Goal: Task Accomplishment & Management: Manage account settings

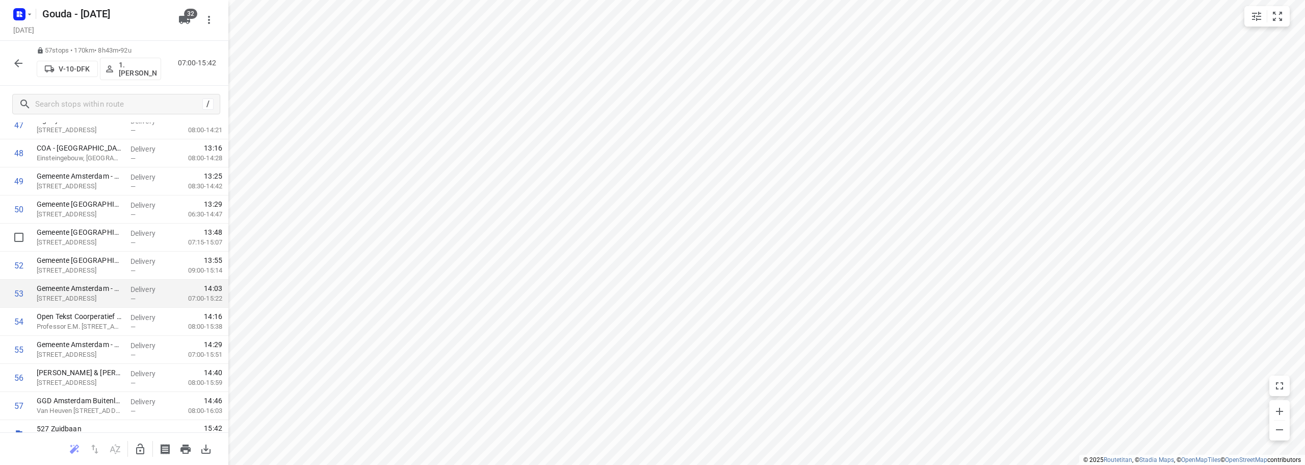
scroll to position [1397, 0]
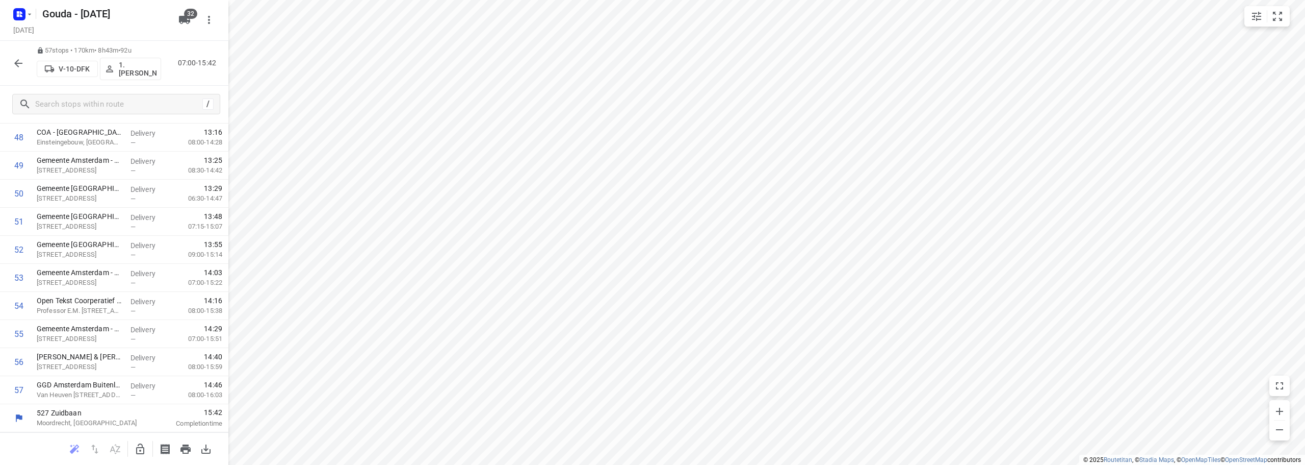
click at [785, 0] on html "i © 2025 Routetitan , © Stadia Maps , © OpenMapTiles © OpenStreetMap contributo…" at bounding box center [652, 232] width 1305 height 465
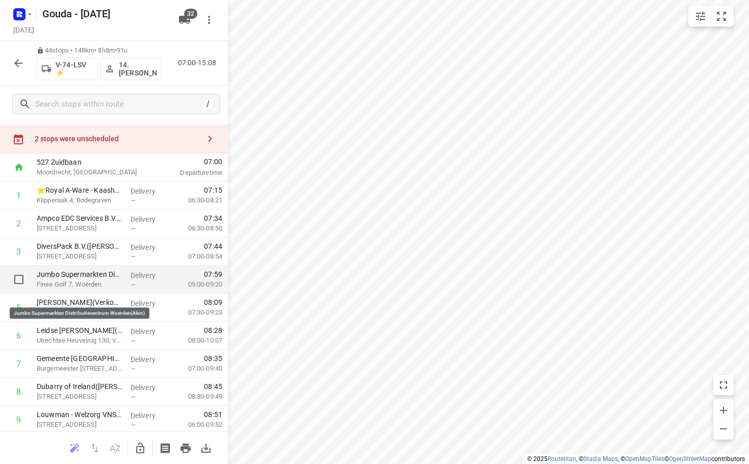
scroll to position [0, 0]
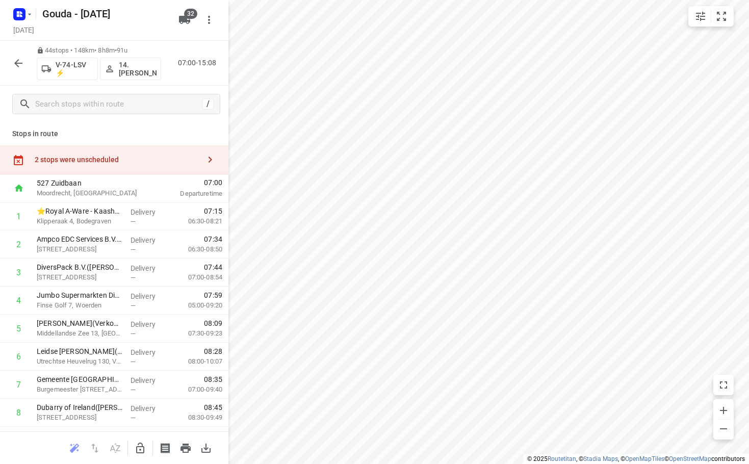
click at [17, 57] on icon "button" at bounding box center [18, 63] width 12 height 12
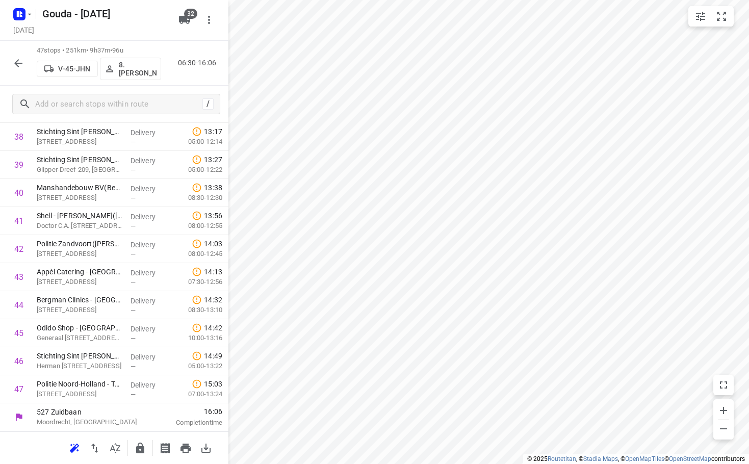
scroll to position [1117, 0]
click at [21, 61] on icon "button" at bounding box center [18, 63] width 12 height 12
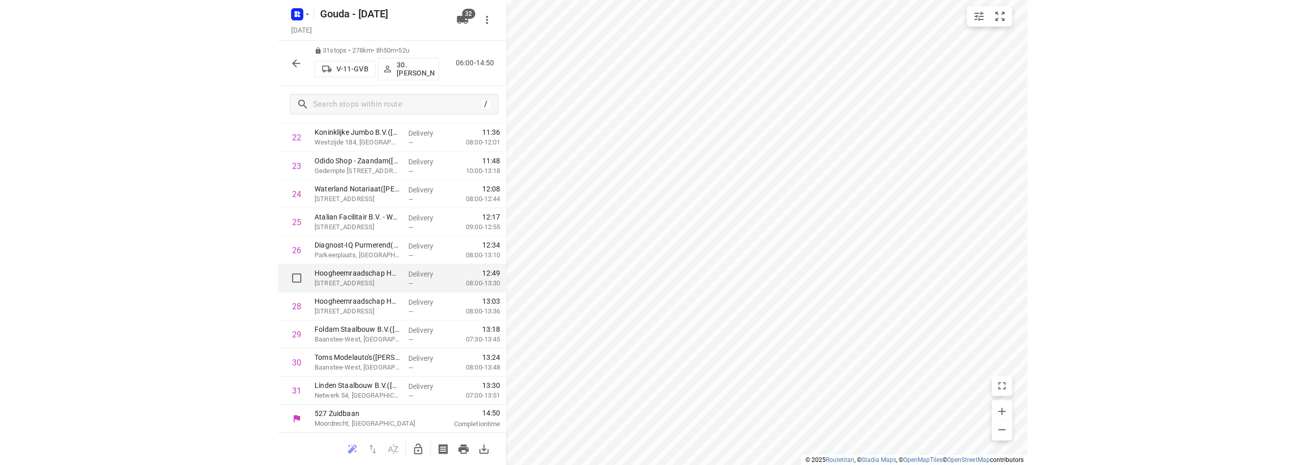
scroll to position [668, 0]
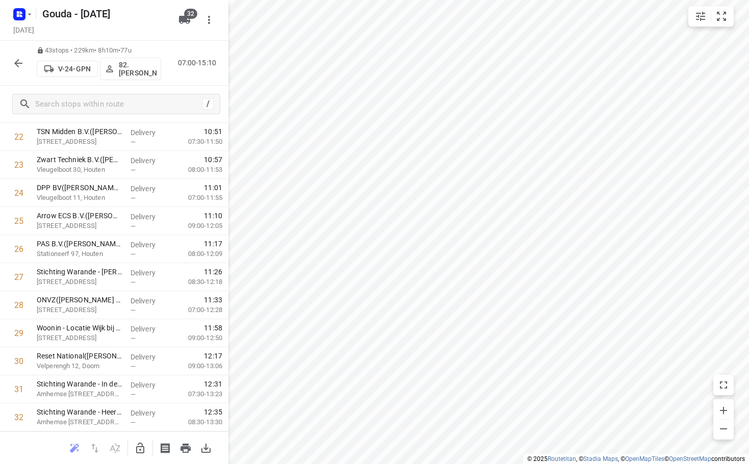
drag, startPoint x: 140, startPoint y: 30, endPoint x: 145, endPoint y: 31, distance: 5.1
click at [146, 30] on div "Tuesday, Oct 21" at bounding box center [92, 31] width 163 height 14
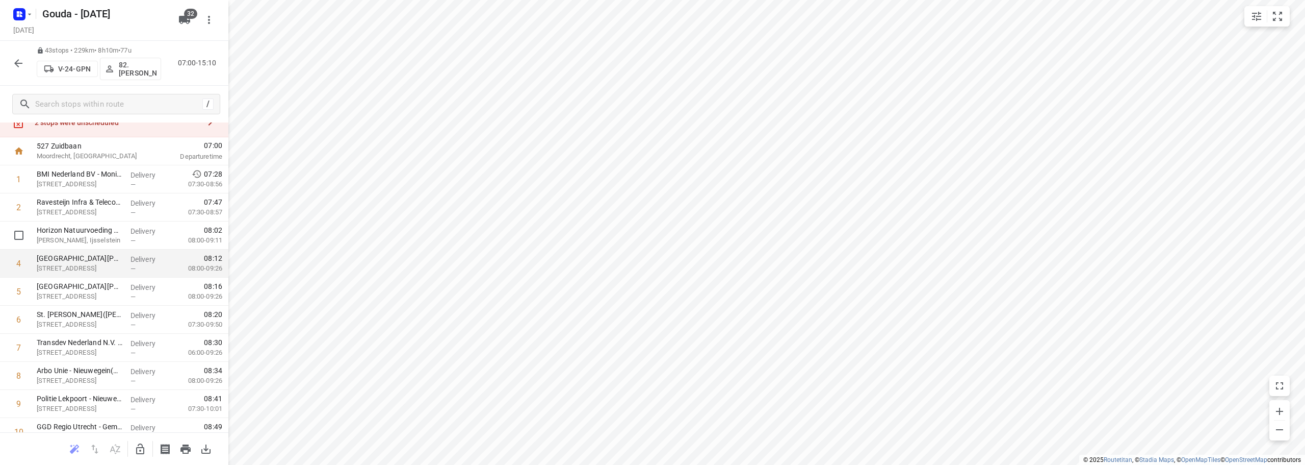
scroll to position [0, 0]
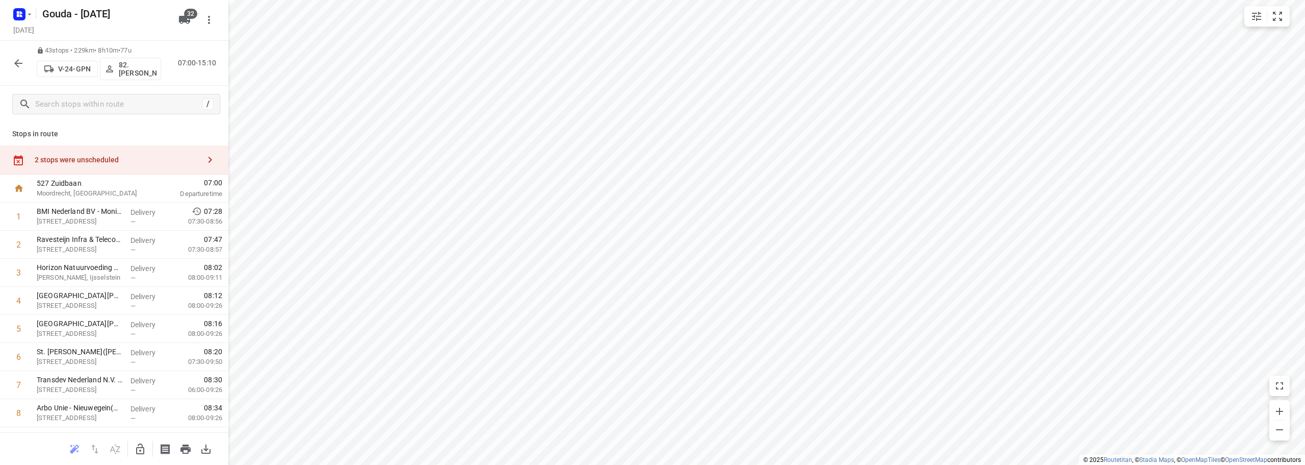
click at [135, 151] on div "2 stops were unscheduled" at bounding box center [114, 159] width 228 height 29
click at [413, 31] on div "Unscheduled stops ( 2 ) Move stops to a route by selecting them." at bounding box center [342, 20] width 228 height 41
drag, startPoint x: 419, startPoint y: 27, endPoint x: 429, endPoint y: 22, distance: 11.2
click at [419, 25] on div "Unscheduled stops ( 2 ) Move stops to a route by selecting them." at bounding box center [342, 20] width 228 height 41
click at [416, 27] on div "Unscheduled stops ( 2 ) Move stops to a route by selecting them." at bounding box center [342, 20] width 228 height 41
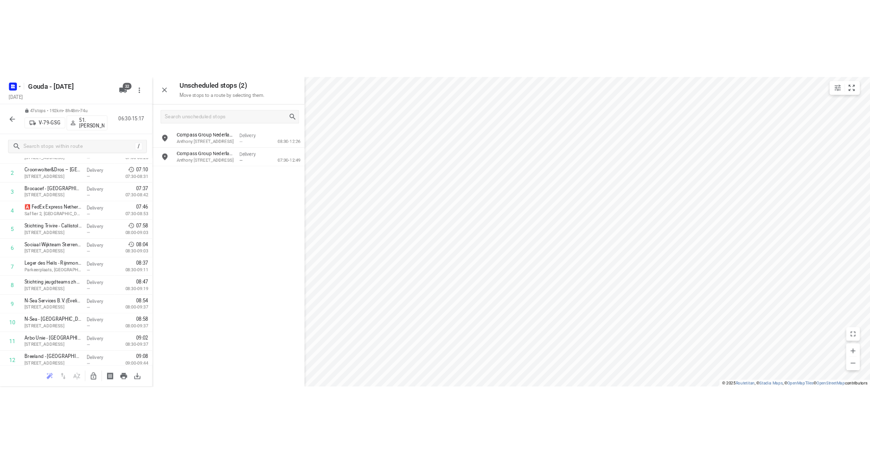
scroll to position [102, 0]
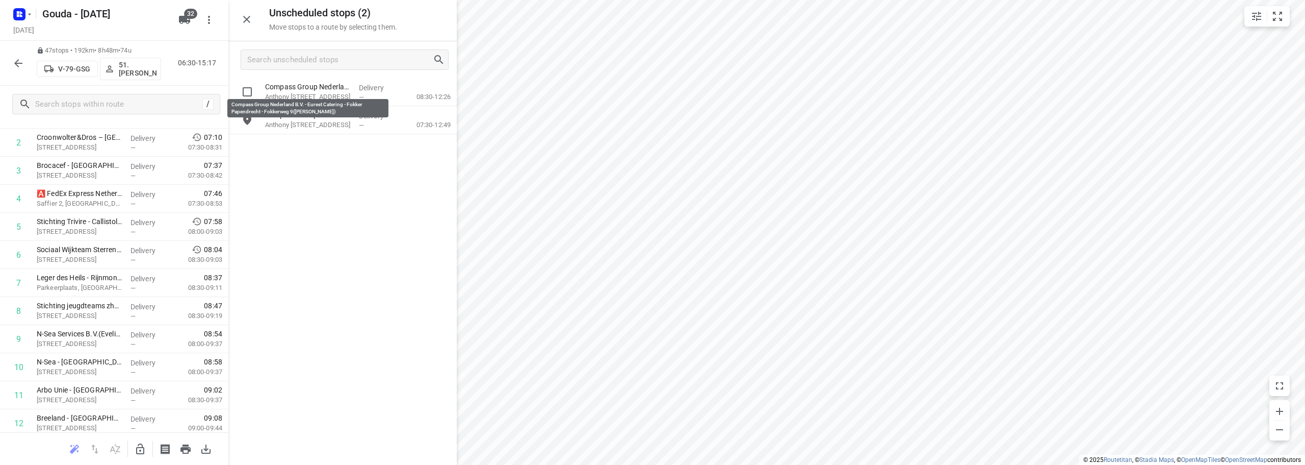
click at [349, 289] on div "Compass Group Nederland B.V. - Eurest Catering - Fokker Papendrecht - Fokkerweg…" at bounding box center [342, 270] width 228 height 385
click at [247, 16] on icon "button" at bounding box center [247, 19] width 12 height 12
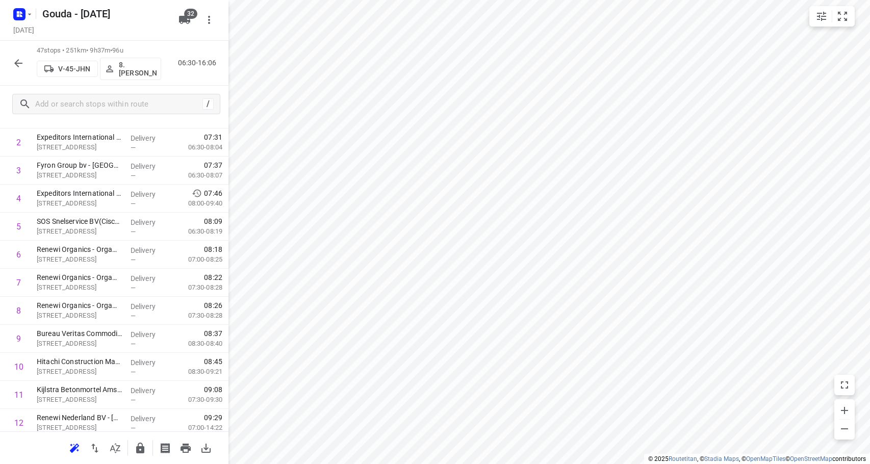
click at [697, 0] on html "i © 2025 Routetitan , © Stadia Maps , © OpenMapTiles © OpenStreetMap contributo…" at bounding box center [435, 232] width 870 height 464
click at [673, 0] on html "i © 2025 Routetitan , © Stadia Maps , © OpenMapTiles © OpenStreetMap contributo…" at bounding box center [435, 232] width 870 height 464
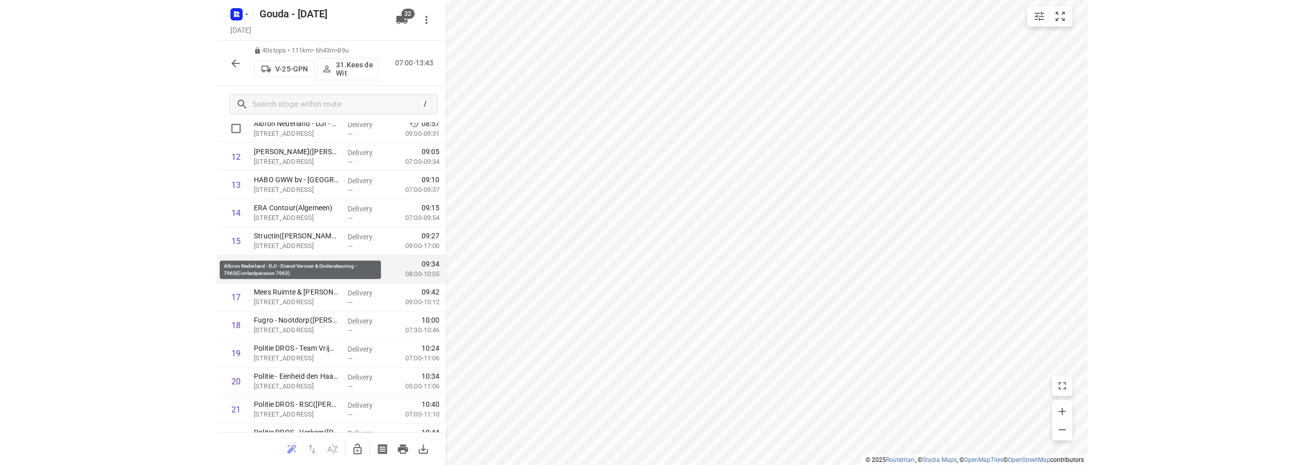
scroll to position [408, 0]
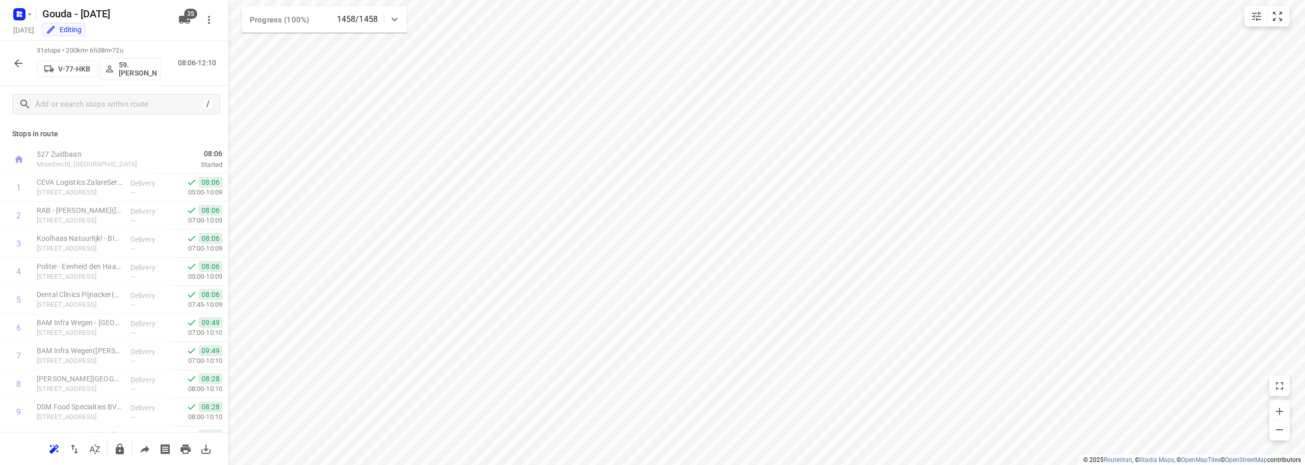
scroll to position [639, 0]
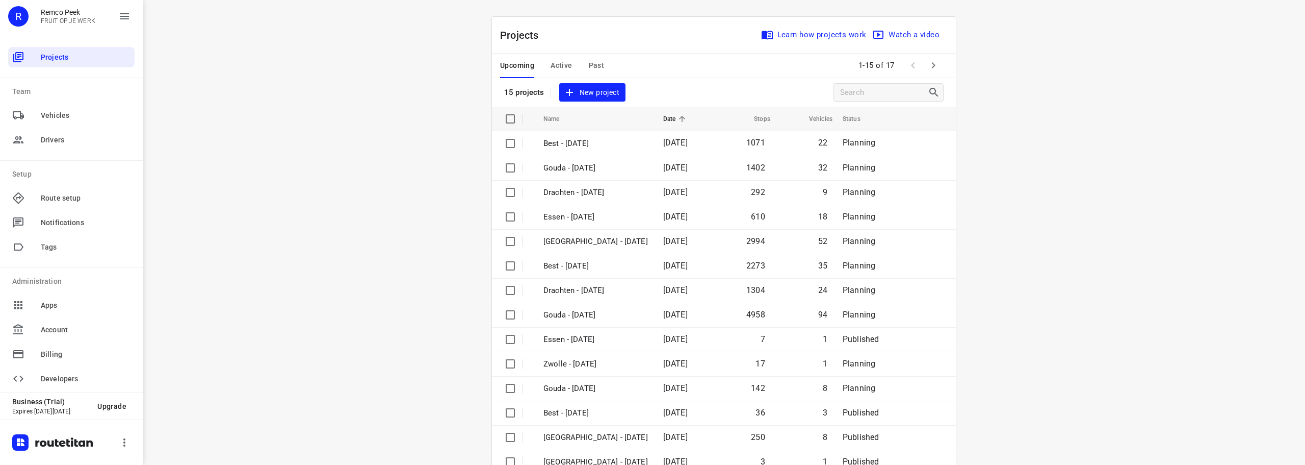
click at [328, 208] on div "i © 2025 Routetitan , © Stadia Maps , © OpenMapTiles © OpenStreetMap contributo…" at bounding box center [724, 232] width 1163 height 465
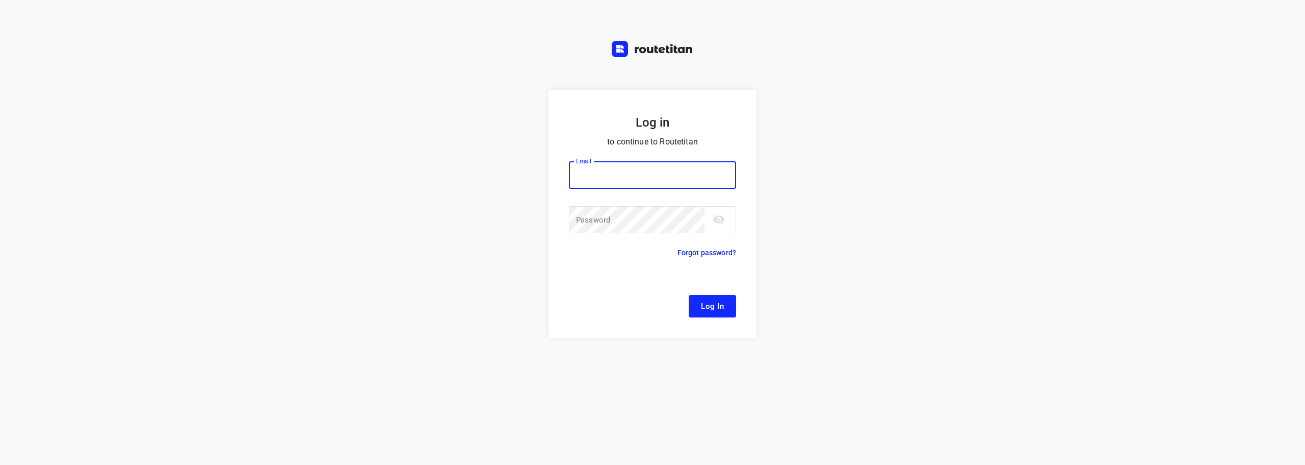
click at [602, 172] on input "email" at bounding box center [652, 175] width 167 height 28
type input "remco@fruitopjewerk.nl"
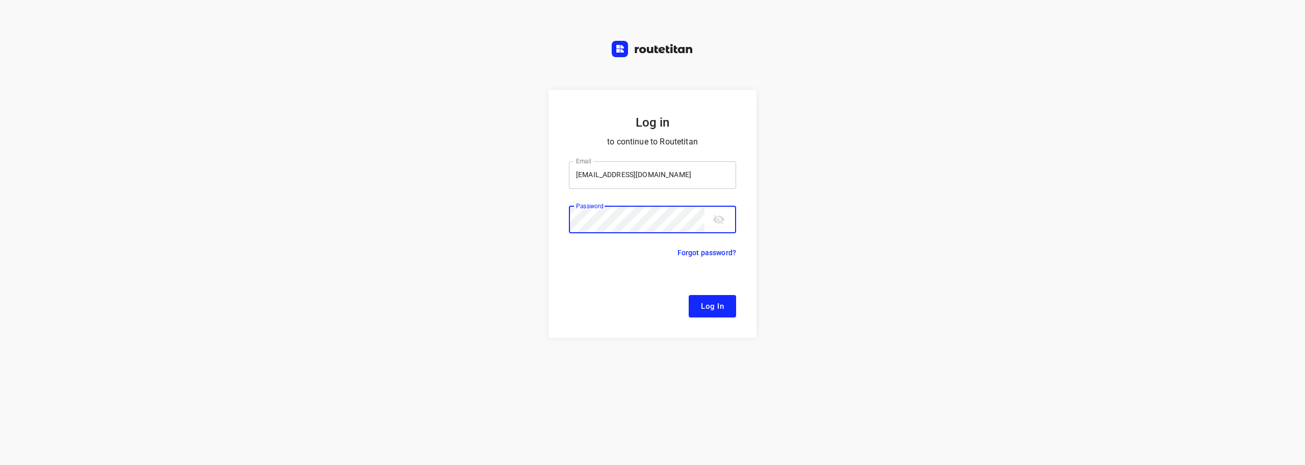
click at [689, 295] on button "Log In" at bounding box center [712, 306] width 47 height 22
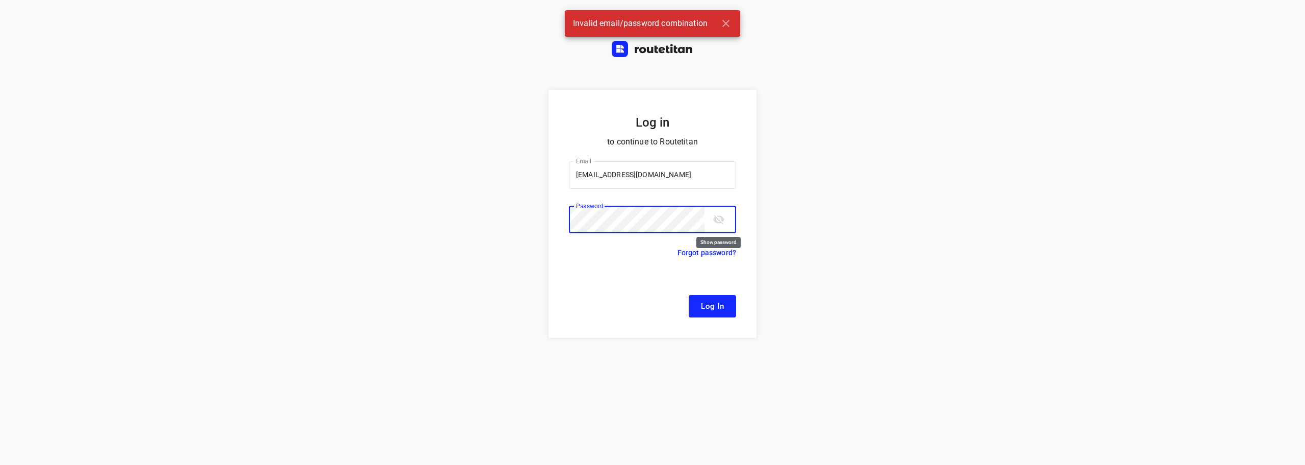
click at [719, 218] on icon "toggle password visibility" at bounding box center [719, 219] width 12 height 12
click at [689, 295] on button "Log In" at bounding box center [712, 306] width 47 height 22
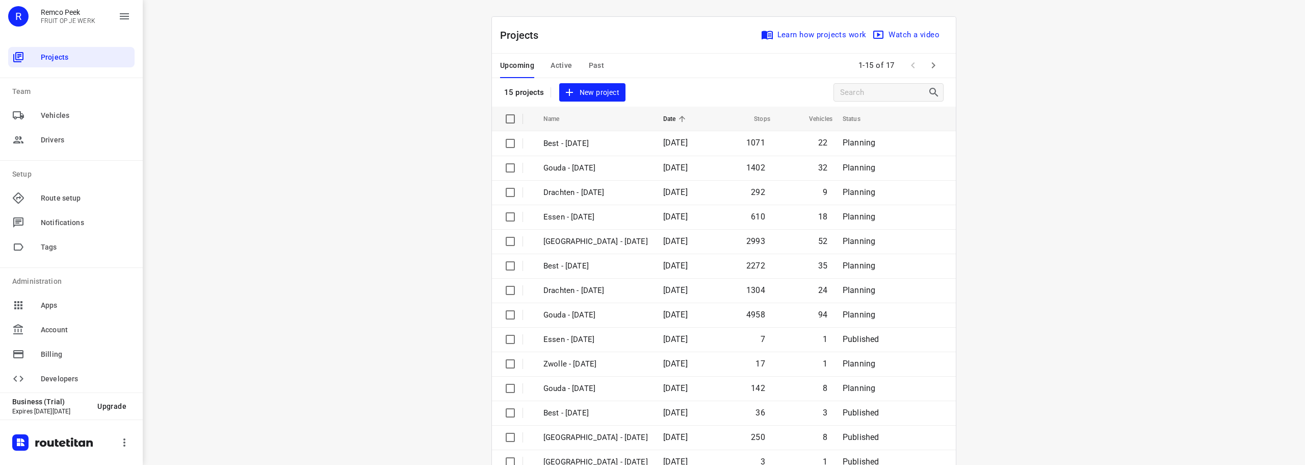
click at [562, 63] on span "Active" at bounding box center [561, 65] width 21 height 13
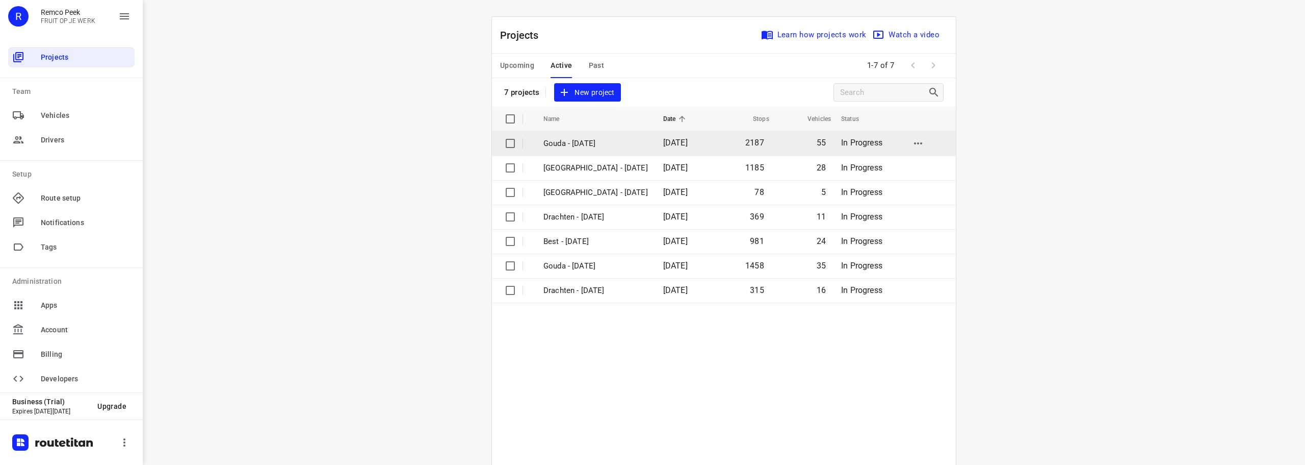
click at [591, 141] on p "Gouda - Wednesday" at bounding box center [596, 144] width 105 height 12
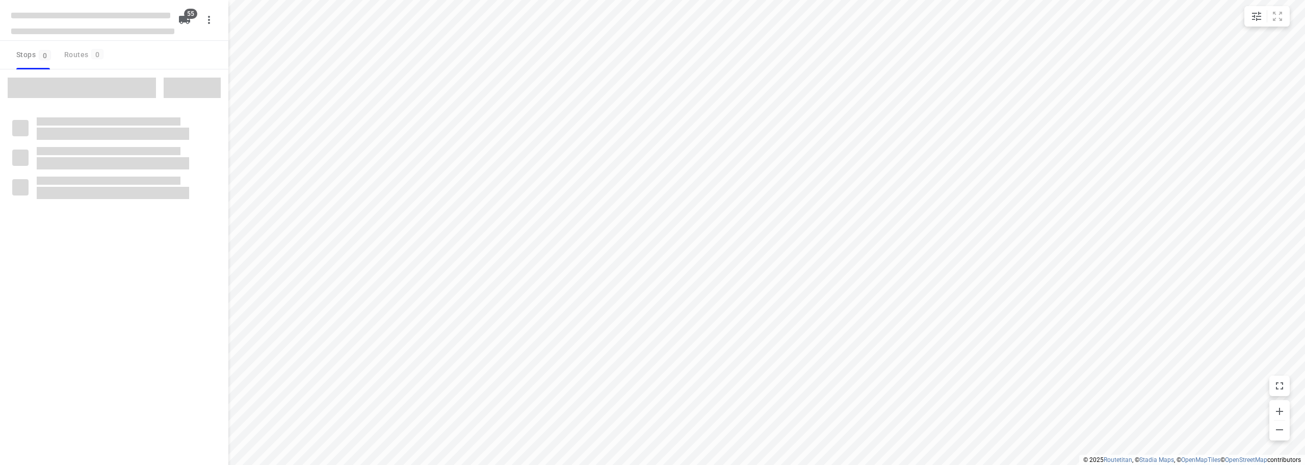
checkbox input "true"
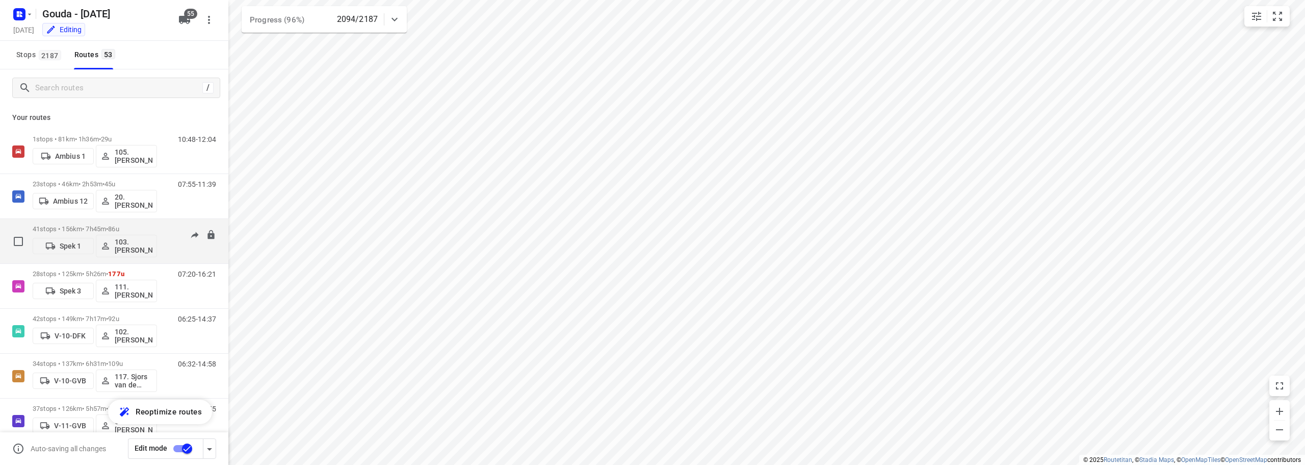
click at [146, 226] on p "41 stops • 156km • 7h45m • 86u" at bounding box center [95, 229] width 124 height 8
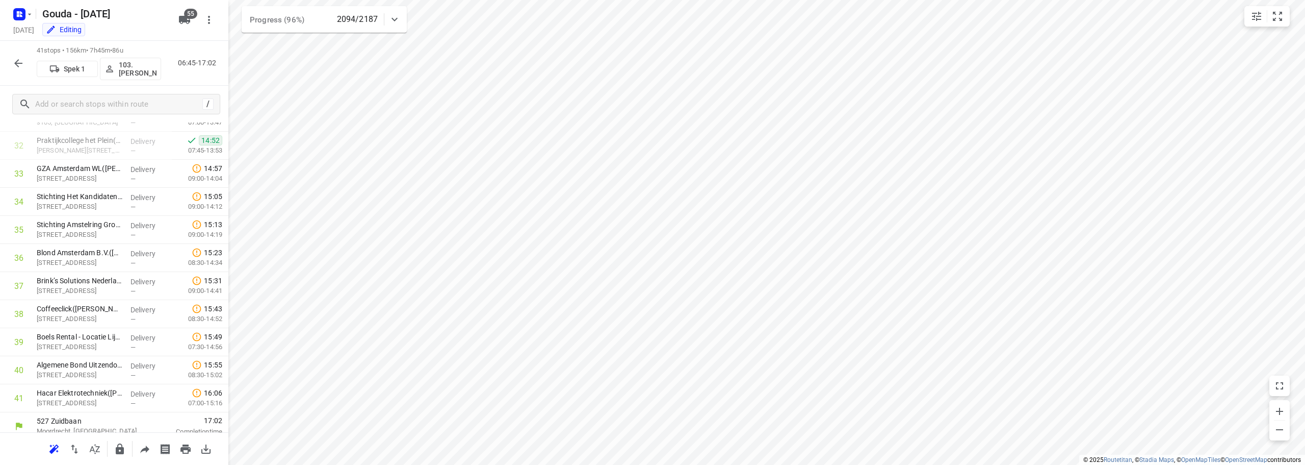
scroll to position [919, 0]
click at [12, 58] on icon "button" at bounding box center [18, 63] width 12 height 12
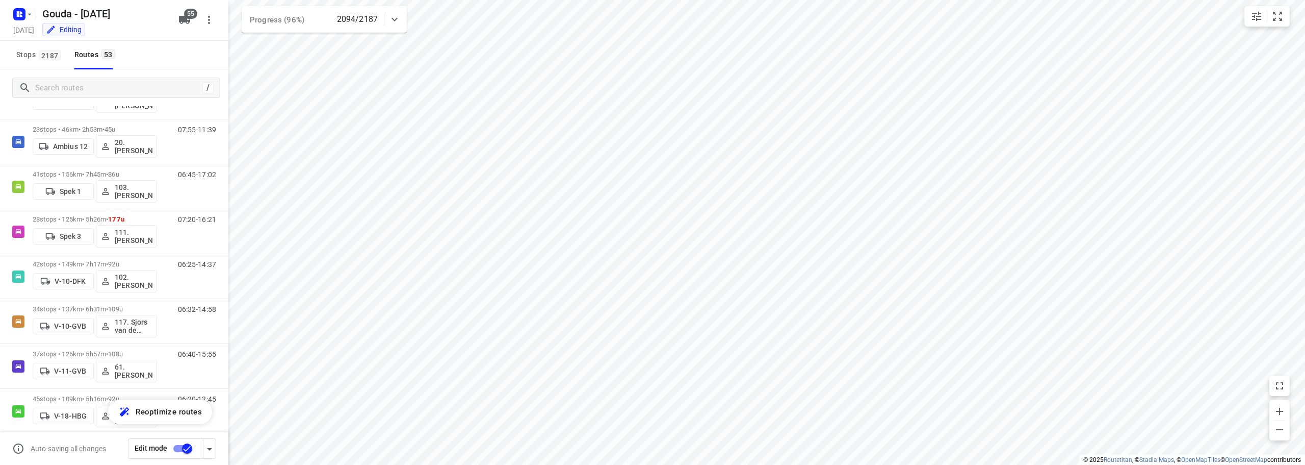
scroll to position [58, 0]
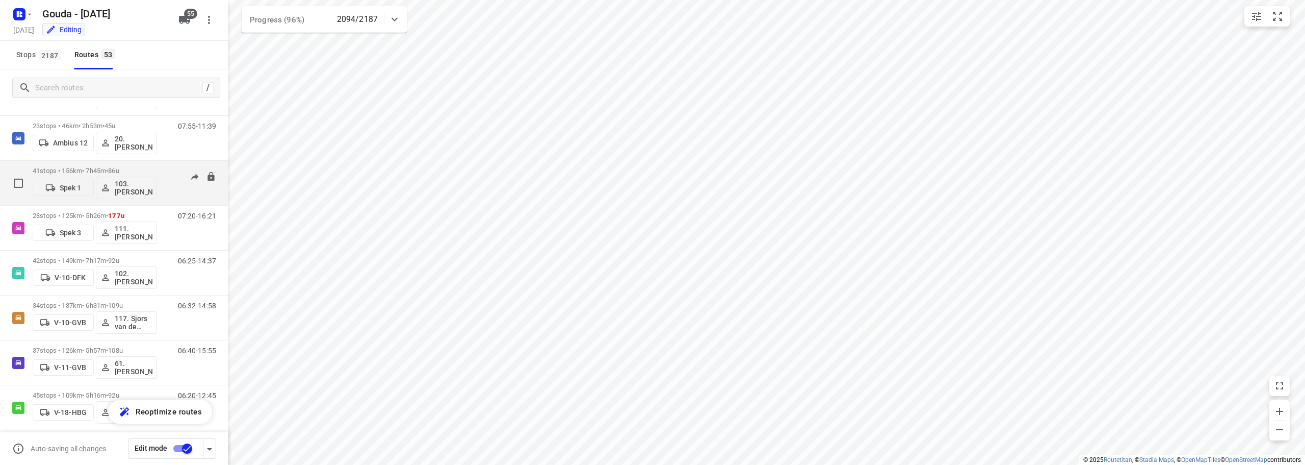
click at [165, 202] on div "06:45-17:02" at bounding box center [190, 185] width 51 height 37
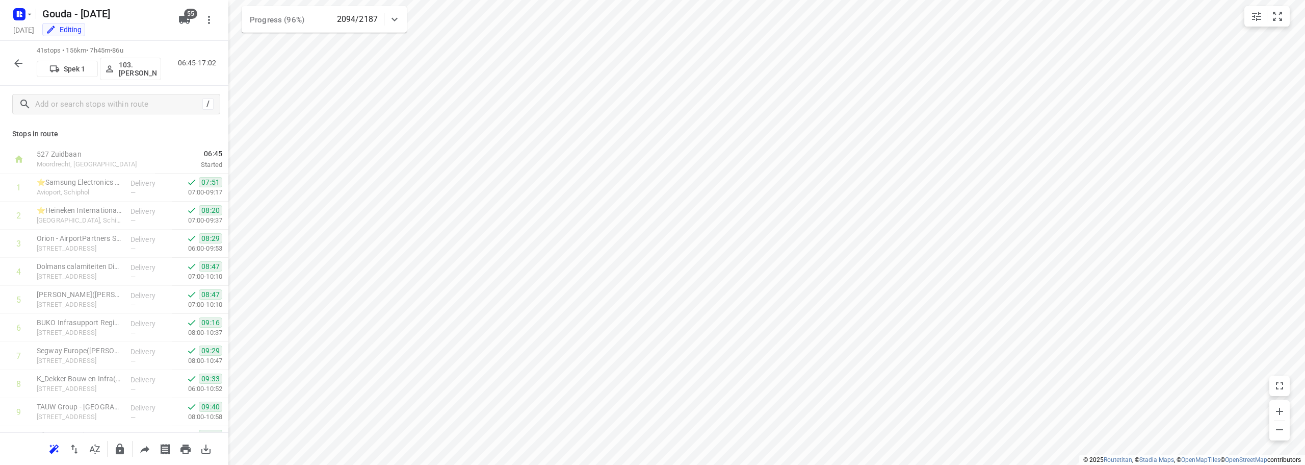
click at [8, 62] on button "button" at bounding box center [18, 63] width 20 height 20
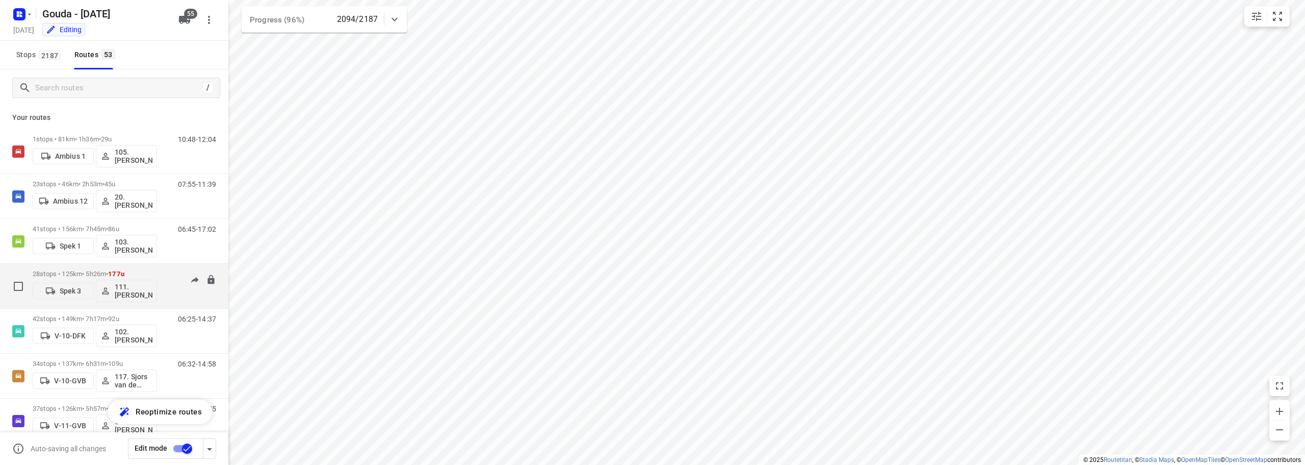
click at [149, 271] on p "28 stops • 125km • 5h26m • 177u" at bounding box center [95, 274] width 124 height 8
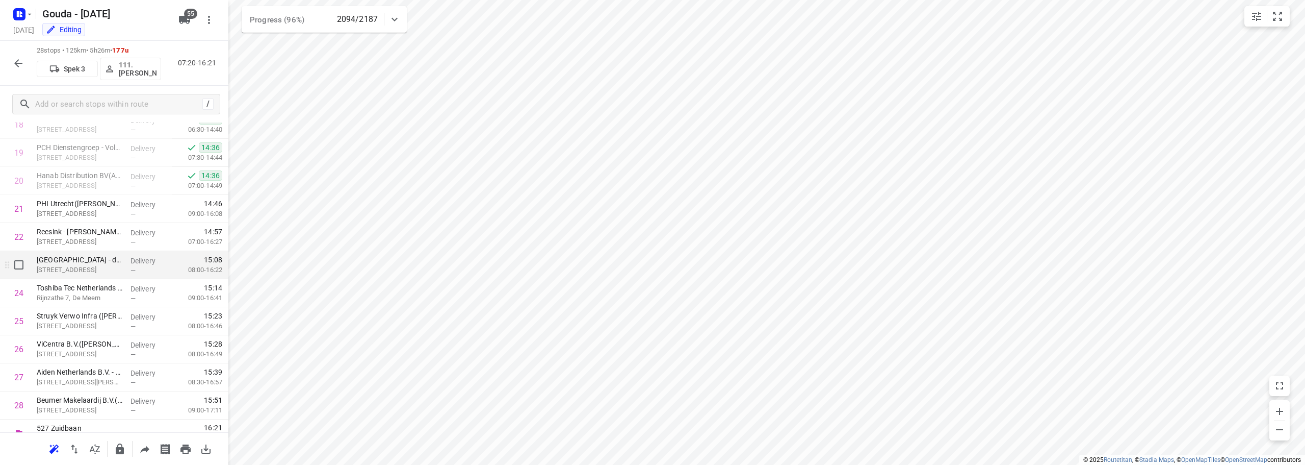
scroll to position [555, 0]
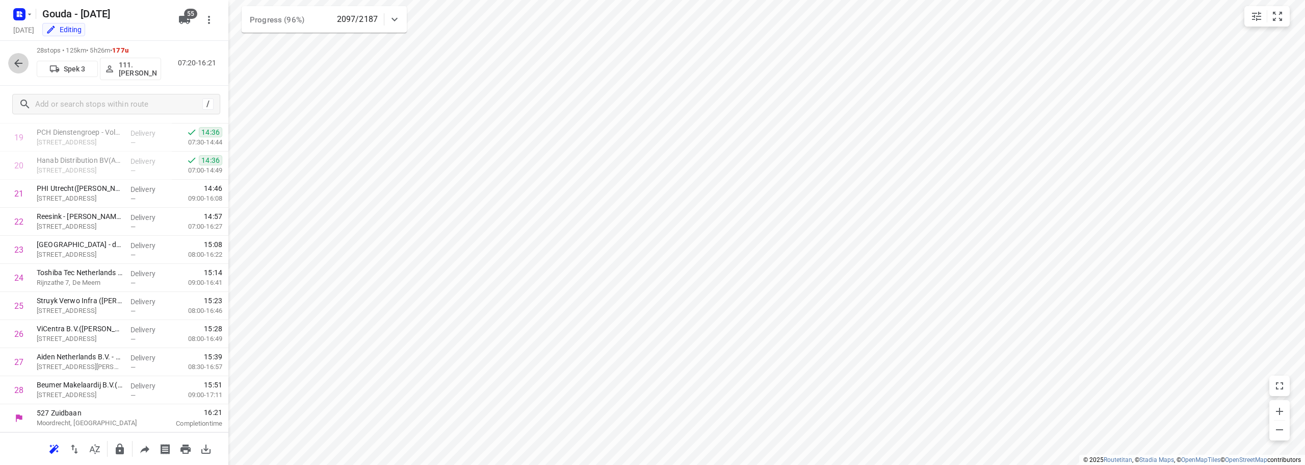
click at [17, 61] on icon "button" at bounding box center [18, 63] width 8 height 8
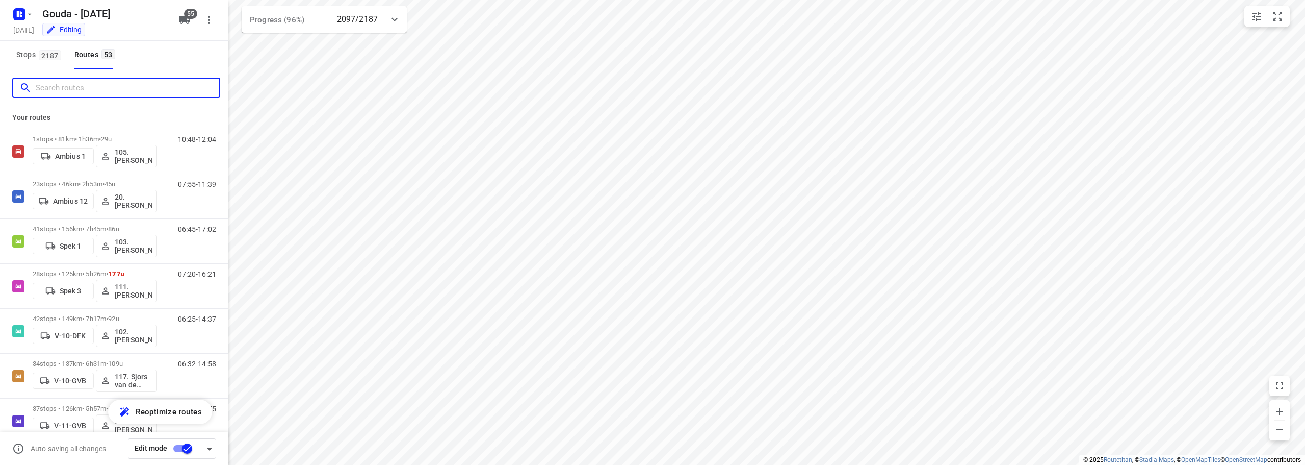
click at [60, 94] on input "Search routes" at bounding box center [128, 88] width 184 height 16
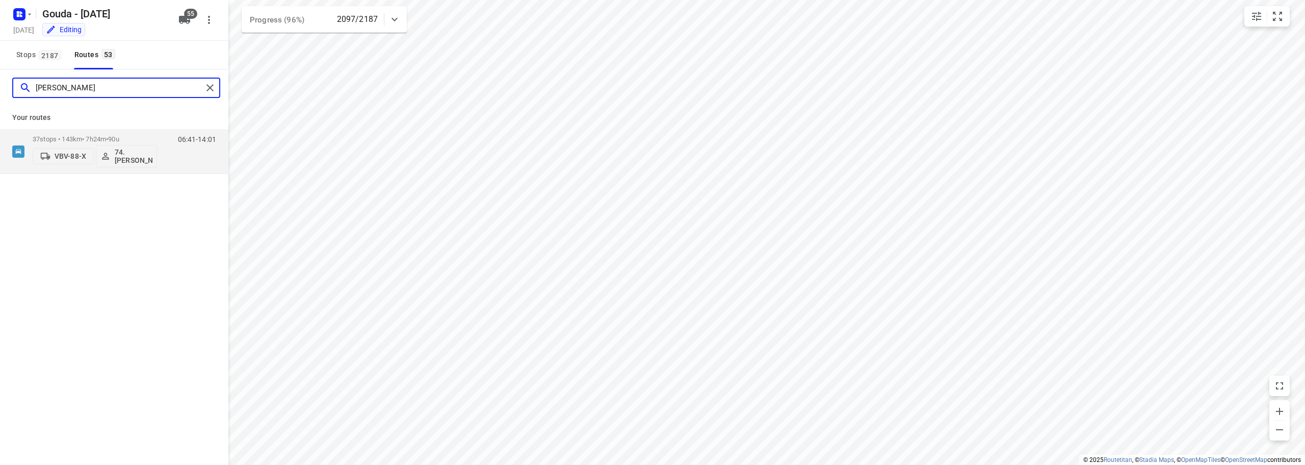
type input "edwin"
click at [85, 127] on div "Your routes 37 stops • 143km • 7h24m • 90u VBV-88-X 74.Edwin van Riemsdijk 06:4…" at bounding box center [114, 140] width 228 height 68
click at [84, 128] on div "Your routes 37 stops • 143km • 7h24m • 90u VBV-88-X 74.Edwin van Riemsdijk 06:4…" at bounding box center [114, 140] width 228 height 68
click at [85, 137] on p "37 stops • 143km • 7h24m • 90u" at bounding box center [95, 139] width 124 height 8
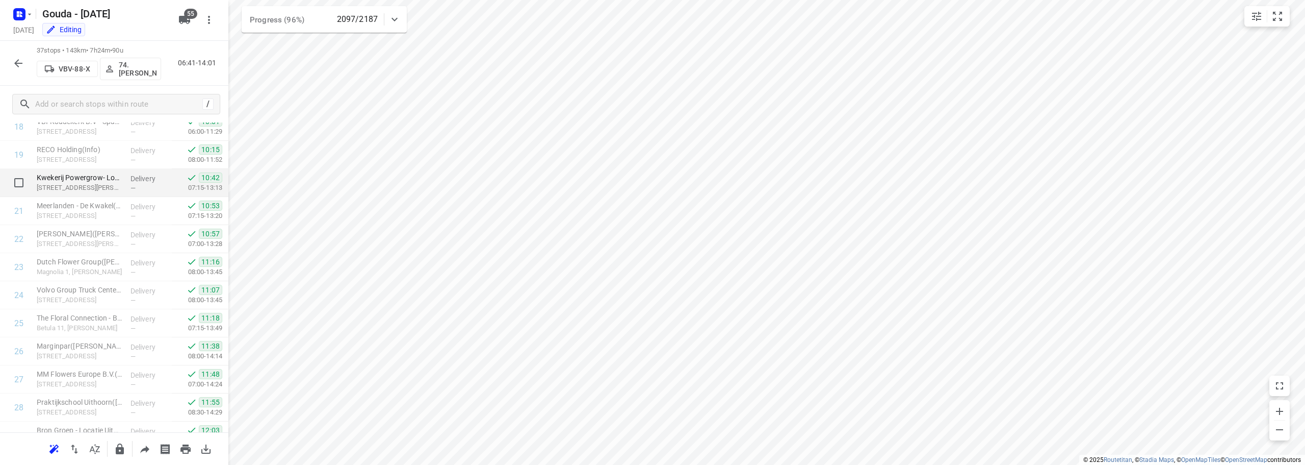
scroll to position [552, 0]
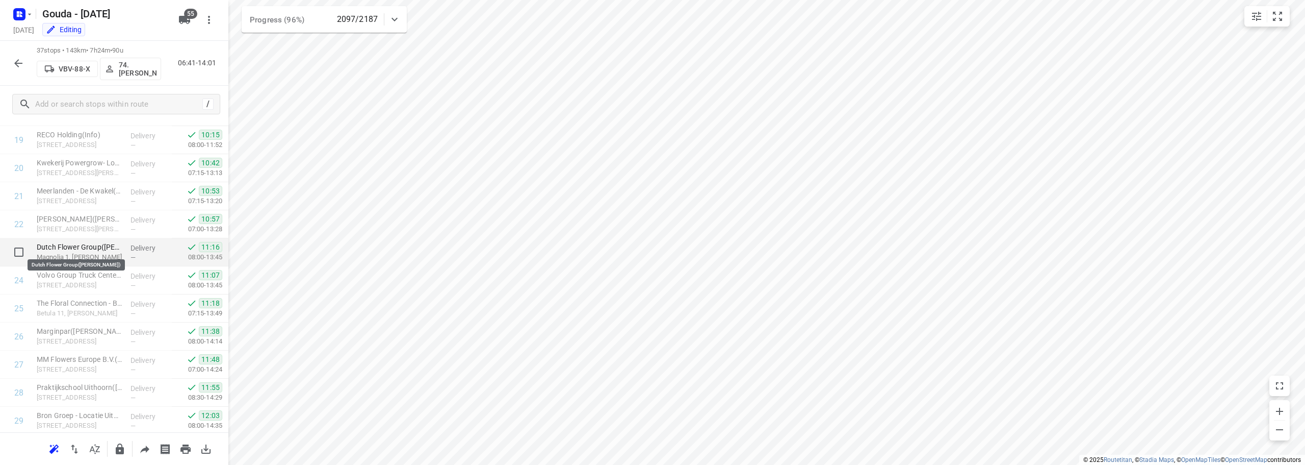
click at [102, 245] on p "Dutch Flower Group(Leon van der Kraan)" at bounding box center [80, 247] width 86 height 10
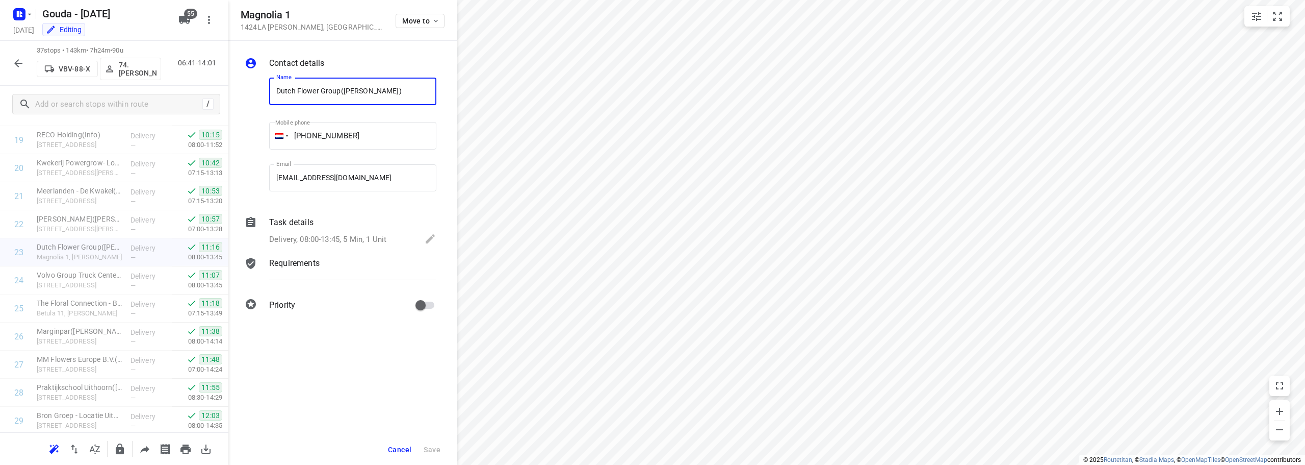
click at [348, 233] on div "Delivery, 08:00-13:45, 5 Min, 1 Unit" at bounding box center [352, 240] width 167 height 14
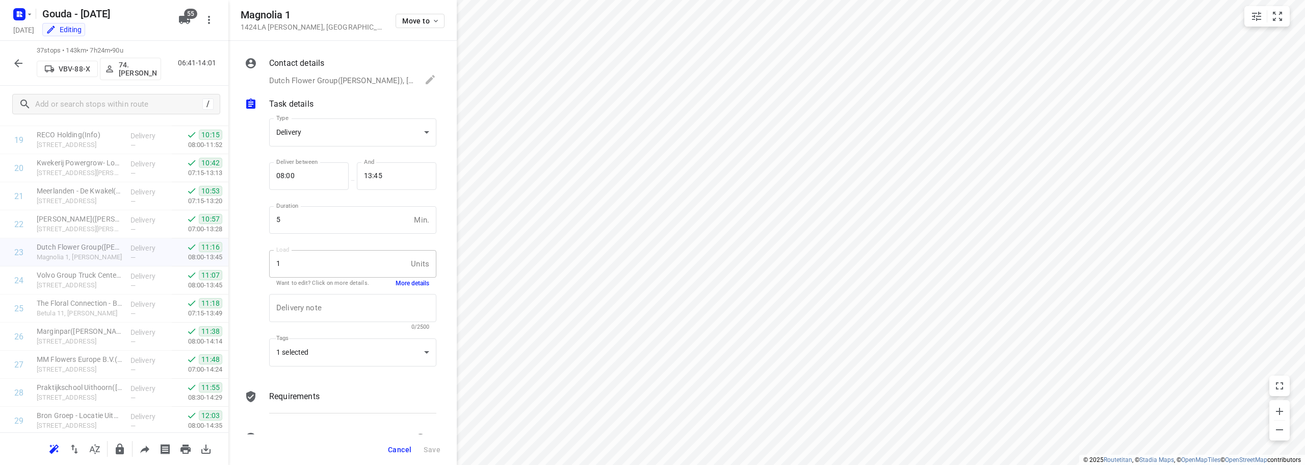
click at [415, 284] on button "More details" at bounding box center [413, 283] width 34 height 9
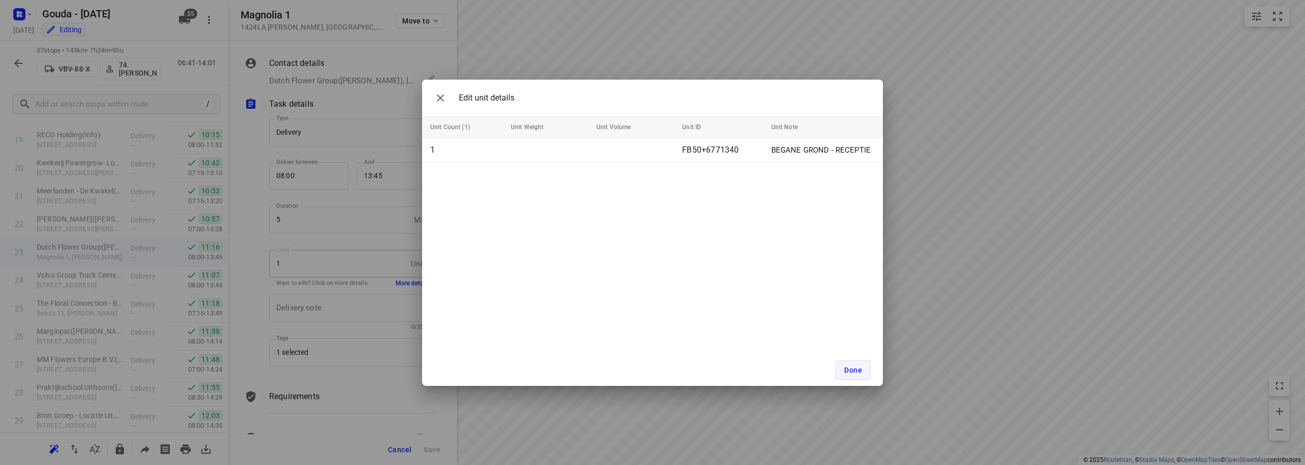
click at [847, 375] on button "Done" at bounding box center [853, 369] width 35 height 19
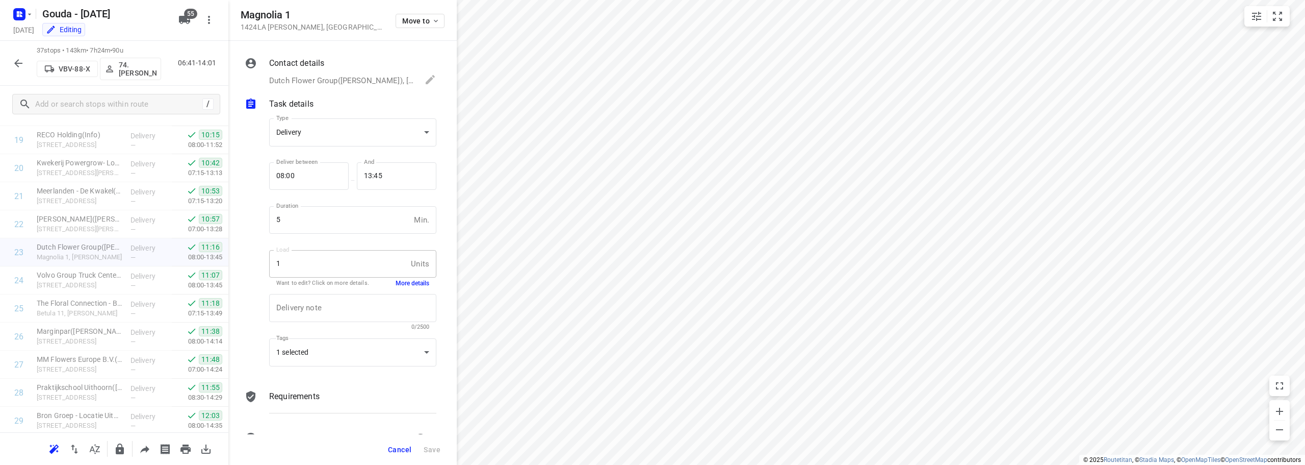
scroll to position [554, 0]
click at [397, 448] on span "Cancel" at bounding box center [399, 449] width 23 height 8
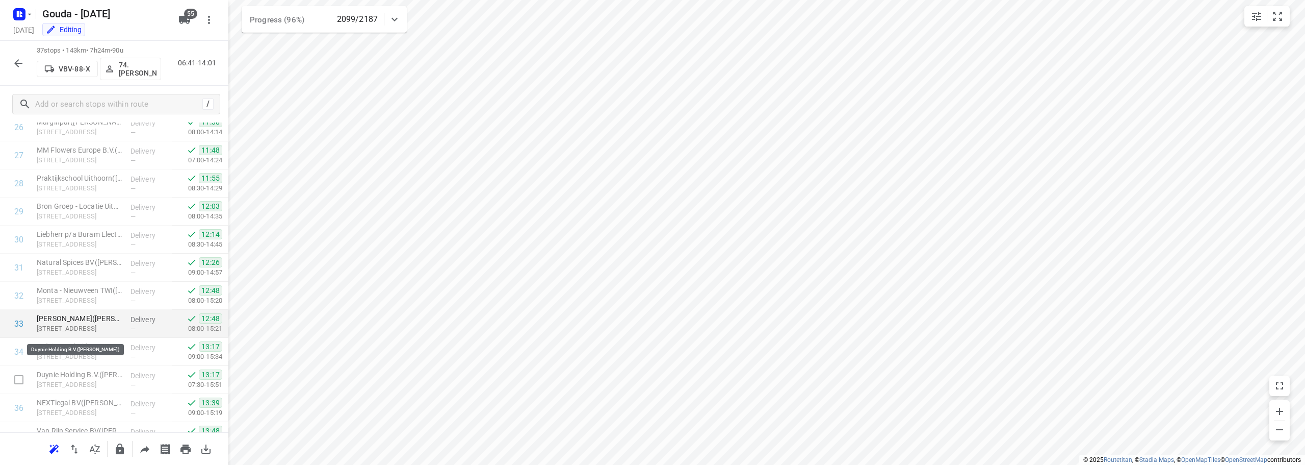
scroll to position [807, 0]
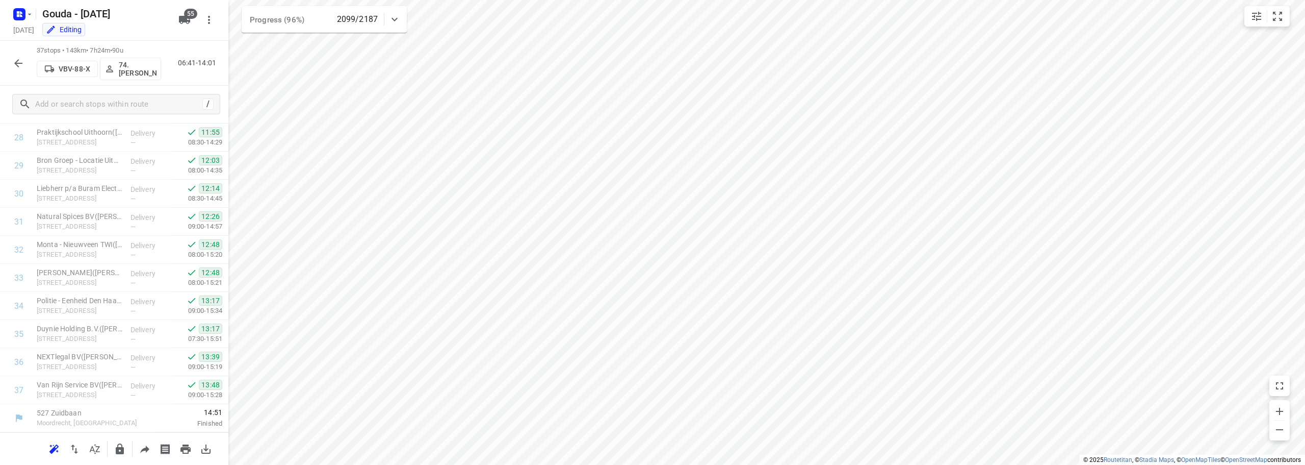
click at [11, 63] on button "button" at bounding box center [18, 63] width 20 height 20
click at [21, 70] on button "button" at bounding box center [18, 63] width 20 height 20
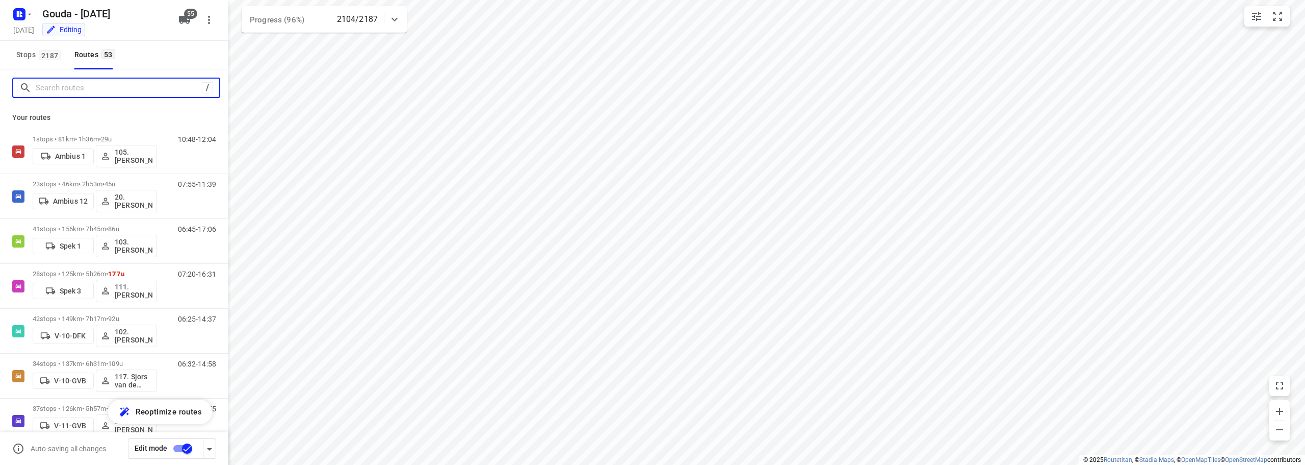
drag, startPoint x: 143, startPoint y: 92, endPoint x: 293, endPoint y: 23, distance: 165.4
click at [143, 88] on input "Search routes" at bounding box center [119, 88] width 166 height 16
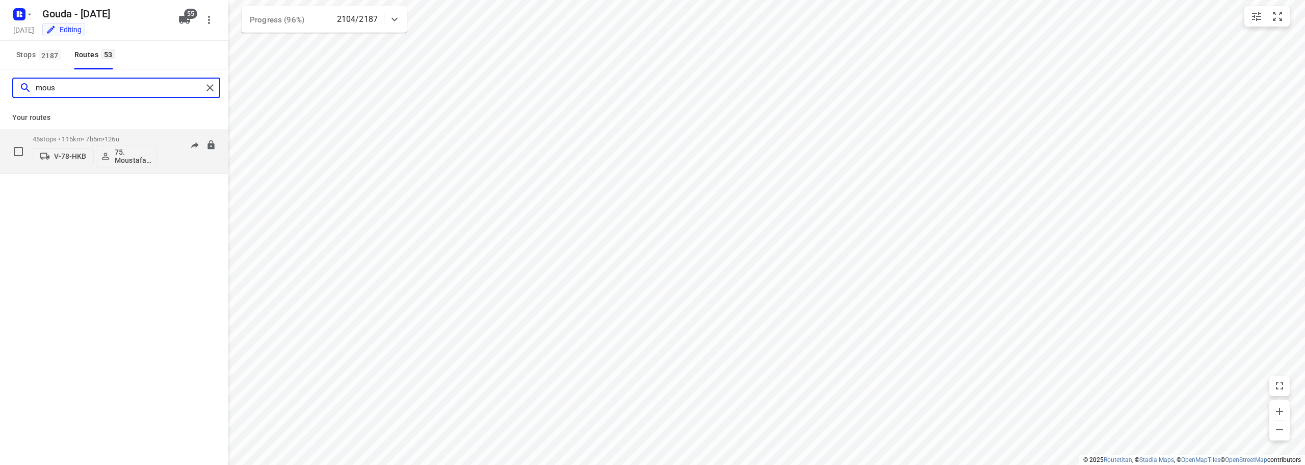
type input "mous"
click at [84, 138] on p "45 stops • 115km • 7h5m • 126u" at bounding box center [95, 139] width 124 height 8
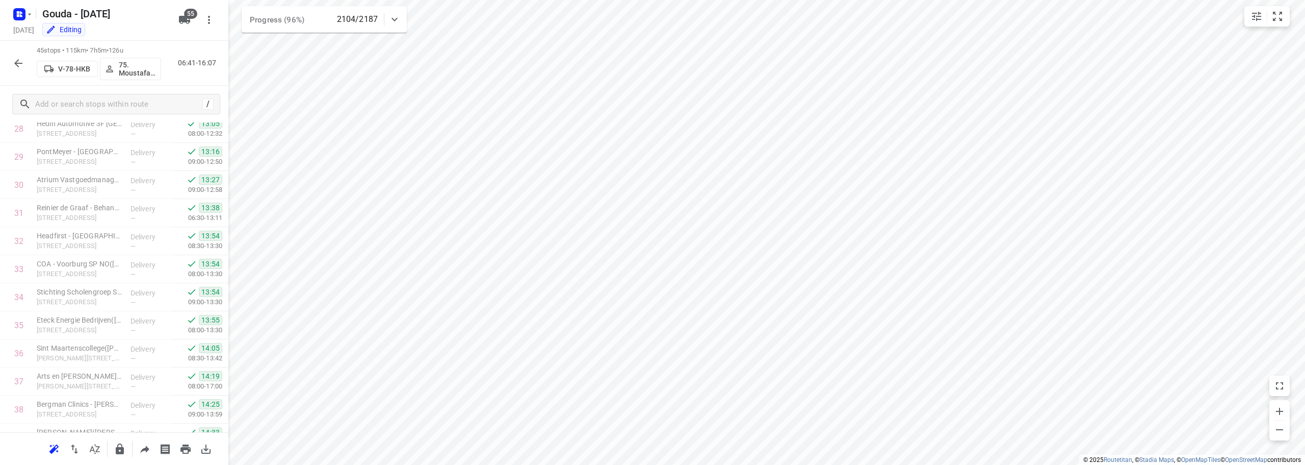
scroll to position [1032, 0]
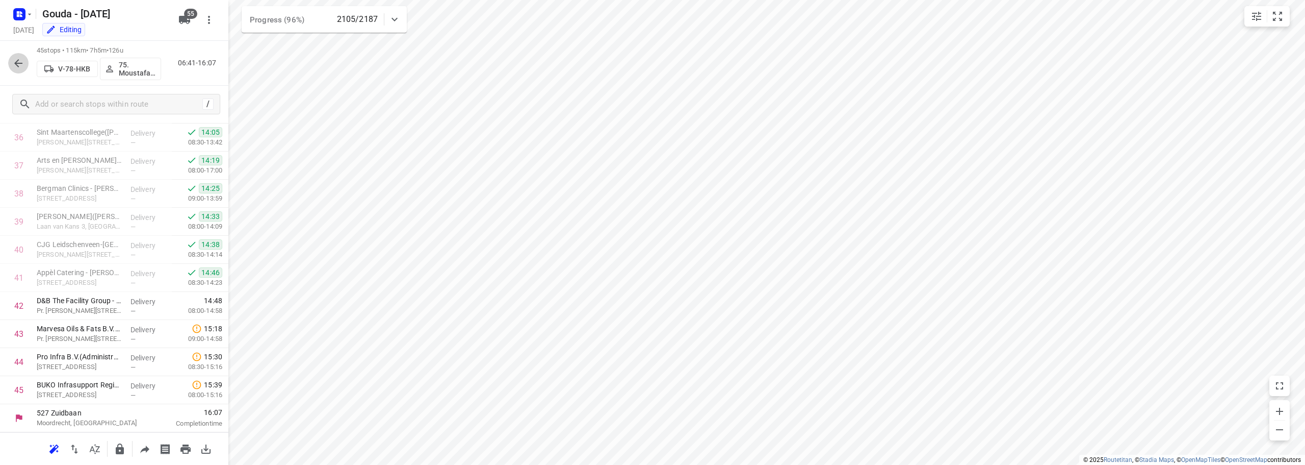
click at [14, 61] on icon "button" at bounding box center [18, 63] width 12 height 12
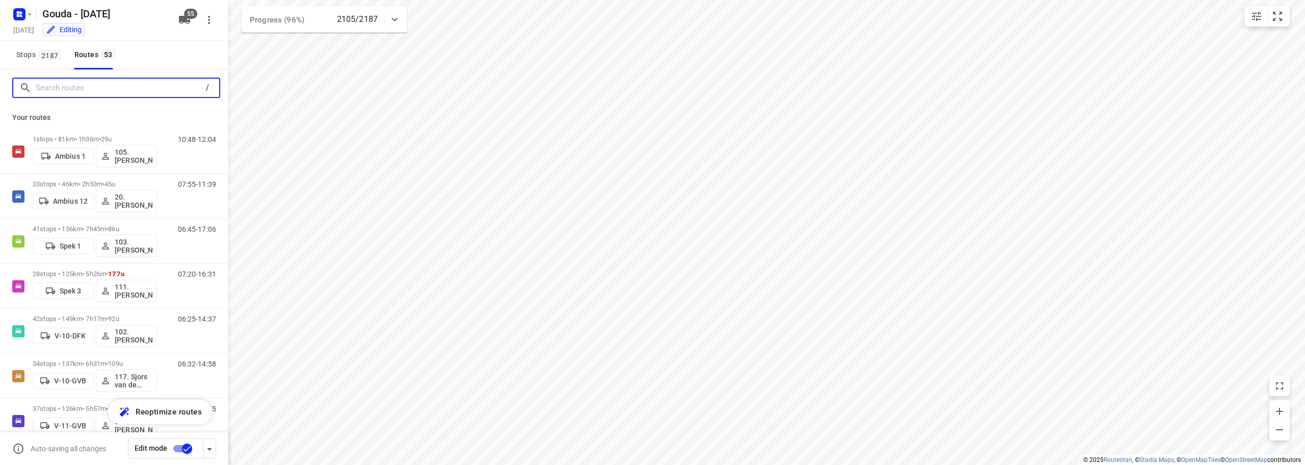
click at [102, 91] on input "Search routes" at bounding box center [119, 88] width 166 height 16
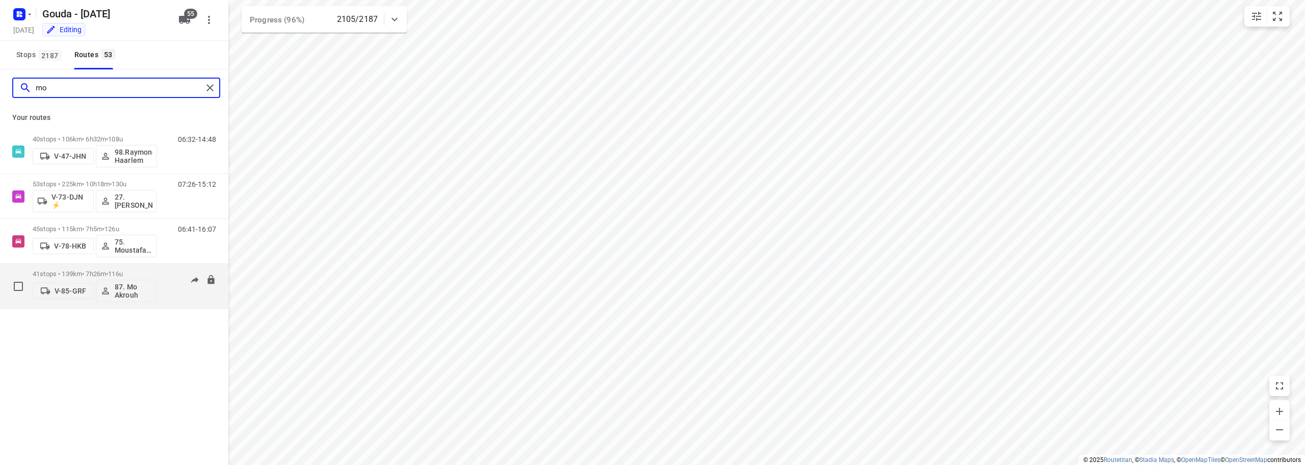
type input "mo"
click at [135, 276] on p "41 stops • 139km • 7h26m • 116u" at bounding box center [95, 274] width 124 height 8
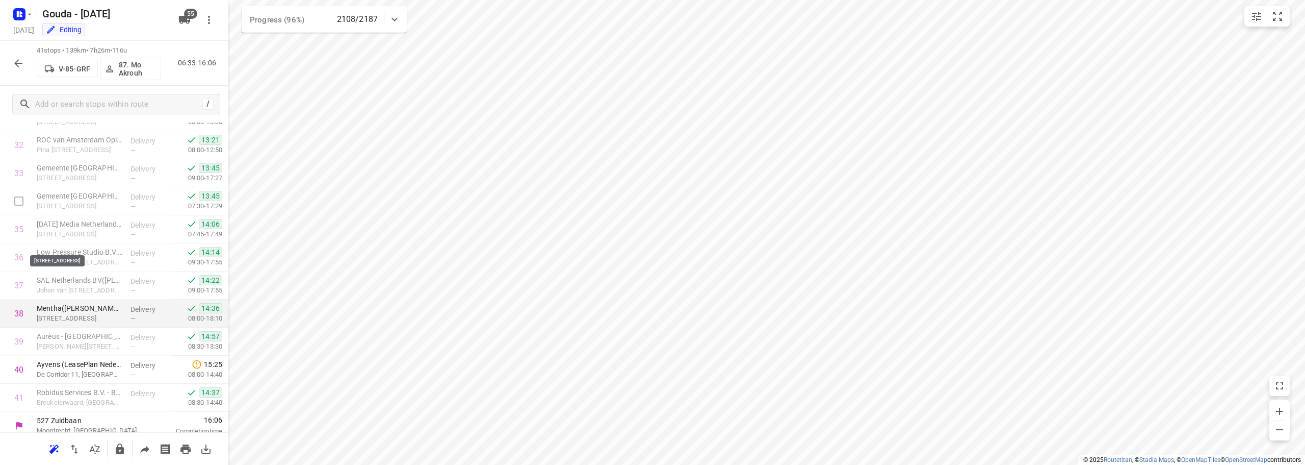
scroll to position [919, 0]
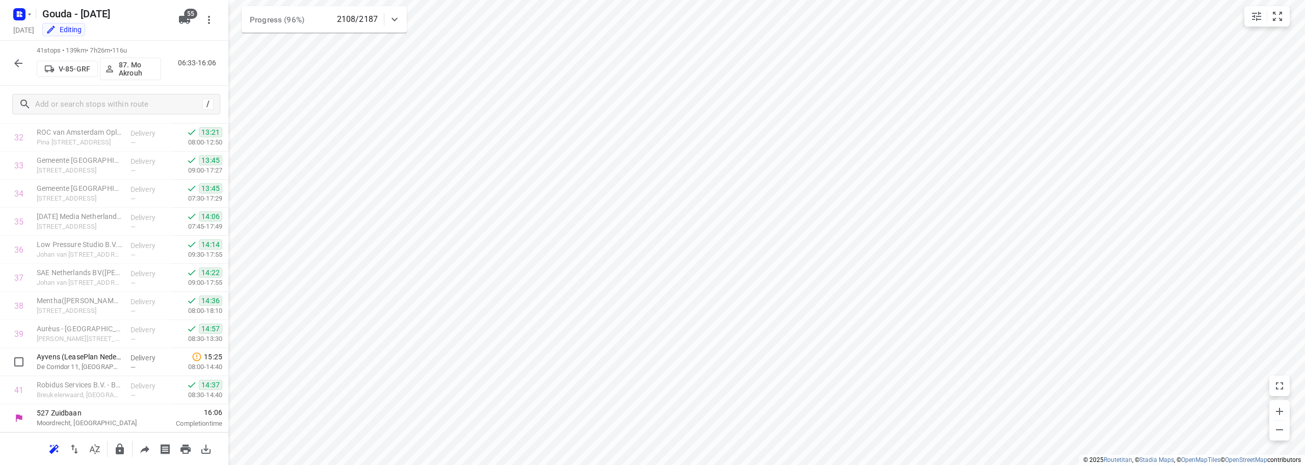
drag, startPoint x: 219, startPoint y: 359, endPoint x: 210, endPoint y: 413, distance: 53.8
drag, startPoint x: 130, startPoint y: 389, endPoint x: 132, endPoint y: 359, distance: 29.7
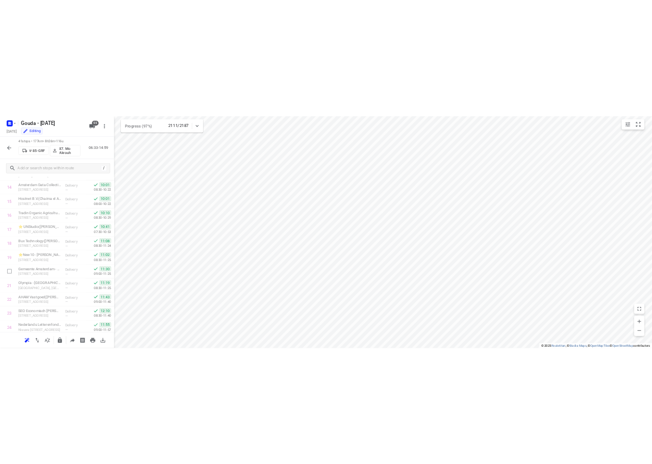
scroll to position [0, 0]
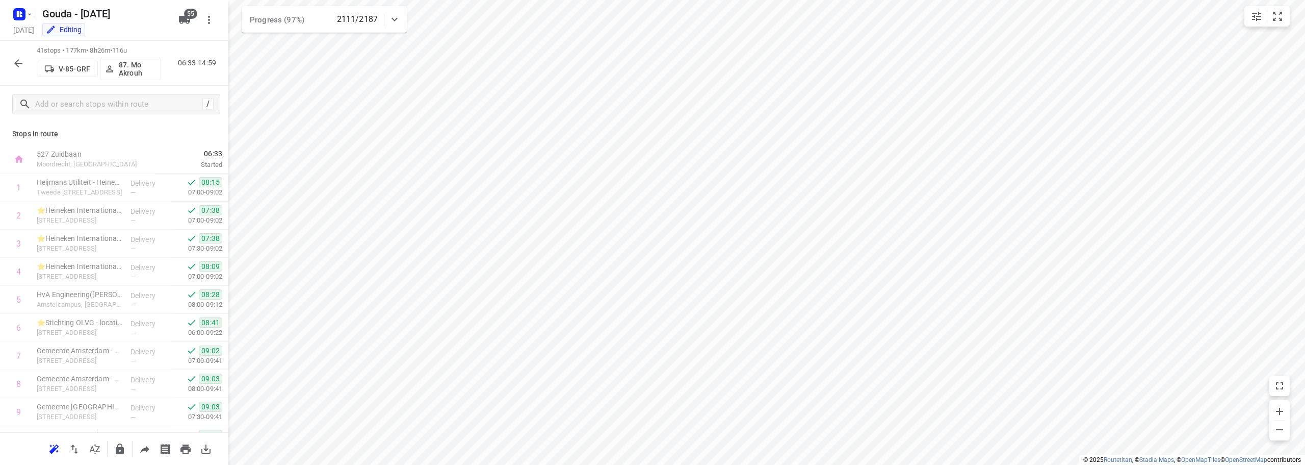
click at [19, 68] on icon "button" at bounding box center [18, 63] width 12 height 12
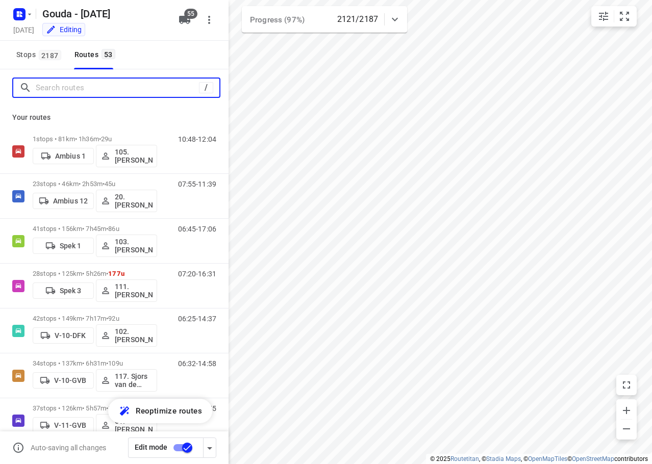
drag, startPoint x: 91, startPoint y: 84, endPoint x: 84, endPoint y: 87, distance: 8.1
click at [91, 84] on input "Search routes" at bounding box center [117, 88] width 163 height 16
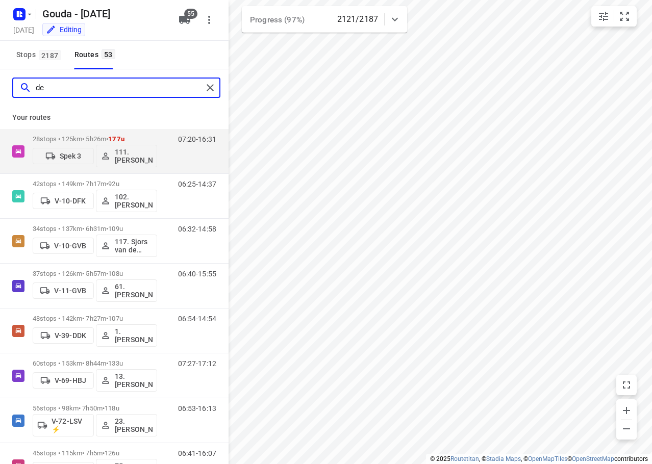
type input "d"
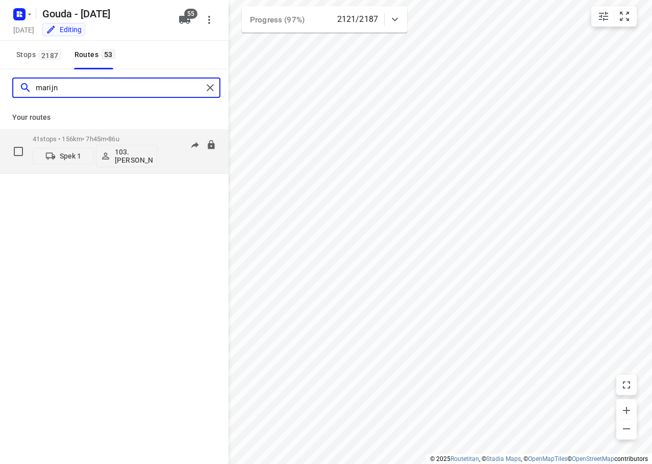
type input "marijn"
drag, startPoint x: 137, startPoint y: 141, endPoint x: 139, endPoint y: 136, distance: 5.3
click at [139, 136] on p "41 stops • 156km • 7h45m • 86u" at bounding box center [95, 139] width 124 height 8
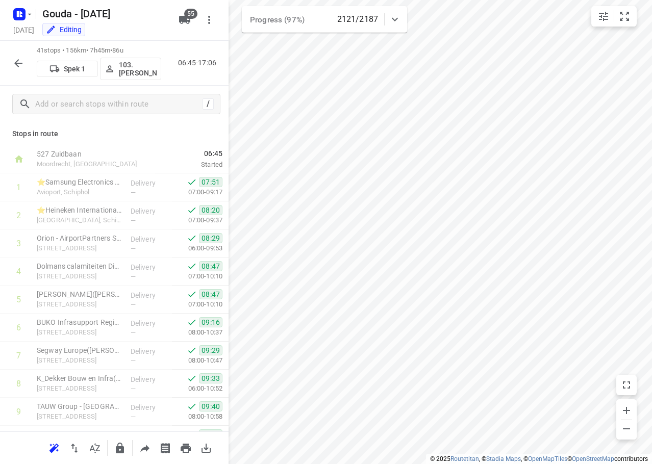
click at [18, 61] on icon "button" at bounding box center [18, 63] width 12 height 12
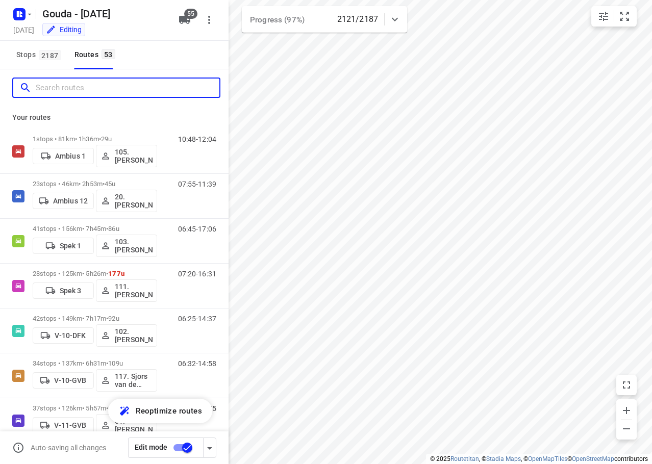
click at [67, 90] on input "Search routes" at bounding box center [128, 88] width 184 height 16
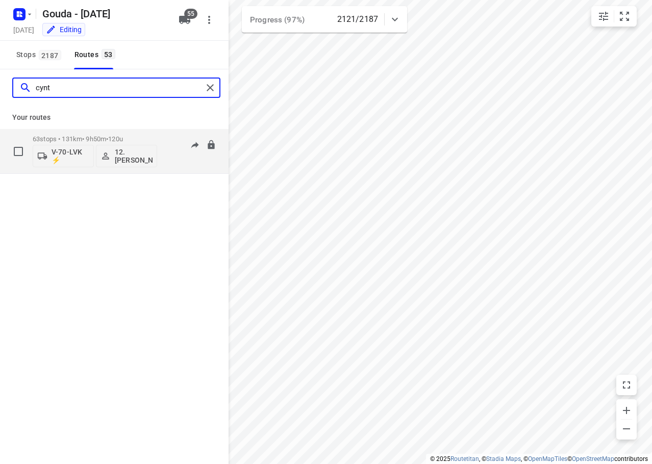
type input "cynt"
click at [112, 133] on div "63 stops • 131km • 9h50m • 120u V-70-LVK ⚡ 12. Cynthia Visser" at bounding box center [95, 151] width 124 height 42
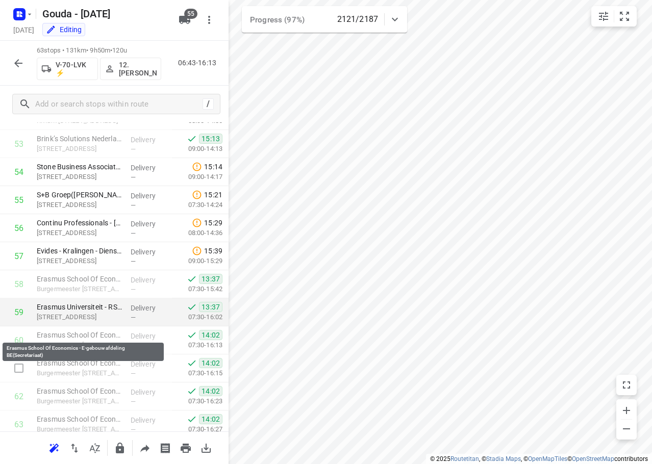
scroll to position [1537, 0]
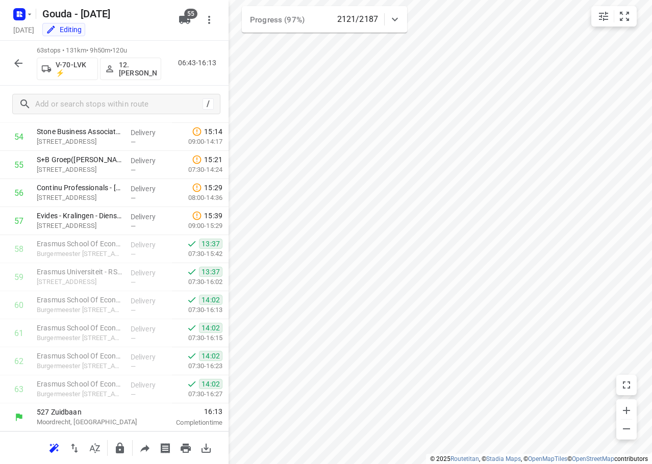
click at [14, 71] on button "button" at bounding box center [18, 63] width 20 height 20
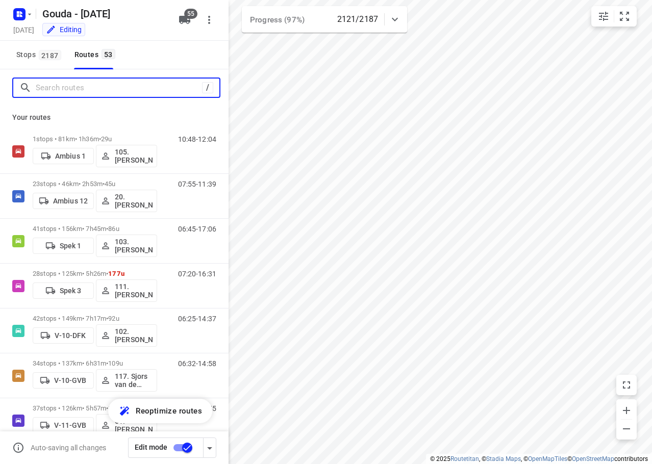
click at [76, 87] on input "Search routes" at bounding box center [119, 88] width 166 height 16
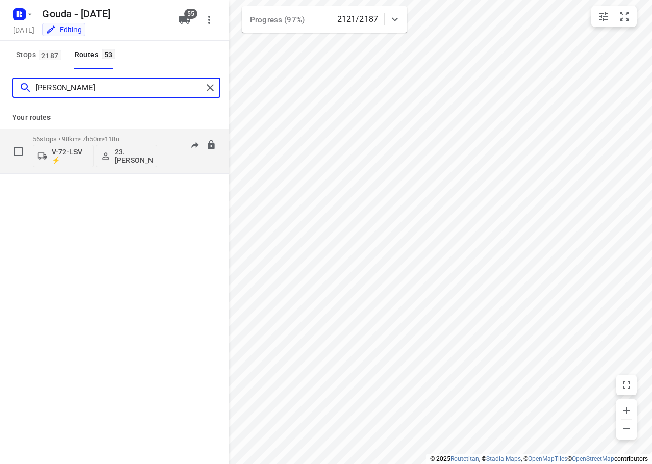
type input "johan"
click at [82, 138] on p "56 stops • 98km • 7h50m • 118u" at bounding box center [95, 139] width 124 height 8
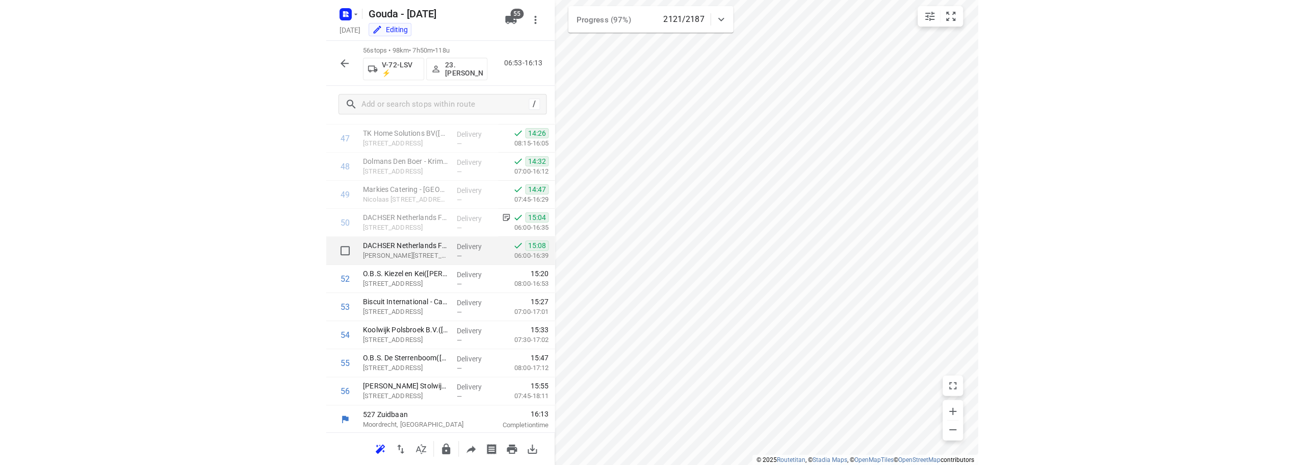
scroll to position [1341, 0]
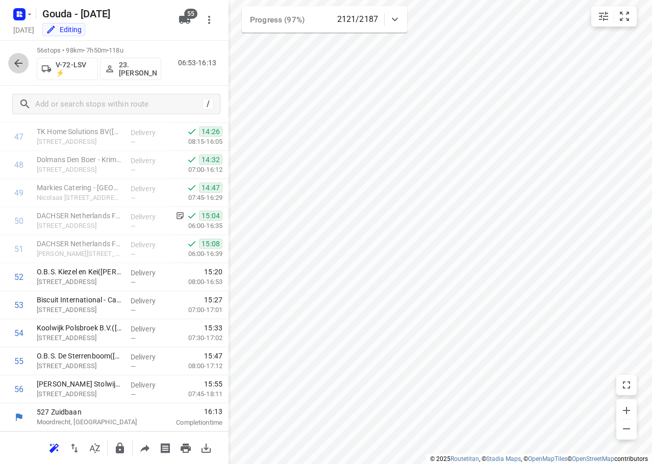
click at [17, 64] on icon "button" at bounding box center [18, 63] width 12 height 12
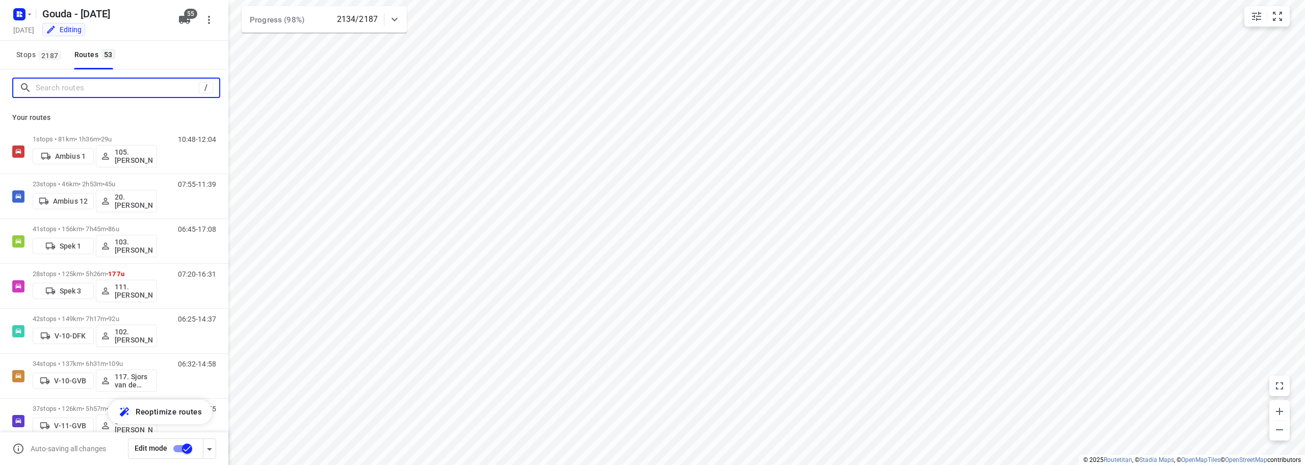
click at [104, 87] on input "Search routes" at bounding box center [117, 88] width 163 height 16
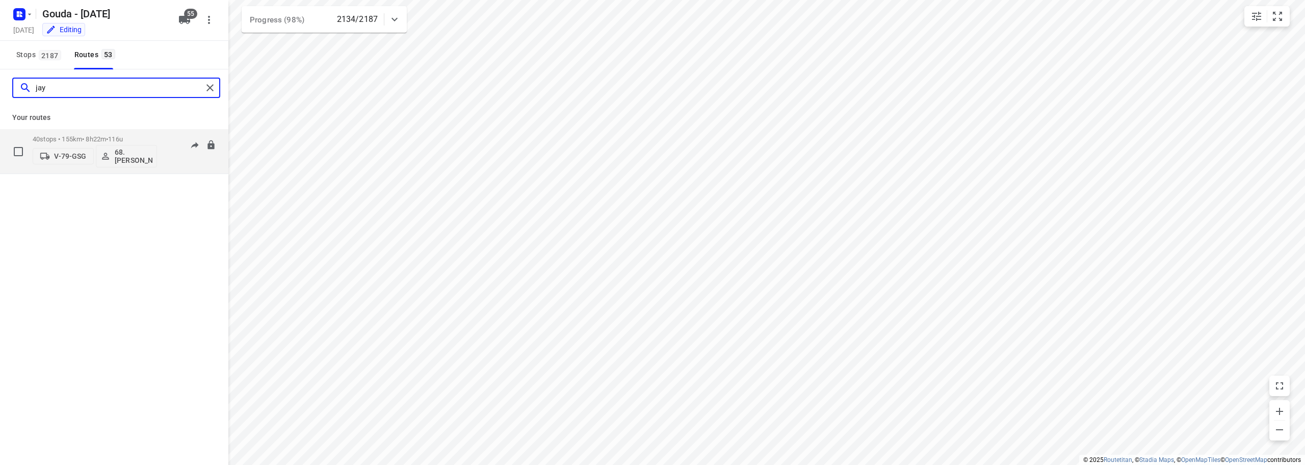
type input "jay"
click at [110, 135] on div "40 stops • 155km • 8h22m • 116u V-79-GSG 68.Jay Jairam" at bounding box center [95, 151] width 124 height 42
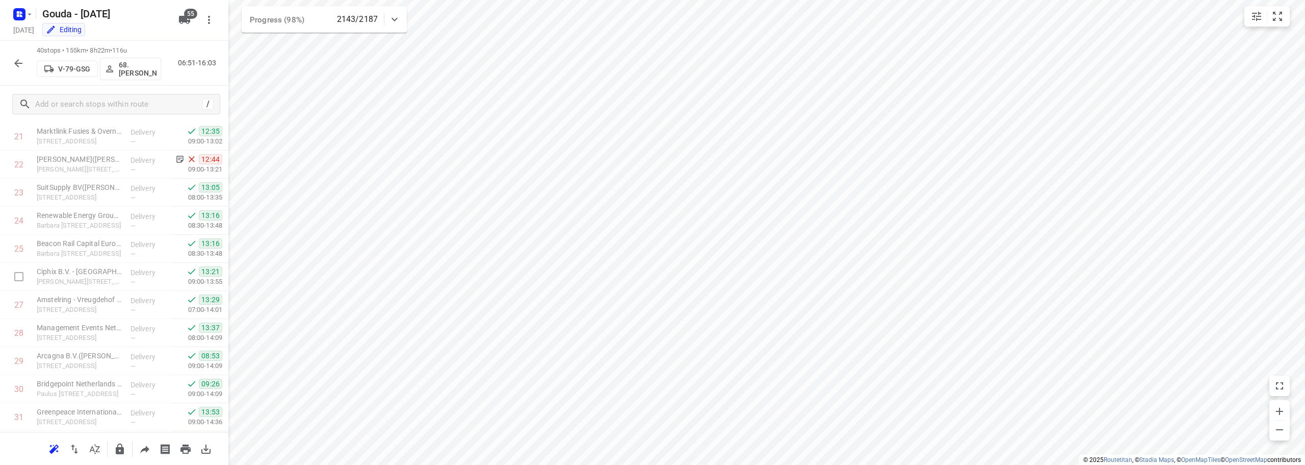
scroll to position [891, 0]
click at [18, 63] on icon "button" at bounding box center [18, 63] width 8 height 8
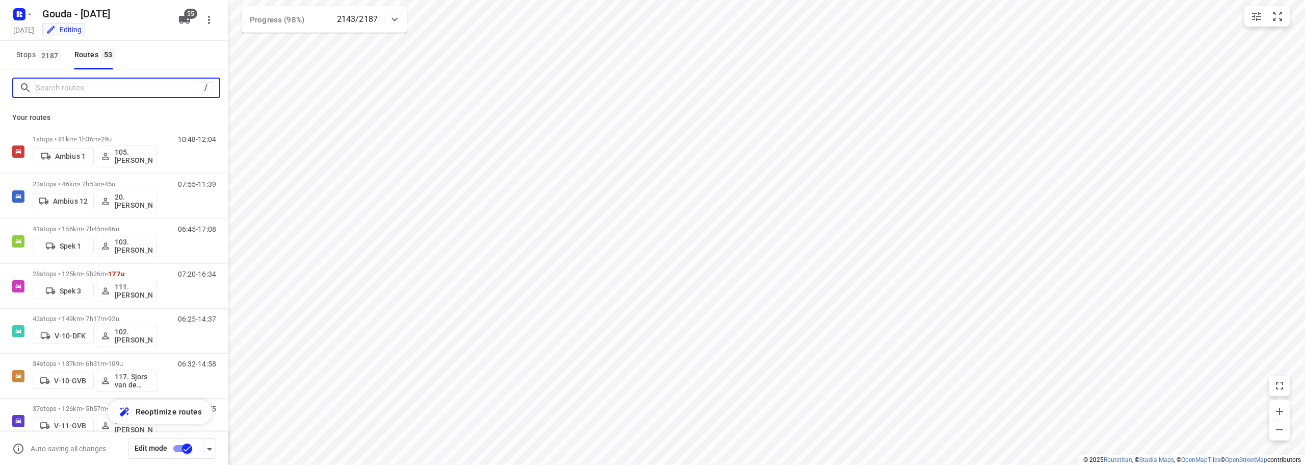
click at [130, 94] on input "Search routes" at bounding box center [117, 88] width 163 height 16
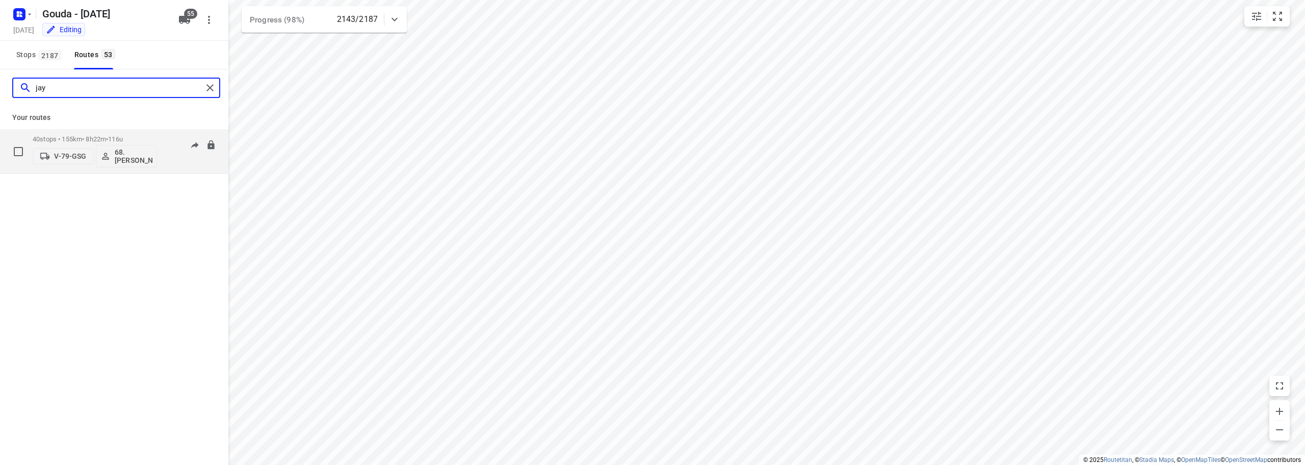
type input "jay"
click at [123, 136] on span "116u" at bounding box center [115, 139] width 15 height 8
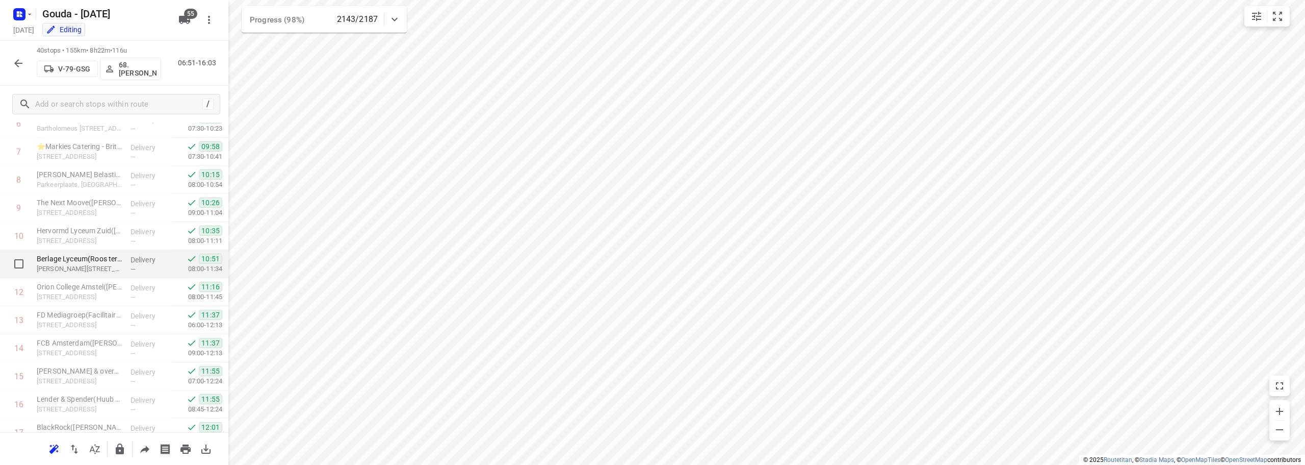
scroll to position [153, 0]
click at [22, 63] on icon "button" at bounding box center [18, 63] width 8 height 8
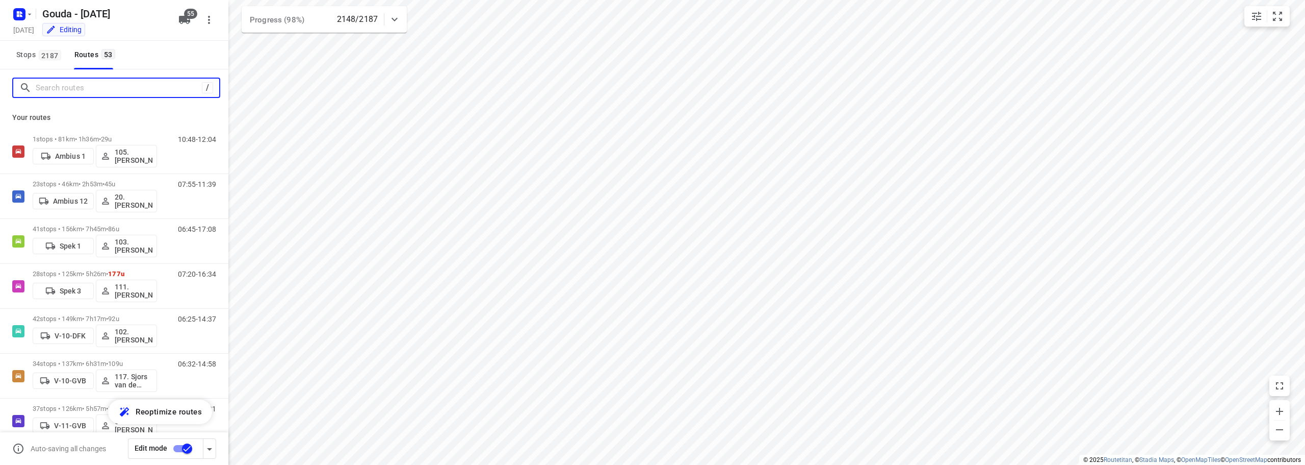
click at [75, 88] on input "Search routes" at bounding box center [119, 88] width 166 height 16
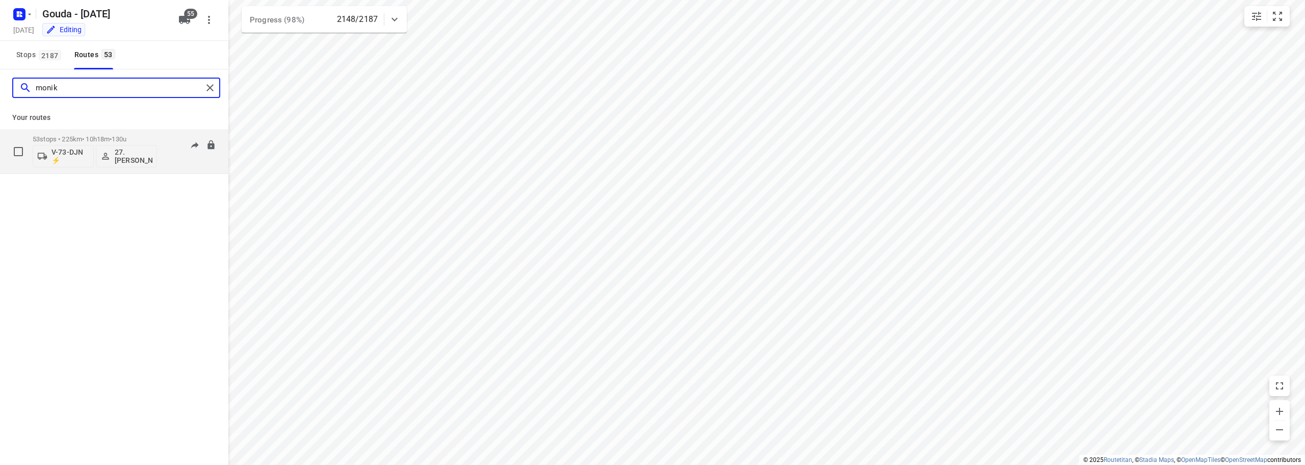
type input "monik"
click at [101, 140] on p "53 stops • 225km • 10h18m • 130u" at bounding box center [95, 139] width 124 height 8
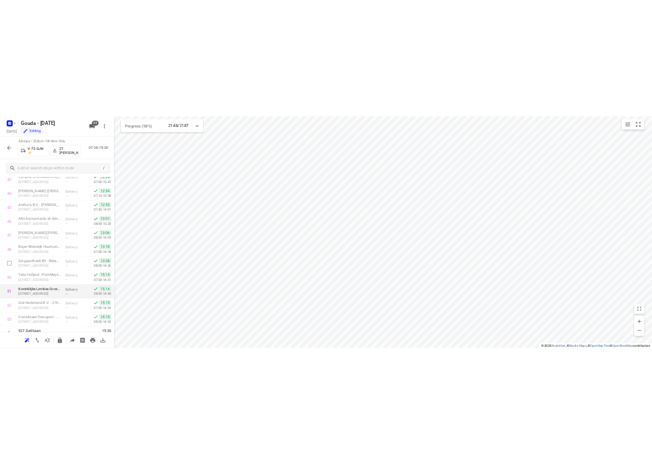
scroll to position [1256, 0]
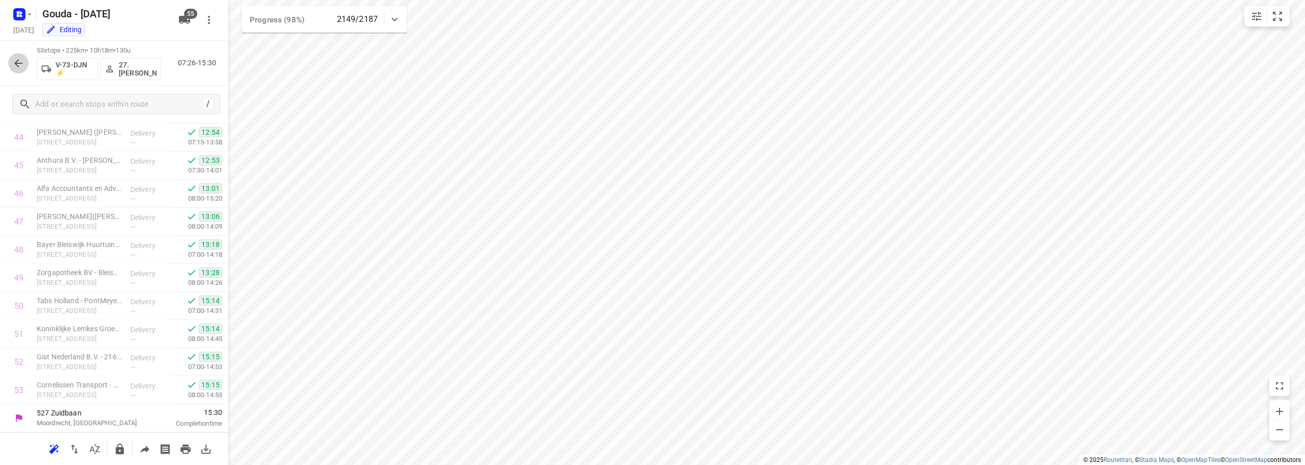
click at [20, 62] on icon "button" at bounding box center [18, 63] width 12 height 12
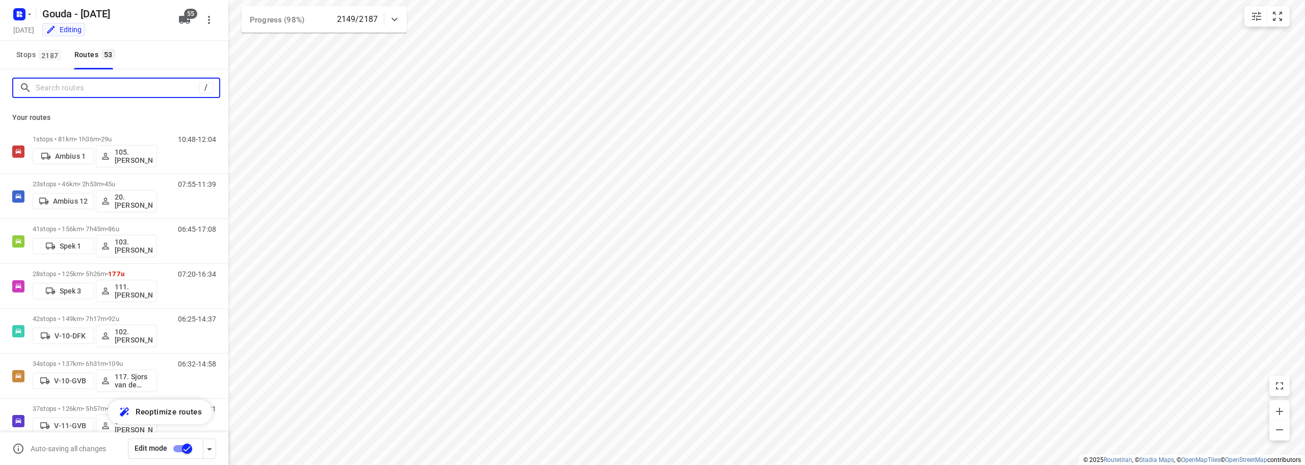
click at [70, 85] on input "Search routes" at bounding box center [117, 88] width 163 height 16
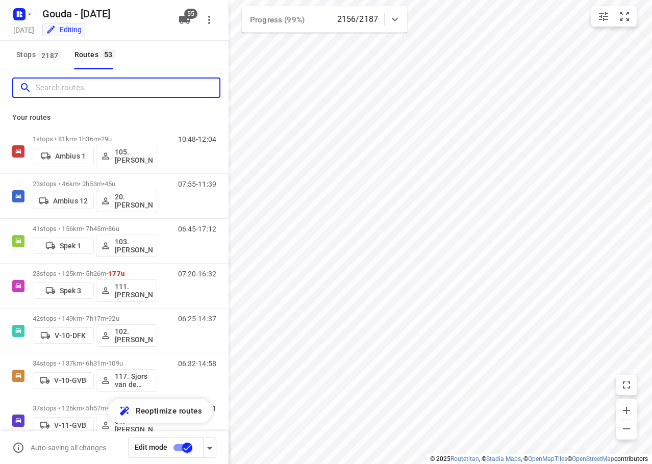
click at [128, 86] on input "Search routes" at bounding box center [128, 88] width 184 height 16
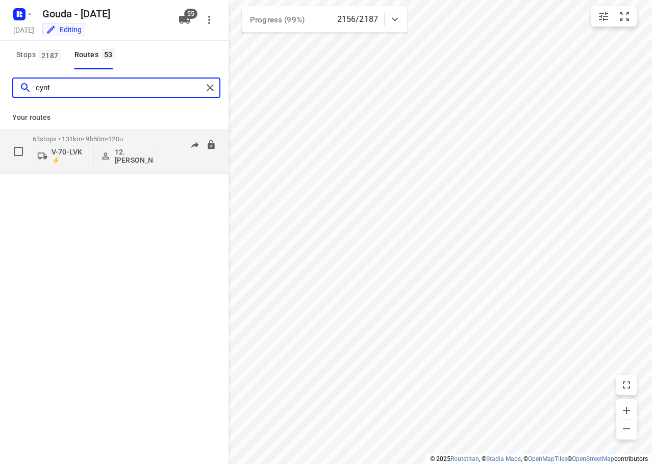
type input "cynt"
click at [123, 131] on div "63 stops • 131km • 9h50m • 120u V-70-LVK ⚡ 12. Cynthia Visser" at bounding box center [95, 151] width 124 height 42
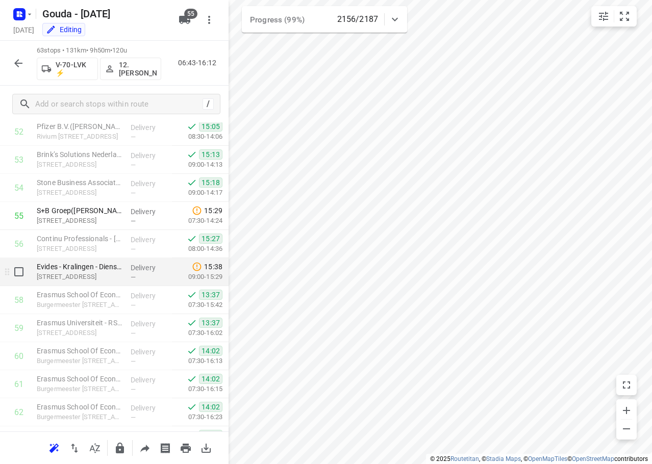
scroll to position [1435, 0]
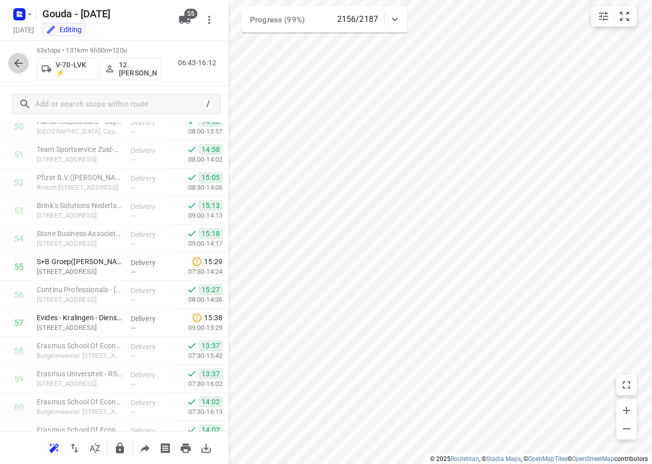
click at [23, 58] on icon "button" at bounding box center [18, 63] width 12 height 12
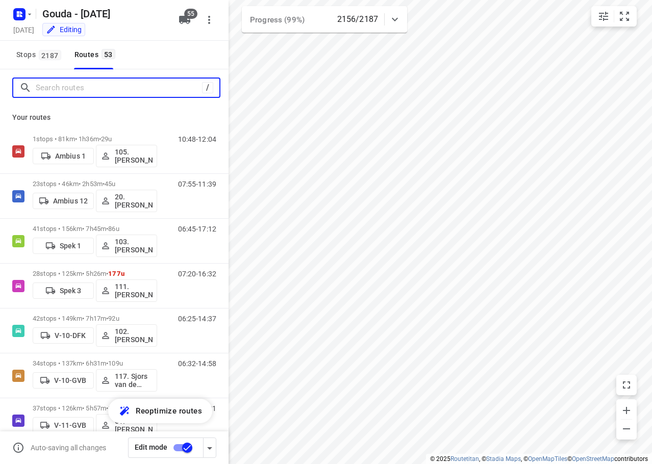
click at [56, 92] on input "Search routes" at bounding box center [119, 88] width 166 height 16
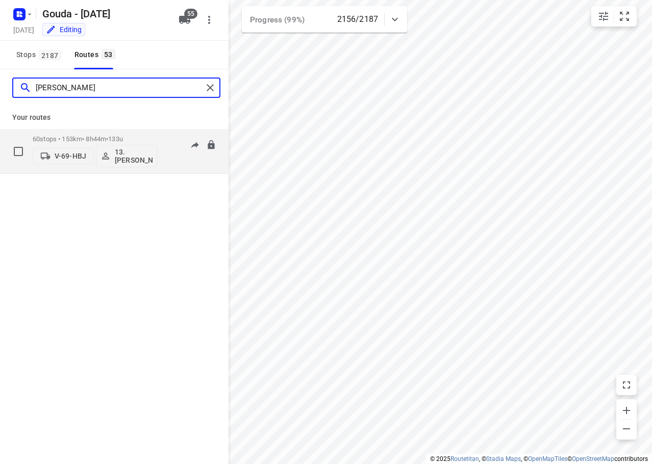
type input "dennis"
click at [95, 138] on p "60 stops • 153km • 8h44m • 133u" at bounding box center [95, 139] width 124 height 8
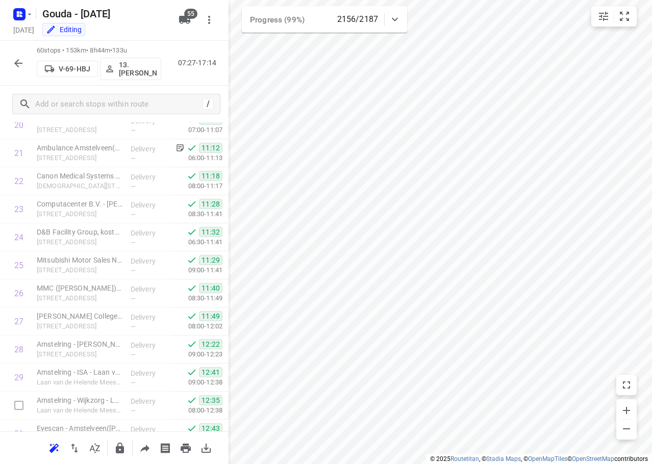
scroll to position [535, 0]
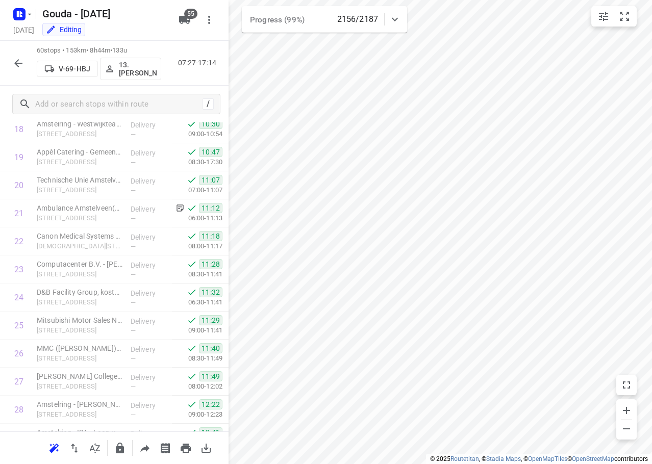
click at [20, 57] on icon "button" at bounding box center [18, 63] width 12 height 12
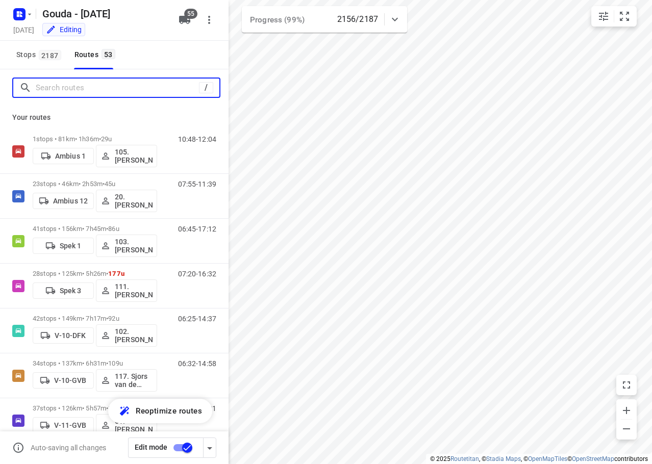
click at [69, 91] on input "Search routes" at bounding box center [117, 88] width 163 height 16
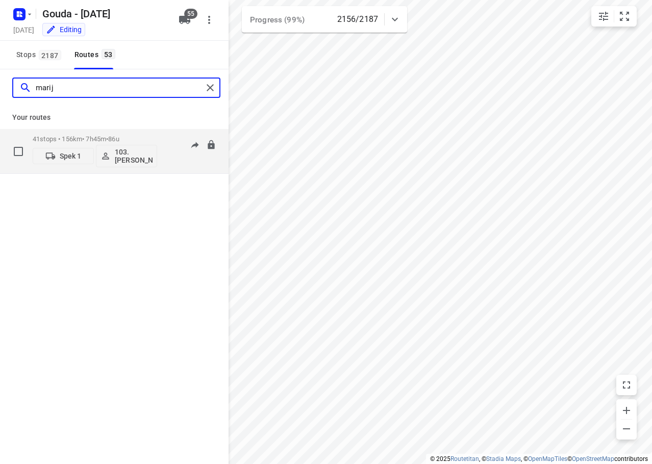
type input "marij"
click at [105, 134] on div "41 stops • 156km • 7h45m • 86u Spek 1 103.Marijn Langhorst" at bounding box center [95, 151] width 124 height 42
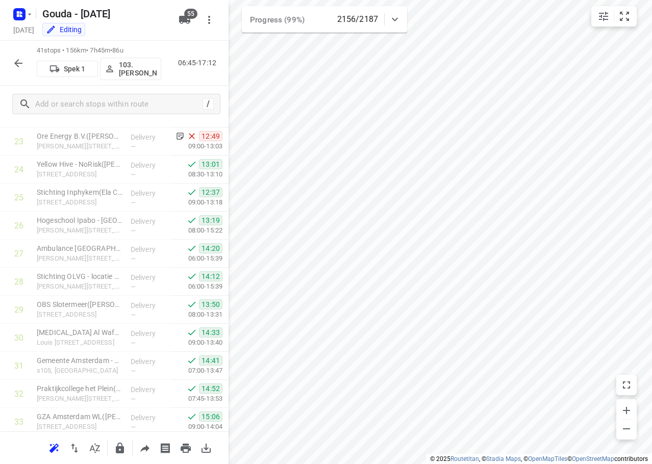
scroll to position [920, 0]
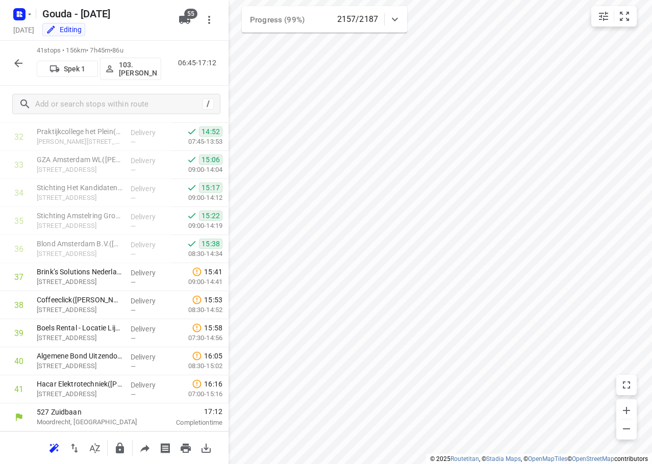
click at [31, 58] on div "41 stops • 156km • 7h45m • 86u Spek 1 103.Marijn Langhorst 06:45-17:12" at bounding box center [114, 63] width 228 height 45
click at [24, 58] on button "button" at bounding box center [18, 63] width 20 height 20
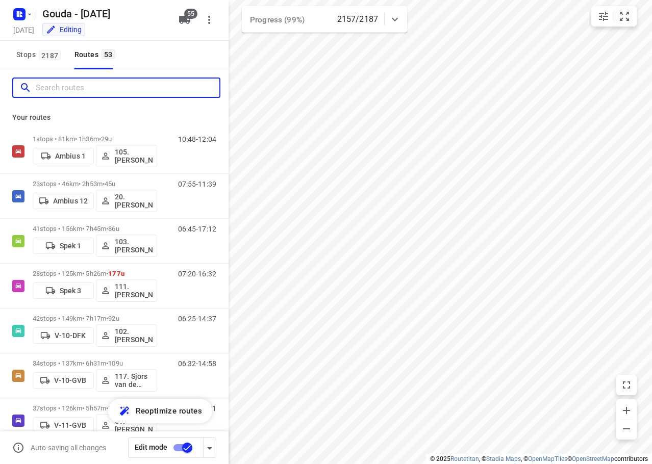
click at [93, 88] on input "Search routes" at bounding box center [128, 88] width 184 height 16
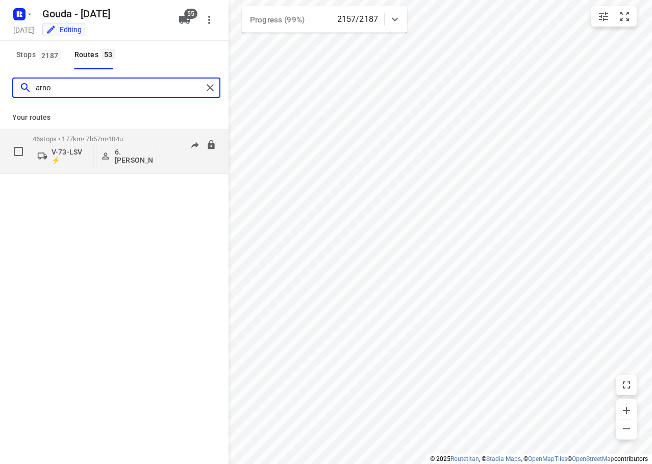
type input "arno"
click at [104, 135] on div "46 stops • 177km • 7h57m • 104u V-73-LSV ⚡ 6. Arnold Smit" at bounding box center [95, 151] width 124 height 42
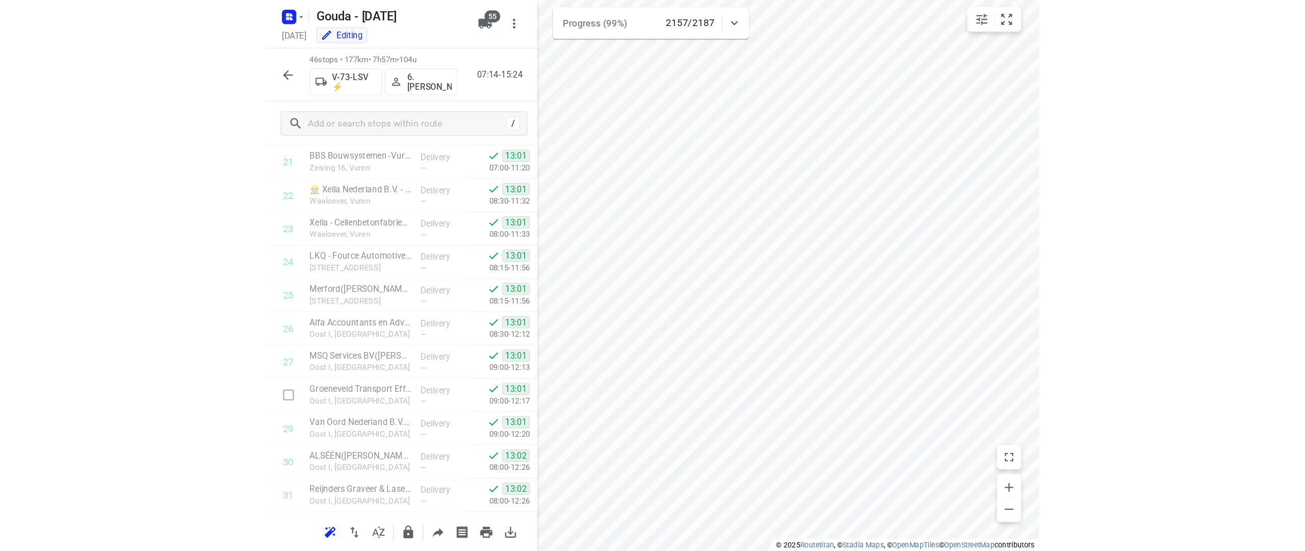
scroll to position [1060, 0]
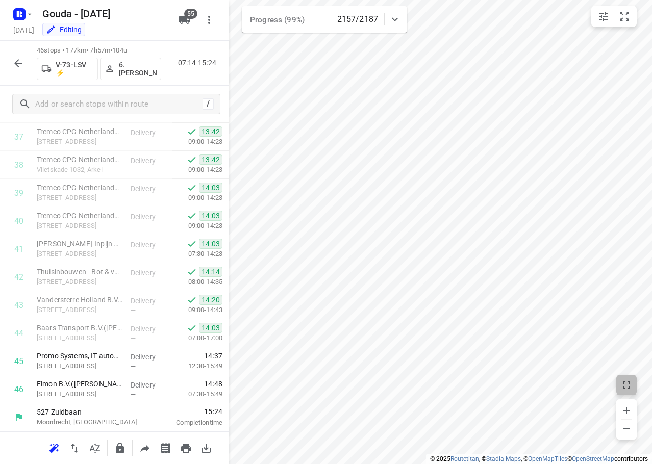
drag, startPoint x: 632, startPoint y: 392, endPoint x: 1285, endPoint y: 451, distance: 656.3
click at [632, 392] on button "button" at bounding box center [626, 385] width 20 height 20
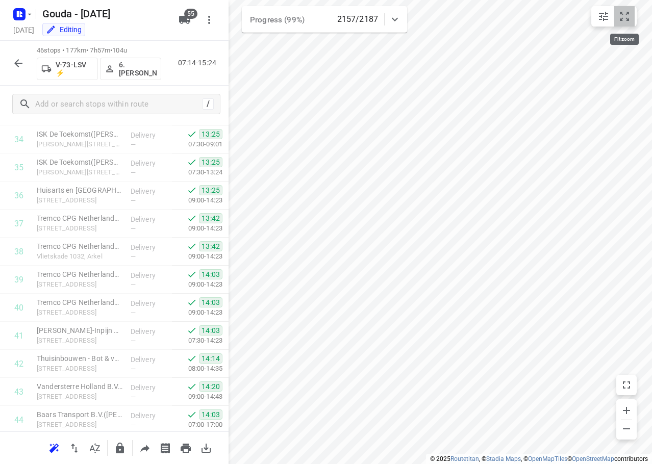
click at [630, 18] on icon "small contained button group" at bounding box center [624, 16] width 12 height 12
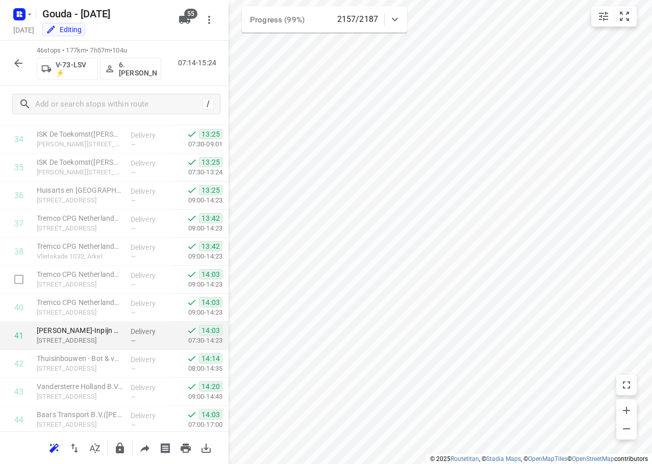
scroll to position [1060, 0]
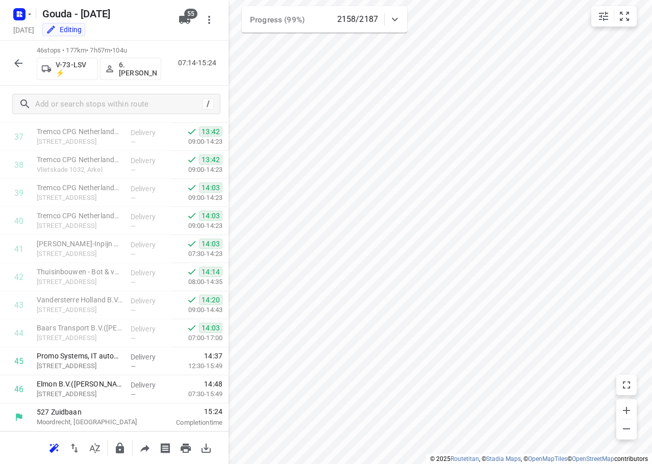
click at [14, 59] on icon "button" at bounding box center [18, 63] width 12 height 12
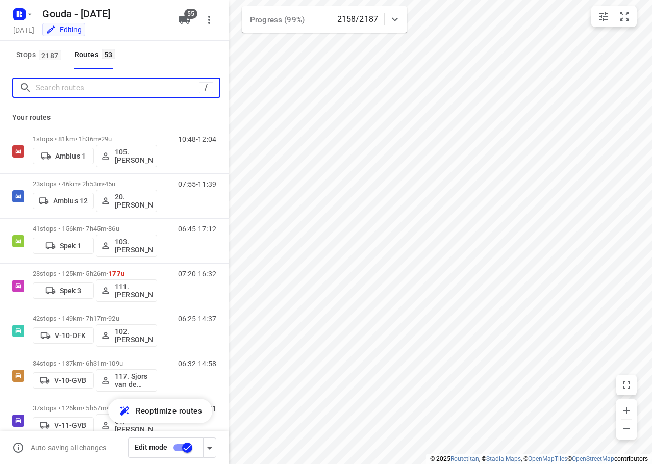
click at [49, 90] on input "Search routes" at bounding box center [117, 88] width 163 height 16
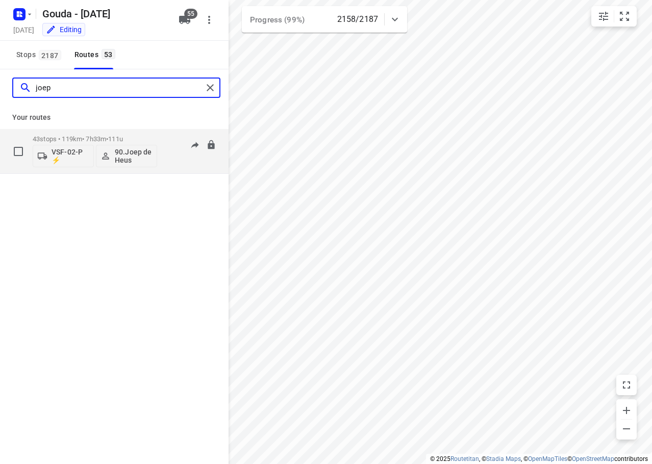
type input "joep"
click at [101, 130] on div "43 stops • 119km • 7h33m • 111u VSF-02-P ⚡ 90.Joep de Heus 06:36-15:53" at bounding box center [114, 151] width 228 height 45
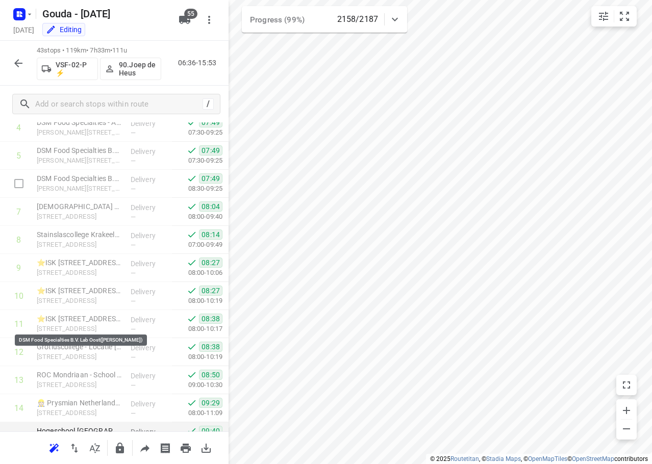
scroll to position [0, 0]
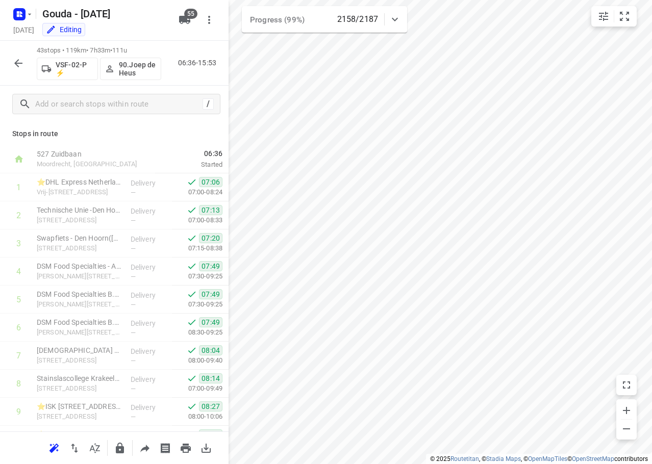
click at [12, 62] on icon "button" at bounding box center [18, 63] width 12 height 12
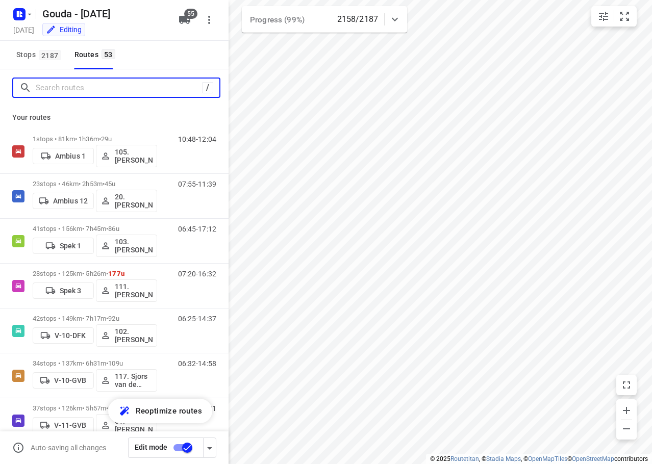
click at [73, 90] on input "Search routes" at bounding box center [119, 88] width 166 height 16
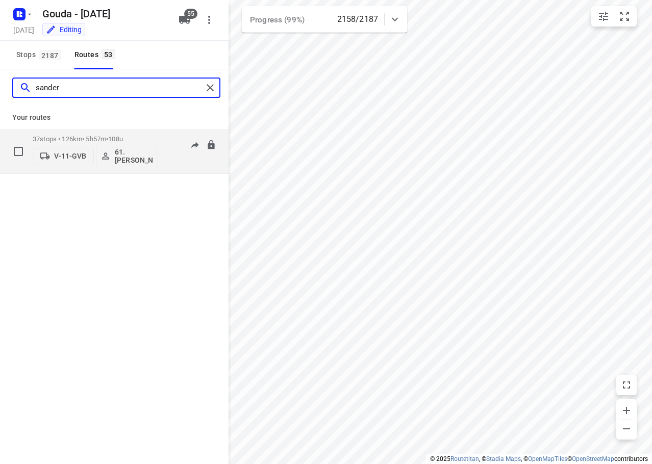
type input "sander"
click at [81, 133] on div "37 stops • 126km • 5h57m • 108u V-11-GVB 61.Sander Bos" at bounding box center [95, 151] width 124 height 42
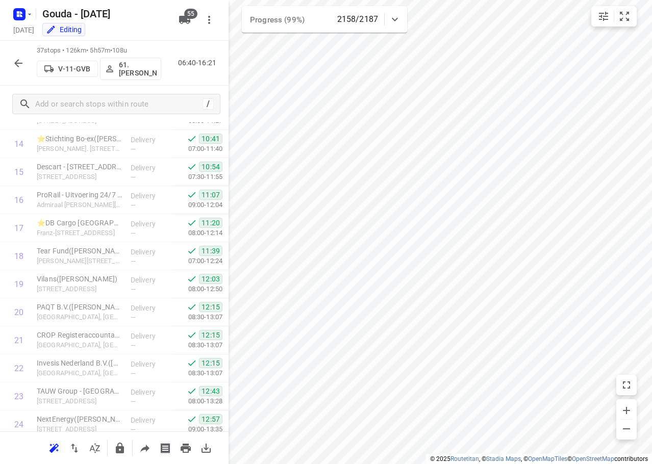
scroll to position [808, 0]
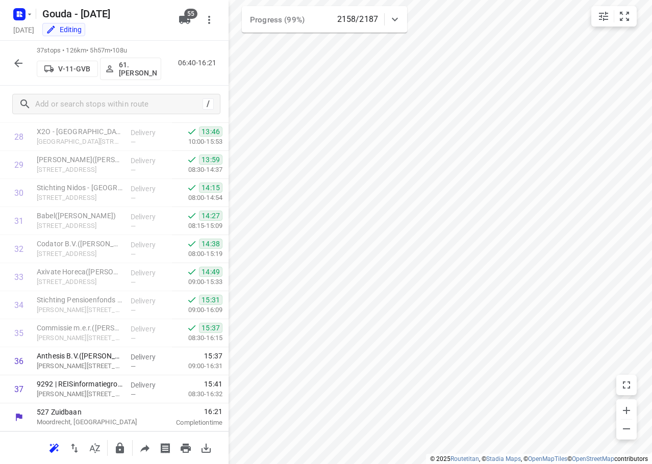
click at [17, 60] on icon "button" at bounding box center [18, 63] width 8 height 8
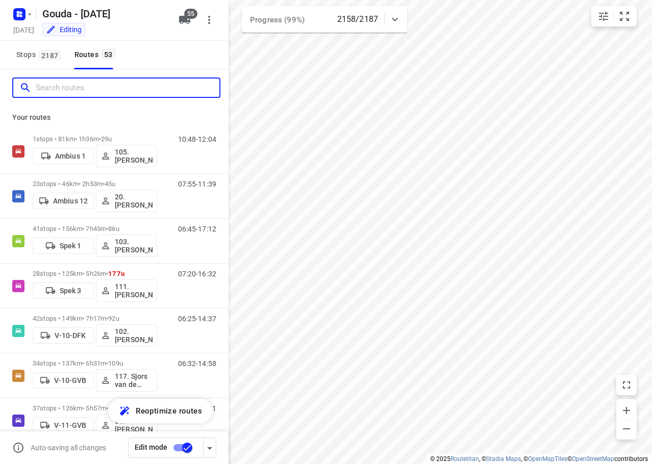
click at [54, 85] on input "Search routes" at bounding box center [128, 88] width 184 height 16
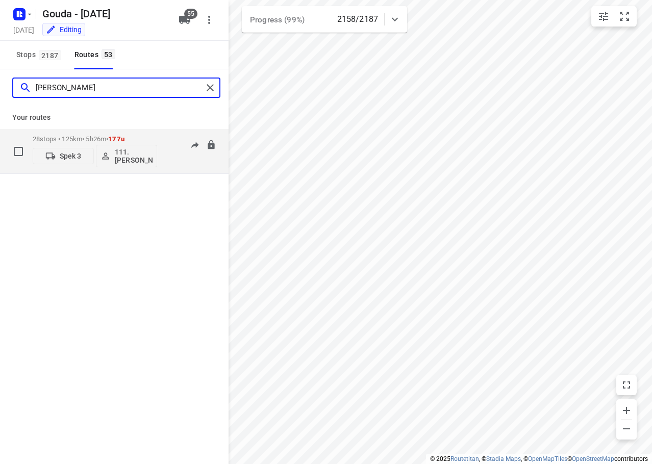
type input "alex"
click at [83, 131] on div "28 stops • 125km • 5h26m • 177u Spek 3 111.Alex de Kock" at bounding box center [95, 151] width 124 height 42
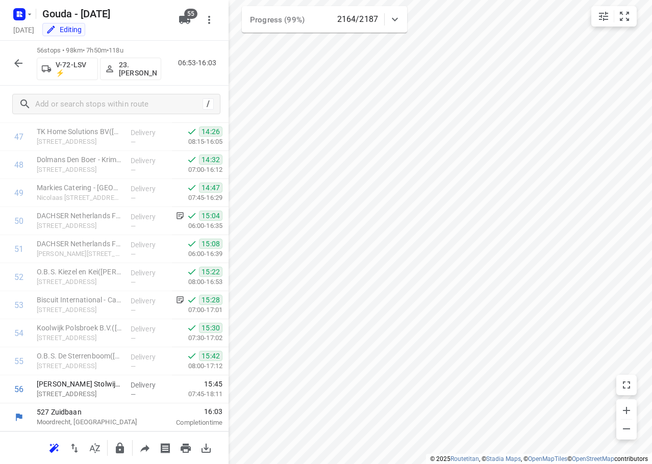
scroll to position [1341, 0]
click at [20, 62] on icon "button" at bounding box center [18, 63] width 12 height 12
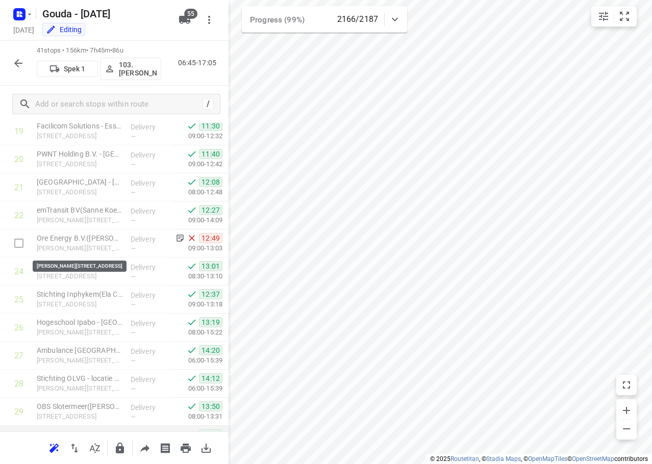
scroll to position [920, 0]
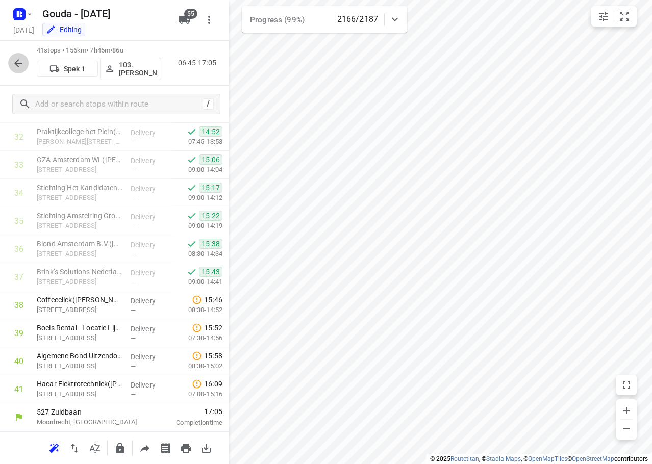
click at [17, 65] on icon "button" at bounding box center [18, 63] width 8 height 8
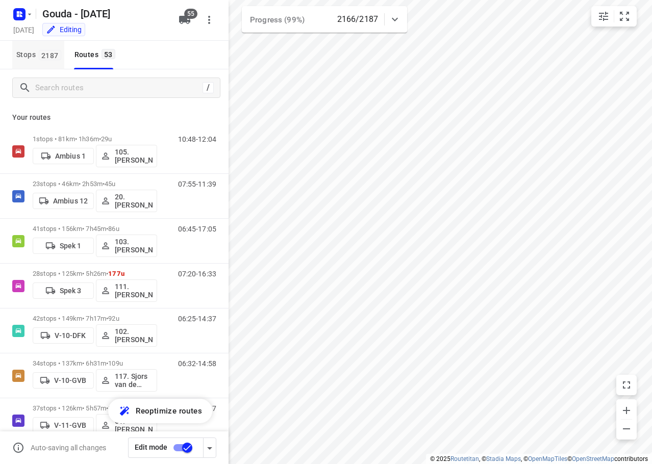
click at [31, 62] on button "Stops 2187" at bounding box center [38, 55] width 52 height 29
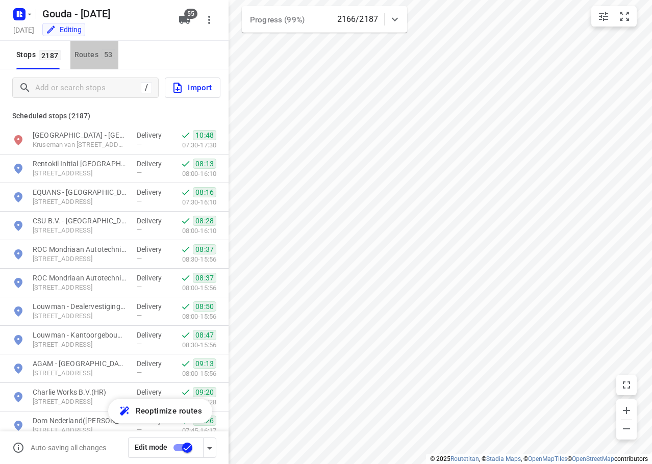
click at [87, 47] on button "Routes 53" at bounding box center [94, 55] width 48 height 29
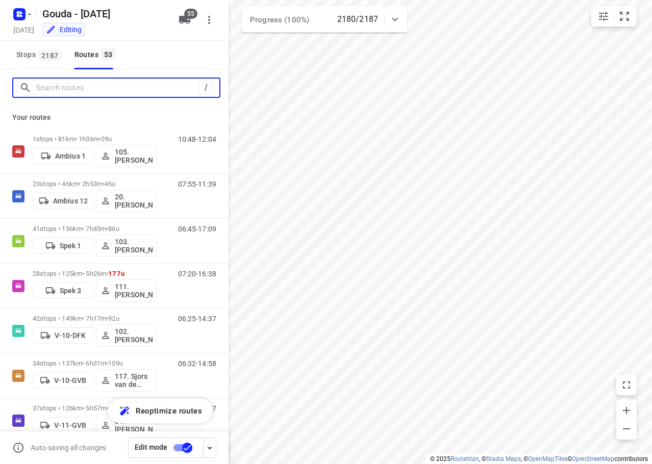
click at [98, 83] on input "Search routes" at bounding box center [117, 88] width 163 height 16
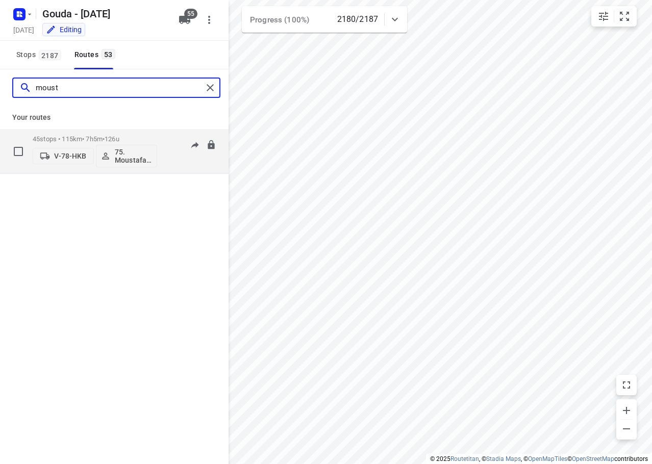
type input "moust"
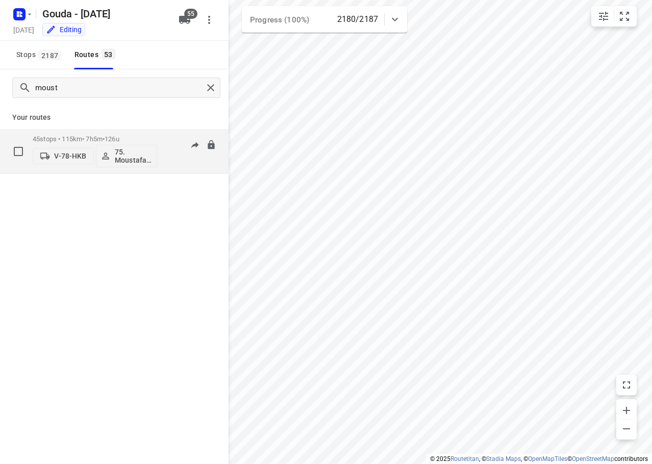
click at [73, 132] on div "45 stops • 115km • 7h5m • 126u V-78-HKB 75. Moustafa Shhadeh" at bounding box center [95, 151] width 124 height 42
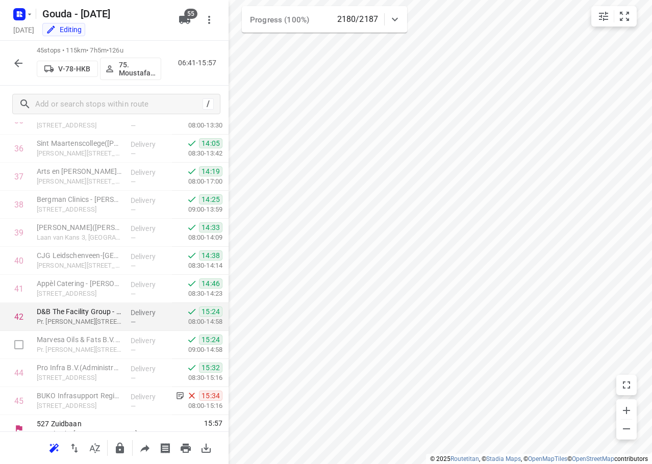
scroll to position [1032, 0]
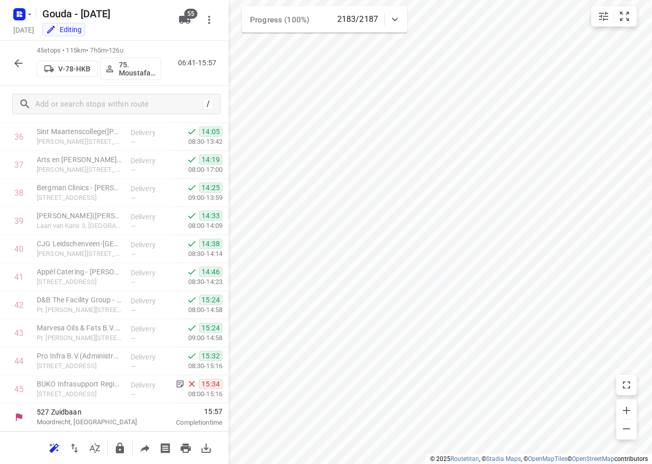
click at [27, 66] on button "button" at bounding box center [18, 63] width 20 height 20
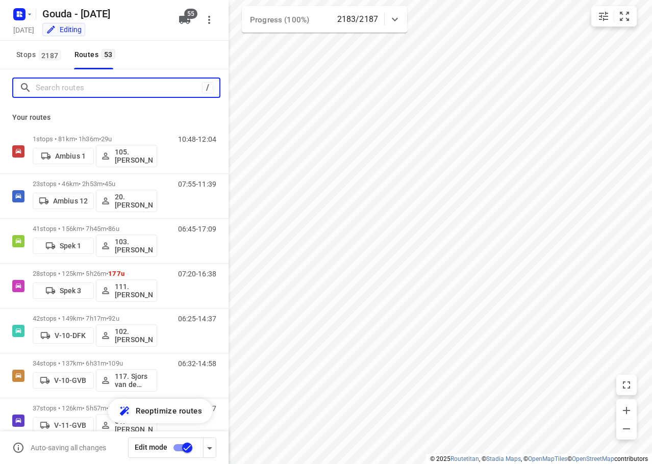
click at [61, 85] on input "Search routes" at bounding box center [119, 88] width 166 height 16
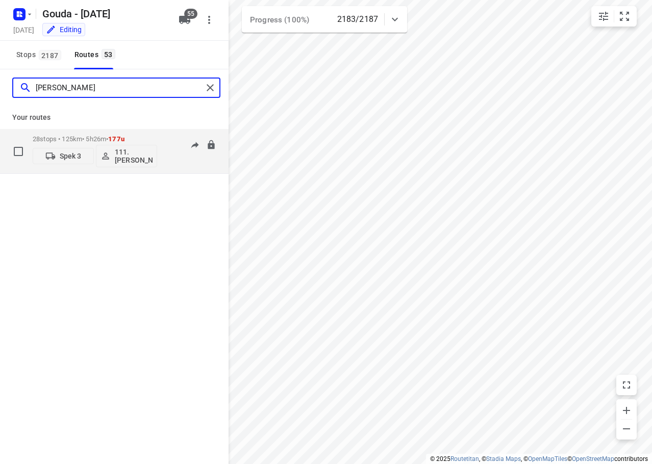
type input "alex"
click at [58, 140] on p "28 stops • 125km • 5h26m • 177u" at bounding box center [95, 139] width 124 height 8
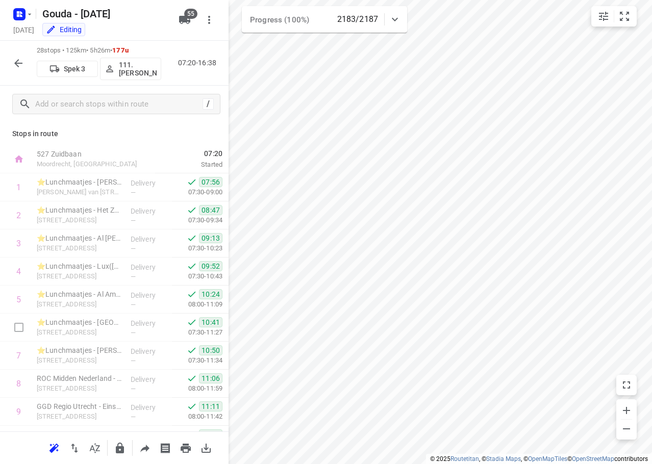
scroll to position [555, 0]
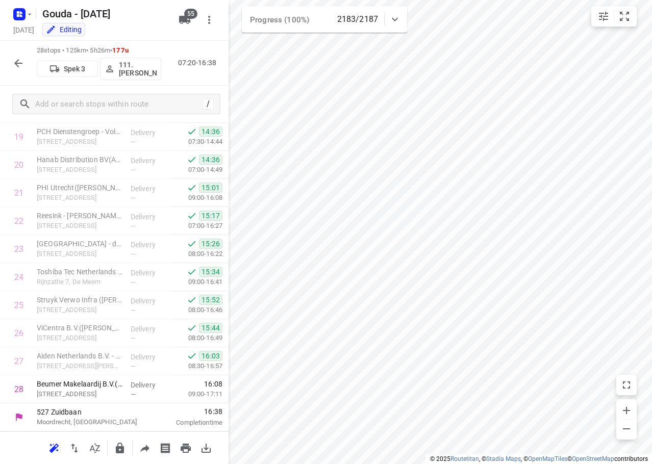
click at [22, 66] on icon "button" at bounding box center [18, 63] width 12 height 12
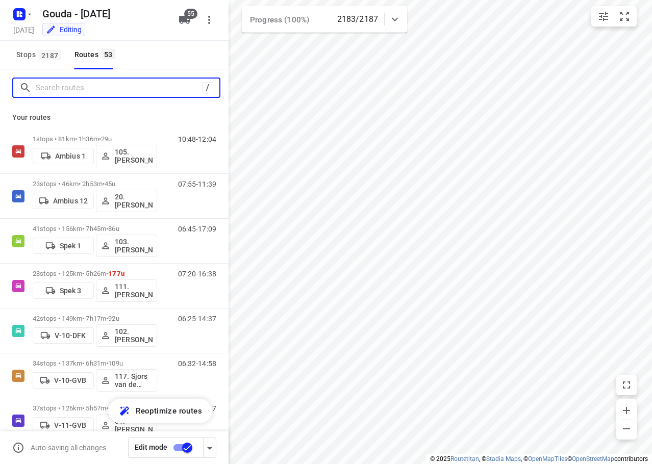
drag, startPoint x: 55, startPoint y: 90, endPoint x: 67, endPoint y: 81, distance: 15.7
click at [57, 88] on input "Search routes" at bounding box center [119, 88] width 166 height 16
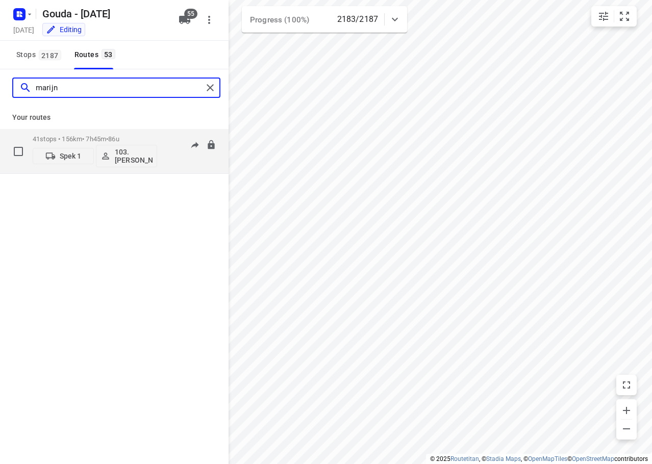
type input "marijn"
click at [99, 135] on p "41 stops • 156km • 7h45m • 86u" at bounding box center [95, 139] width 124 height 8
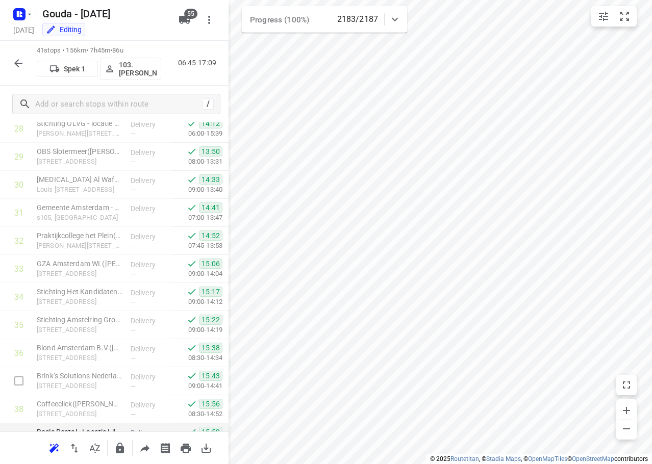
scroll to position [920, 0]
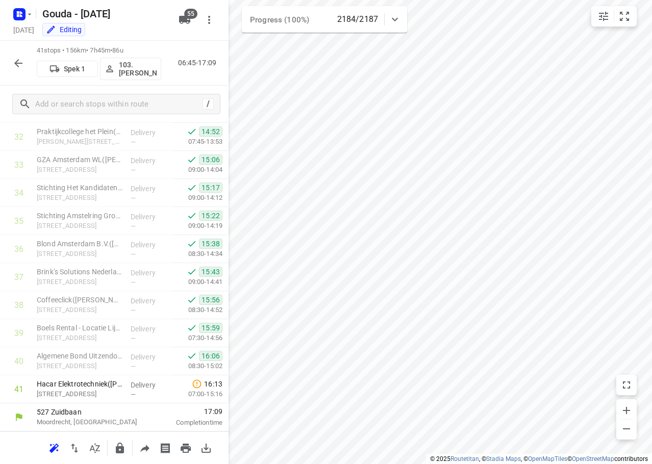
click at [15, 55] on button "button" at bounding box center [18, 63] width 20 height 20
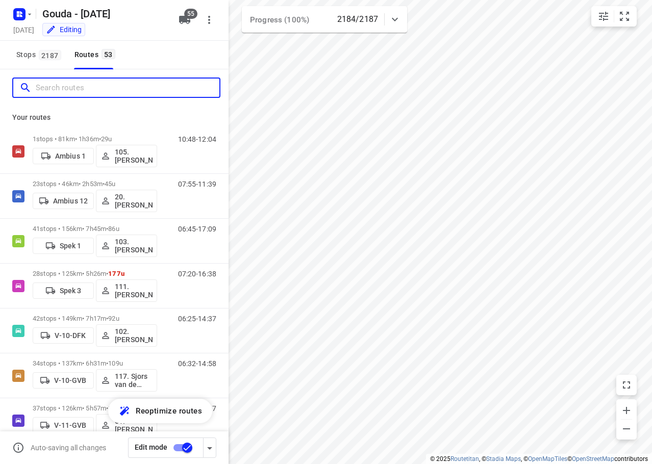
click at [72, 92] on input "Search routes" at bounding box center [128, 88] width 184 height 16
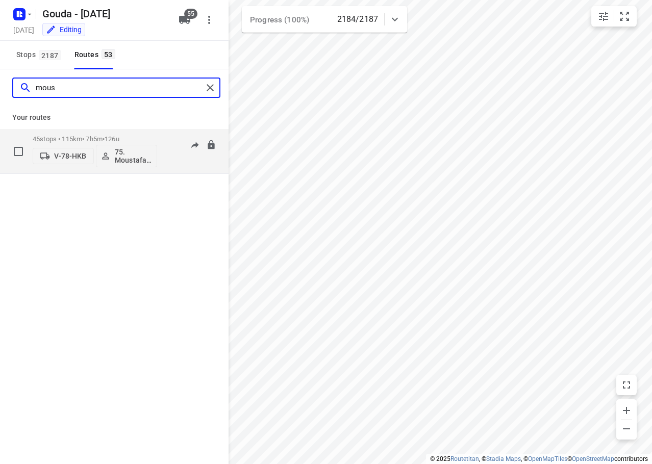
type input "mous"
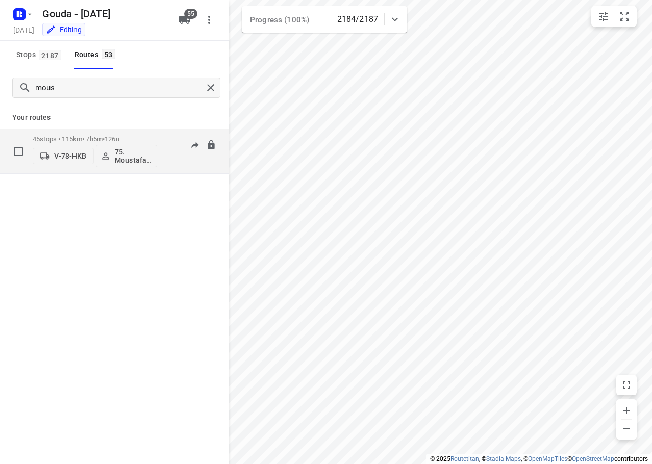
click at [135, 130] on div "45 stops • 115km • 7h5m • 126u V-78-HKB 75. Moustafa Shhadeh" at bounding box center [95, 151] width 124 height 42
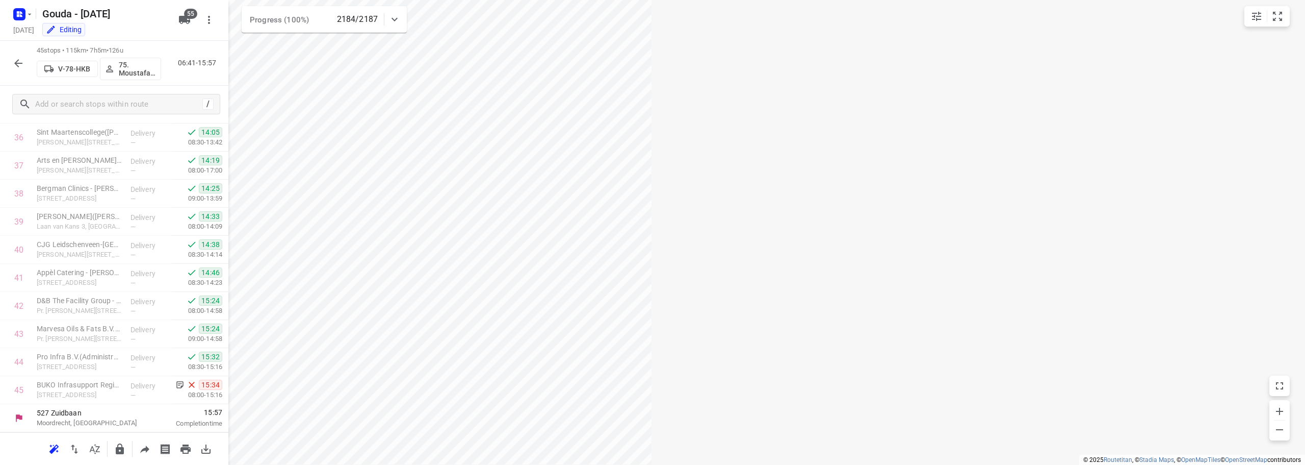
scroll to position [1032, 0]
click at [20, 66] on icon "button" at bounding box center [18, 63] width 12 height 12
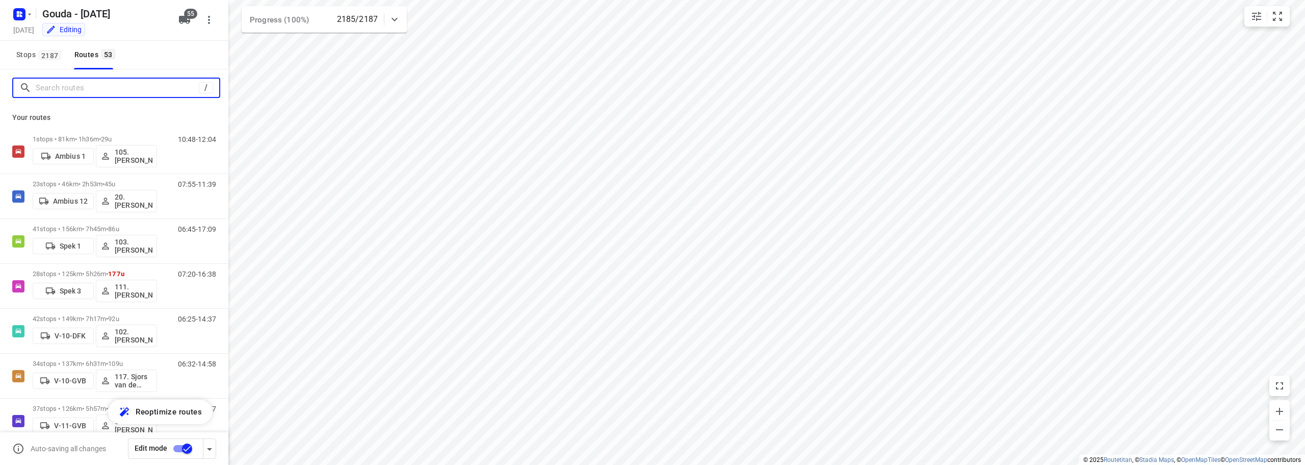
drag, startPoint x: 71, startPoint y: 88, endPoint x: 94, endPoint y: 84, distance: 23.3
click at [71, 88] on input "Search routes" at bounding box center [117, 88] width 163 height 16
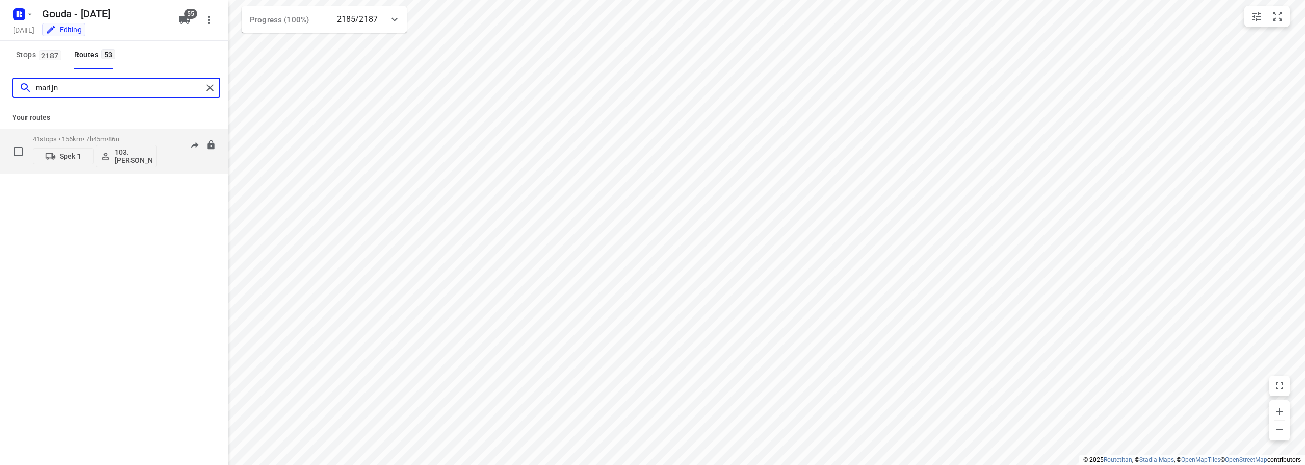
type input "marijn"
click at [128, 131] on div "41 stops • 156km • 7h45m • 86u Spek 1 103.Marijn Langhorst" at bounding box center [95, 151] width 124 height 42
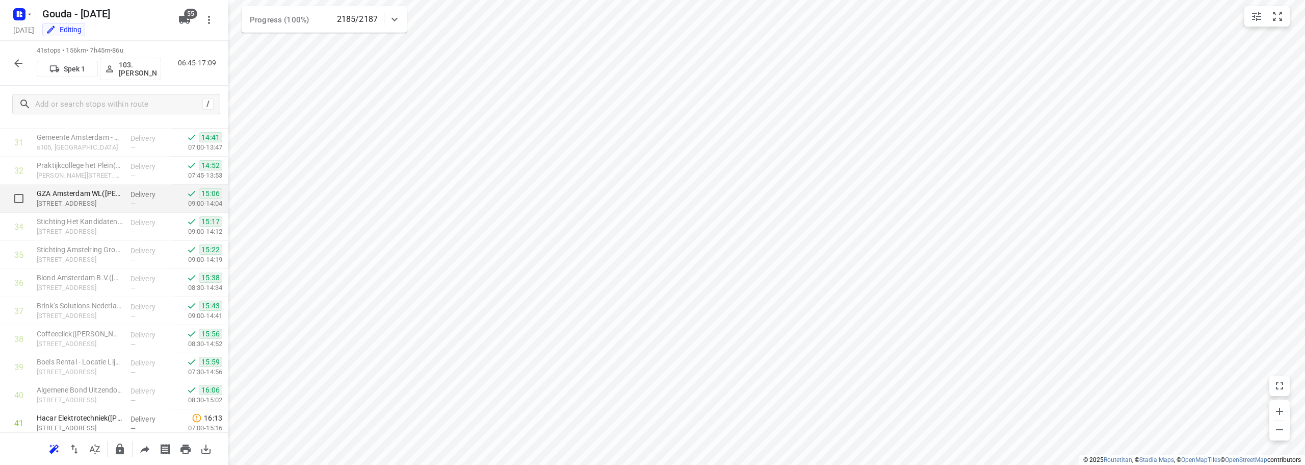
scroll to position [919, 0]
click at [16, 58] on icon "button" at bounding box center [18, 63] width 12 height 12
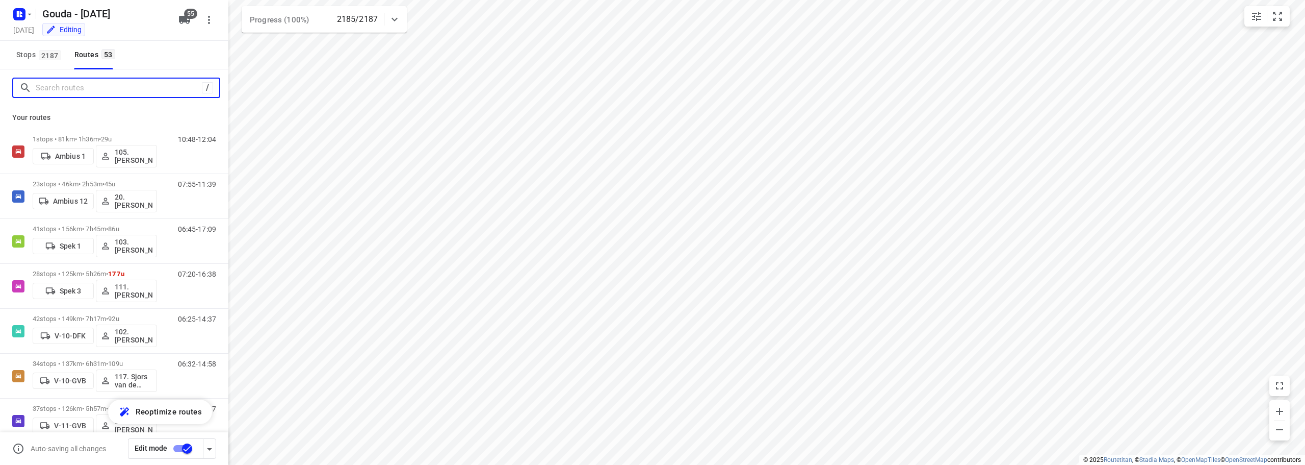
click at [63, 91] on input "Search routes" at bounding box center [119, 88] width 166 height 16
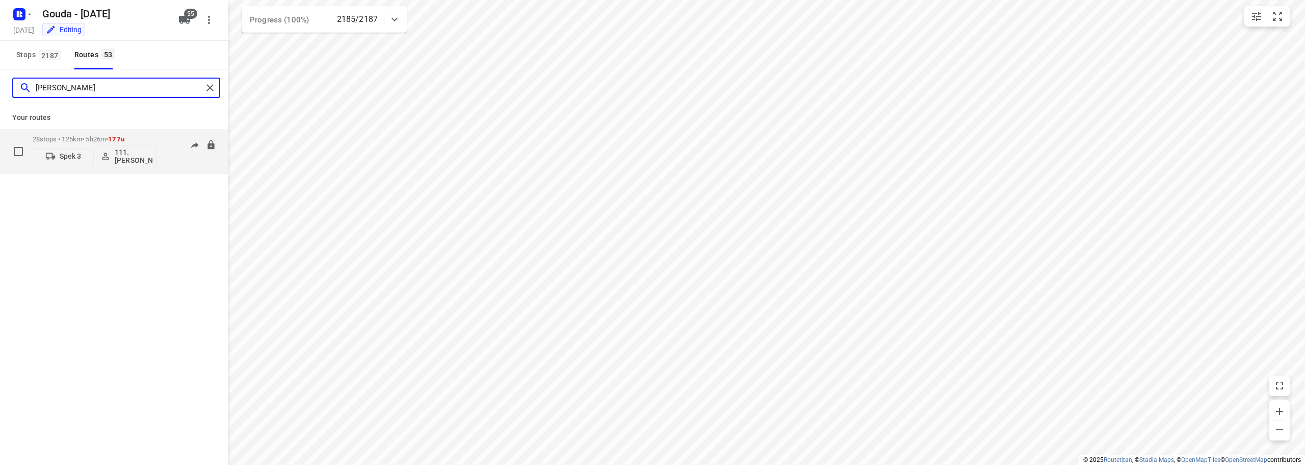
type input "alex"
click at [147, 136] on p "28 stops • 125km • 5h26m • 177u" at bounding box center [95, 139] width 124 height 8
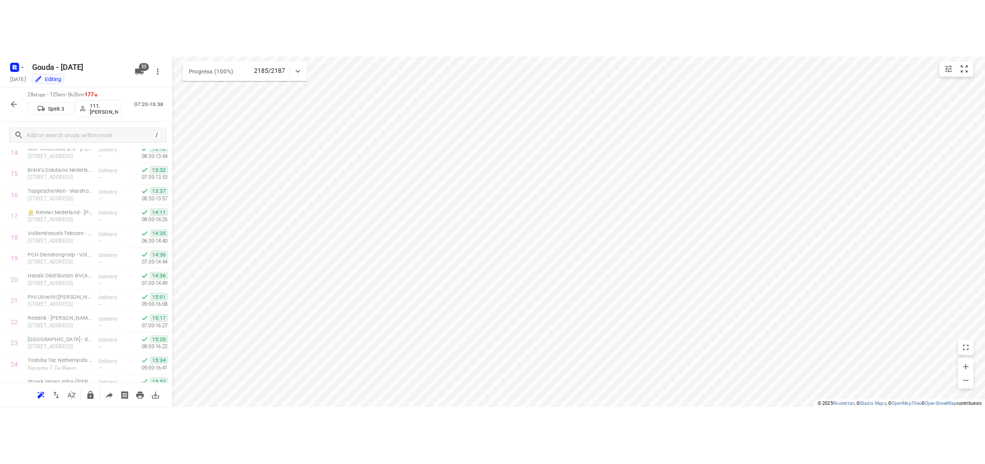
scroll to position [555, 0]
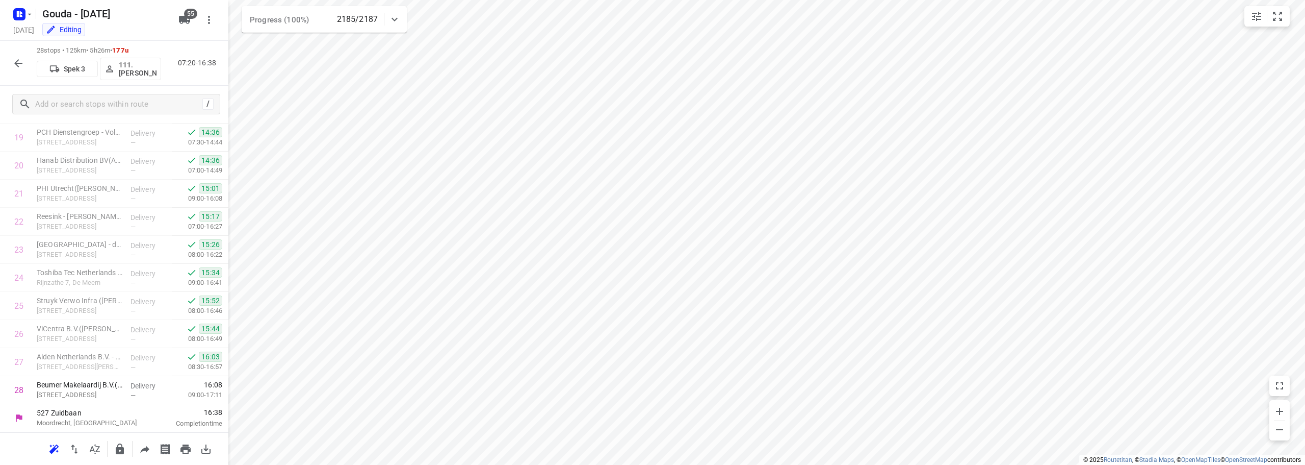
click at [18, 53] on button "button" at bounding box center [18, 63] width 20 height 20
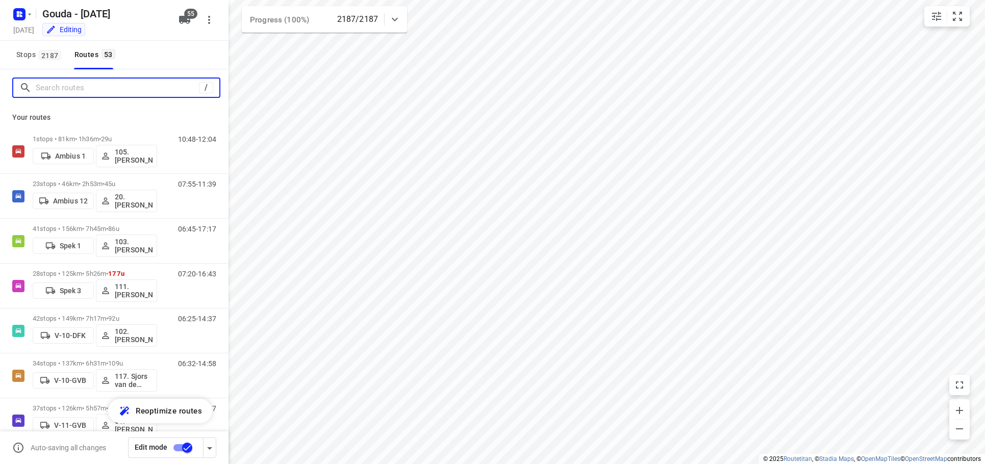
click at [90, 85] on input "Search routes" at bounding box center [117, 88] width 163 height 16
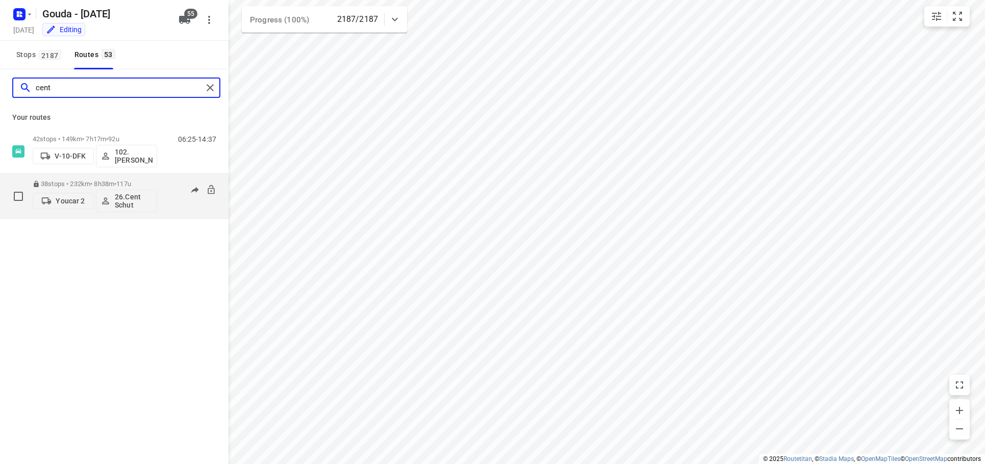
type input "cent"
click at [116, 187] on span "•" at bounding box center [115, 184] width 2 height 8
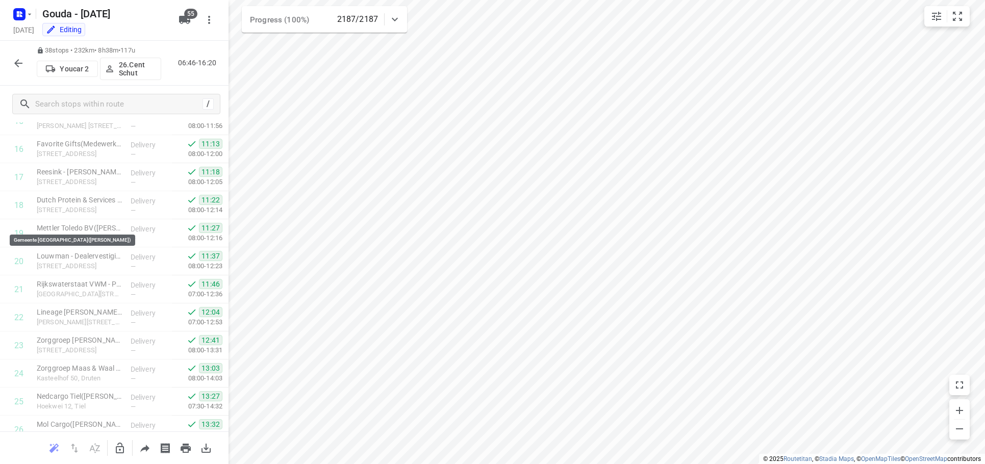
scroll to position [836, 0]
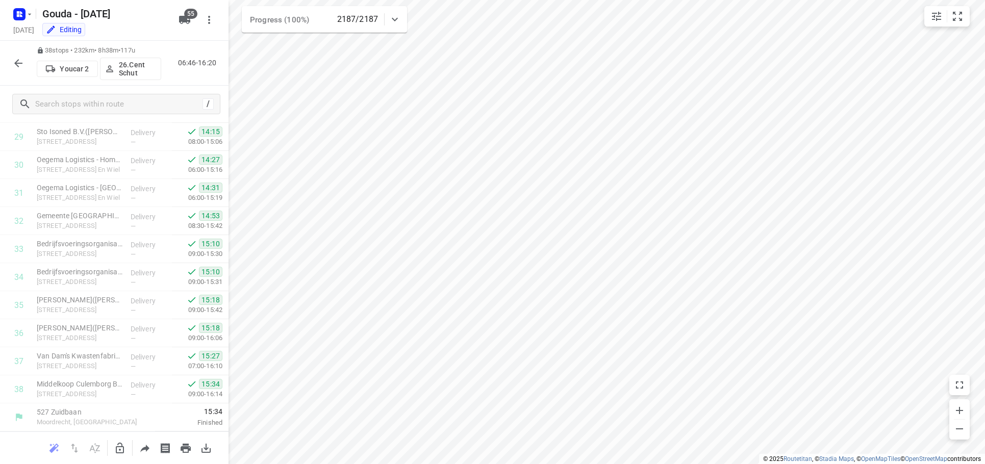
click at [24, 56] on button "button" at bounding box center [18, 63] width 20 height 20
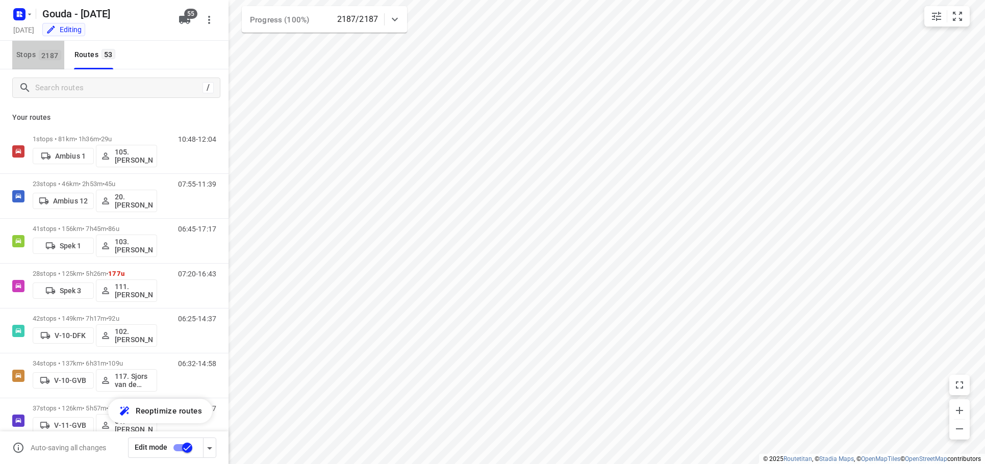
click at [15, 59] on button "Stops 2187" at bounding box center [38, 55] width 52 height 29
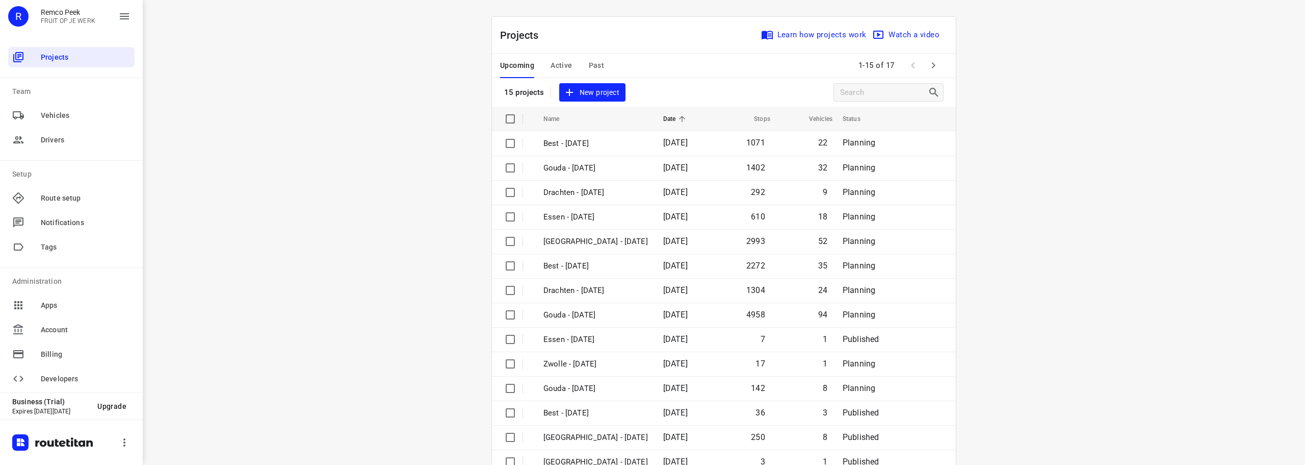
click at [555, 63] on span "Active" at bounding box center [561, 65] width 21 height 13
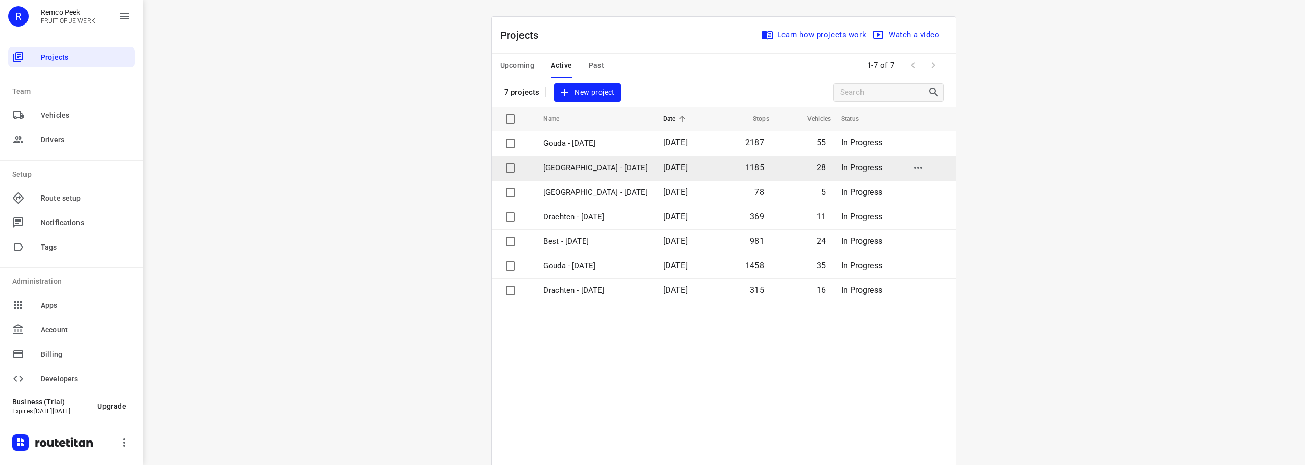
click at [591, 173] on p "[GEOGRAPHIC_DATA] - [DATE]" at bounding box center [596, 168] width 105 height 12
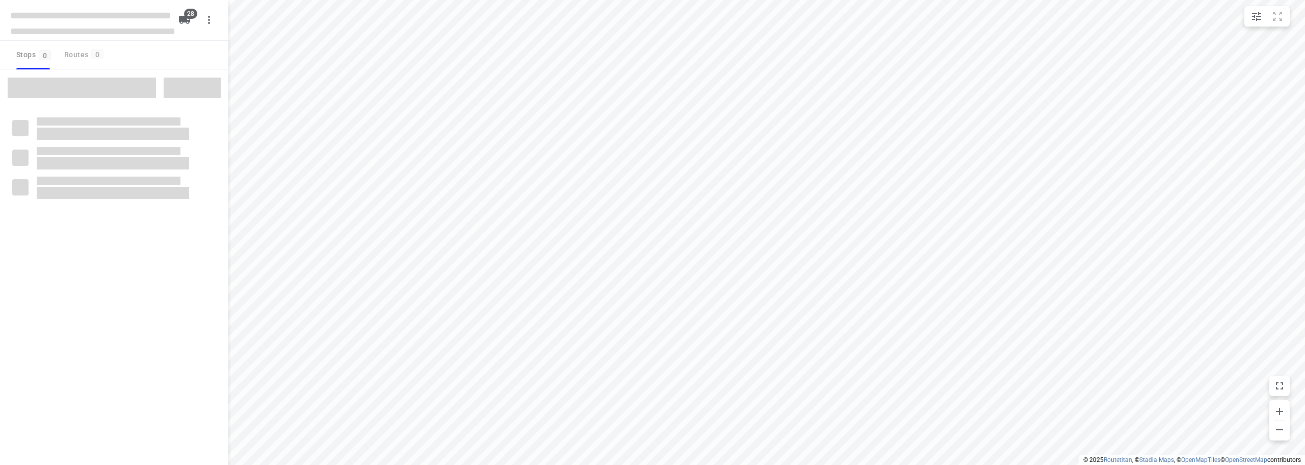
checkbox input "true"
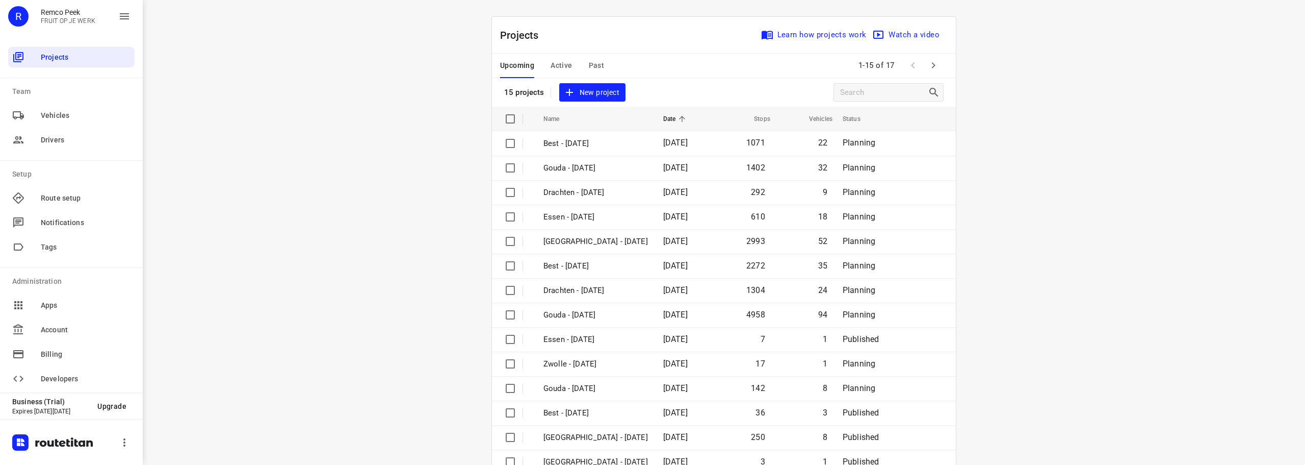
click at [558, 67] on span "Active" at bounding box center [561, 65] width 21 height 13
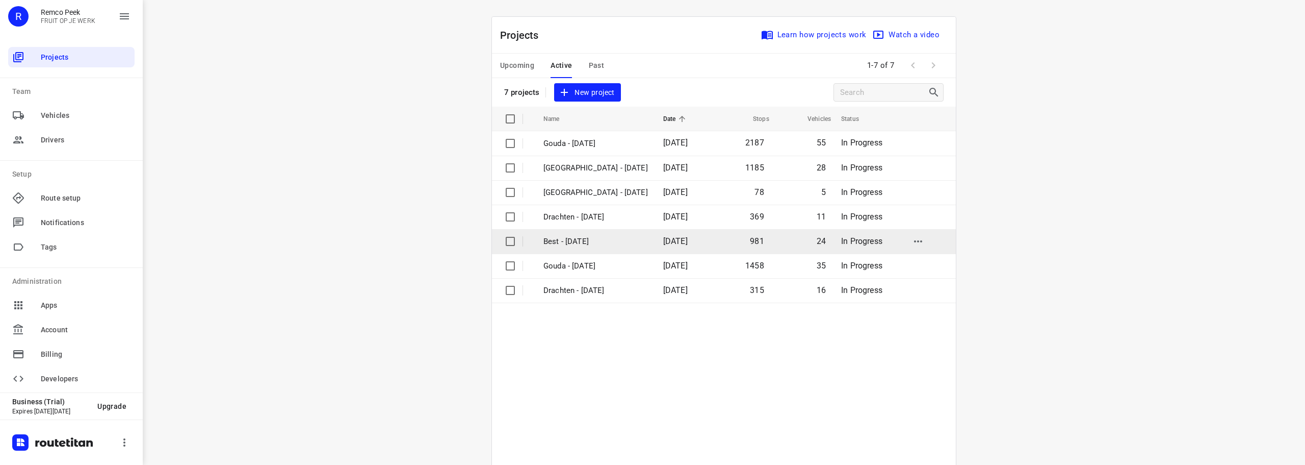
click at [575, 246] on p "Best - [DATE]" at bounding box center [596, 242] width 105 height 12
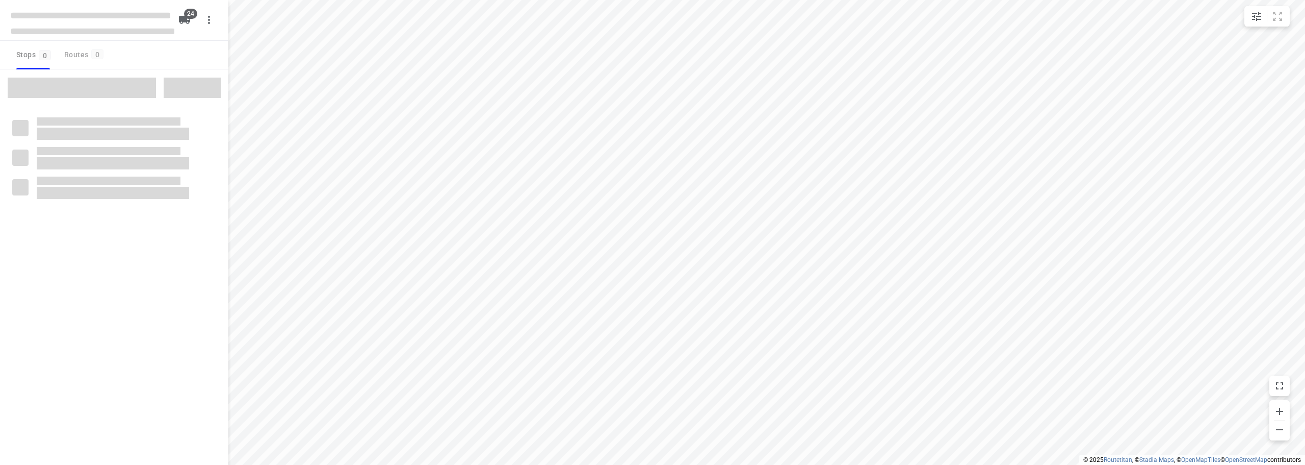
checkbox input "true"
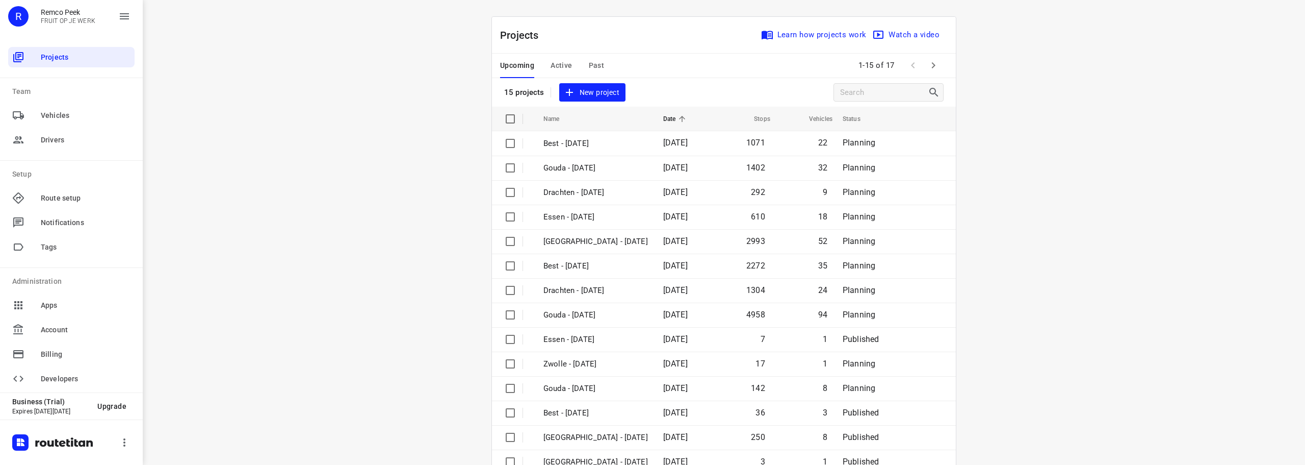
click at [933, 62] on icon "button" at bounding box center [933, 65] width 12 height 12
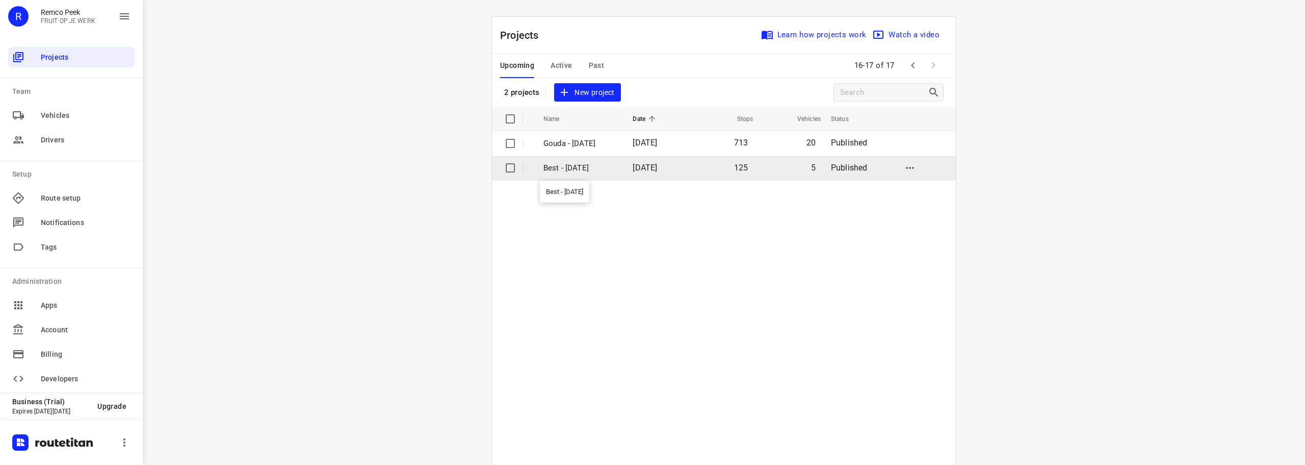
click at [579, 168] on p "Best - [DATE]" at bounding box center [581, 168] width 74 height 12
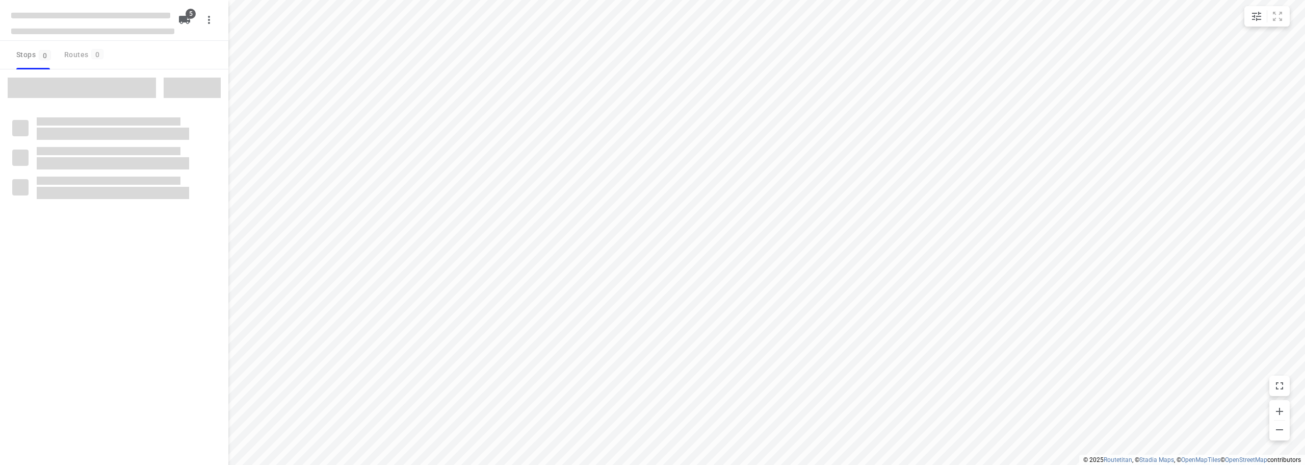
checkbox input "true"
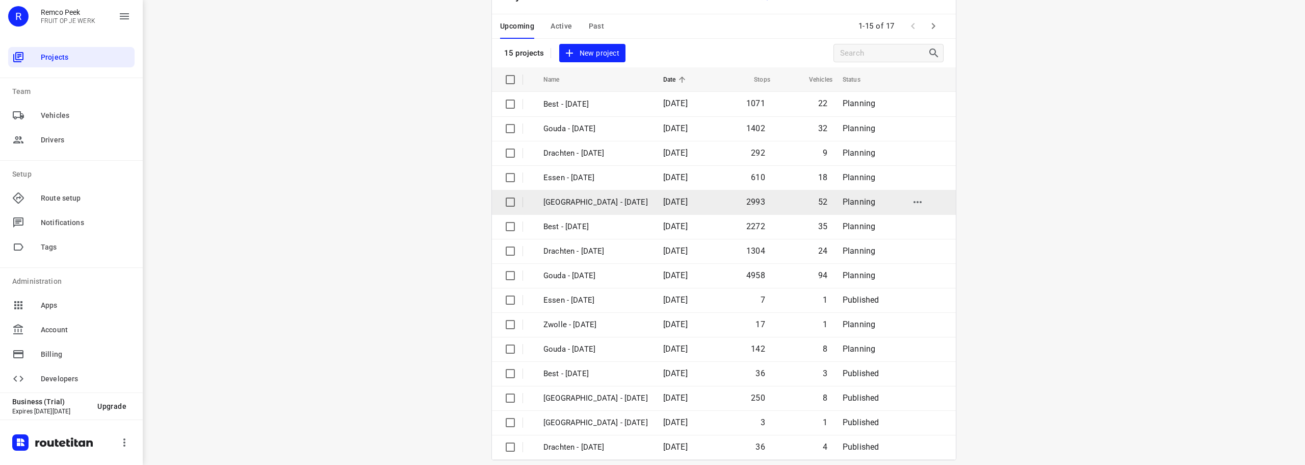
scroll to position [51, 0]
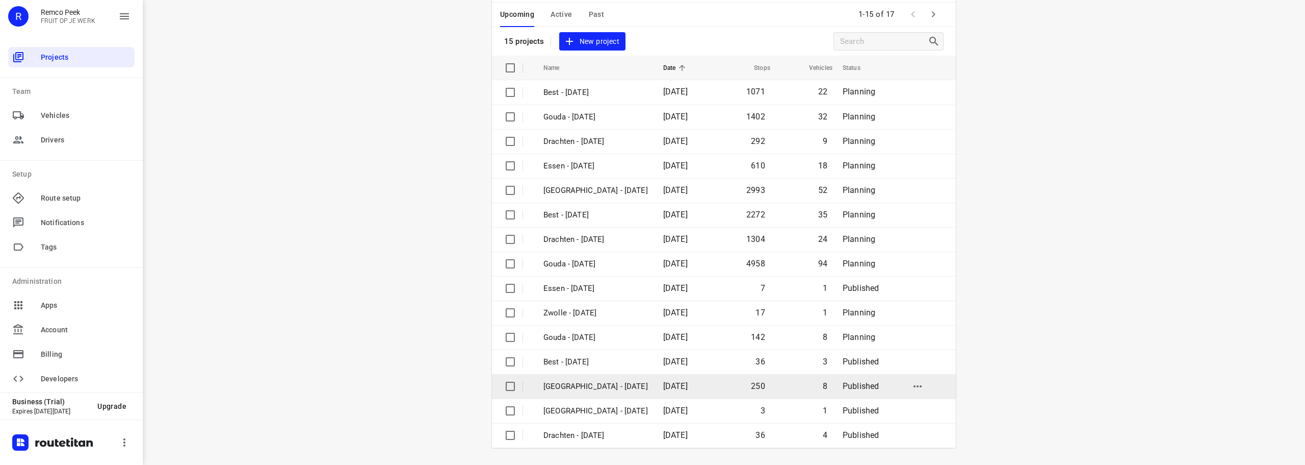
click at [598, 391] on p "[GEOGRAPHIC_DATA] - [DATE]" at bounding box center [596, 386] width 105 height 12
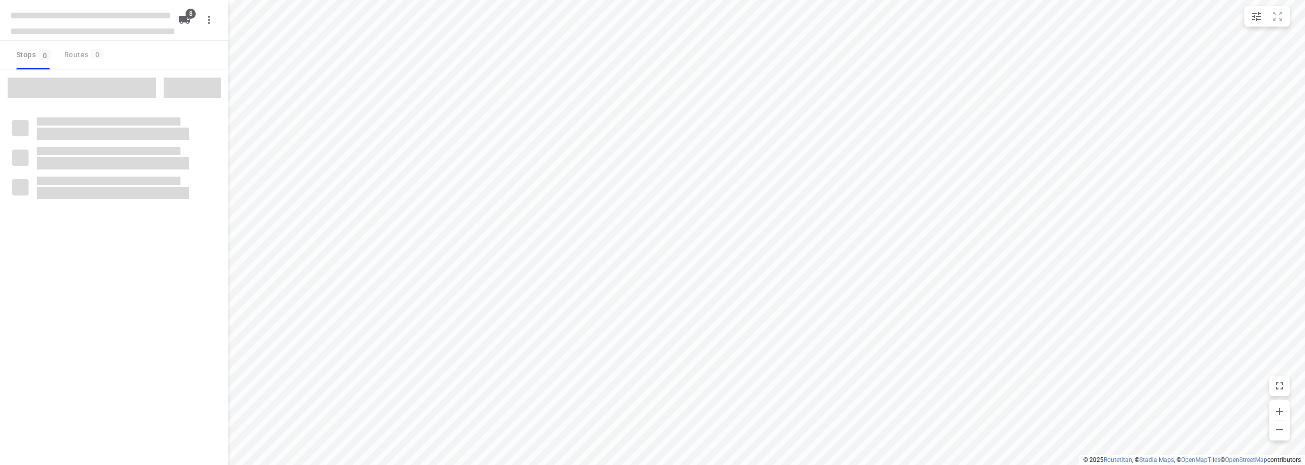
checkbox input "true"
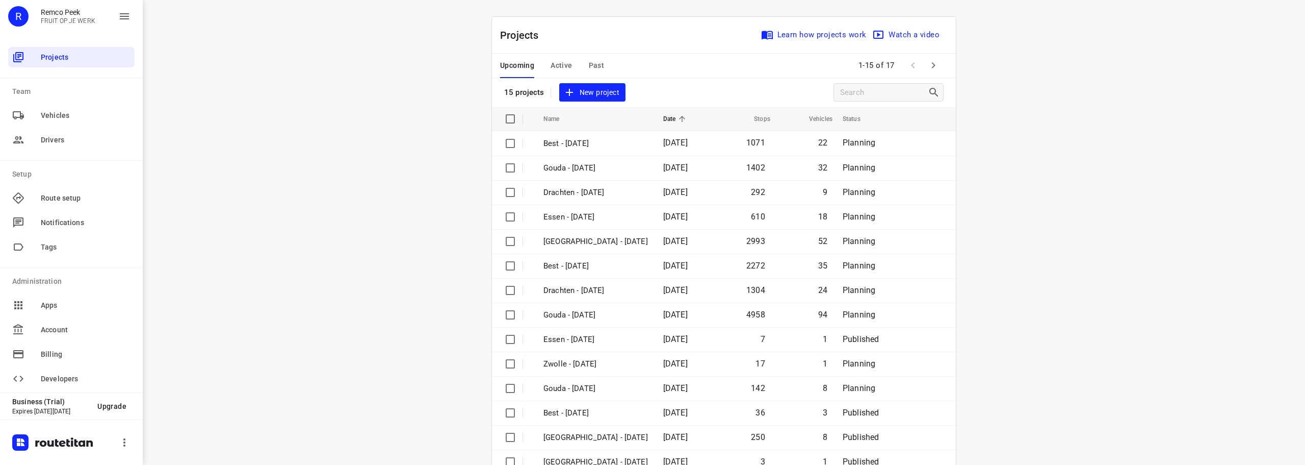
click at [932, 65] on icon "button" at bounding box center [934, 65] width 4 height 6
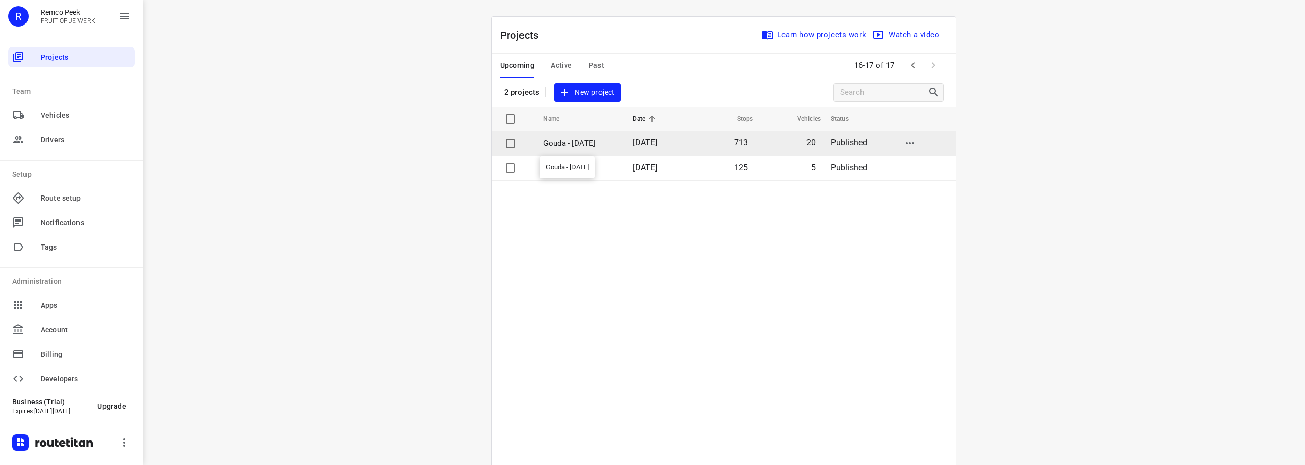
click at [595, 142] on p "Gouda - Thursday" at bounding box center [581, 144] width 74 height 12
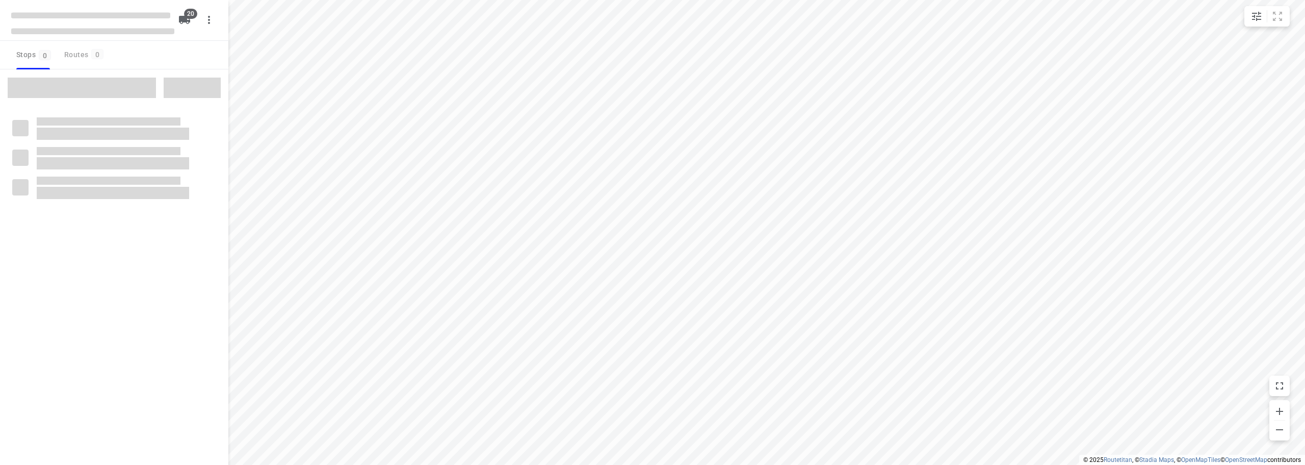
checkbox input "true"
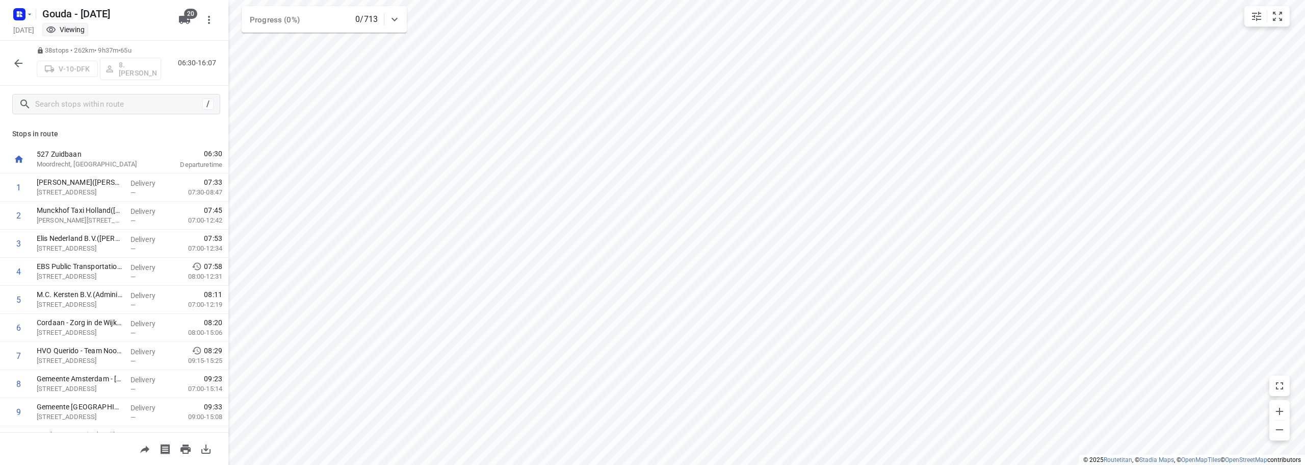
click at [23, 59] on icon "button" at bounding box center [18, 63] width 12 height 12
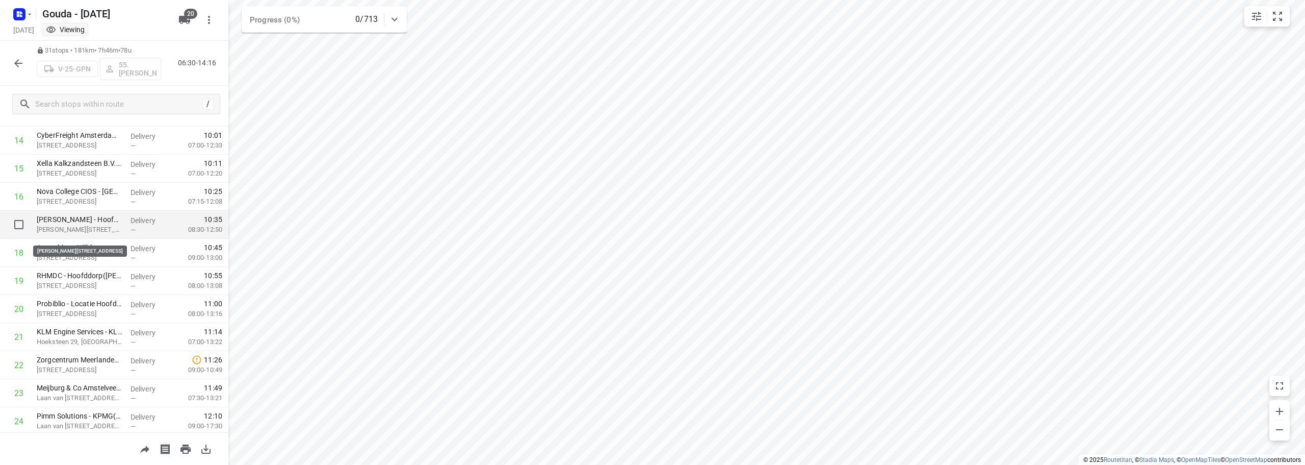
scroll to position [408, 0]
click at [7, 65] on div "31 stops • 181km • 7h46m • 78u V-25-GPN 55. Nico de Groot 06:30-14:16" at bounding box center [114, 63] width 228 height 45
click at [17, 63] on icon "button" at bounding box center [18, 63] width 8 height 8
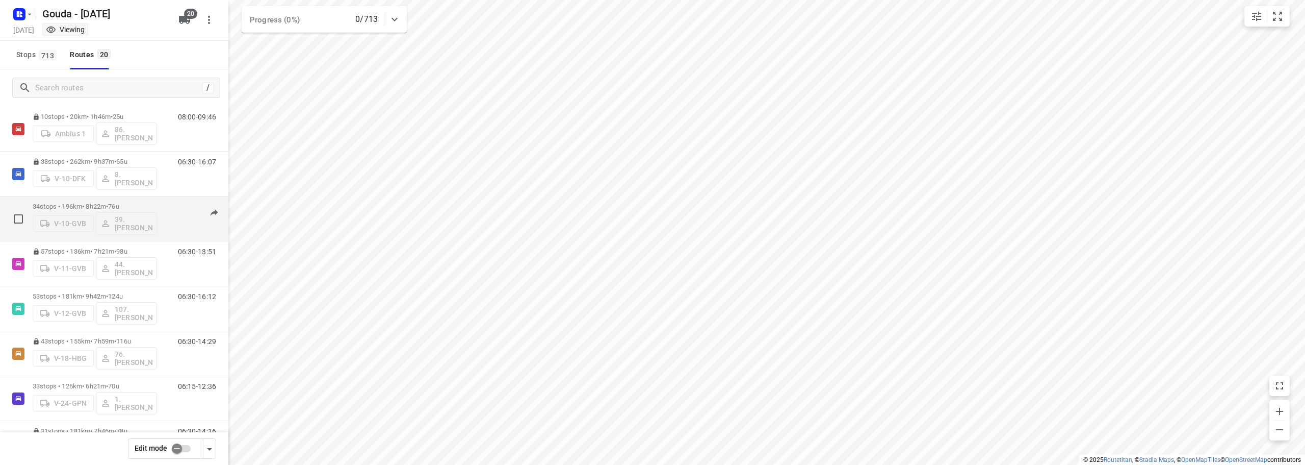
scroll to position [0, 0]
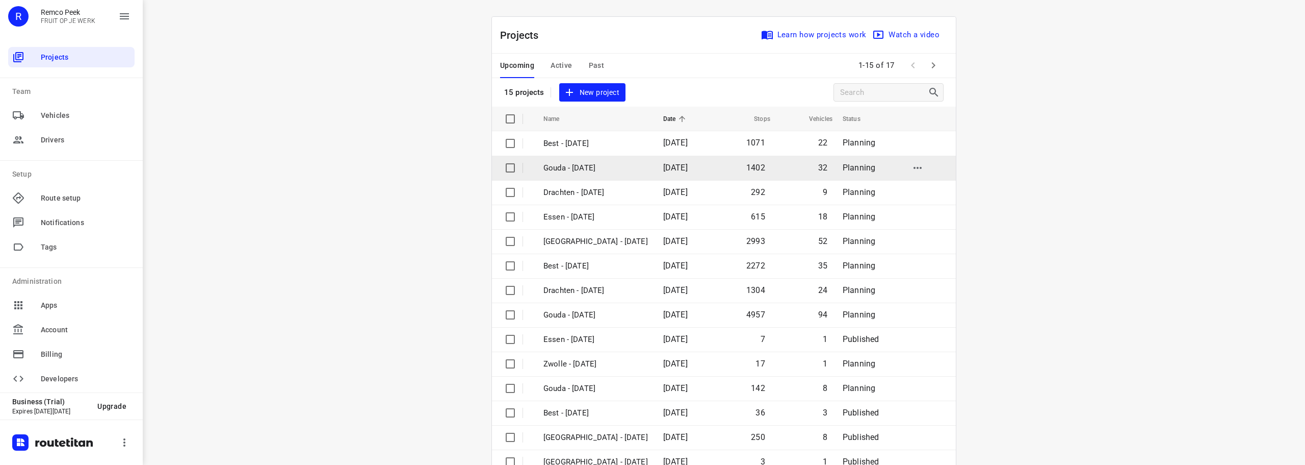
click at [600, 173] on p "Gouda - [DATE]" at bounding box center [596, 168] width 105 height 12
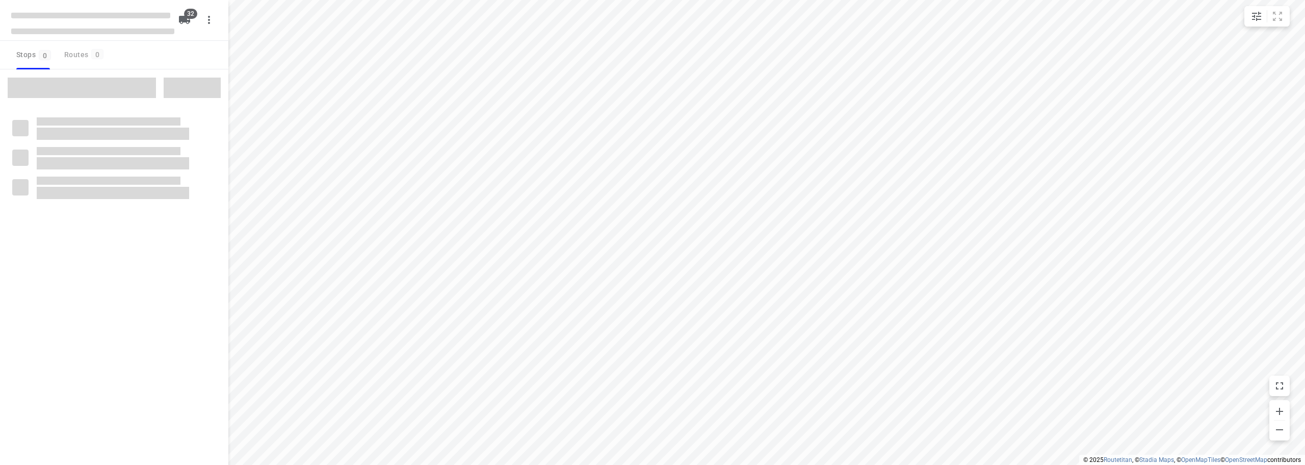
checkbox input "true"
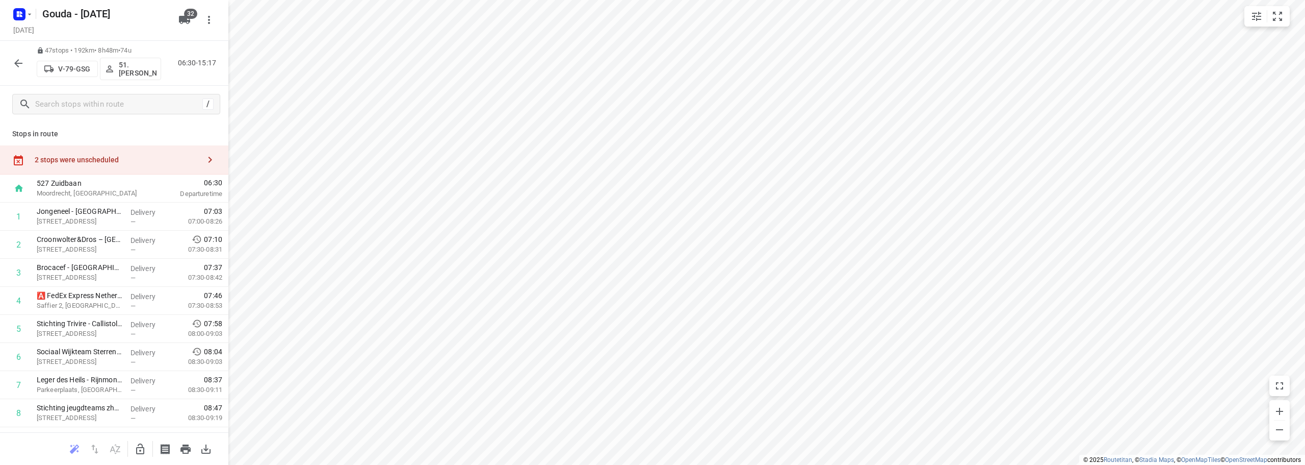
click at [93, 161] on div "2 stops were unscheduled" at bounding box center [117, 160] width 165 height 8
click at [141, 448] on icon "button" at bounding box center [140, 449] width 12 height 12
click at [249, 85] on input "grid" at bounding box center [247, 92] width 20 height 20
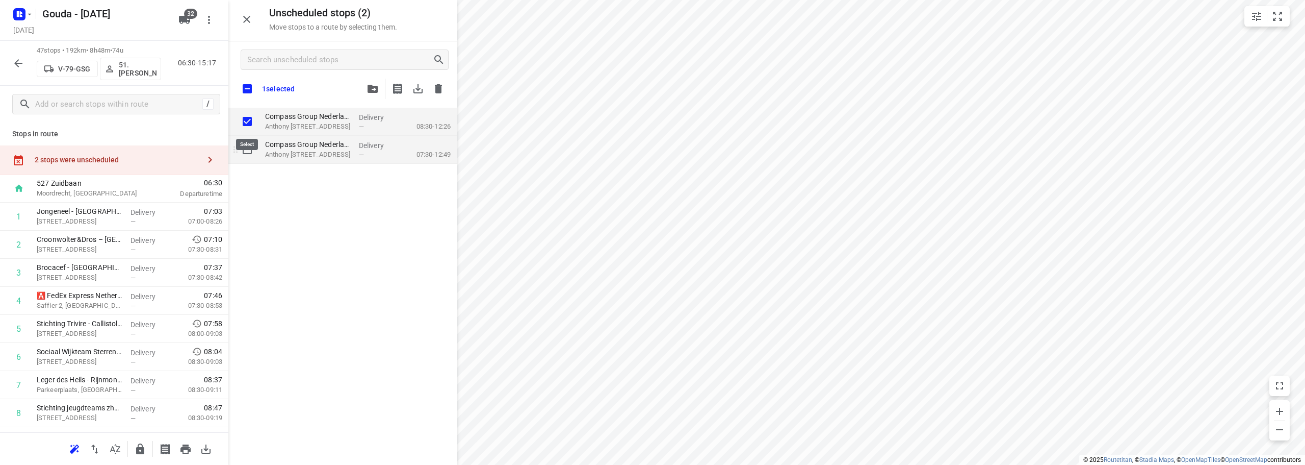
checkbox input "true"
click at [248, 147] on input "grid" at bounding box center [247, 149] width 20 height 20
checkbox input "true"
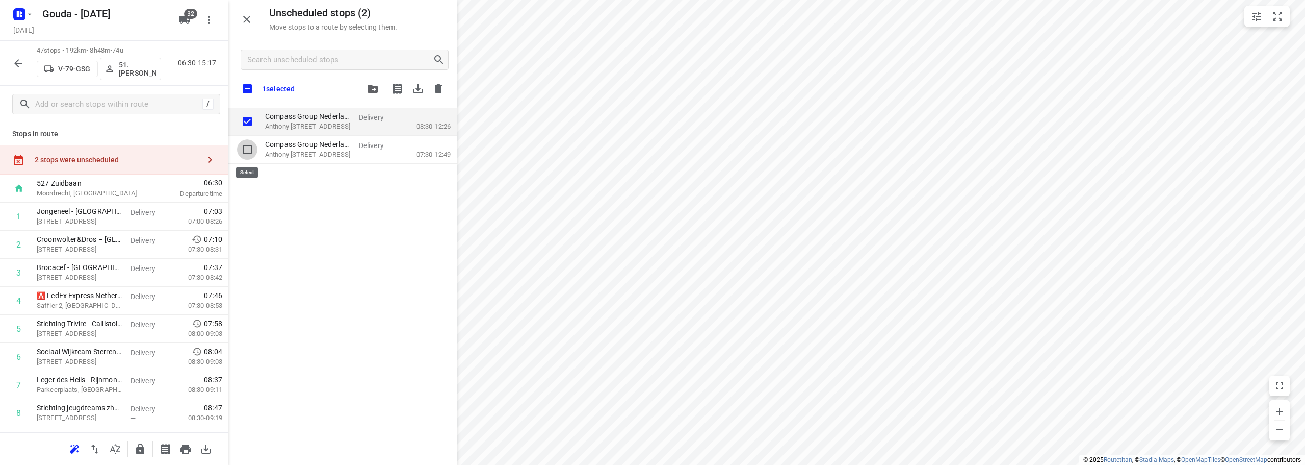
checkbox input "true"
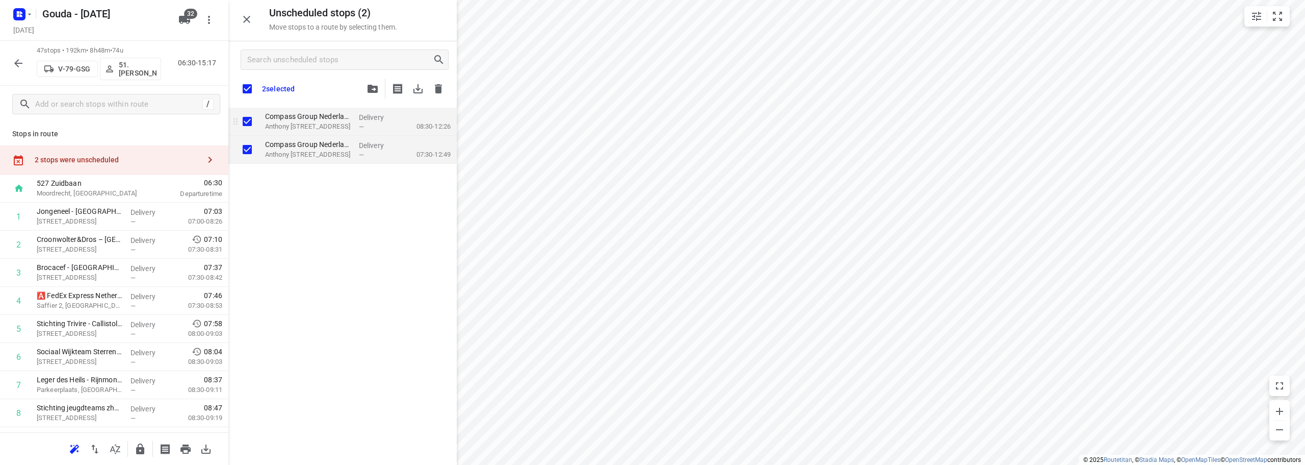
checkbox input "true"
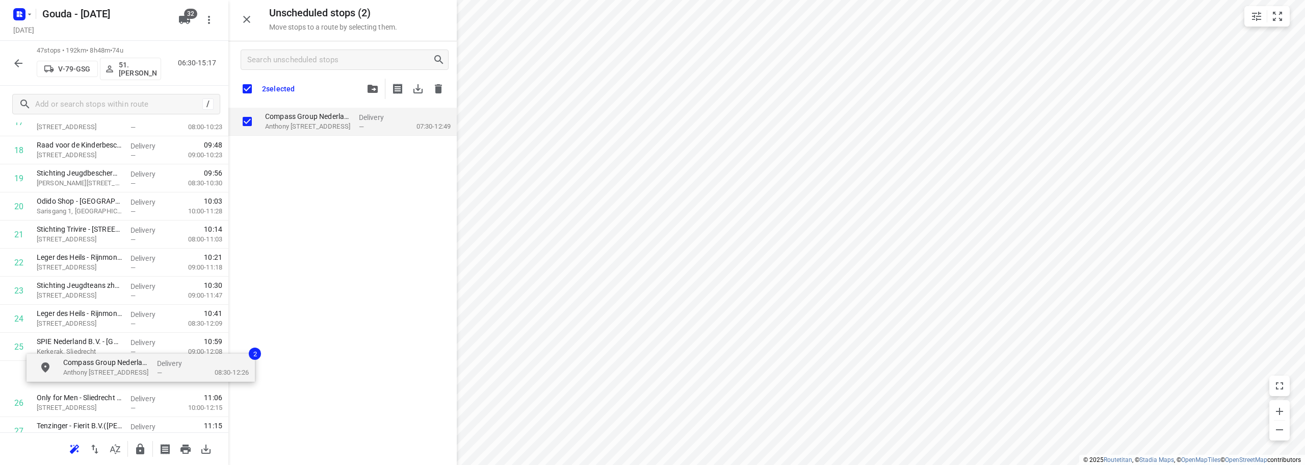
scroll to position [546, 0]
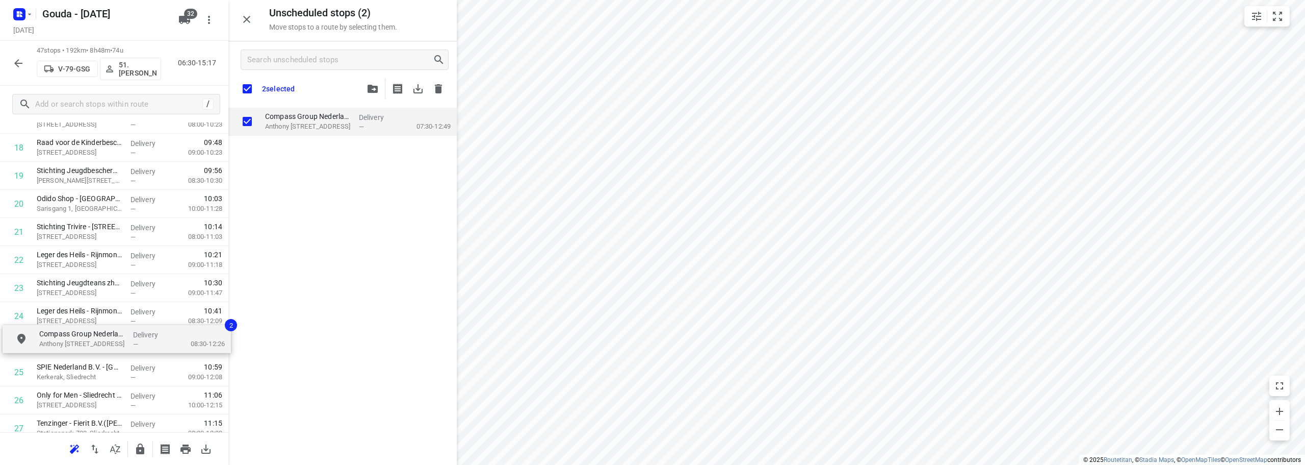
drag, startPoint x: 331, startPoint y: 118, endPoint x: 96, endPoint y: 343, distance: 325.7
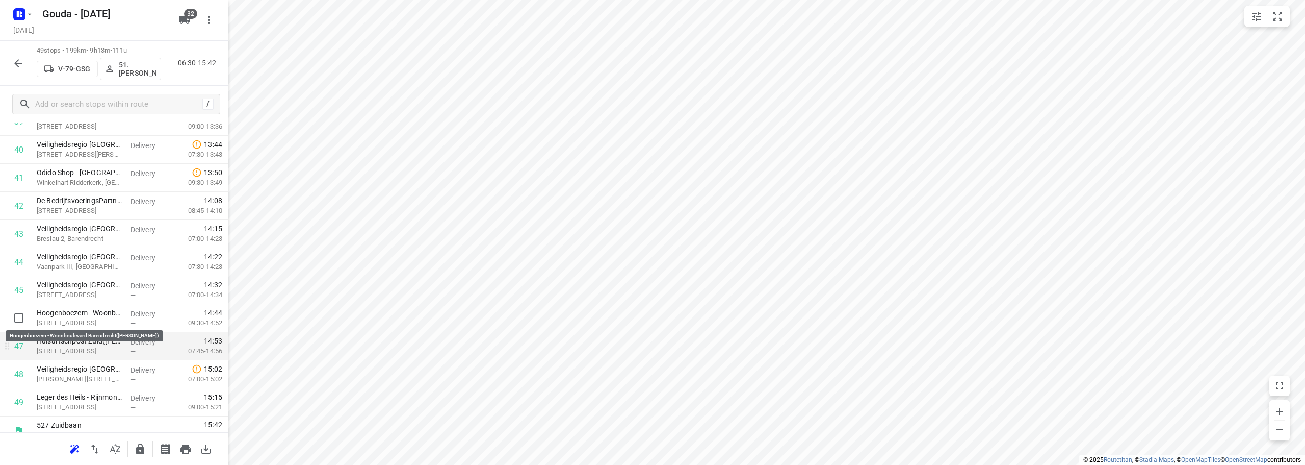
scroll to position [1144, 0]
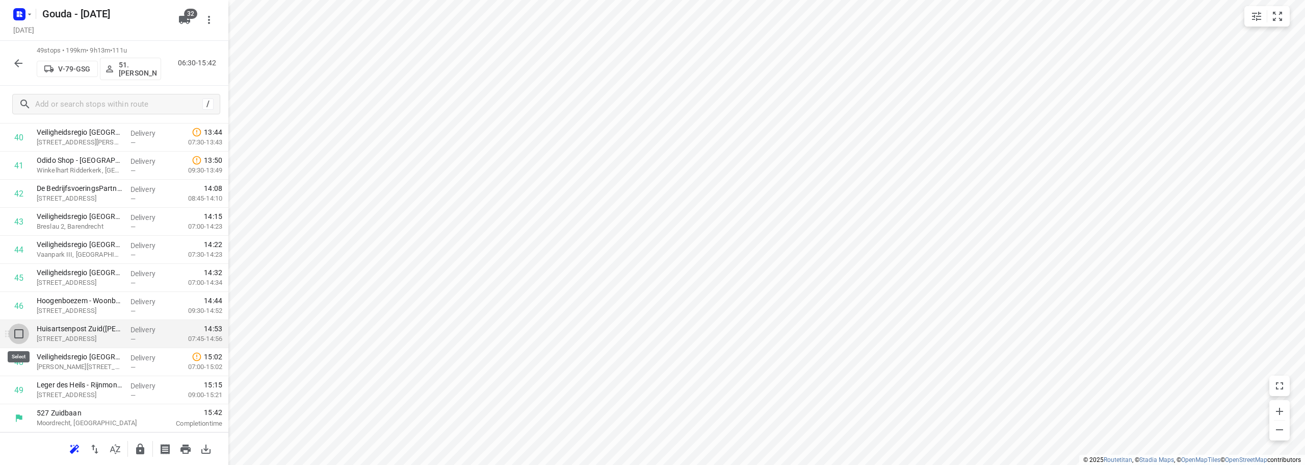
click at [18, 335] on input "checkbox" at bounding box center [19, 333] width 20 height 20
checkbox input "true"
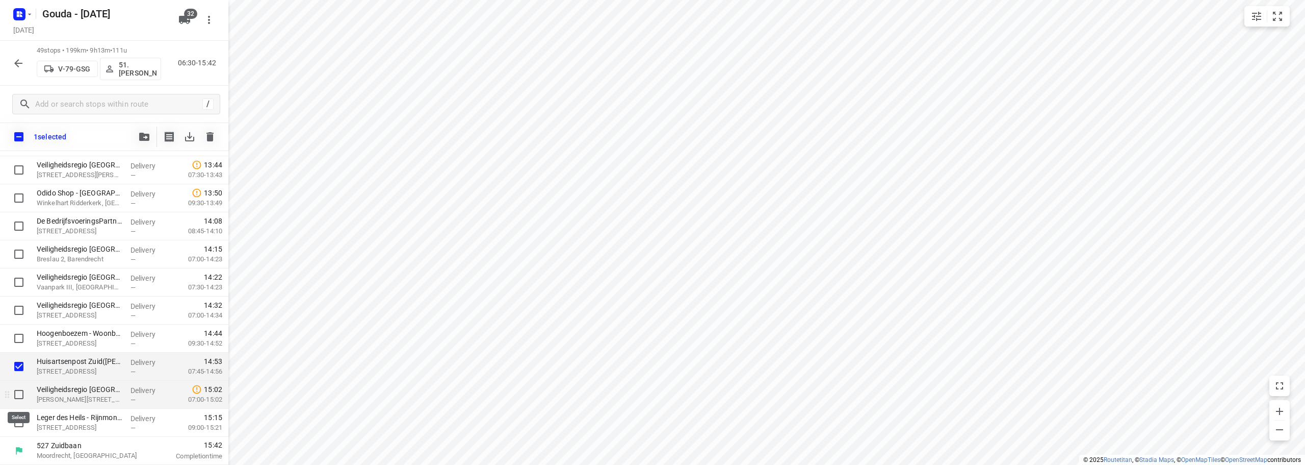
click at [20, 393] on input "checkbox" at bounding box center [19, 394] width 20 height 20
checkbox input "true"
click at [20, 421] on input "checkbox" at bounding box center [19, 422] width 20 height 20
checkbox input "true"
click at [144, 139] on icon "button" at bounding box center [144, 137] width 10 height 8
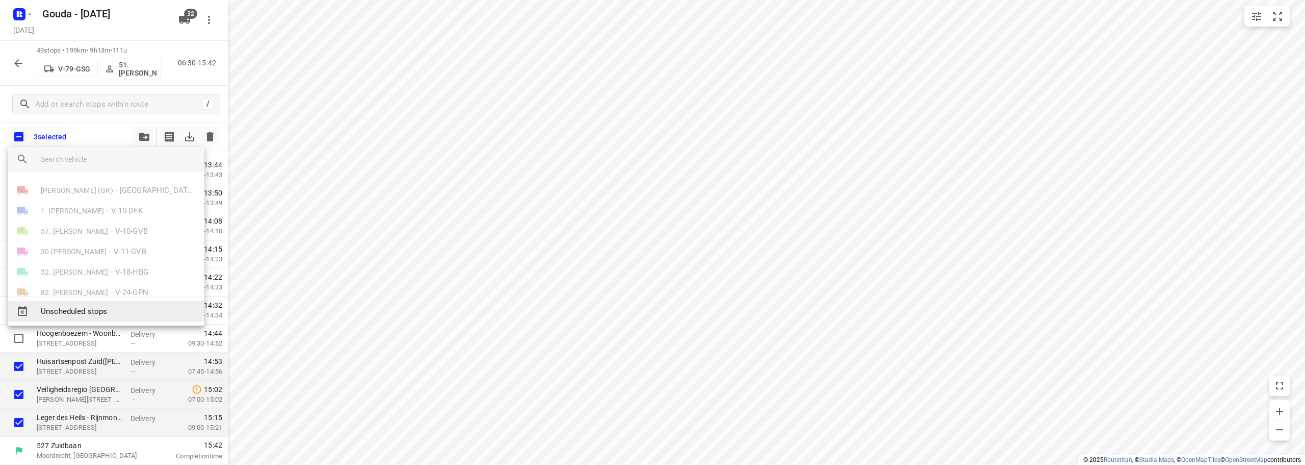
click at [89, 309] on span "Unscheduled stops" at bounding box center [119, 311] width 156 height 12
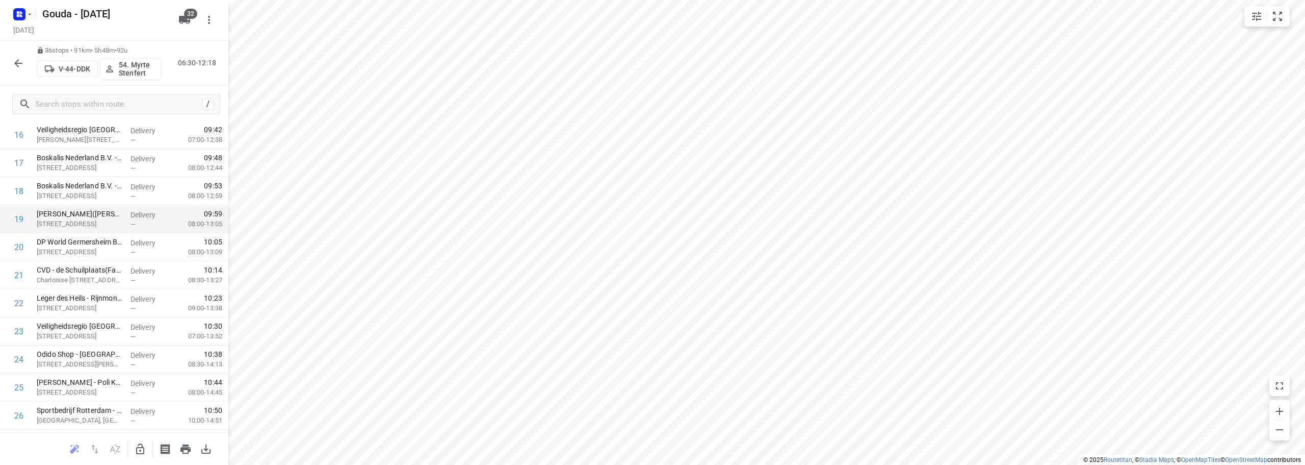
scroll to position [400, 0]
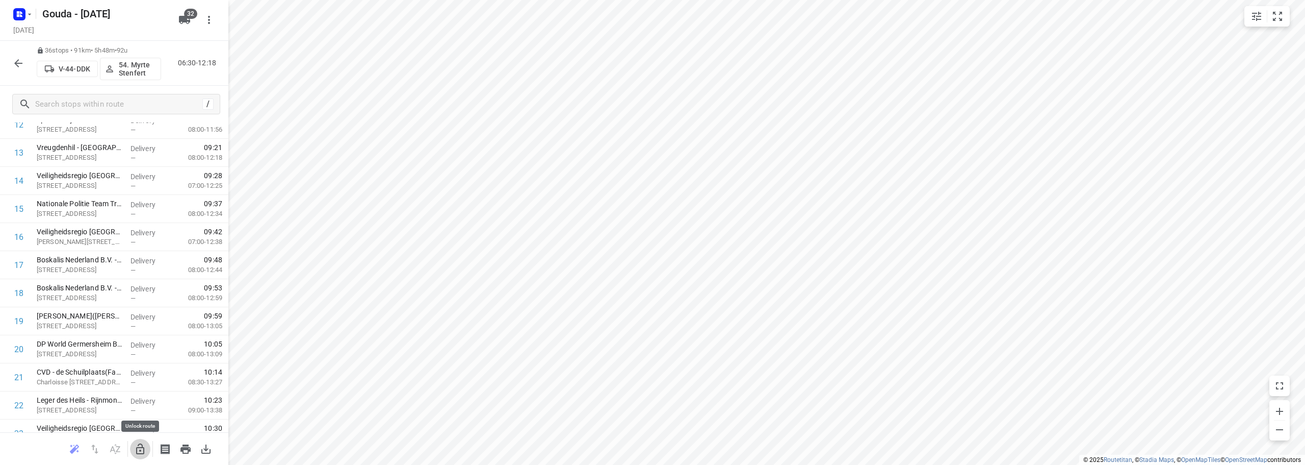
click at [145, 440] on button "button" at bounding box center [140, 449] width 20 height 20
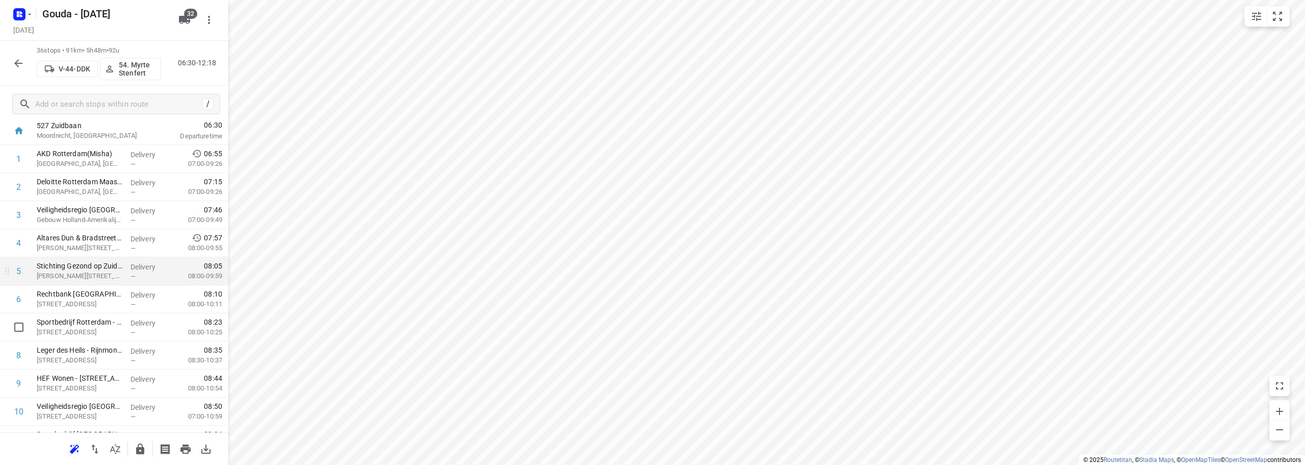
scroll to position [0, 0]
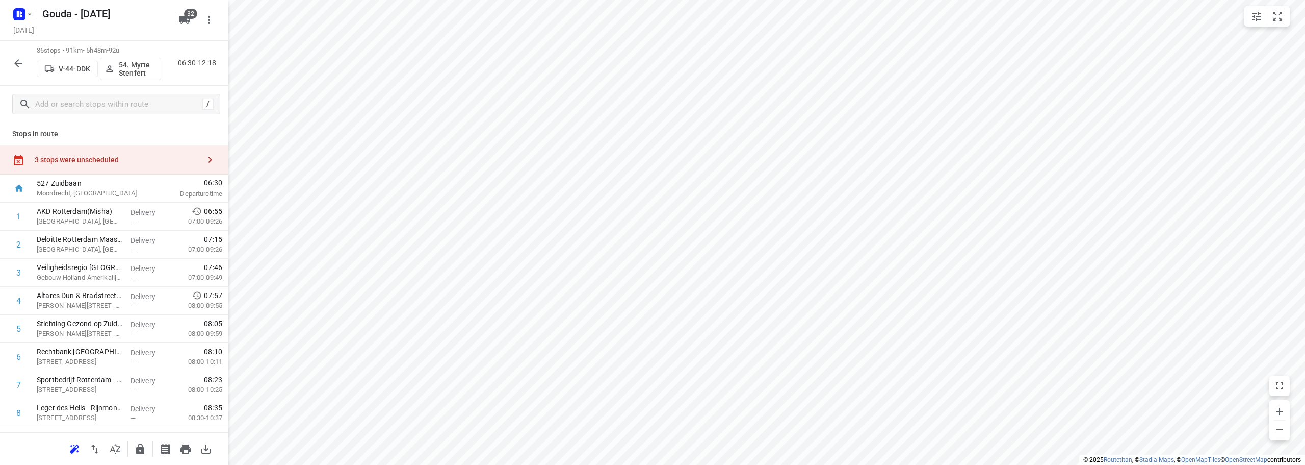
click at [130, 161] on div "3 stops were unscheduled" at bounding box center [117, 160] width 165 height 8
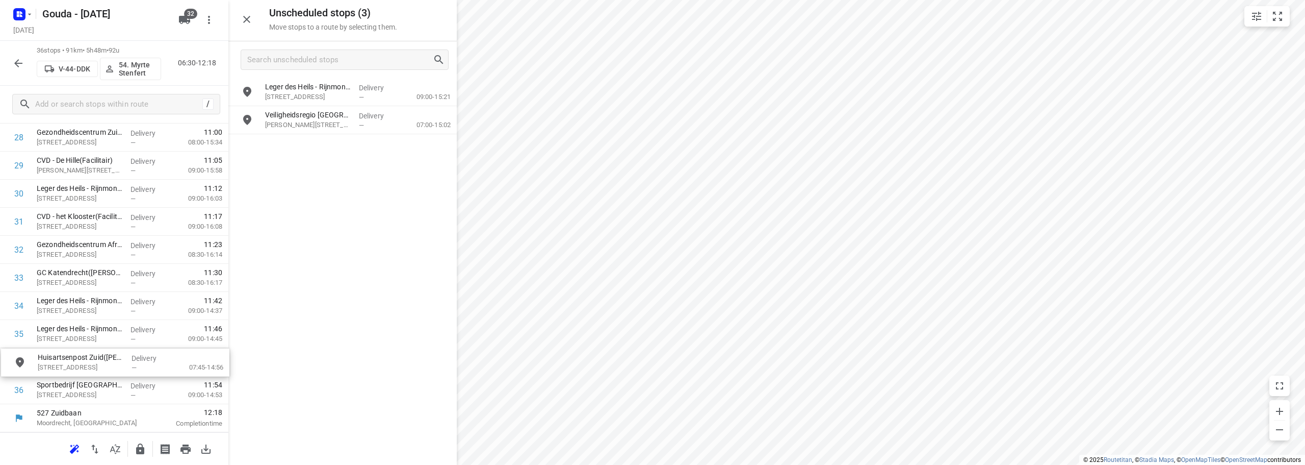
scroll to position [837, 0]
drag, startPoint x: 328, startPoint y: 122, endPoint x: 93, endPoint y: 325, distance: 310.2
drag, startPoint x: 333, startPoint y: 119, endPoint x: 117, endPoint y: 376, distance: 335.9
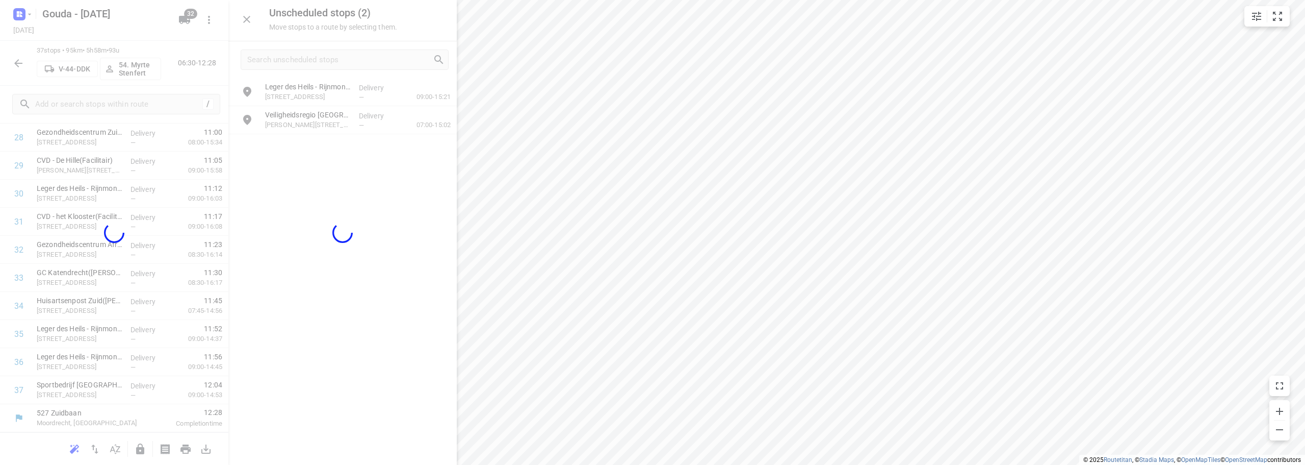
scroll to position [836, 0]
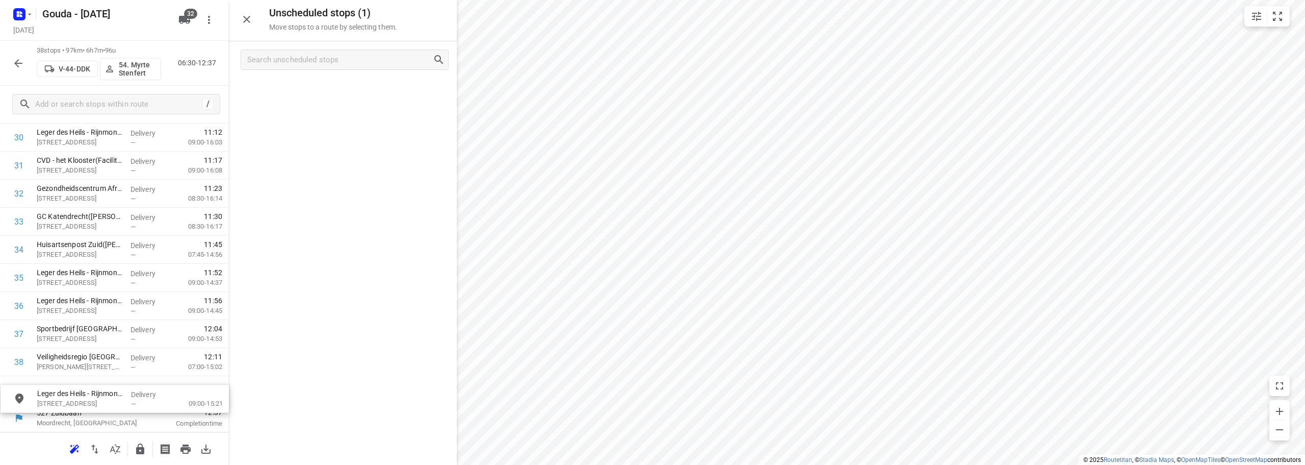
drag, startPoint x: 326, startPoint y: 96, endPoint x: 95, endPoint y: 402, distance: 383.0
click at [143, 455] on button "button" at bounding box center [140, 449] width 20 height 20
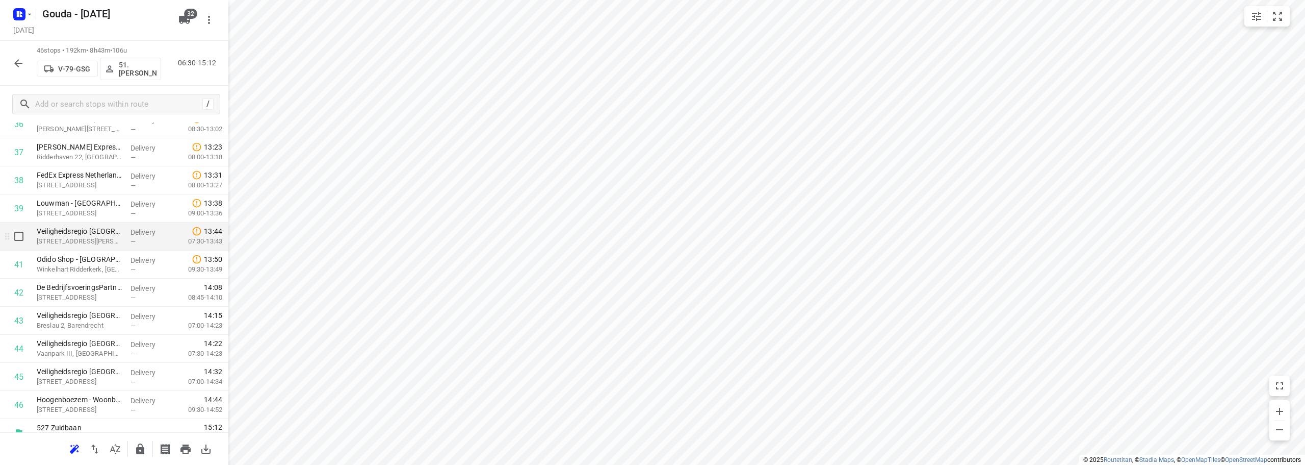
scroll to position [1060, 0]
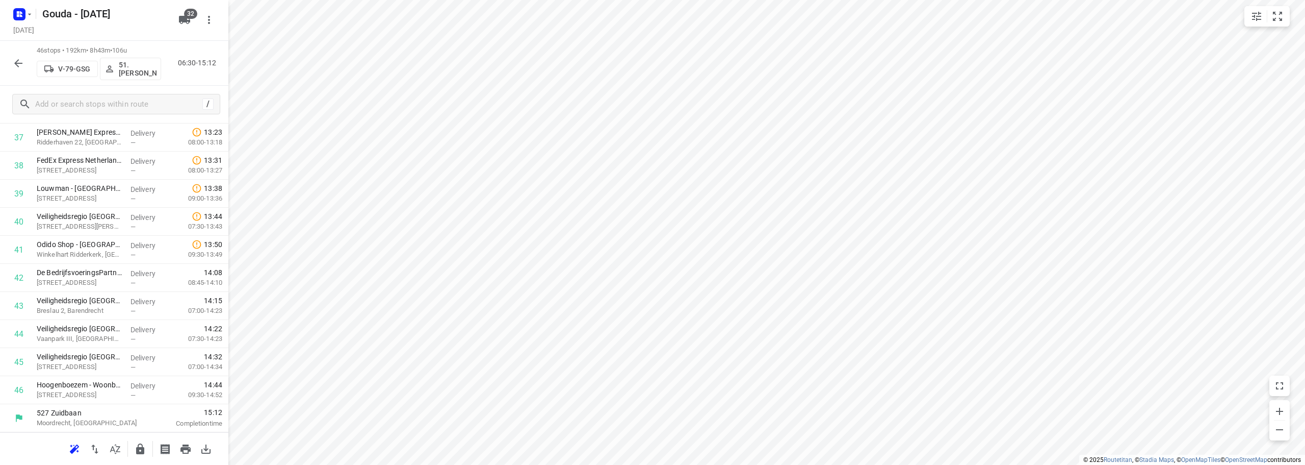
click at [14, 67] on icon "button" at bounding box center [18, 63] width 12 height 12
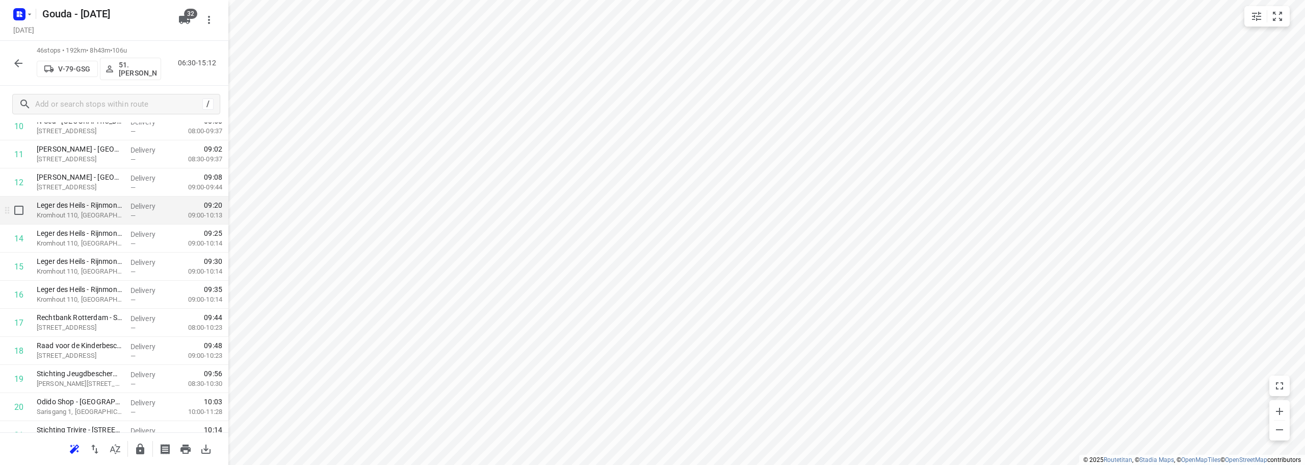
scroll to position [295, 0]
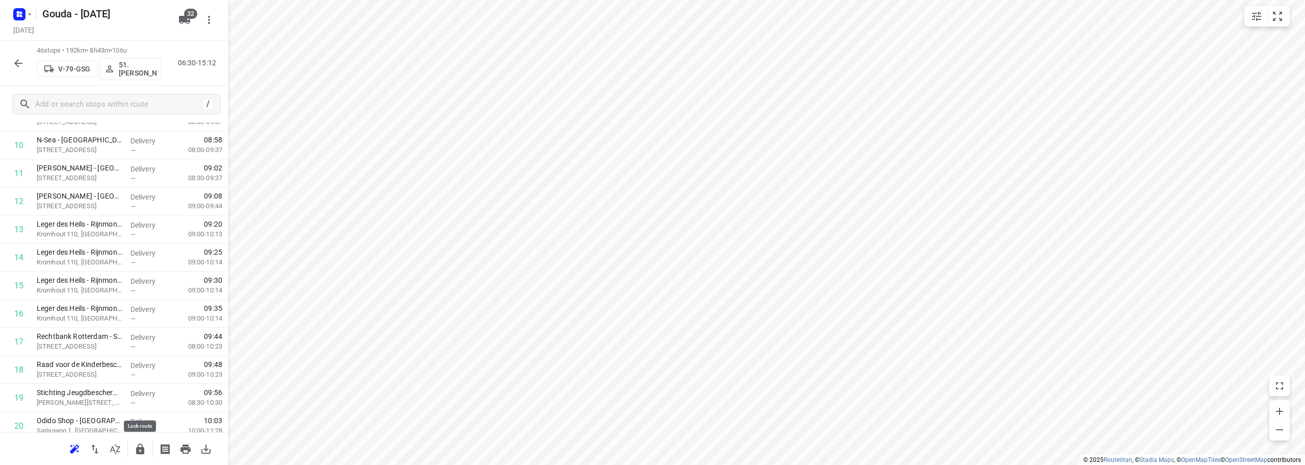
click at [136, 450] on icon "button" at bounding box center [140, 449] width 12 height 12
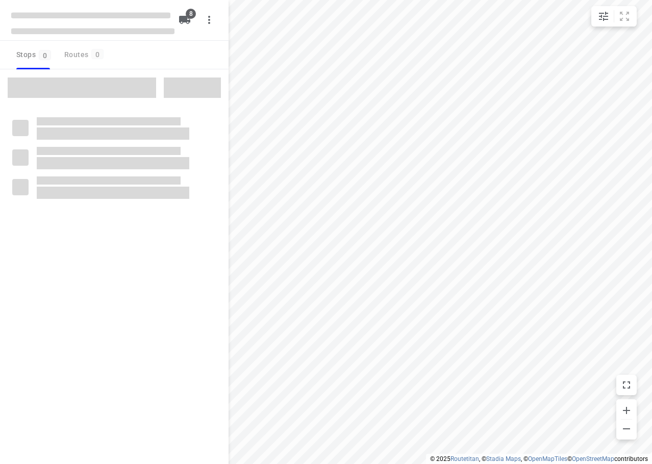
click at [388, 158] on div at bounding box center [326, 232] width 652 height 464
checkbox input "true"
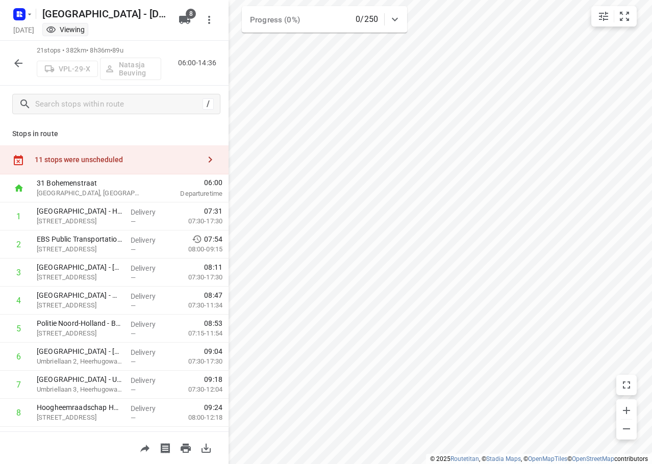
click at [112, 158] on div "11 stops were unscheduled" at bounding box center [117, 160] width 165 height 8
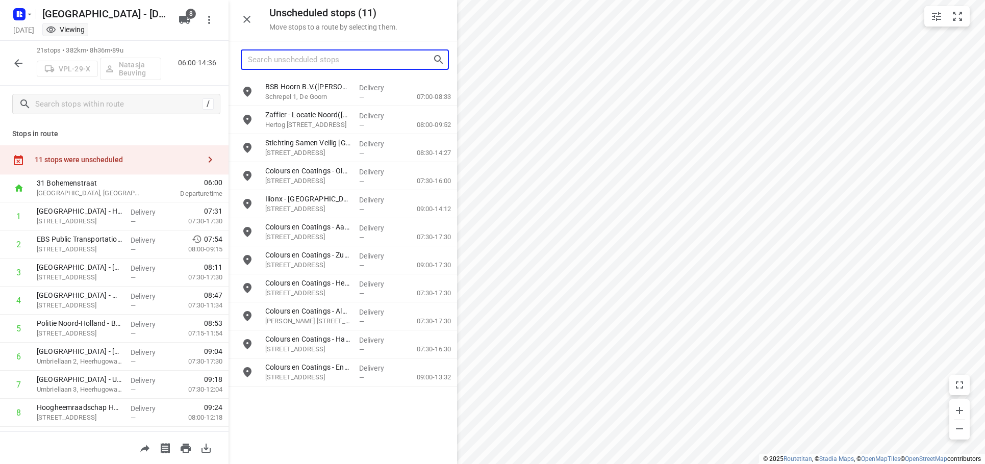
drag, startPoint x: 316, startPoint y: 60, endPoint x: 373, endPoint y: 40, distance: 60.3
click at [316, 59] on input "Search unscheduled stops" at bounding box center [340, 60] width 185 height 16
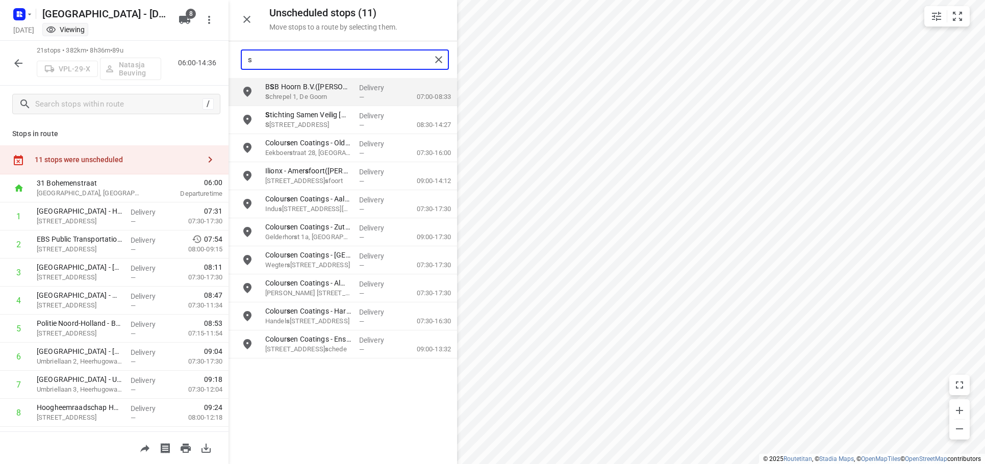
type input "s"
click at [14, 64] on icon "button" at bounding box center [18, 63] width 12 height 12
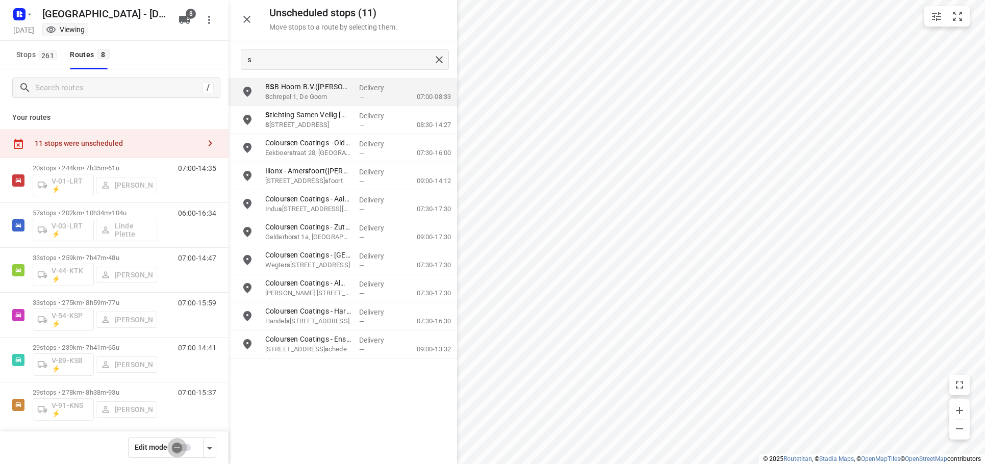
click at [183, 444] on input "checkbox" at bounding box center [177, 447] width 58 height 19
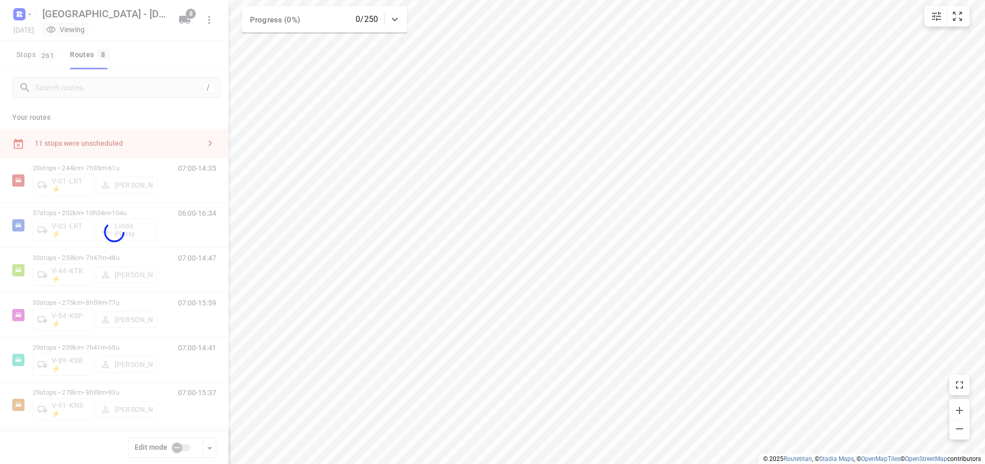
checkbox input "true"
click at [92, 113] on div at bounding box center [114, 232] width 228 height 464
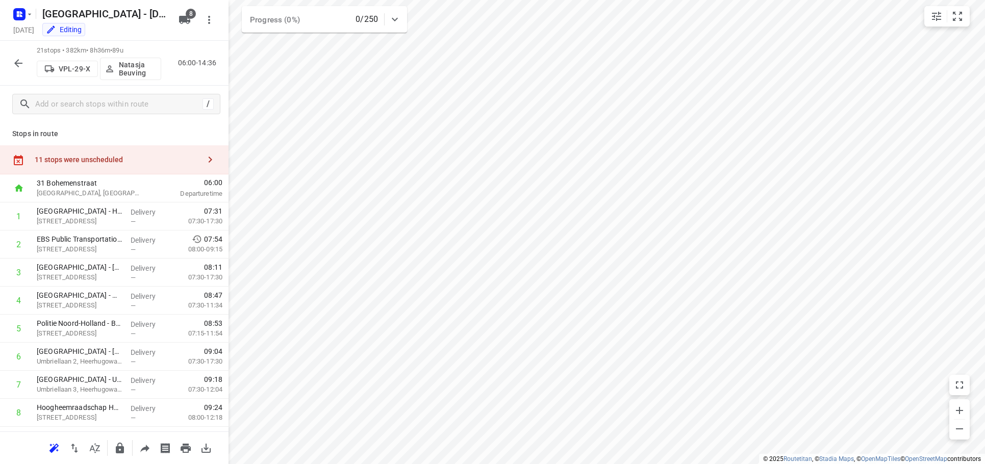
click at [108, 160] on div "11 stops were unscheduled" at bounding box center [117, 160] width 165 height 8
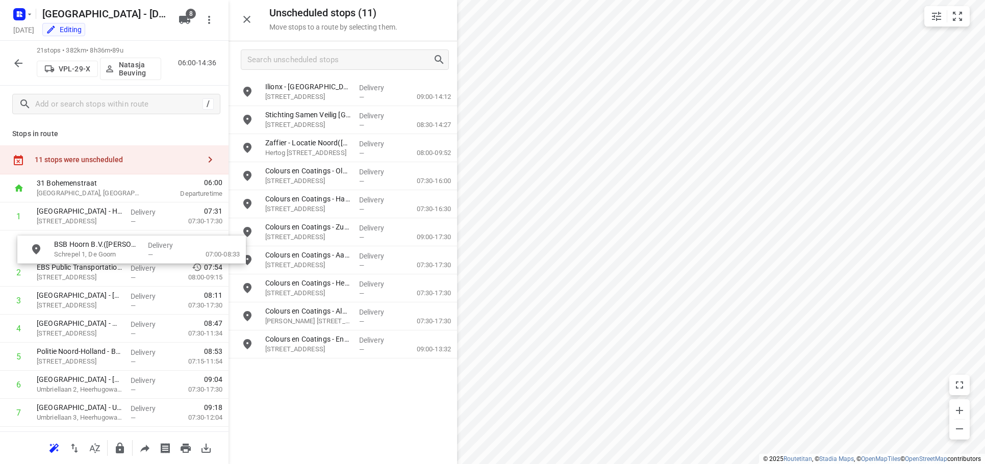
drag, startPoint x: 315, startPoint y: 209, endPoint x: 93, endPoint y: 249, distance: 225.4
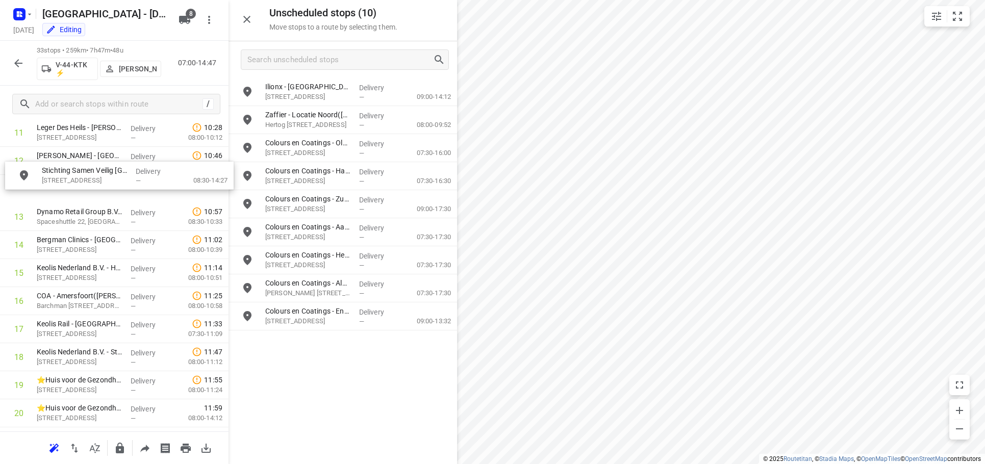
scroll to position [364, 0]
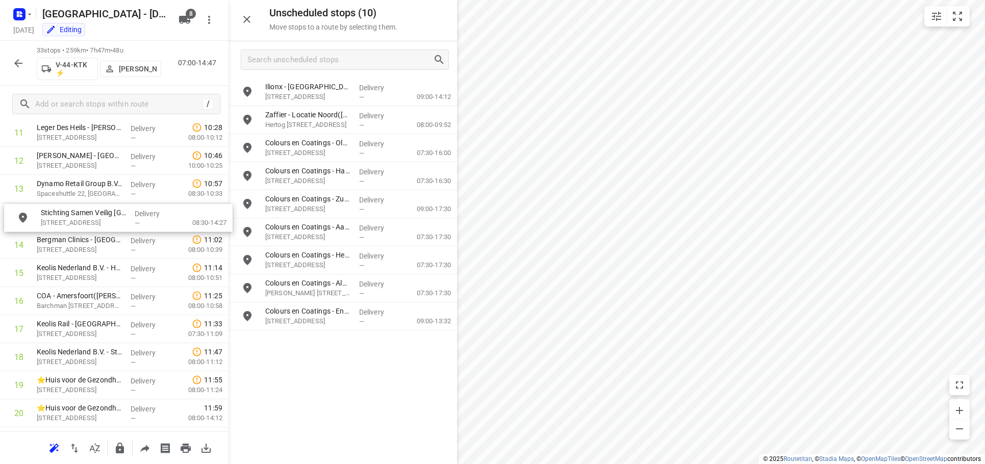
drag, startPoint x: 318, startPoint y: 116, endPoint x: 91, endPoint y: 221, distance: 249.8
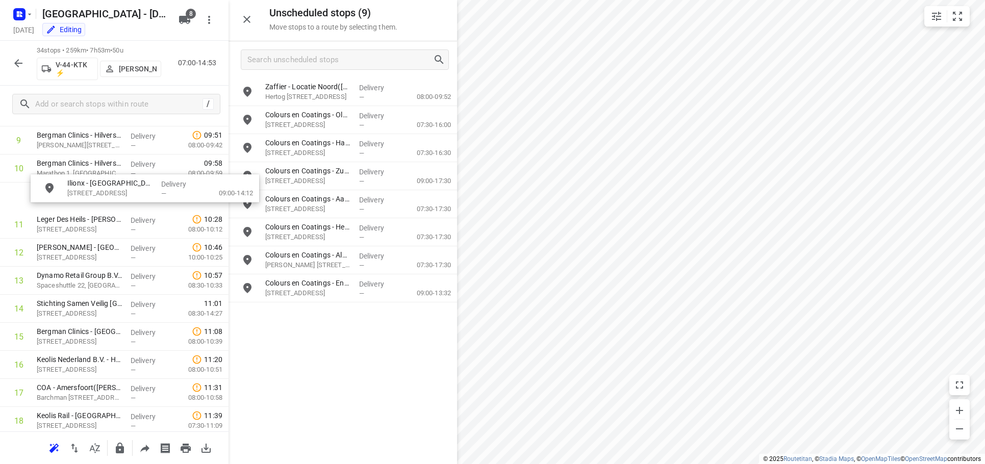
scroll to position [299, 2]
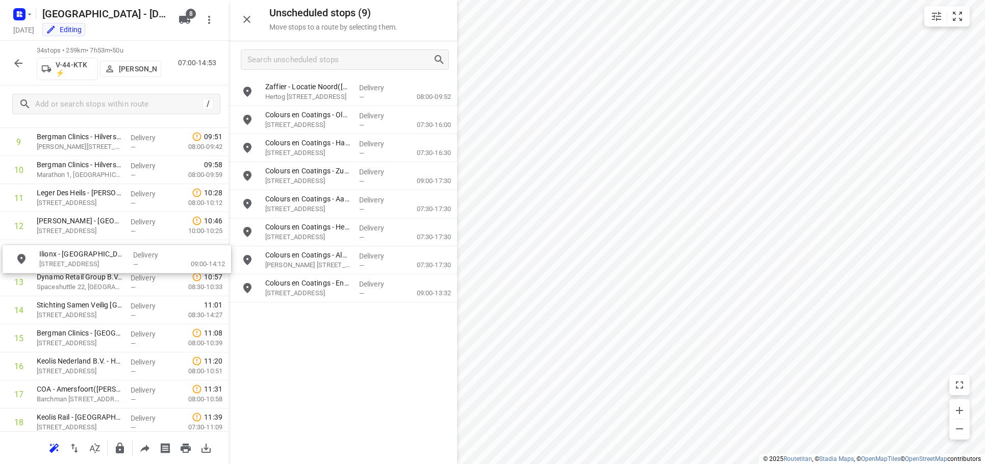
drag, startPoint x: 319, startPoint y: 91, endPoint x: 93, endPoint y: 262, distance: 283.6
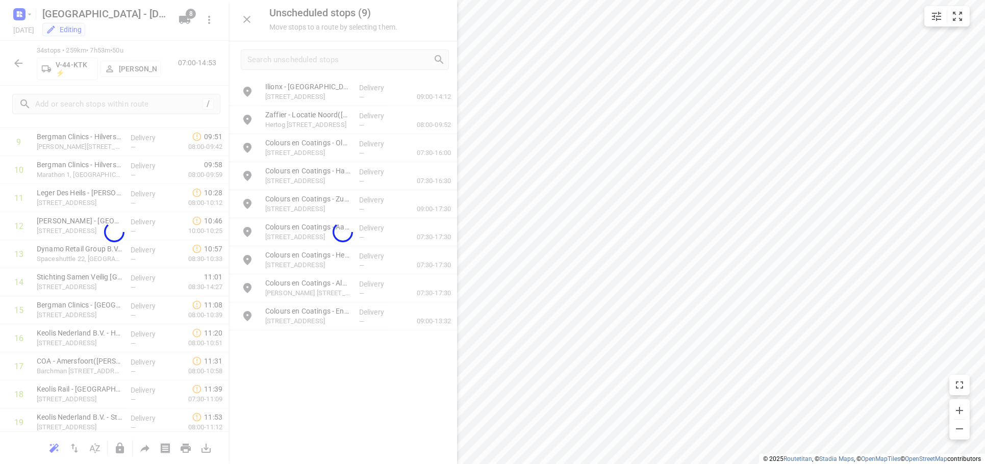
scroll to position [299, 0]
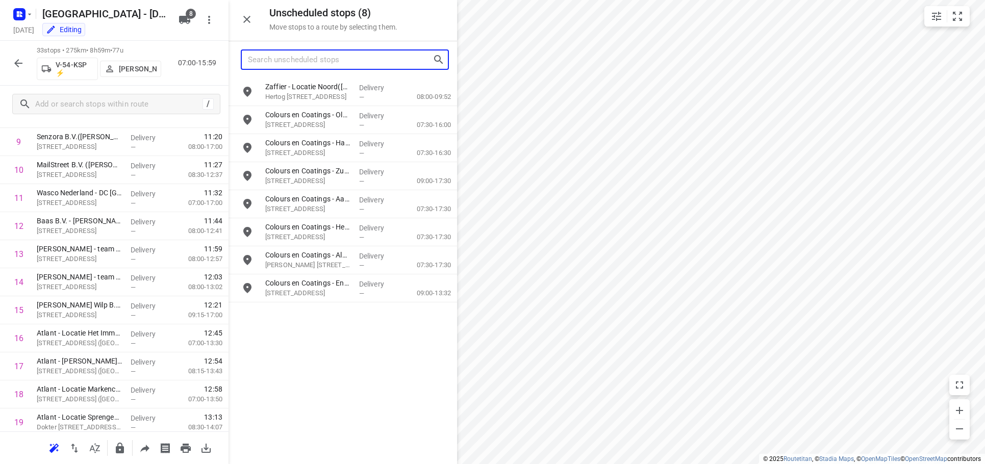
click at [324, 61] on input "Search unscheduled stops" at bounding box center [340, 60] width 185 height 16
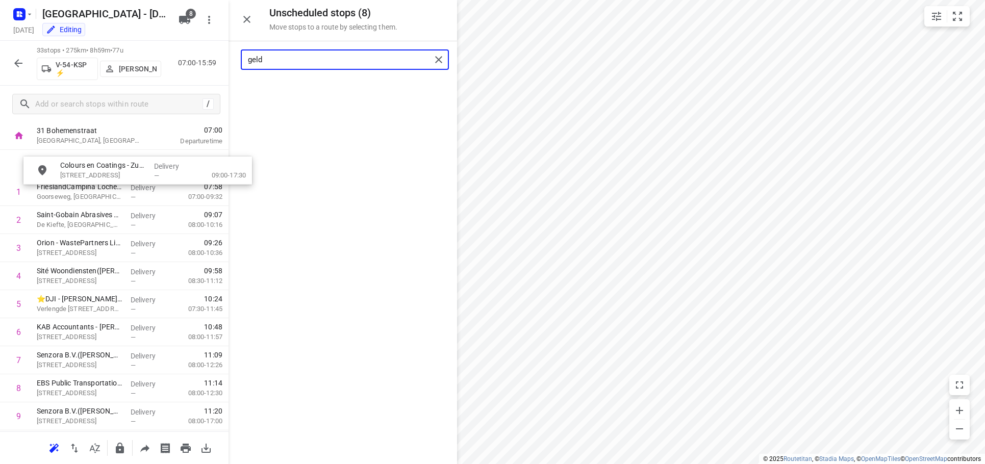
scroll to position [38, 0]
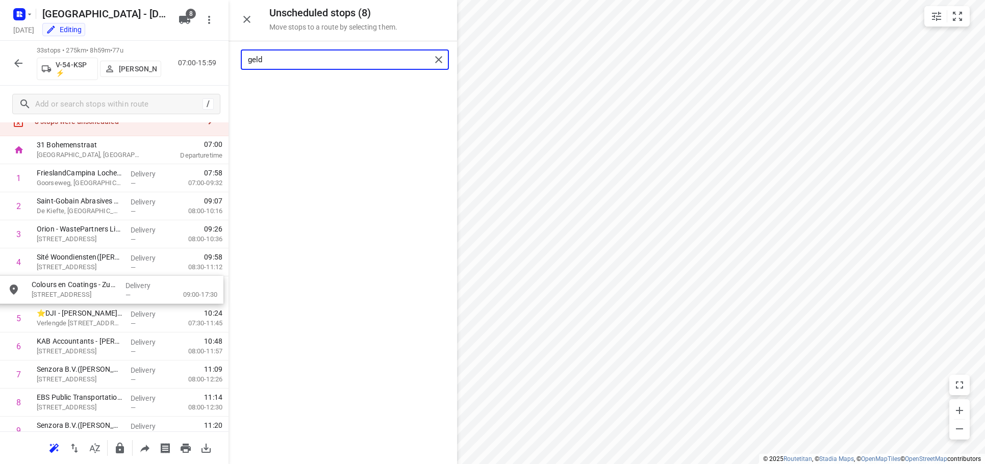
drag, startPoint x: 331, startPoint y: 103, endPoint x: 95, endPoint y: 305, distance: 311.4
type input "geld"
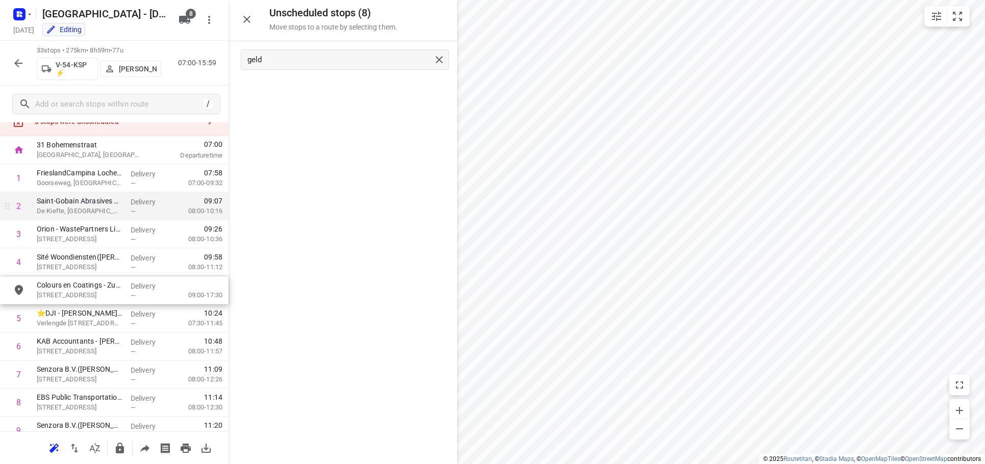
click at [343, 296] on div "grid" at bounding box center [342, 270] width 228 height 385
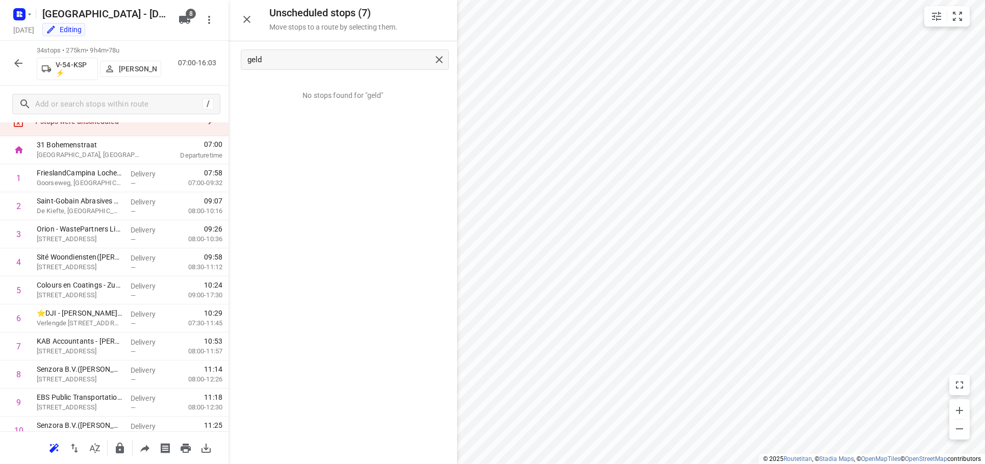
click at [371, 199] on div "No stops found for "geld"" at bounding box center [342, 271] width 228 height 386
click at [292, 193] on div "No stops found for "geld"" at bounding box center [342, 271] width 228 height 386
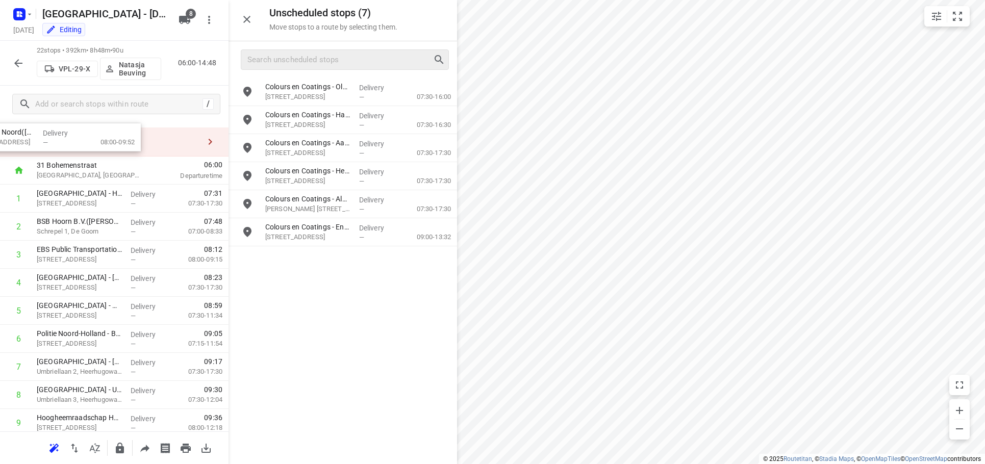
scroll to position [0, 0]
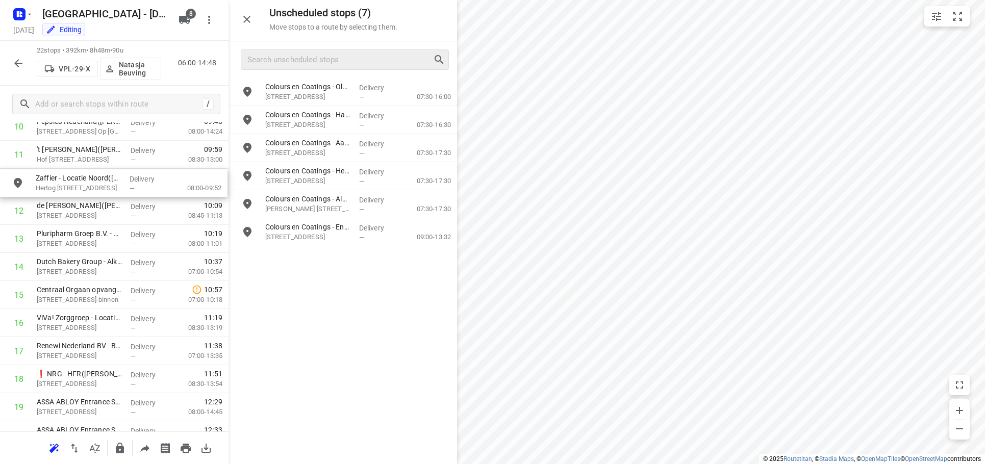
drag, startPoint x: 318, startPoint y: 98, endPoint x: 89, endPoint y: 192, distance: 247.9
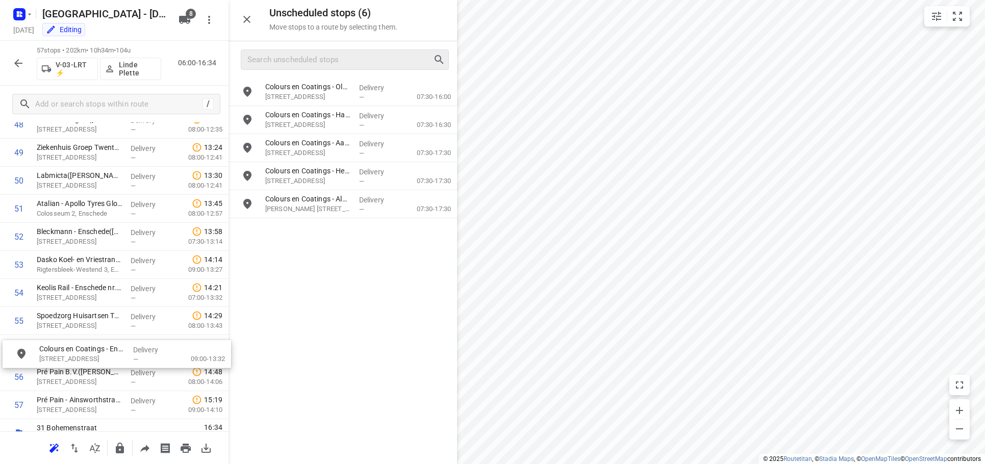
drag, startPoint x: 291, startPoint y: 231, endPoint x: 55, endPoint y: 351, distance: 264.3
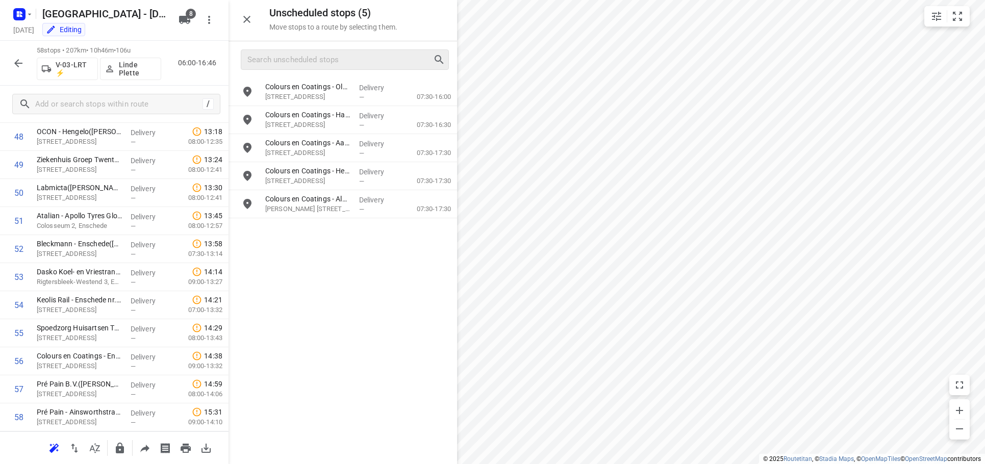
drag, startPoint x: 417, startPoint y: 332, endPoint x: 441, endPoint y: 247, distance: 88.5
click at [417, 332] on div "Colours en Coatings - Oldenzaal(Vestigingsleider Oldenzaal) Eekboerstraat 28, O…" at bounding box center [342, 270] width 228 height 385
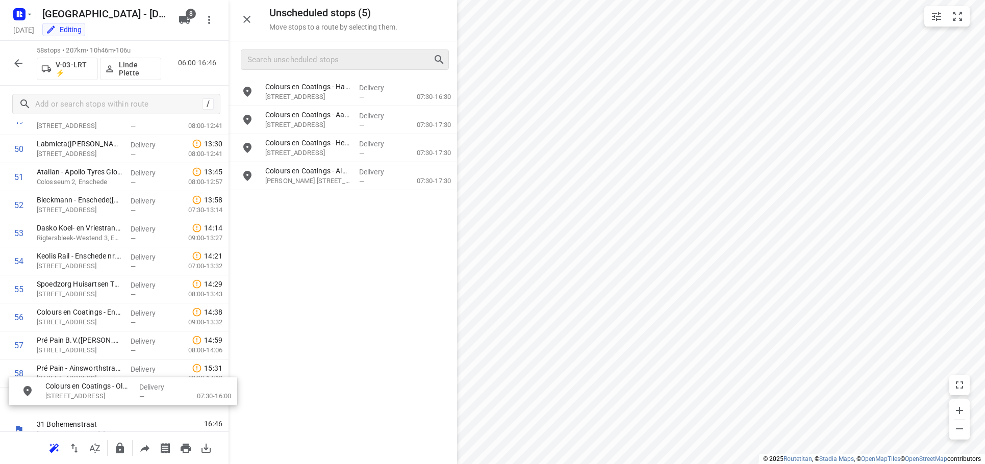
scroll to position [1461, 0]
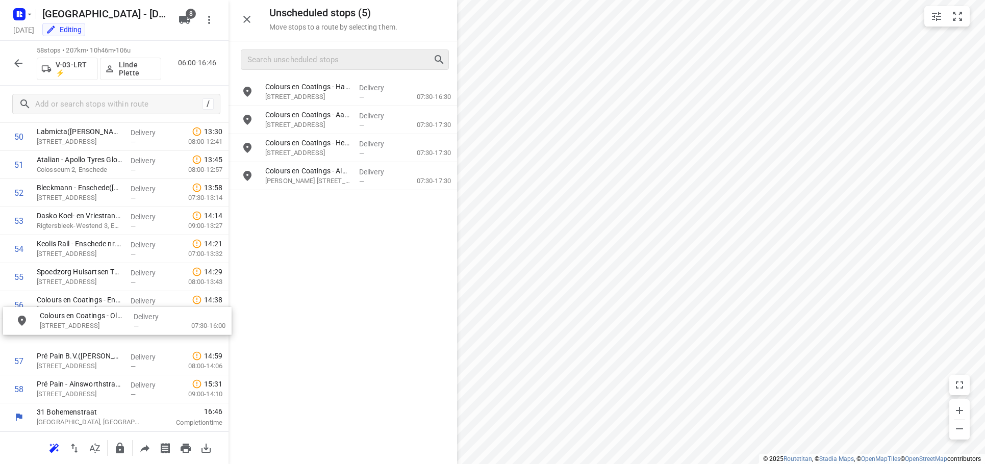
drag, startPoint x: 343, startPoint y: 88, endPoint x: 256, endPoint y: 318, distance: 245.3
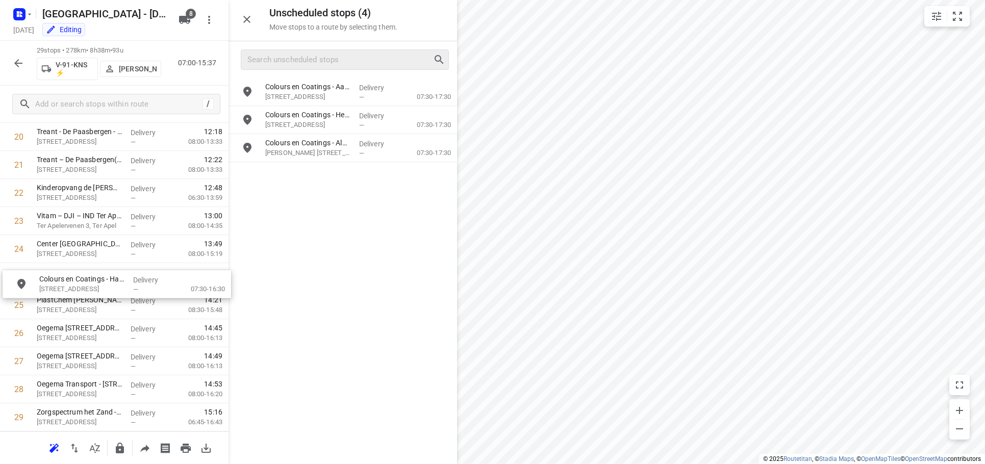
drag, startPoint x: 323, startPoint y: 90, endPoint x: 98, endPoint y: 286, distance: 297.8
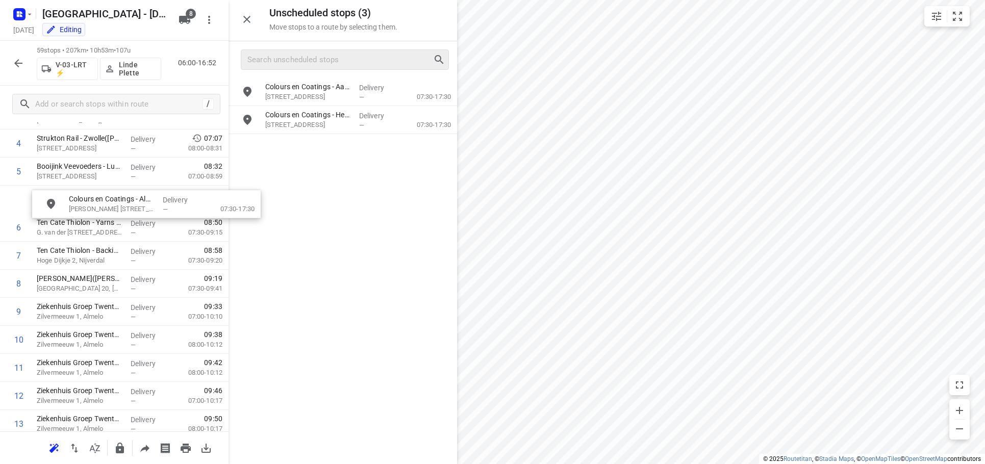
scroll to position [157, 0]
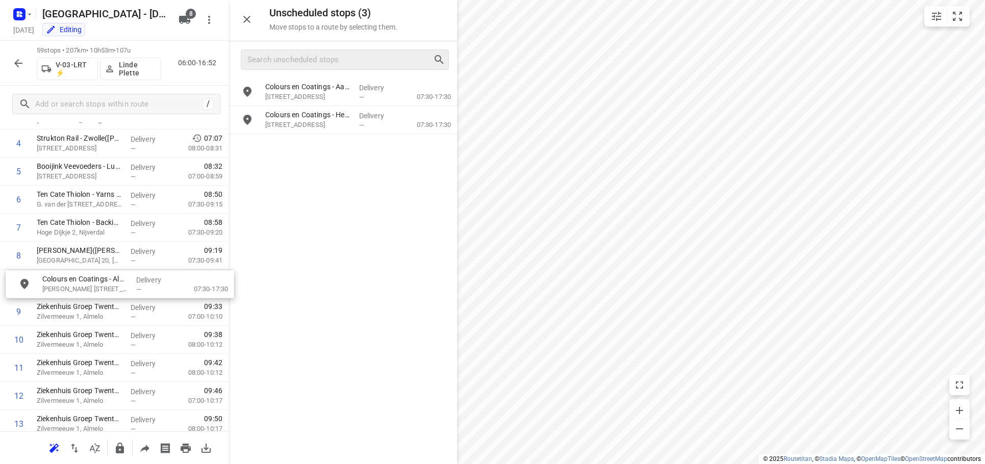
drag, startPoint x: 326, startPoint y: 154, endPoint x: 96, endPoint y: 296, distance: 269.7
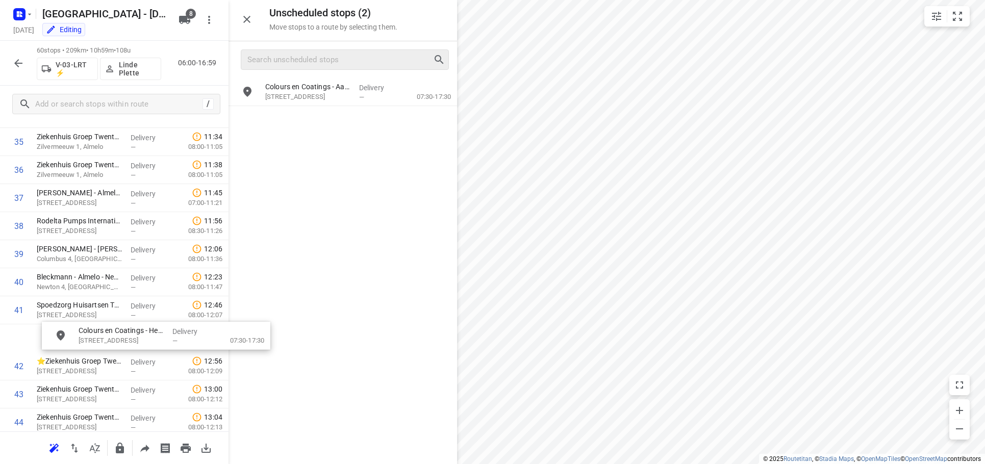
scroll to position [1029, 0]
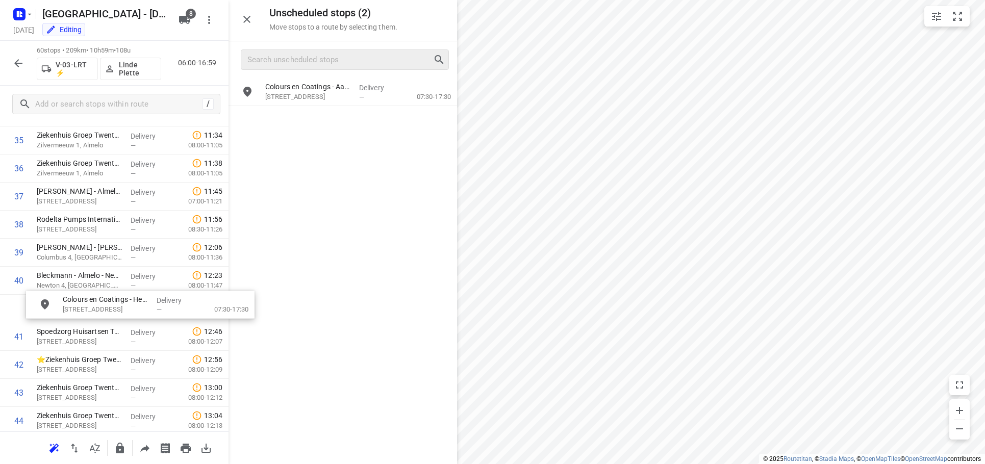
drag, startPoint x: 319, startPoint y: 125, endPoint x: 162, endPoint y: 319, distance: 249.7
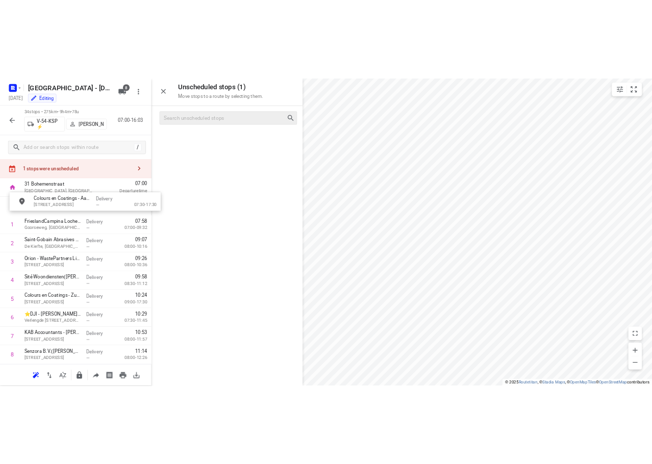
scroll to position [23, 0]
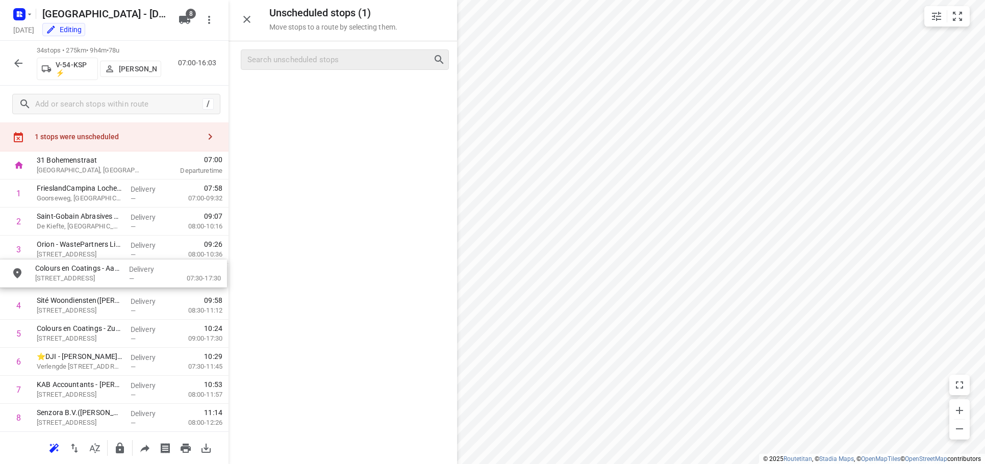
drag, startPoint x: 329, startPoint y: 97, endPoint x: 72, endPoint y: 321, distance: 340.4
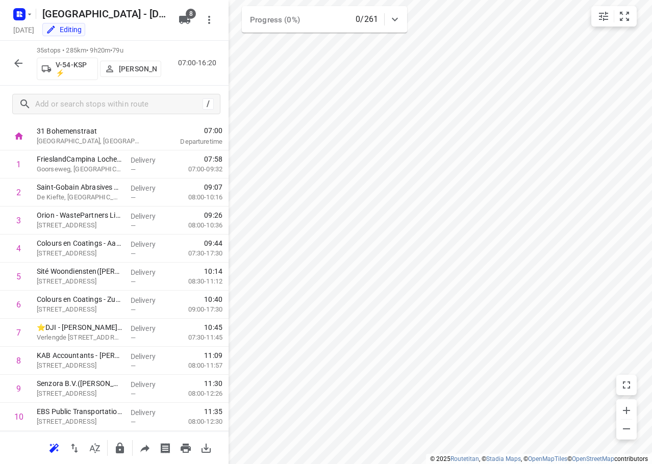
click at [19, 56] on button "button" at bounding box center [18, 63] width 20 height 20
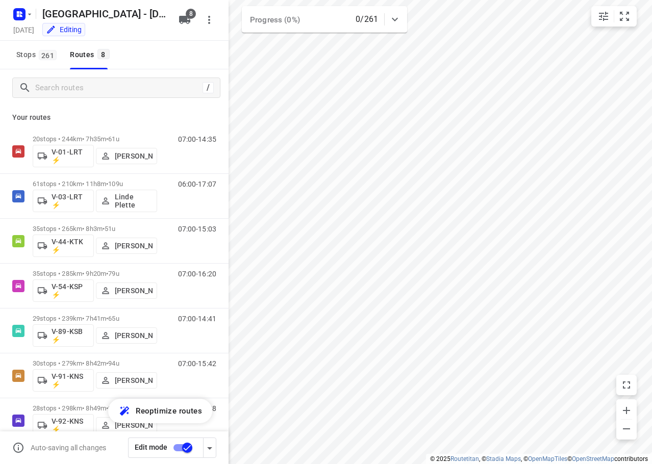
click at [209, 452] on icon "button" at bounding box center [209, 448] width 12 height 12
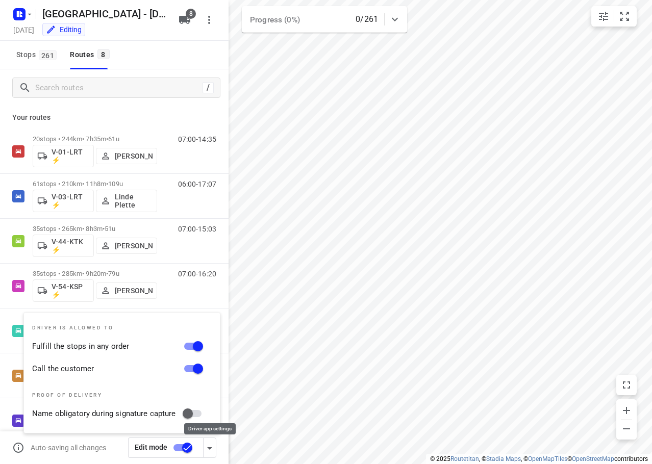
click at [209, 452] on icon "button" at bounding box center [209, 448] width 12 height 12
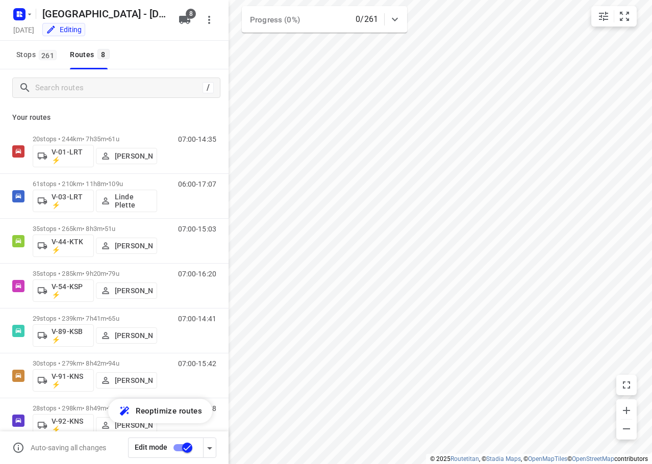
click at [187, 449] on input "checkbox" at bounding box center [187, 447] width 58 height 19
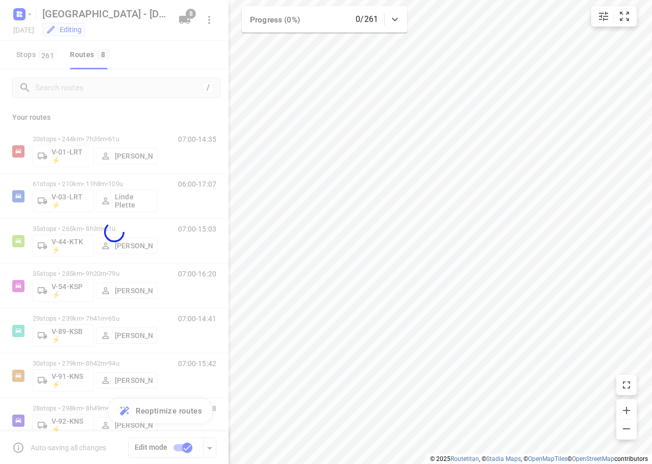
checkbox input "false"
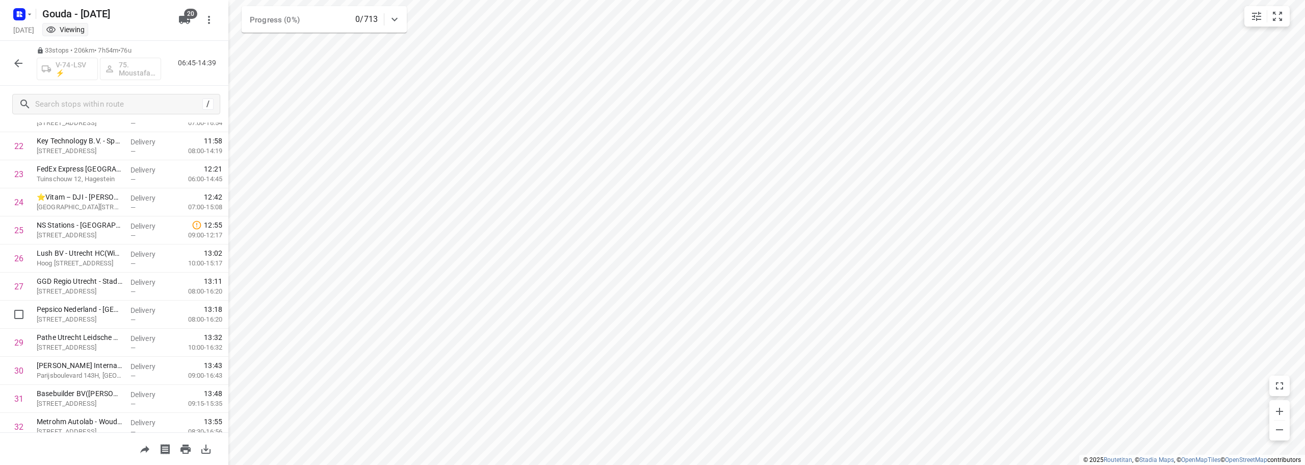
scroll to position [695, 0]
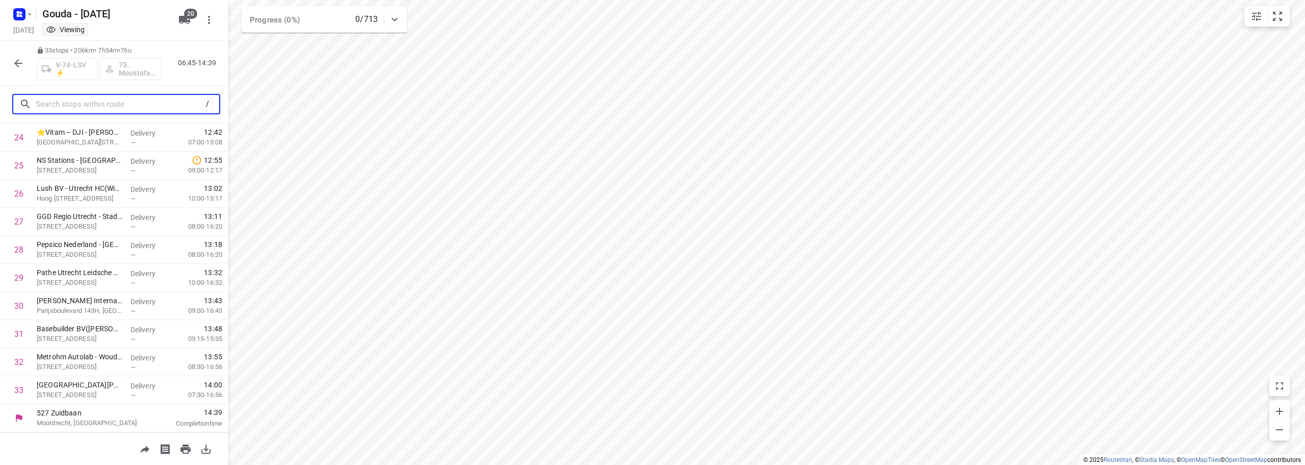
click at [88, 104] on input "text" at bounding box center [119, 104] width 166 height 16
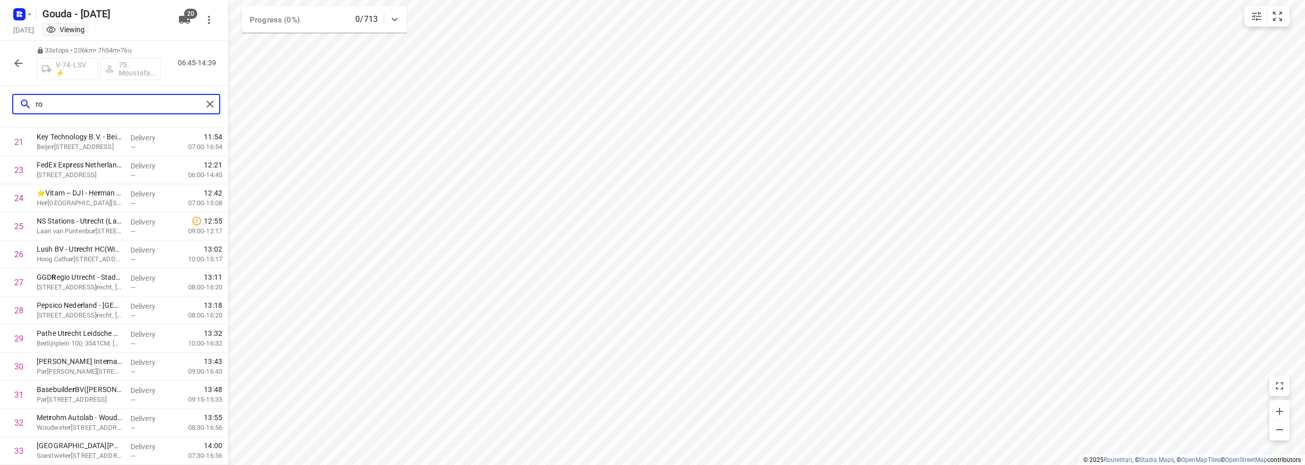
scroll to position [0, 0]
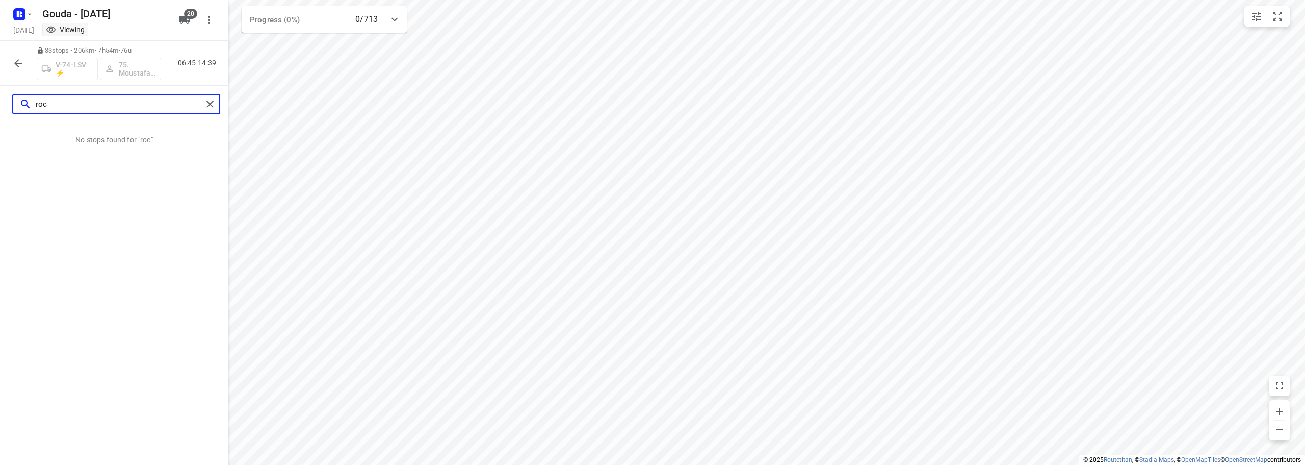
type input "roc"
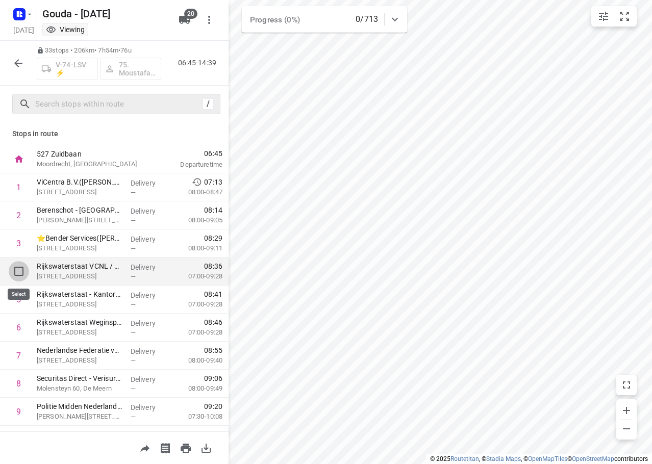
click at [15, 271] on input "checkbox" at bounding box center [19, 271] width 20 height 20
checkbox input "true"
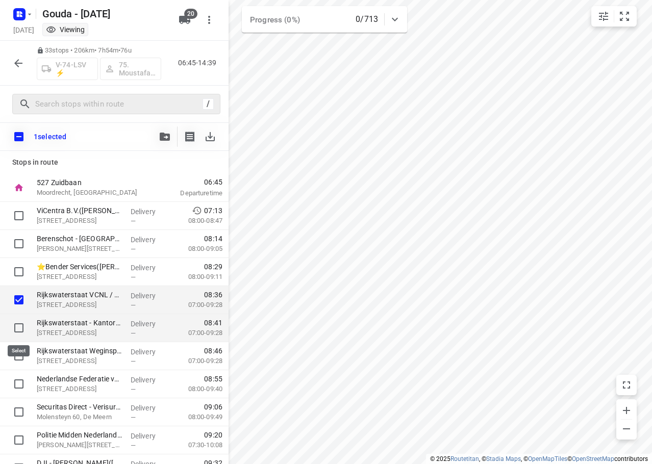
click at [13, 324] on input "checkbox" at bounding box center [19, 328] width 20 height 20
checkbox input "true"
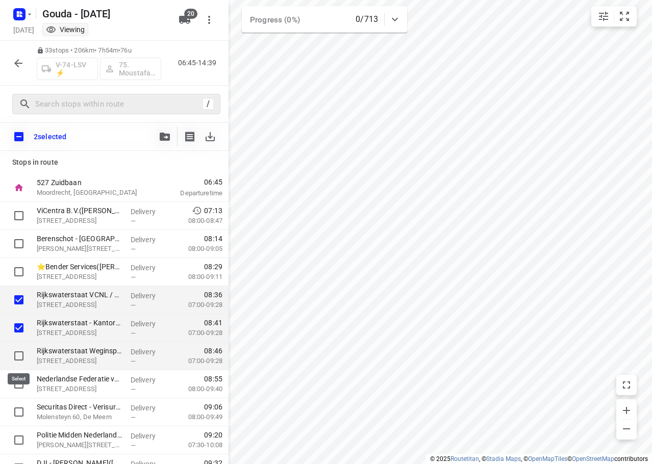
click at [21, 357] on input "checkbox" at bounding box center [19, 356] width 20 height 20
checkbox input "true"
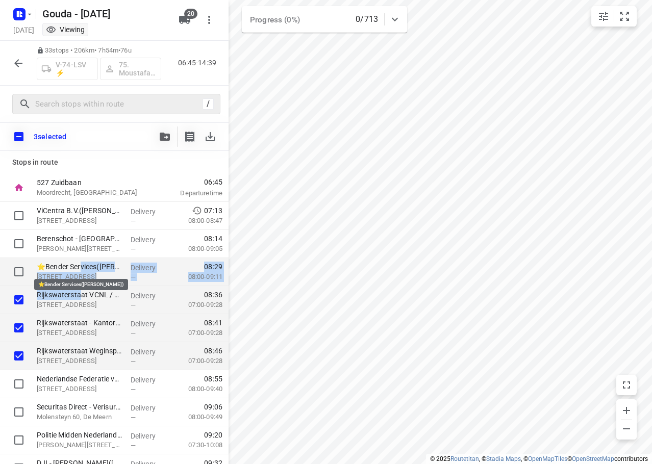
drag, startPoint x: 81, startPoint y: 297, endPoint x: 84, endPoint y: 265, distance: 32.2
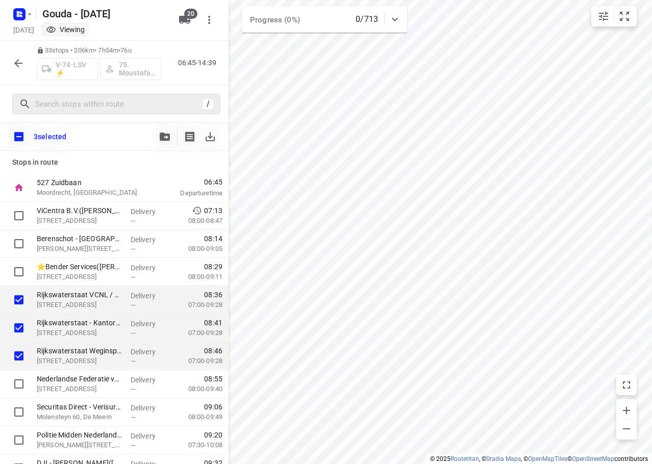
click at [108, 143] on div "3 selected" at bounding box center [114, 136] width 228 height 29
click at [23, 135] on input "checkbox" at bounding box center [18, 136] width 21 height 21
checkbox input "true"
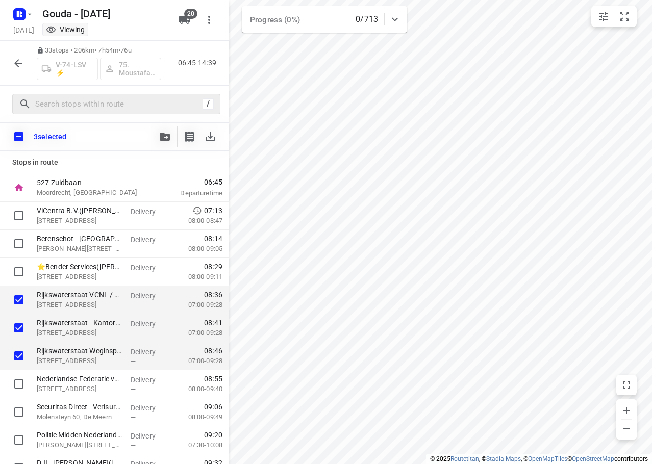
checkbox input "true"
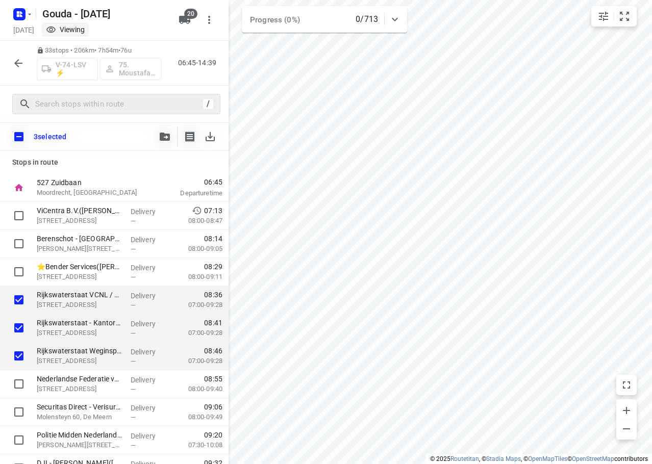
checkbox input "true"
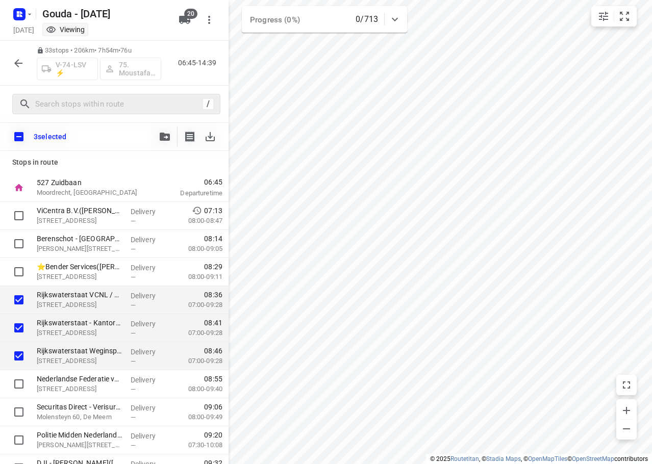
checkbox input "true"
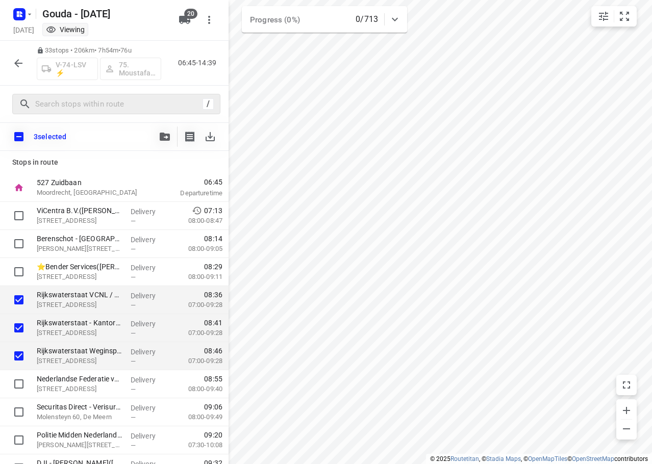
checkbox input "true"
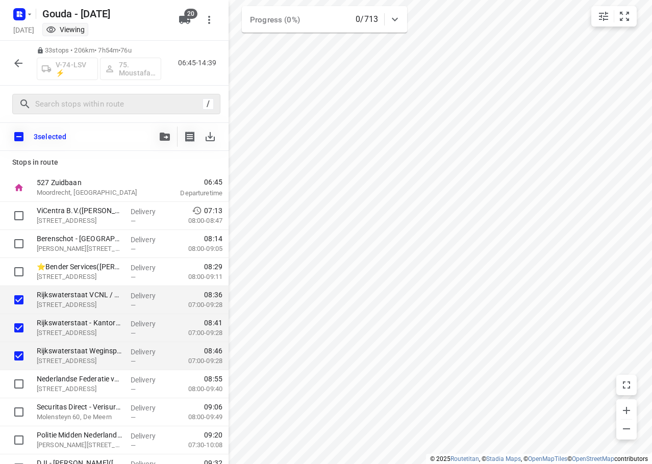
checkbox input "true"
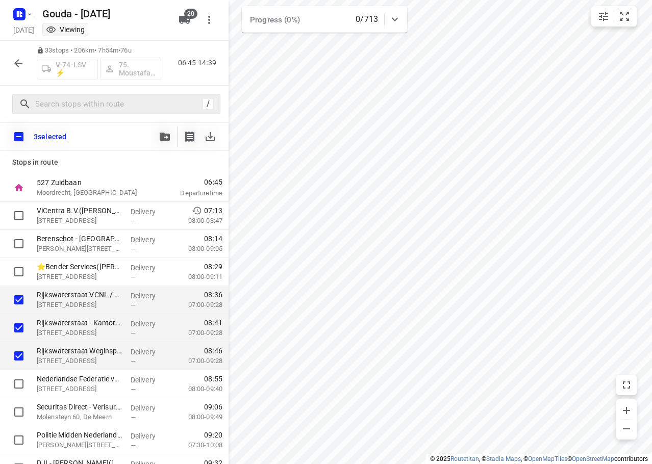
checkbox input "true"
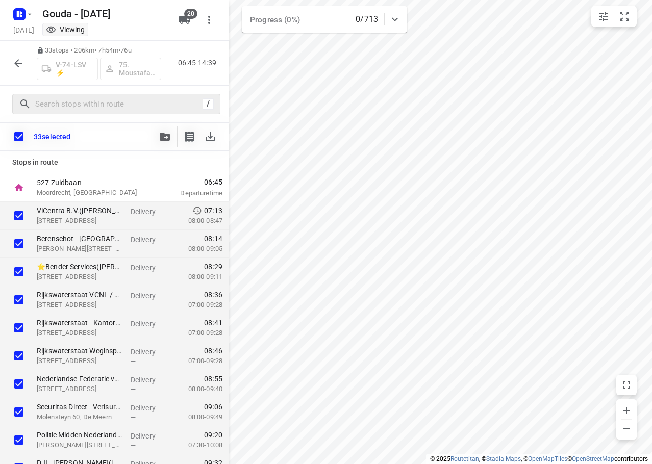
click at [14, 62] on icon "button" at bounding box center [18, 63] width 12 height 12
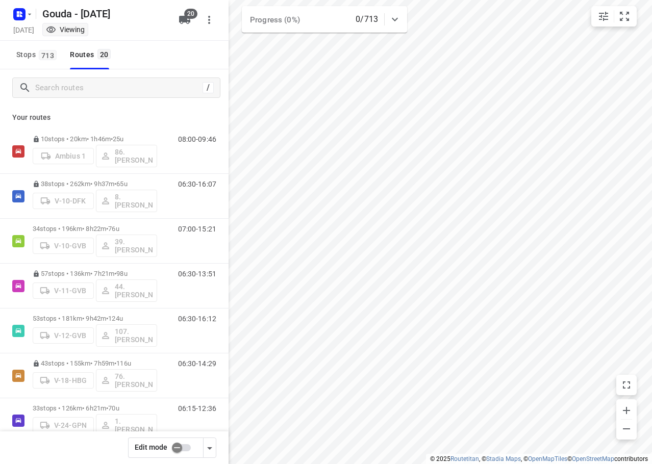
click at [181, 447] on input "checkbox" at bounding box center [177, 447] width 58 height 19
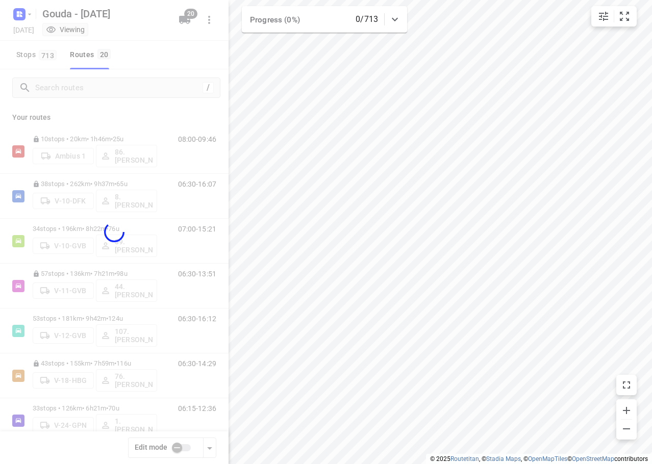
checkbox input "true"
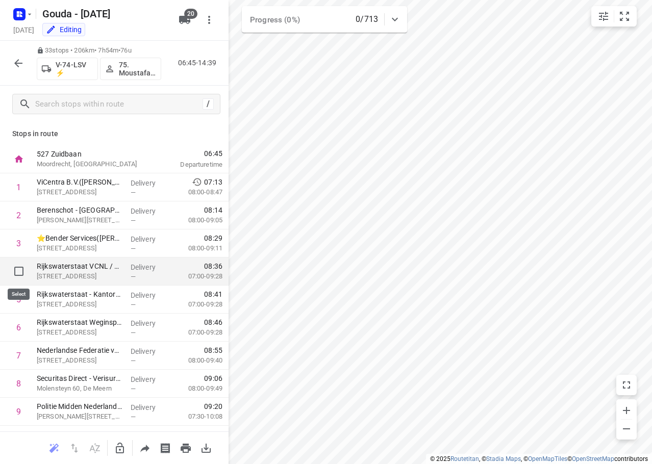
click at [14, 271] on input "checkbox" at bounding box center [19, 271] width 20 height 20
checkbox input "true"
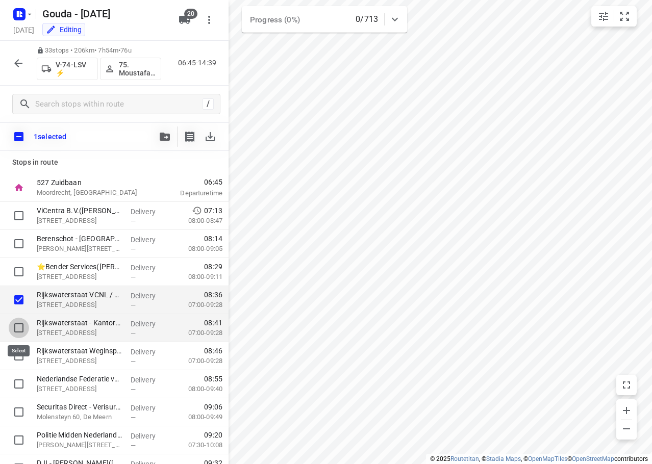
click at [22, 324] on input "checkbox" at bounding box center [19, 328] width 20 height 20
checkbox input "true"
click at [16, 356] on input "checkbox" at bounding box center [19, 356] width 20 height 20
checkbox input "true"
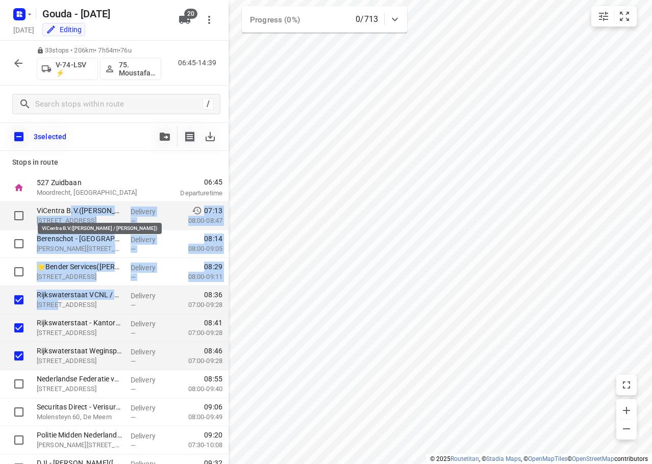
drag, startPoint x: 68, startPoint y: 212, endPoint x: 69, endPoint y: 205, distance: 7.3
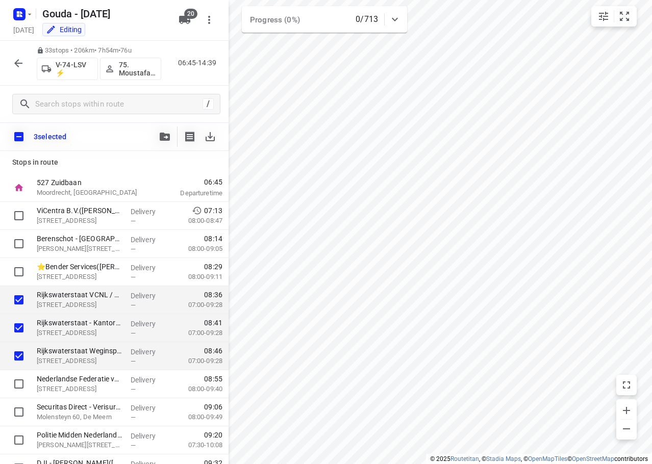
click at [115, 173] on div "Stops in route 527 Zuidbaan Moordrecht, Netherlands 06:45 Departure time ViCent…" at bounding box center [114, 307] width 228 height 313
click at [18, 138] on input "checkbox" at bounding box center [18, 136] width 21 height 21
checkbox input "true"
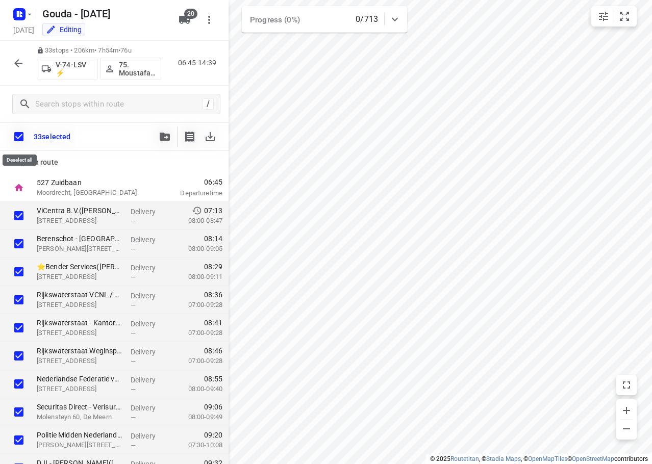
checkbox input "true"
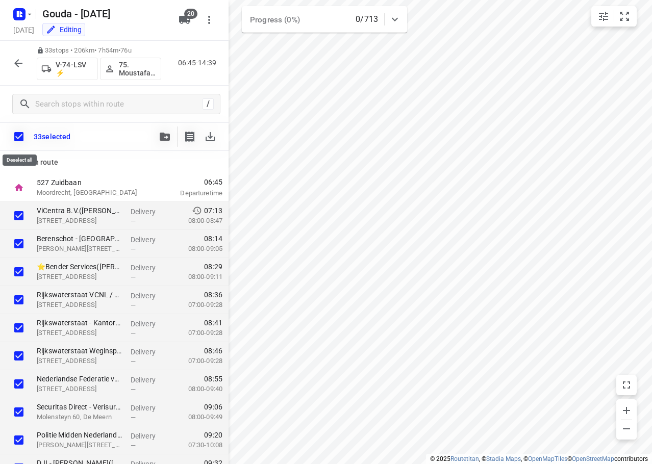
checkbox input "true"
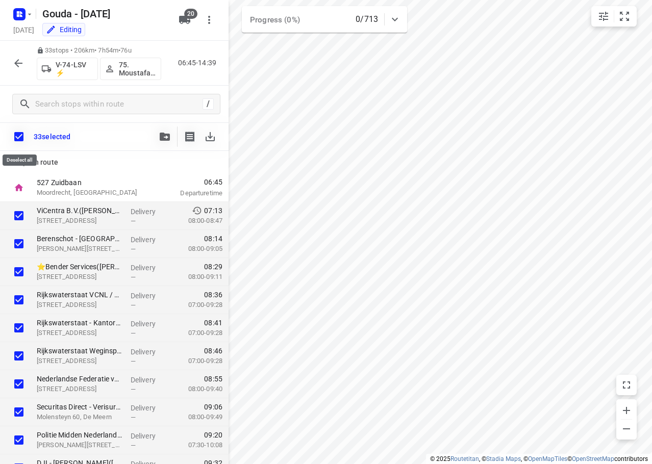
checkbox input "true"
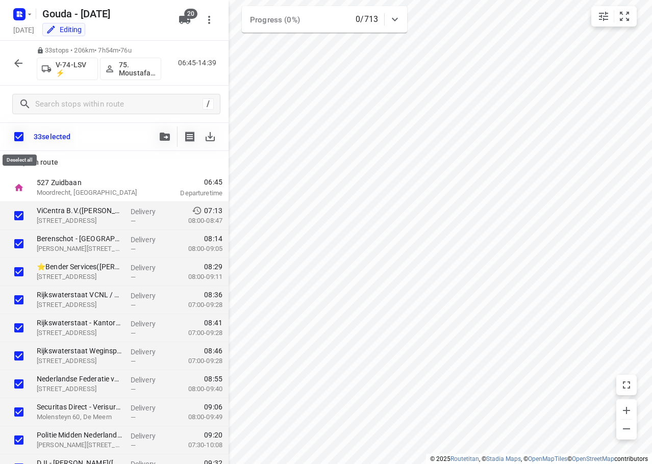
checkbox input "true"
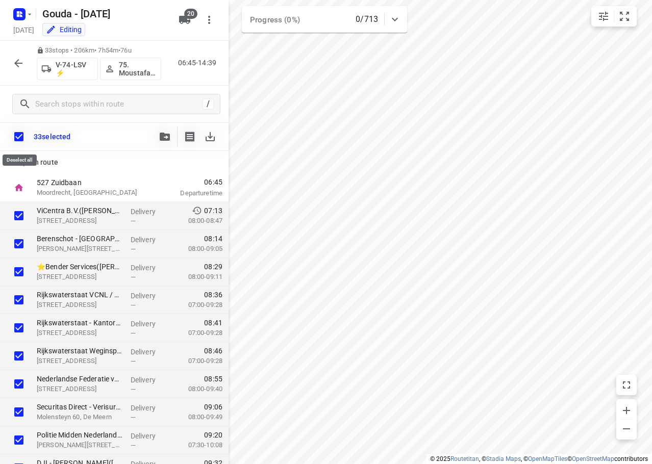
checkbox input "true"
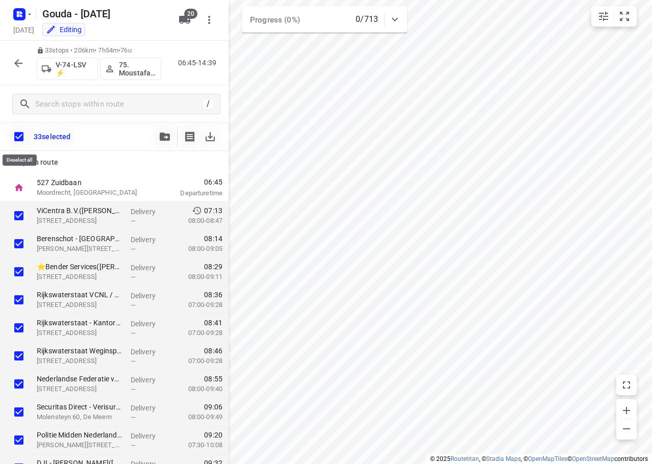
checkbox input "true"
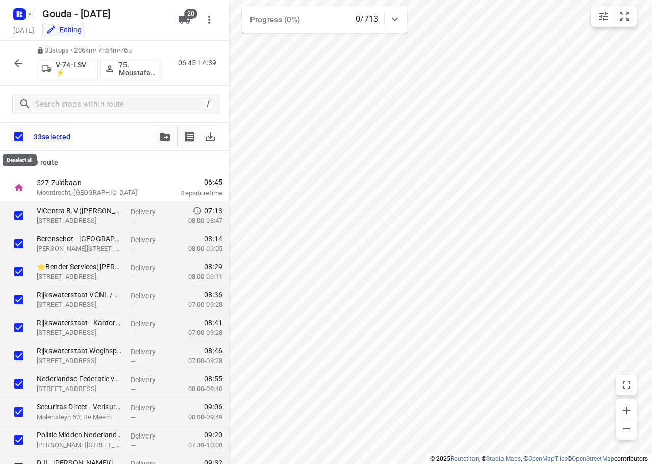
click at [18, 138] on input "checkbox" at bounding box center [18, 136] width 21 height 21
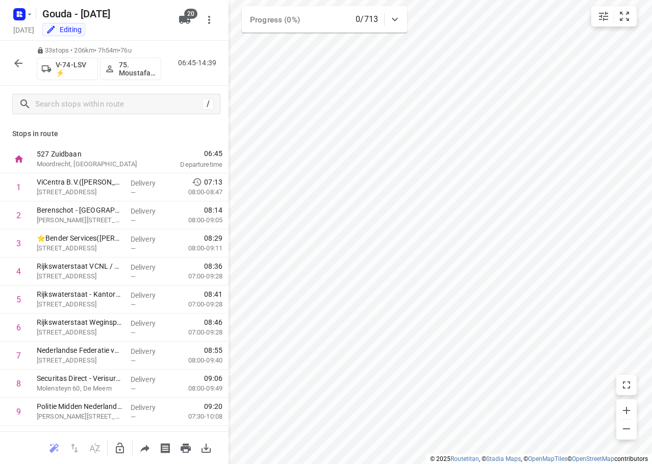
click at [110, 128] on div "Stops in route 527 Zuidbaan Moordrecht, Netherlands 06:45 Departure time 1 ViCe…" at bounding box center [114, 276] width 228 height 309
click at [117, 445] on icon "button" at bounding box center [120, 448] width 12 height 12
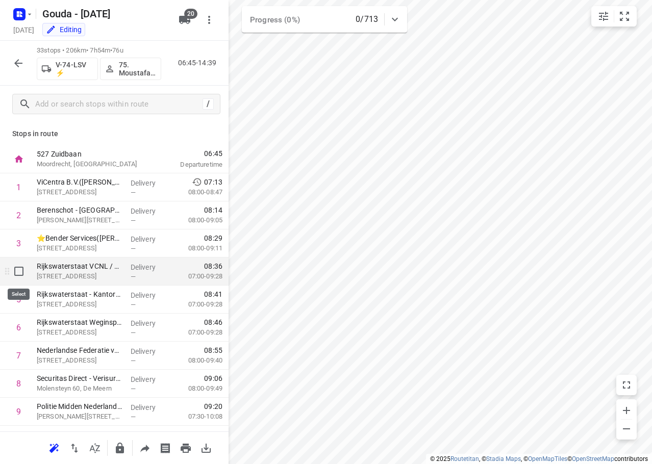
click at [19, 277] on input "checkbox" at bounding box center [19, 271] width 20 height 20
checkbox input "true"
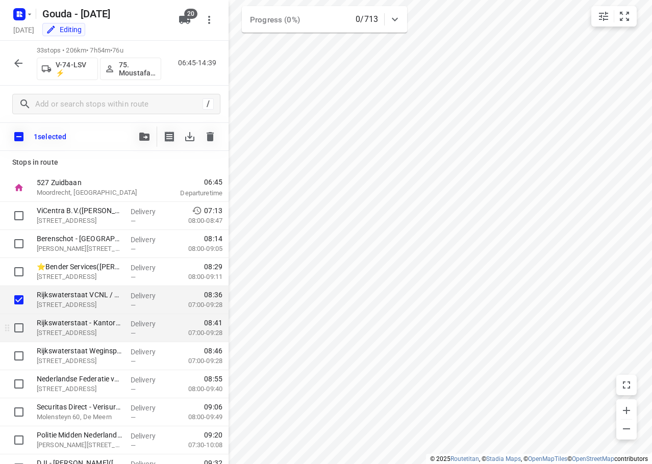
click at [23, 317] on div at bounding box center [16, 328] width 33 height 28
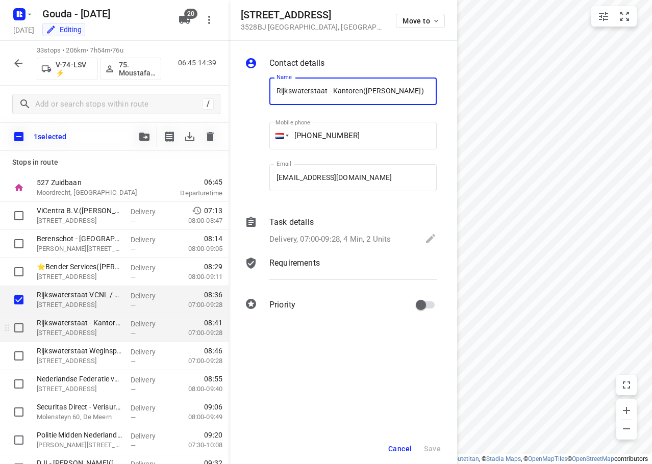
click at [21, 335] on input "checkbox" at bounding box center [19, 328] width 20 height 20
checkbox input "true"
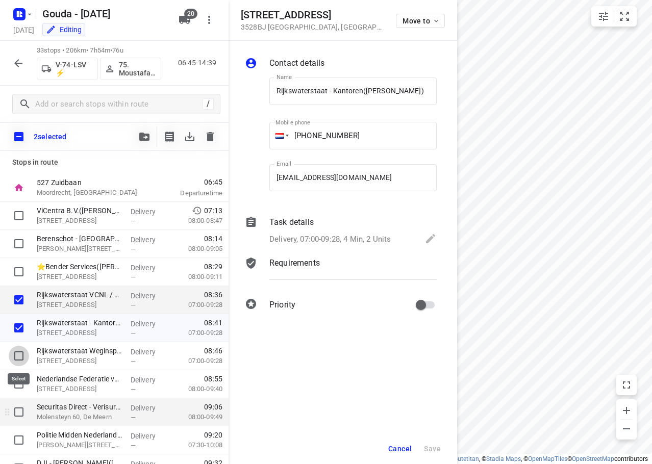
drag, startPoint x: 25, startPoint y: 362, endPoint x: 212, endPoint y: 409, distance: 192.7
click at [24, 362] on input "checkbox" at bounding box center [19, 356] width 20 height 20
checkbox input "true"
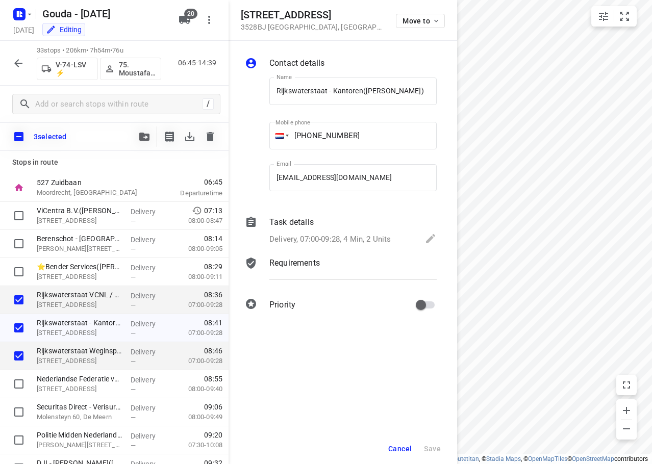
click at [390, 450] on span "Cancel" at bounding box center [399, 449] width 23 height 8
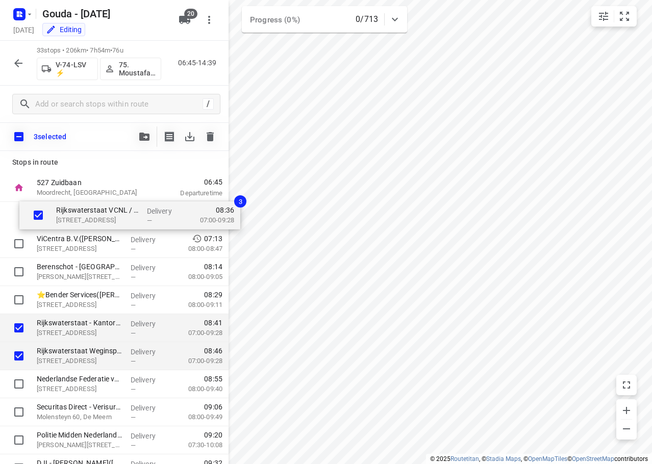
drag, startPoint x: 60, startPoint y: 307, endPoint x: 78, endPoint y: 215, distance: 93.5
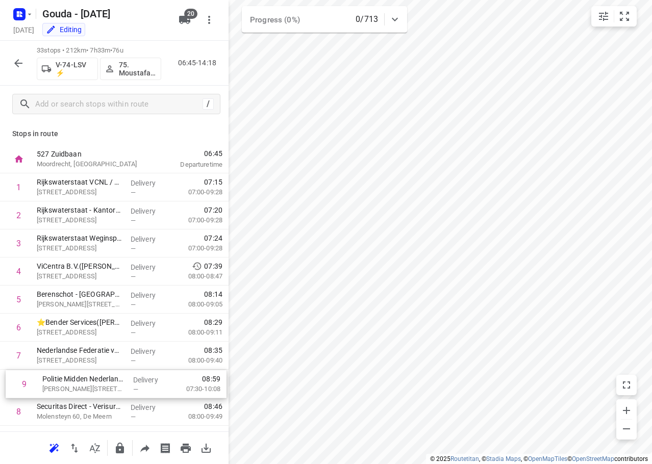
scroll to position [6, 0]
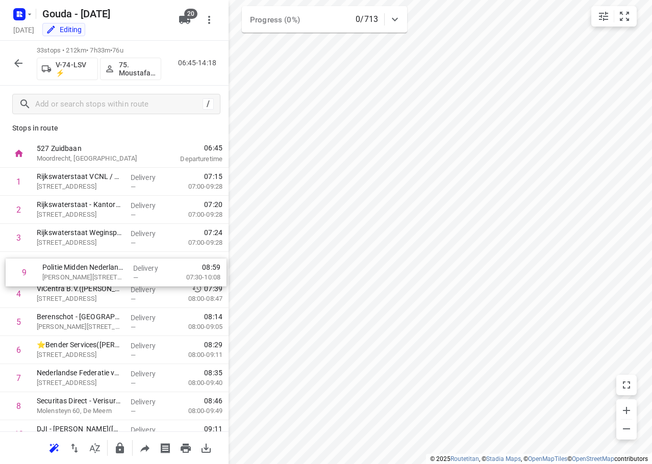
drag, startPoint x: 92, startPoint y: 411, endPoint x: 99, endPoint y: 263, distance: 148.6
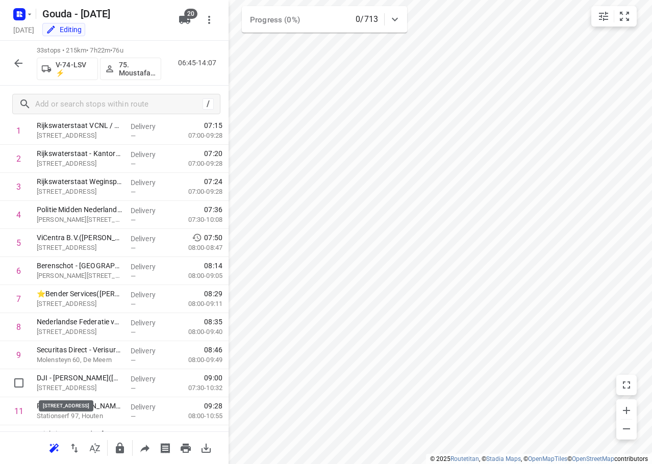
scroll to position [58, 0]
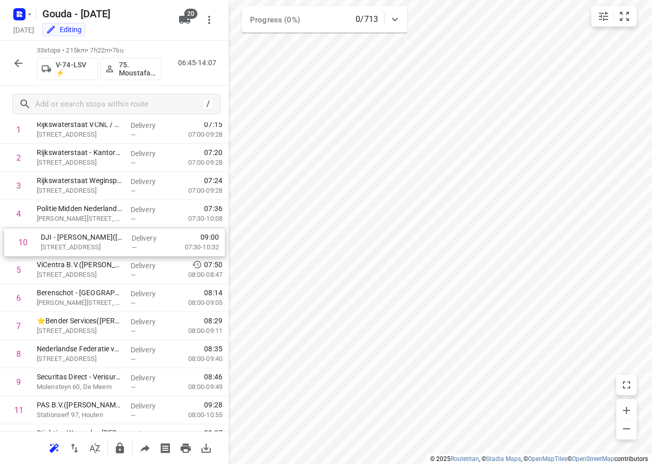
drag, startPoint x: 93, startPoint y: 386, endPoint x: 96, endPoint y: 242, distance: 143.8
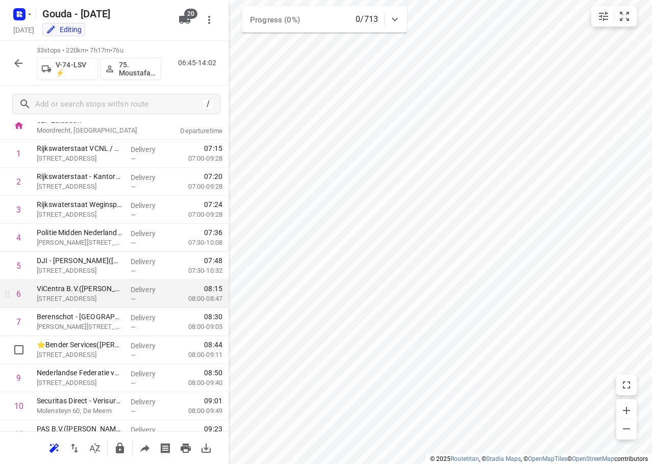
scroll to position [7, 0]
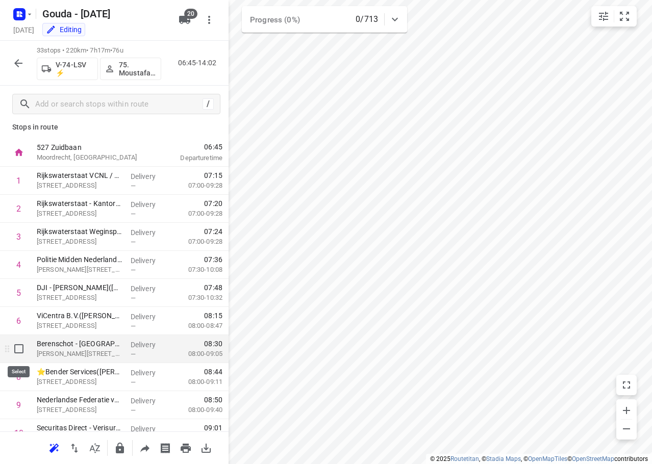
drag, startPoint x: 14, startPoint y: 351, endPoint x: 25, endPoint y: 365, distance: 17.8
click at [14, 351] on input "checkbox" at bounding box center [19, 349] width 20 height 20
checkbox input "true"
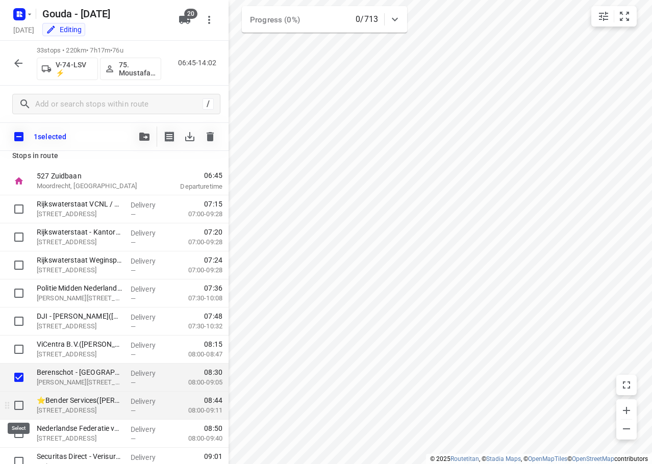
drag, startPoint x: 17, startPoint y: 409, endPoint x: 48, endPoint y: 388, distance: 37.8
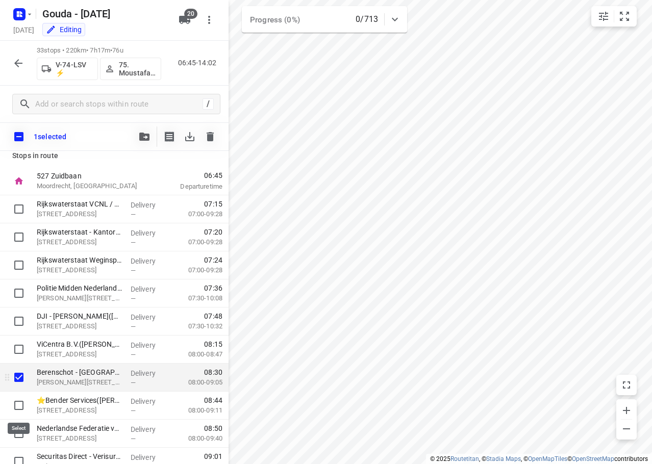
click at [17, 409] on input "checkbox" at bounding box center [19, 405] width 20 height 20
checkbox input "true"
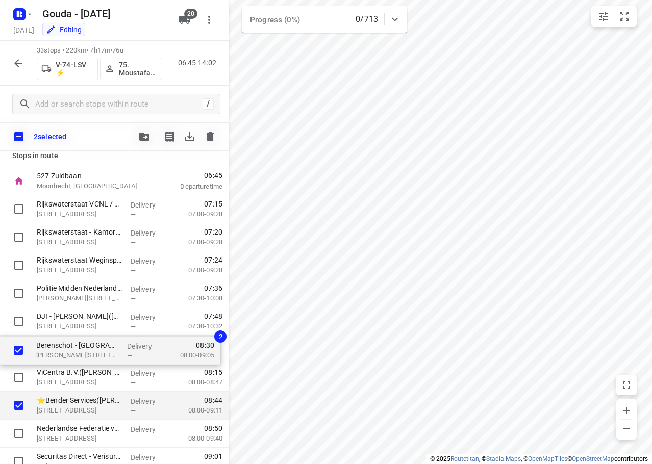
drag, startPoint x: 50, startPoint y: 383, endPoint x: 49, endPoint y: 352, distance: 31.6
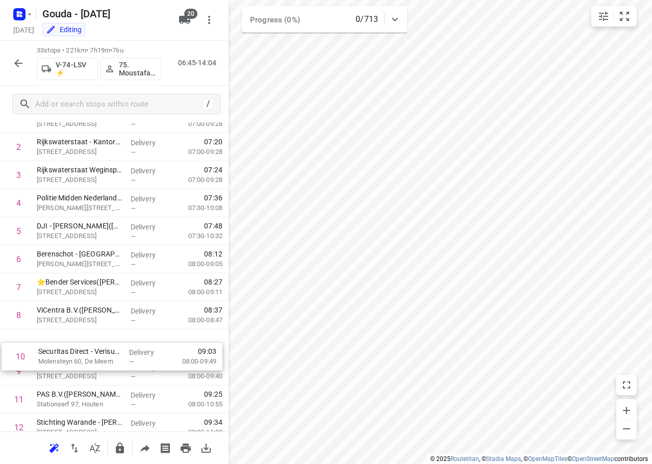
scroll to position [71, 0]
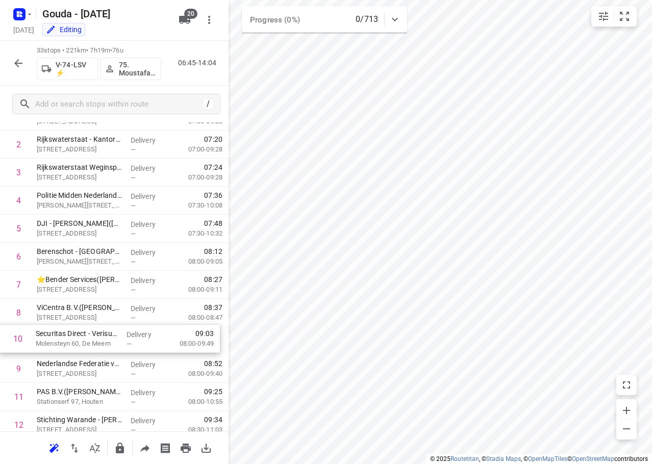
drag, startPoint x: 82, startPoint y: 383, endPoint x: 81, endPoint y: 333, distance: 50.0
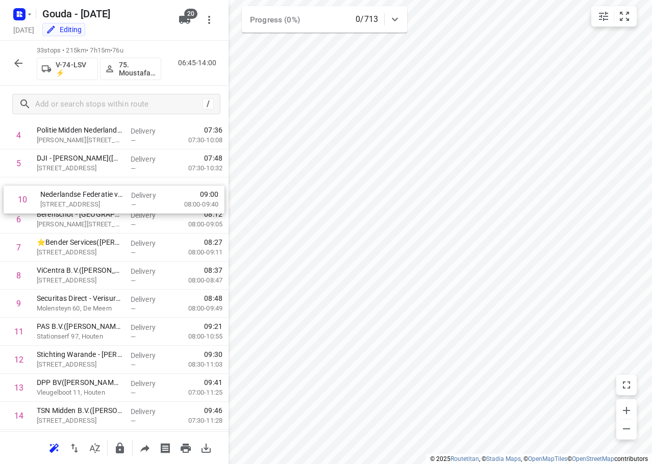
scroll to position [134, 0]
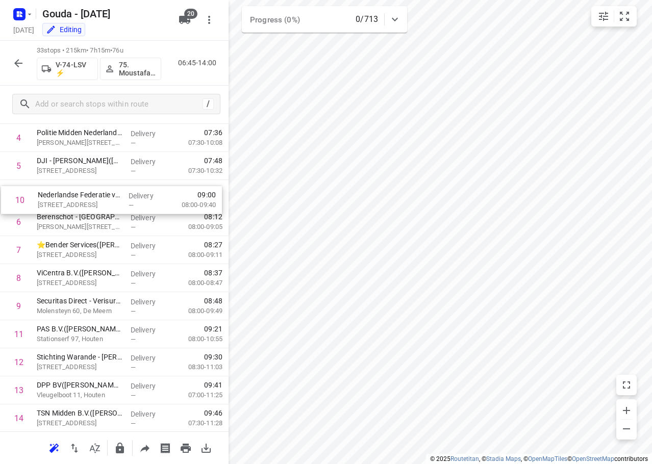
drag, startPoint x: 109, startPoint y: 290, endPoint x: 110, endPoint y: 201, distance: 89.2
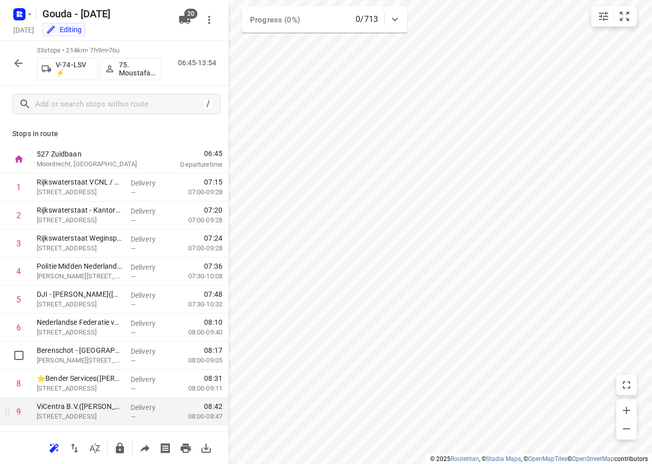
scroll to position [102, 0]
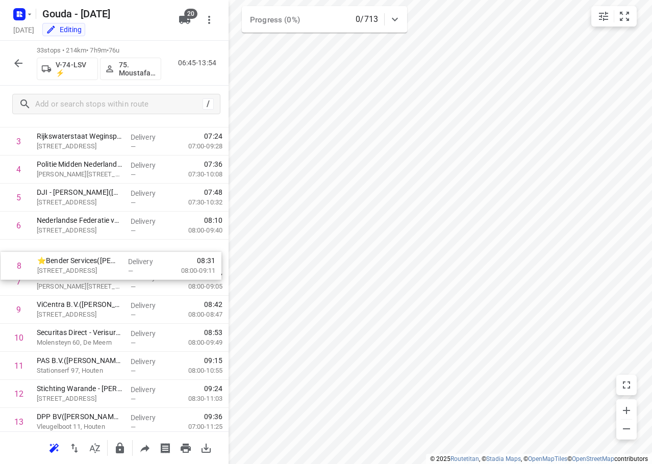
drag, startPoint x: 94, startPoint y: 281, endPoint x: 95, endPoint y: 258, distance: 23.5
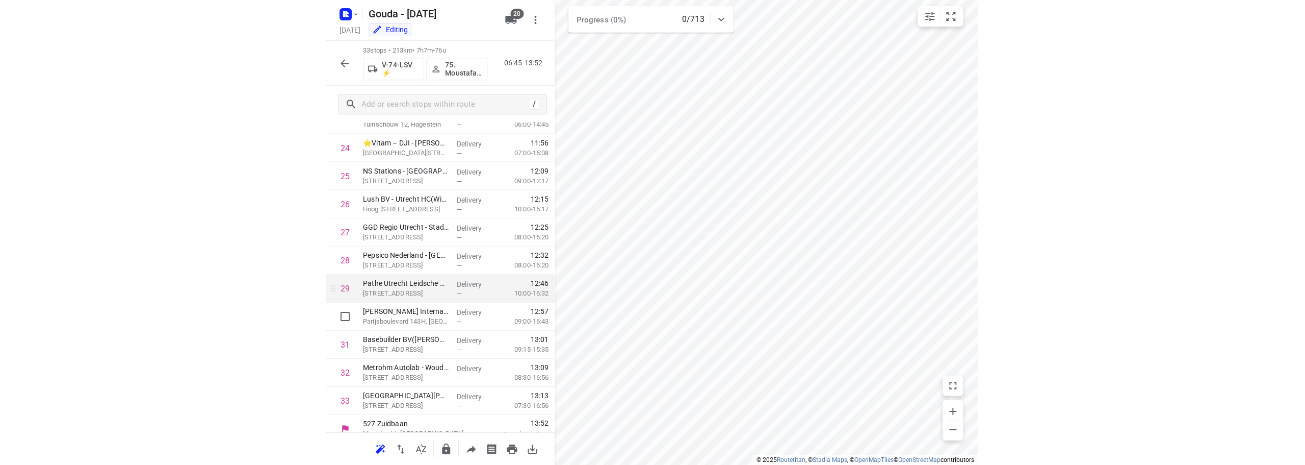
scroll to position [695, 0]
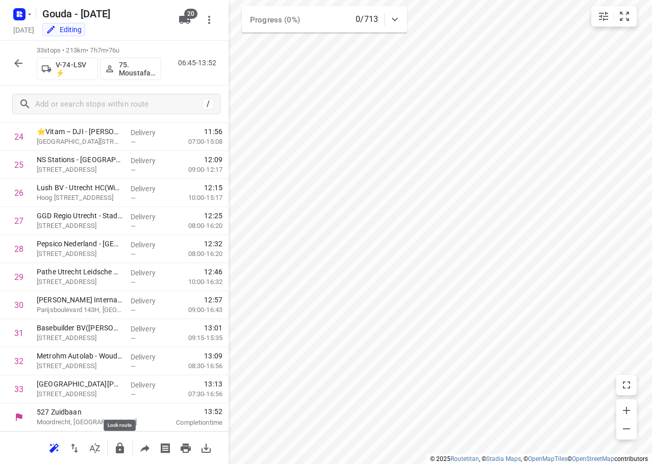
click at [119, 449] on icon "button" at bounding box center [120, 448] width 8 height 11
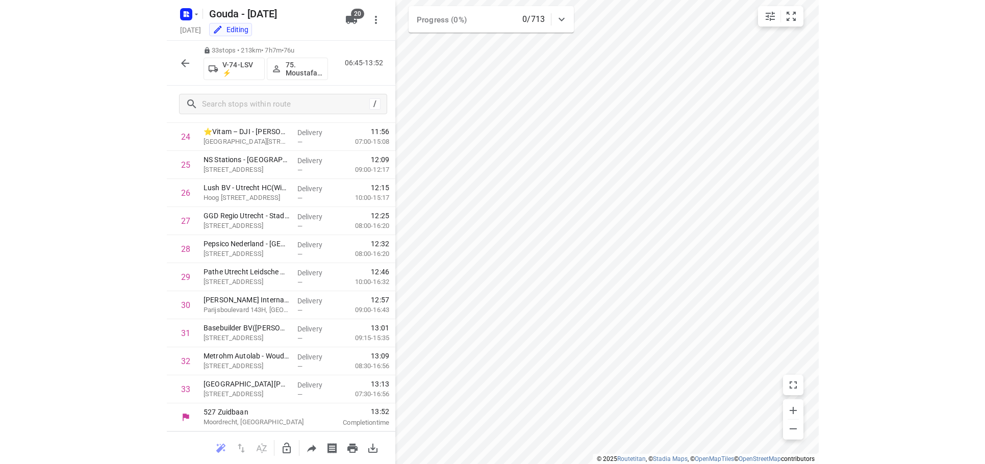
scroll to position [695, 0]
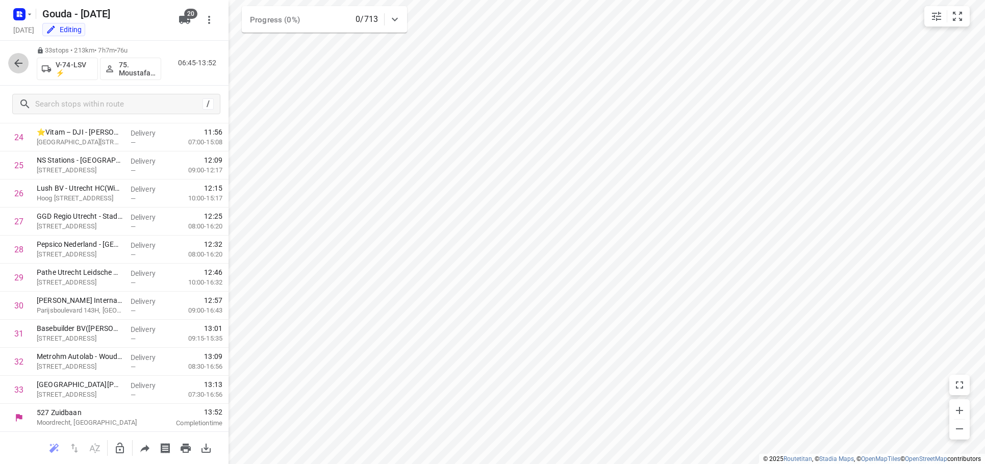
click at [18, 67] on icon "button" at bounding box center [18, 63] width 12 height 12
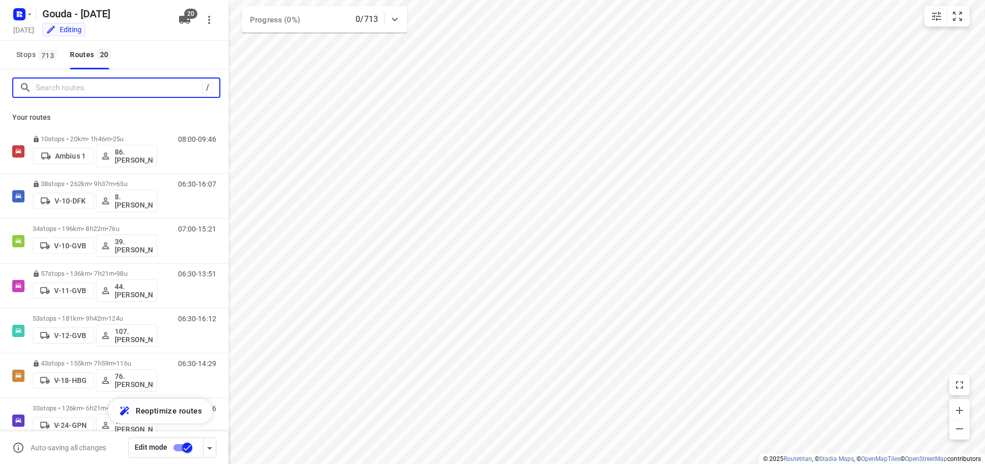
drag, startPoint x: 61, startPoint y: 91, endPoint x: 247, endPoint y: 19, distance: 199.5
click at [73, 83] on input "Search routes" at bounding box center [119, 88] width 166 height 16
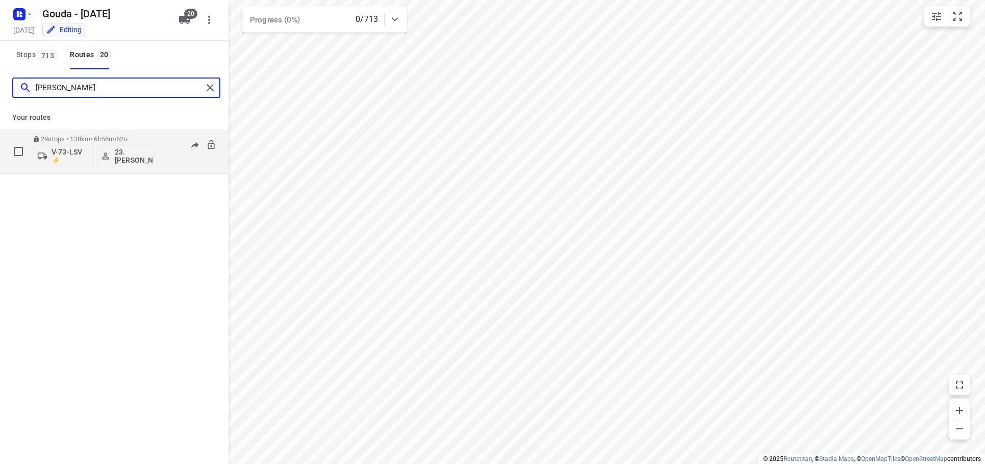
type input "johan"
click at [133, 132] on div "29 stops • 138km • 6h56m • 62u V-73-LSV ⚡ 23.Johan de Wit" at bounding box center [95, 151] width 124 height 42
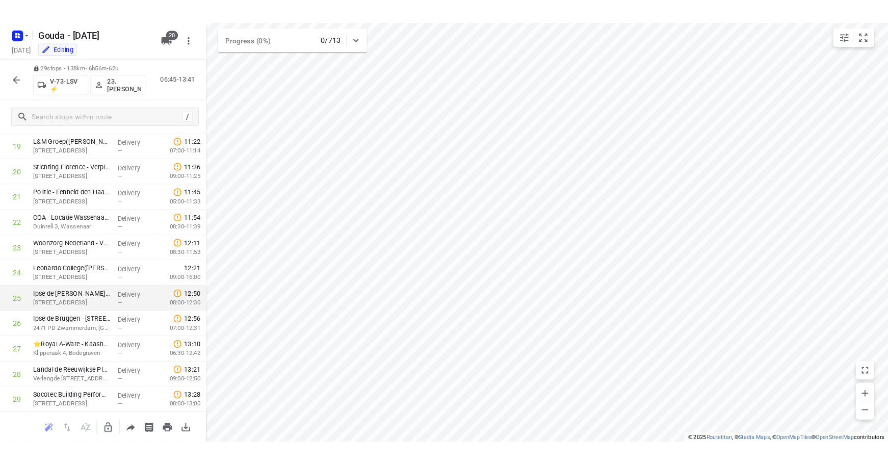
scroll to position [583, 0]
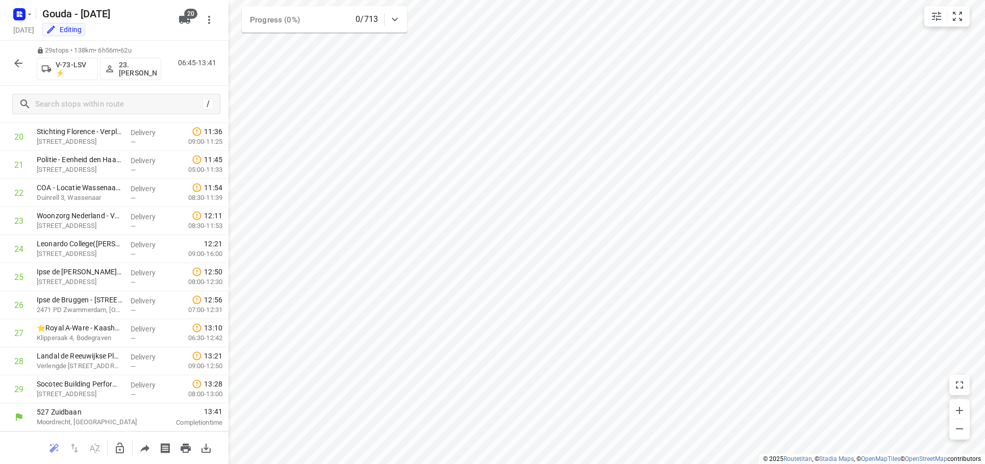
click at [24, 64] on icon "button" at bounding box center [18, 63] width 12 height 12
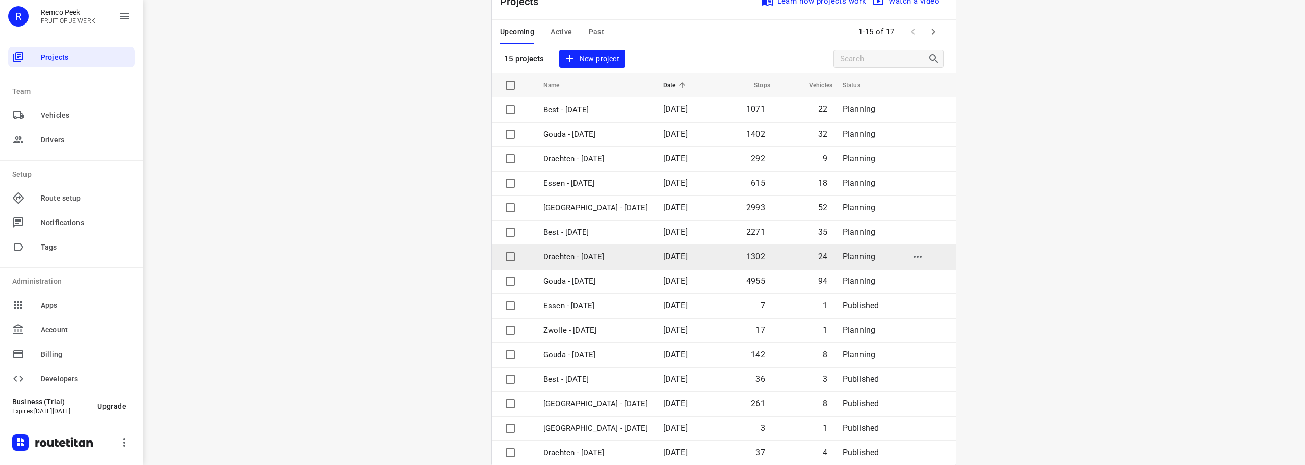
scroll to position [51, 0]
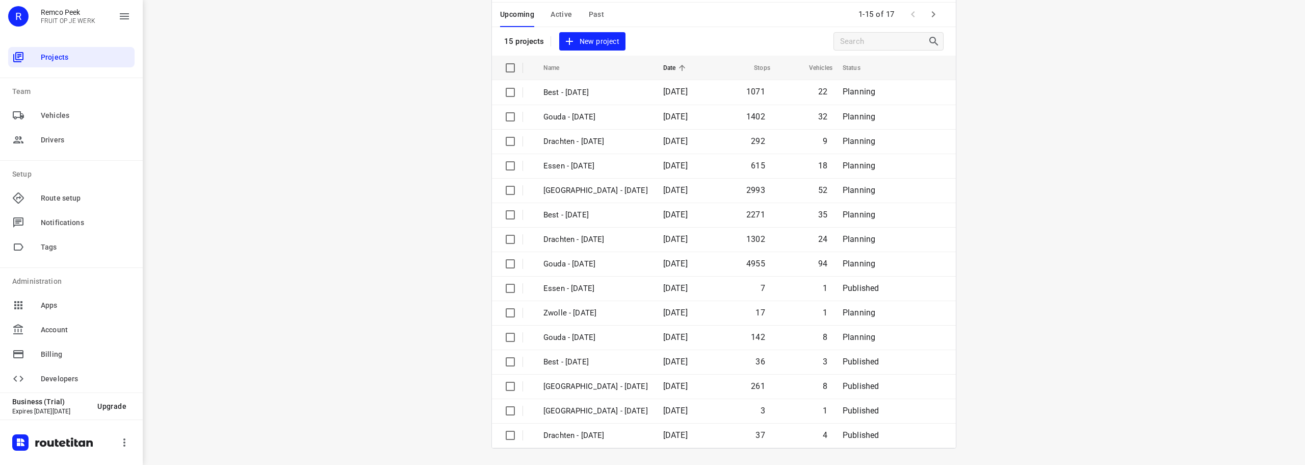
click at [932, 16] on icon "button" at bounding box center [933, 14] width 12 height 12
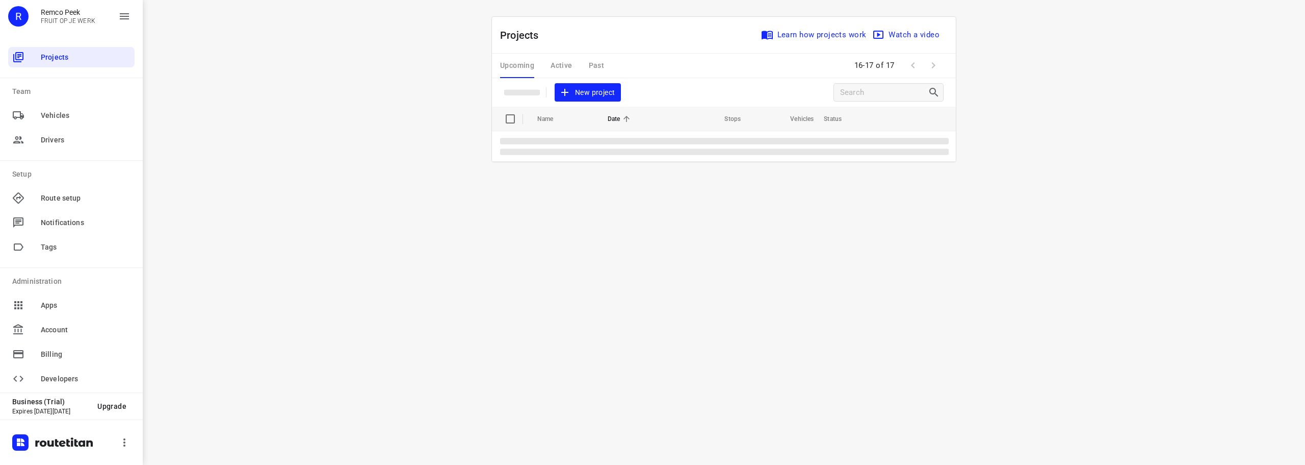
scroll to position [0, 0]
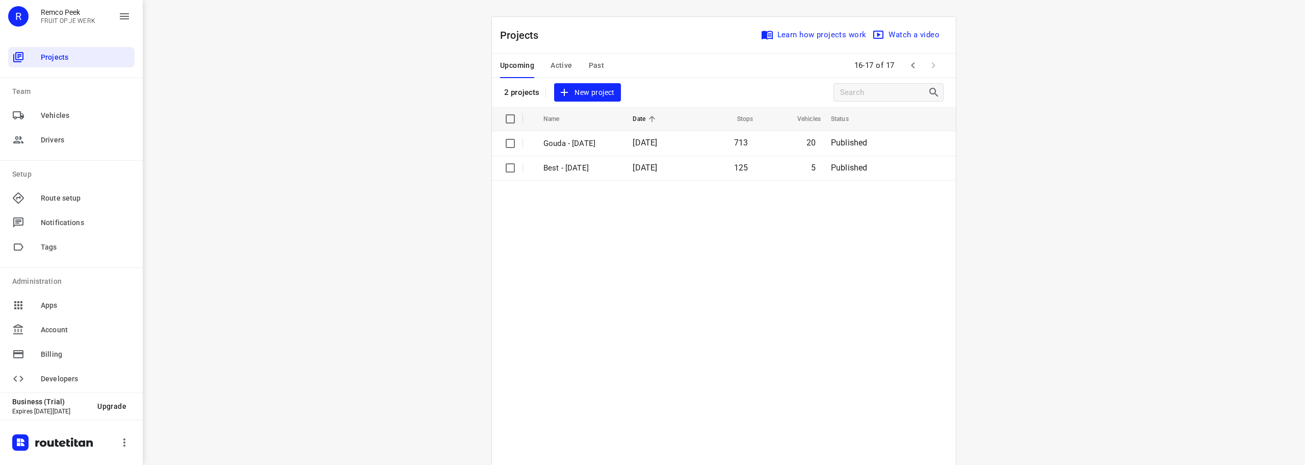
click at [593, 69] on span "Past" at bounding box center [597, 65] width 16 height 13
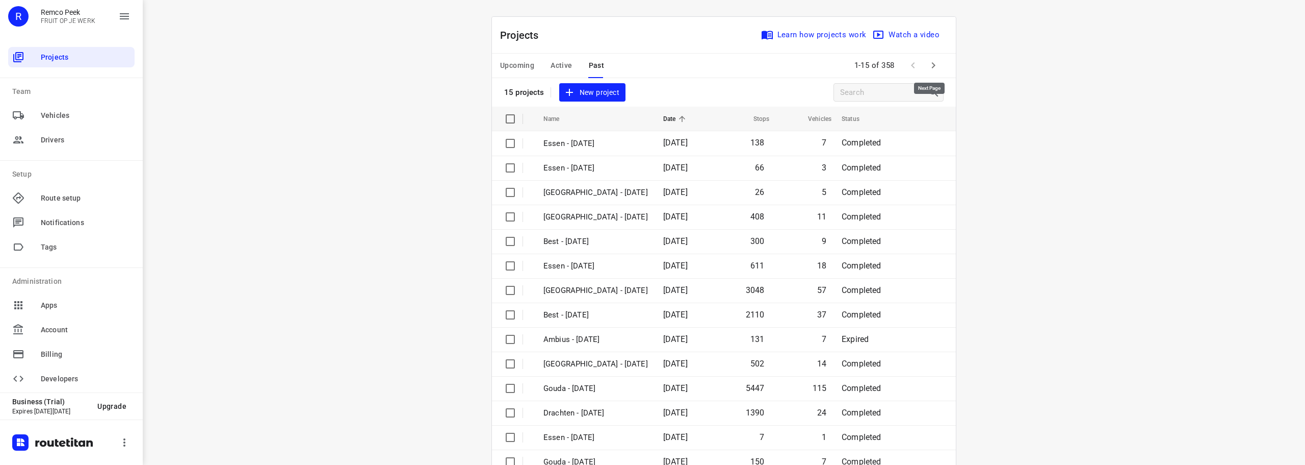
click at [929, 65] on icon "button" at bounding box center [933, 65] width 12 height 12
click at [930, 65] on icon "button" at bounding box center [933, 65] width 12 height 12
click at [926, 57] on button "button" at bounding box center [933, 65] width 20 height 20
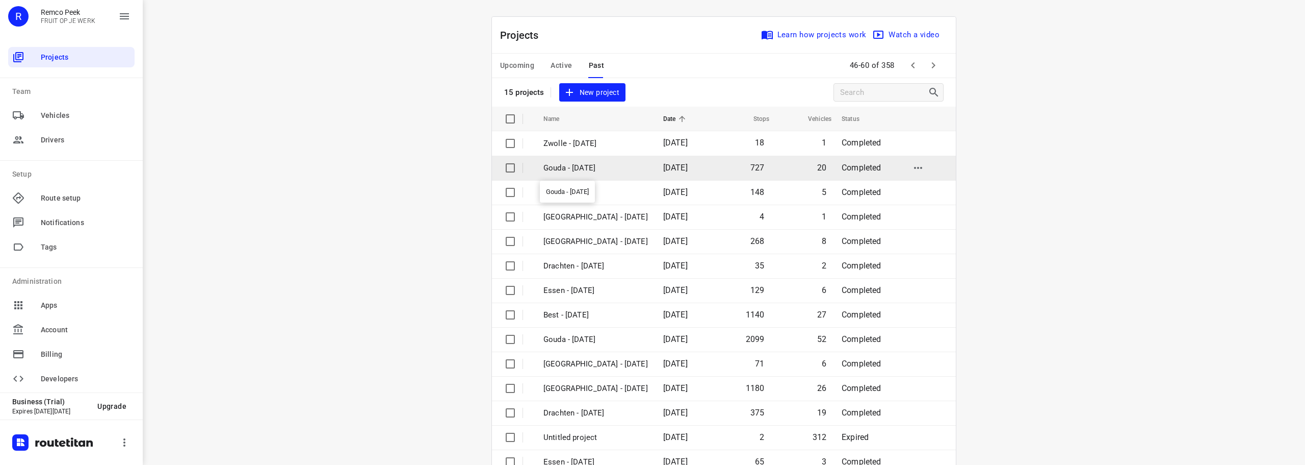
click at [607, 170] on p "Gouda - [DATE]" at bounding box center [596, 168] width 105 height 12
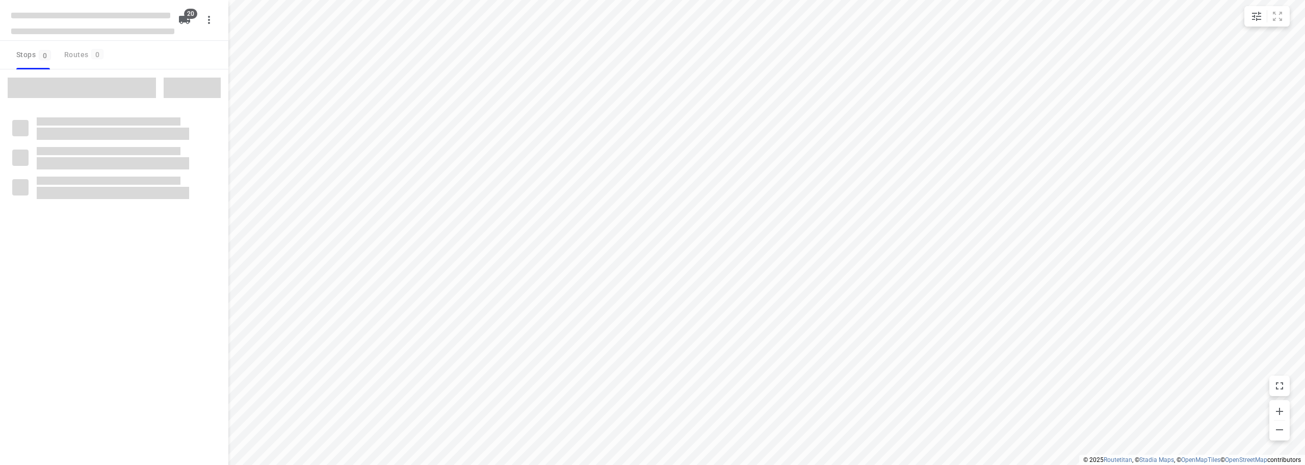
checkbox input "true"
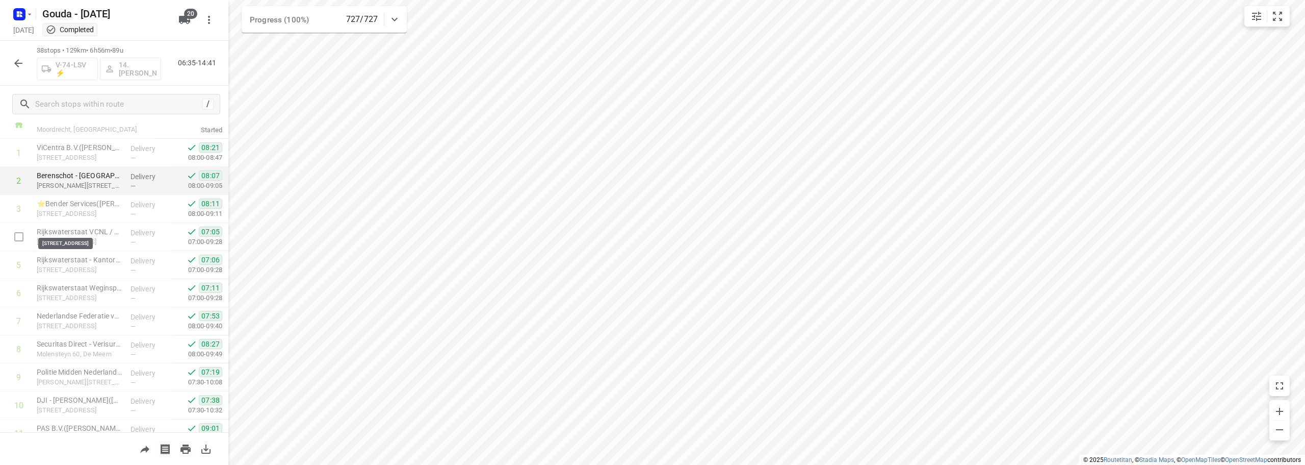
scroll to position [51, 0]
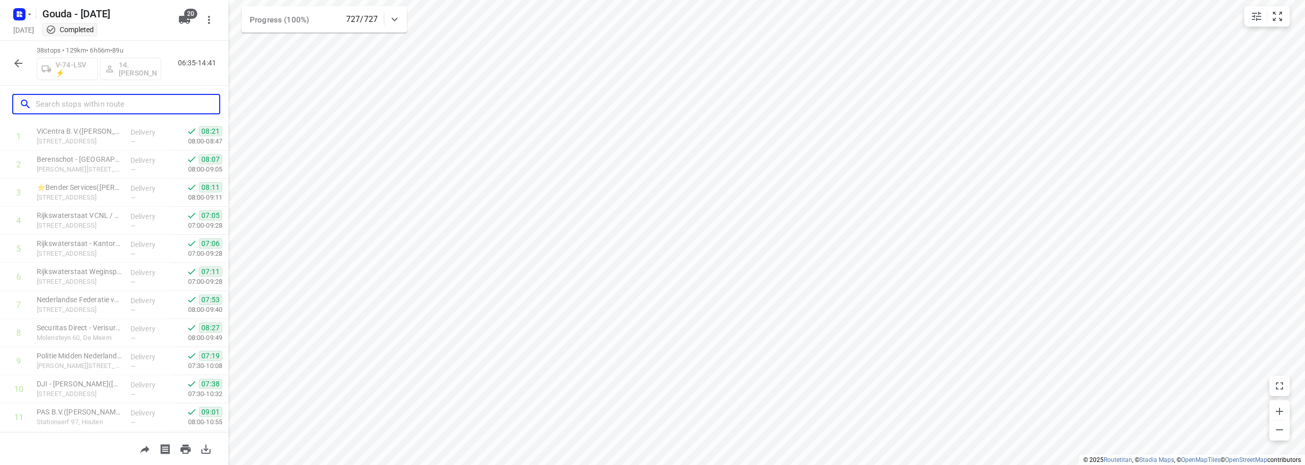
drag, startPoint x: 125, startPoint y: 104, endPoint x: 137, endPoint y: 103, distance: 11.7
click at [126, 104] on input "text" at bounding box center [128, 104] width 184 height 16
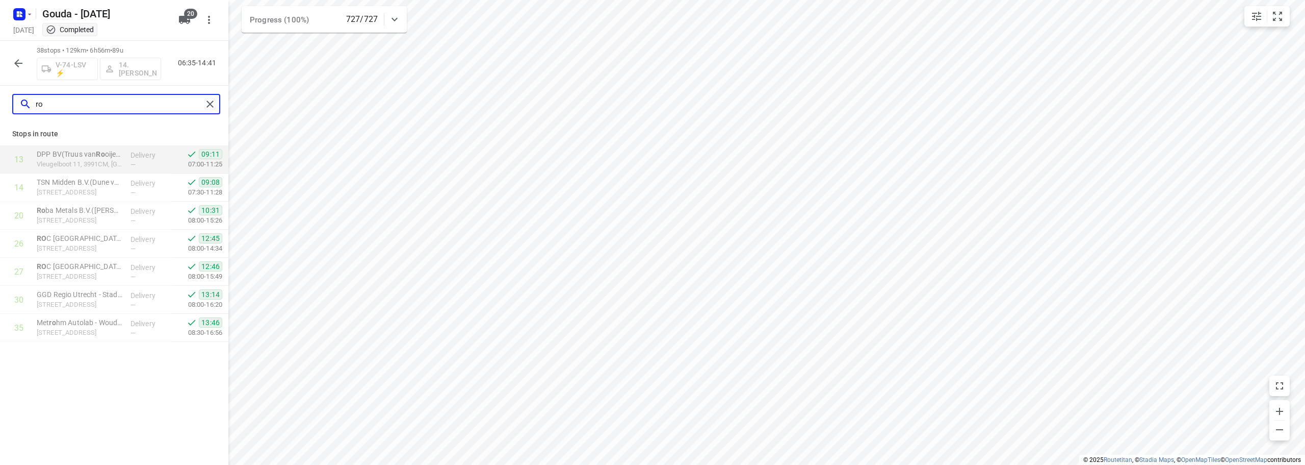
scroll to position [0, 0]
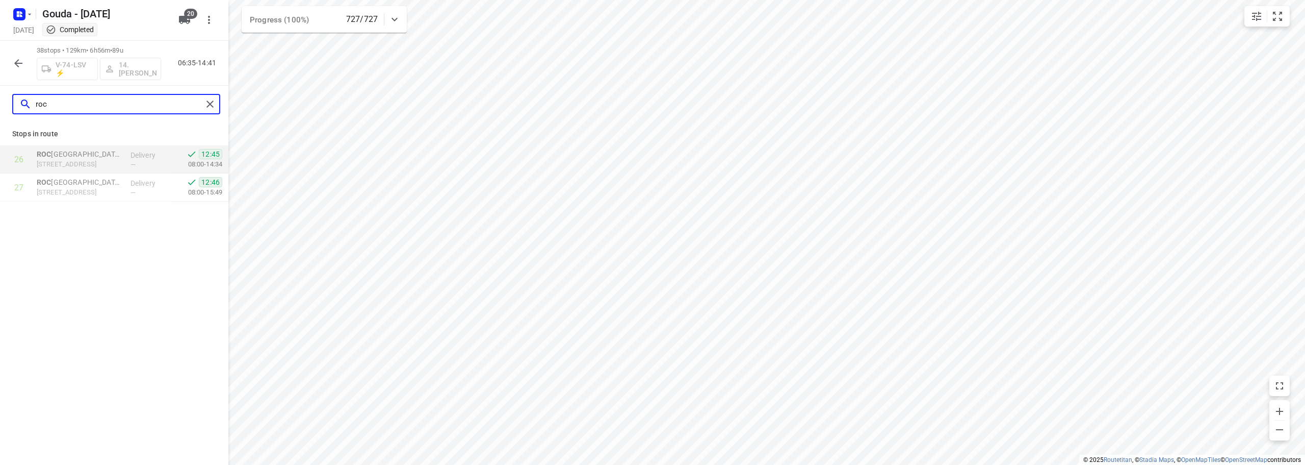
type input "roc"
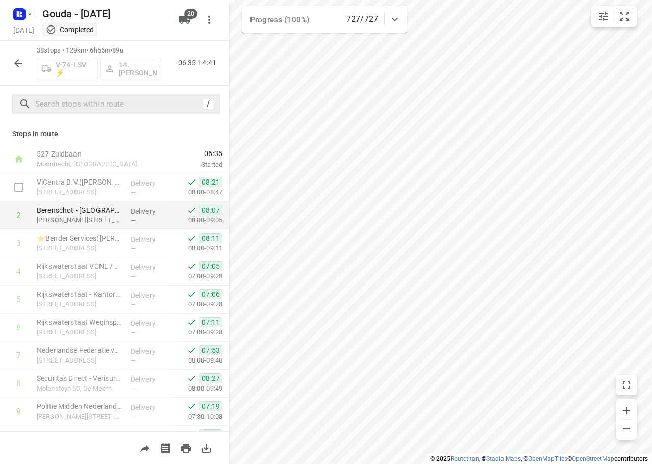
scroll to position [51, 0]
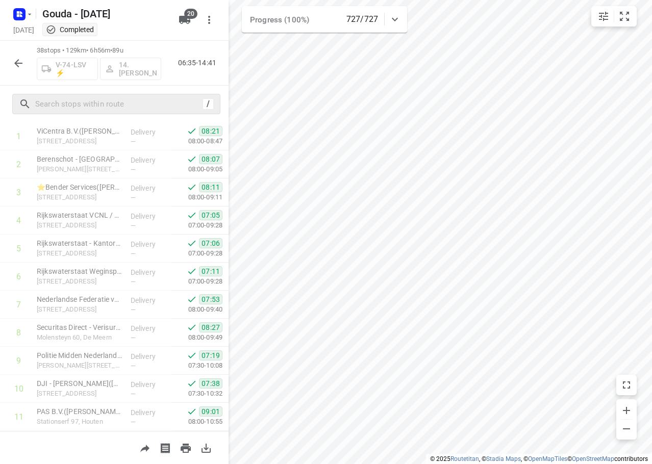
click at [15, 70] on button "button" at bounding box center [18, 63] width 20 height 20
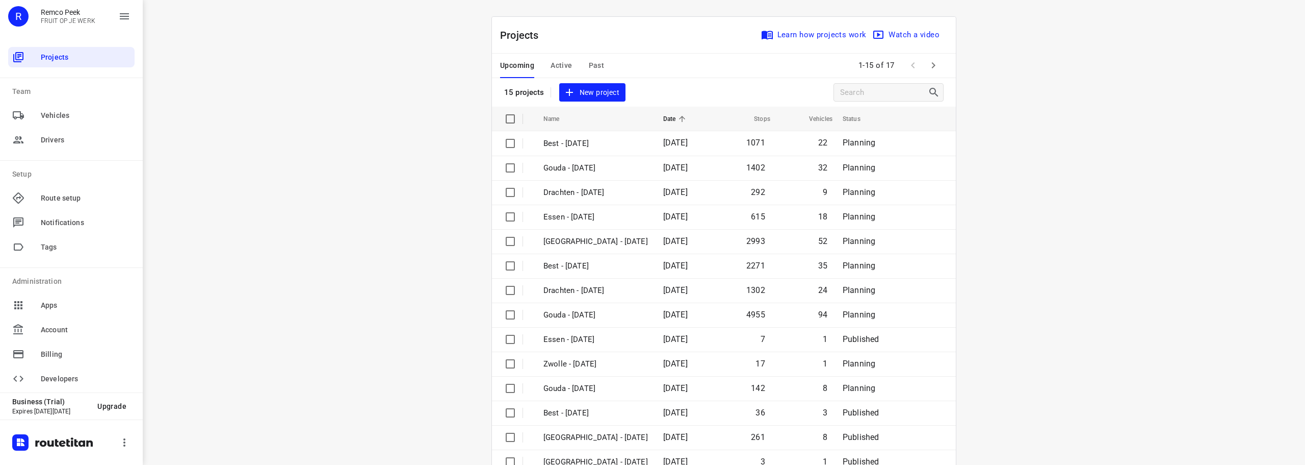
click at [589, 66] on span "Past" at bounding box center [597, 65] width 16 height 13
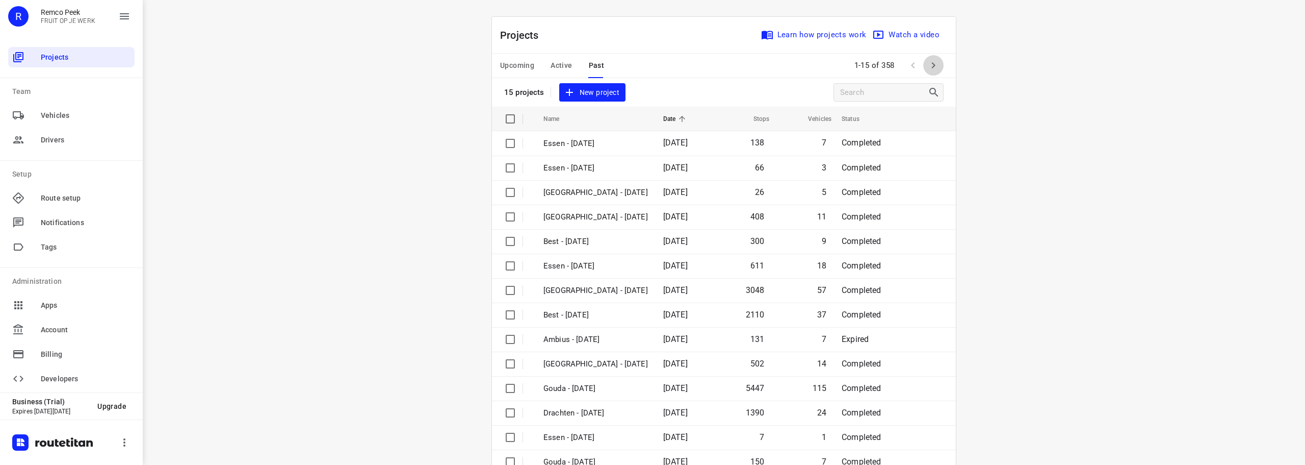
click at [934, 64] on icon "button" at bounding box center [933, 65] width 12 height 12
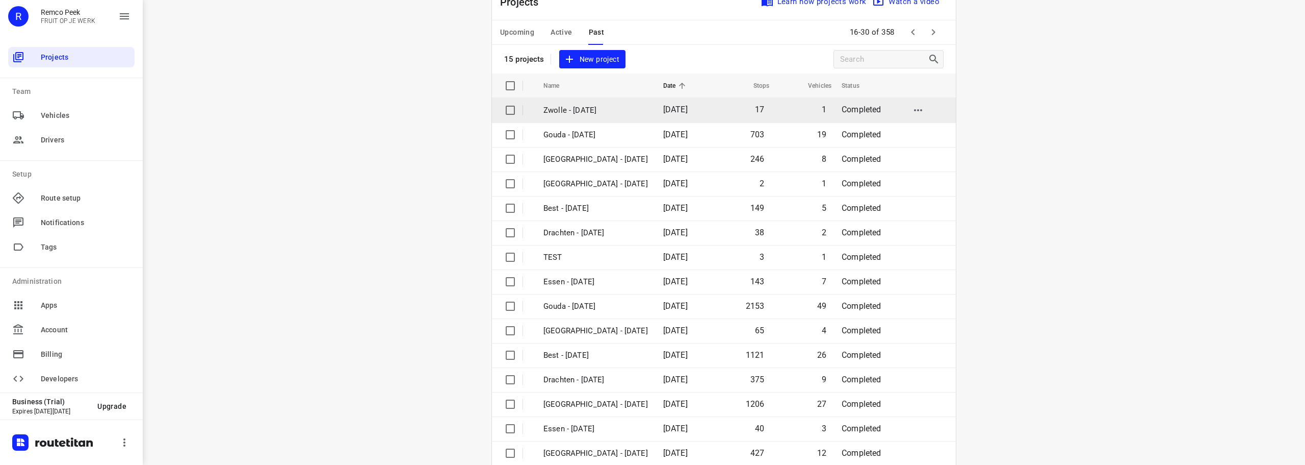
scroll to position [51, 0]
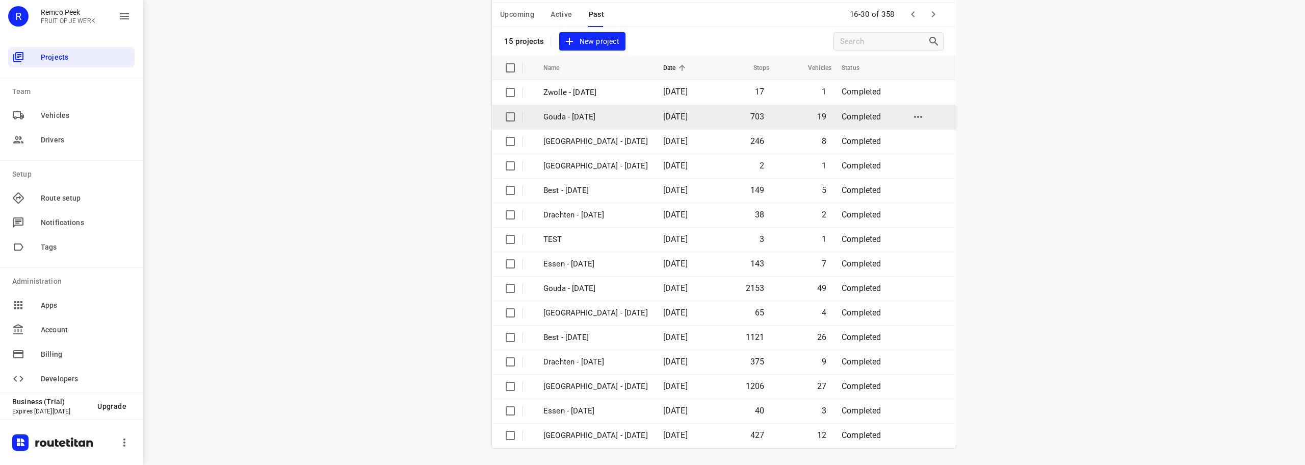
click at [609, 114] on p "Gouda - [DATE]" at bounding box center [596, 117] width 105 height 12
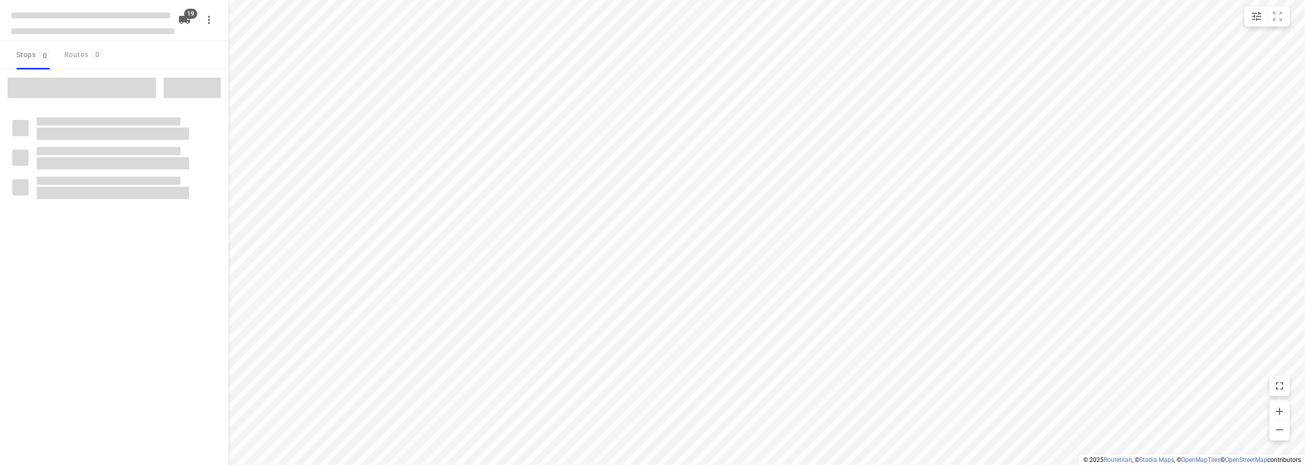
checkbox input "true"
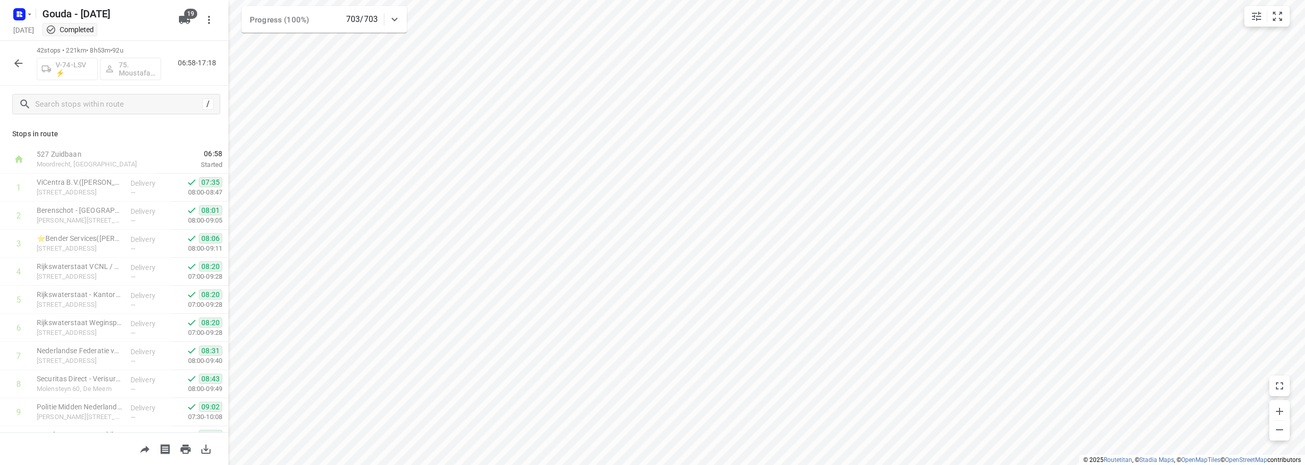
click at [181, 132] on p "Stops in route" at bounding box center [114, 133] width 204 height 11
drag, startPoint x: 40, startPoint y: 48, endPoint x: 46, endPoint y: 49, distance: 6.6
click at [46, 49] on p "42 stops • 221km • 8h53m • 92u" at bounding box center [99, 51] width 124 height 10
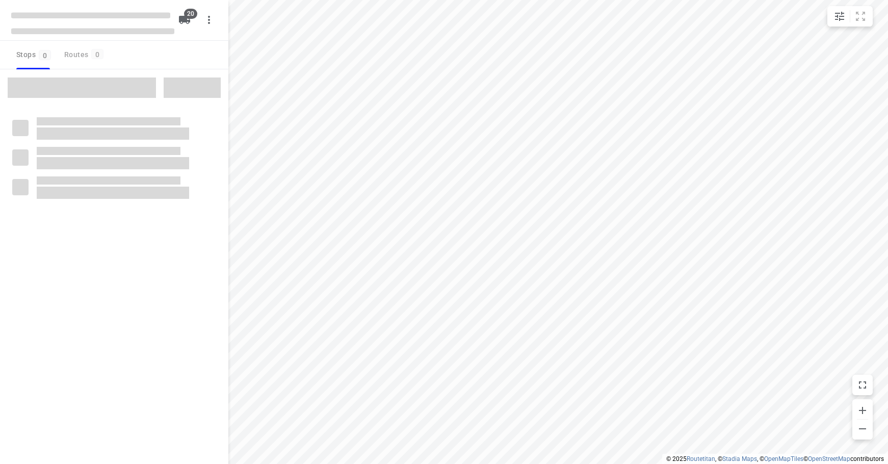
checkbox input "true"
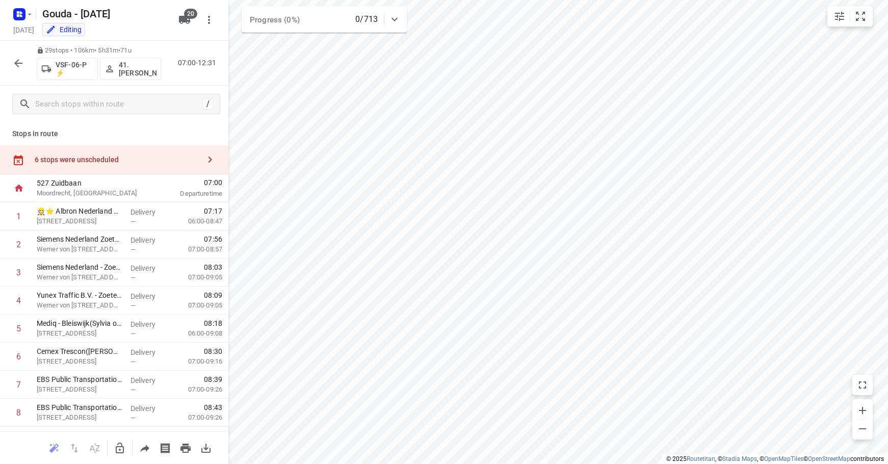
click at [123, 163] on div "6 stops were unscheduled" at bounding box center [117, 160] width 165 height 8
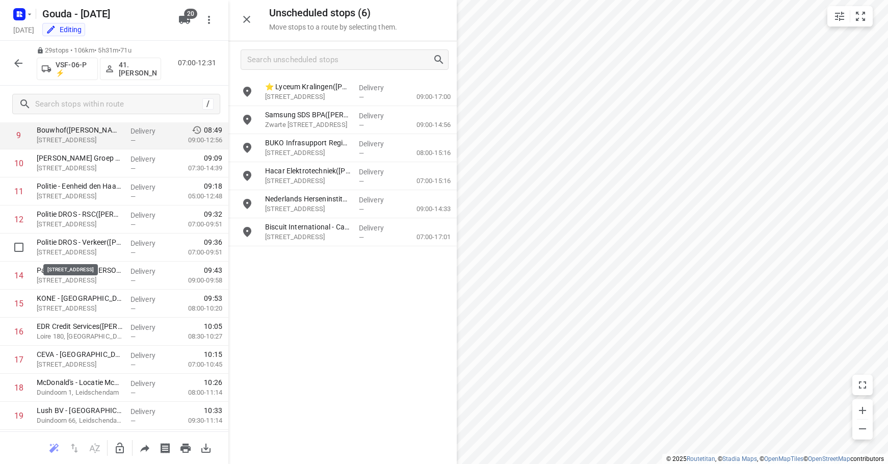
scroll to position [306, 0]
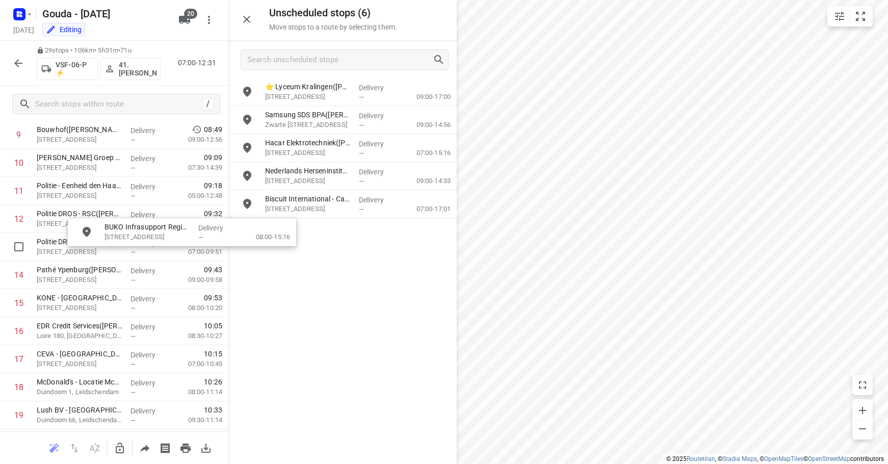
drag, startPoint x: 317, startPoint y: 151, endPoint x: 313, endPoint y: 292, distance: 141.3
click at [12, 59] on button "button" at bounding box center [18, 63] width 20 height 20
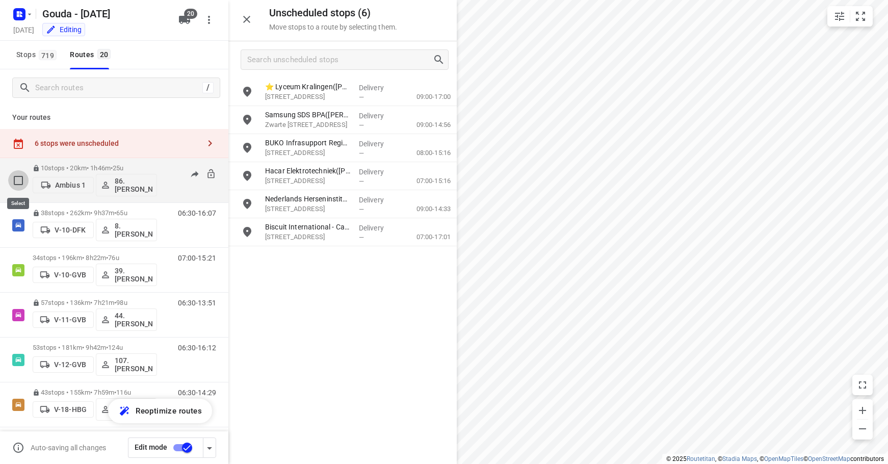
click at [20, 179] on input "checkbox" at bounding box center [18, 180] width 20 height 20
checkbox input "true"
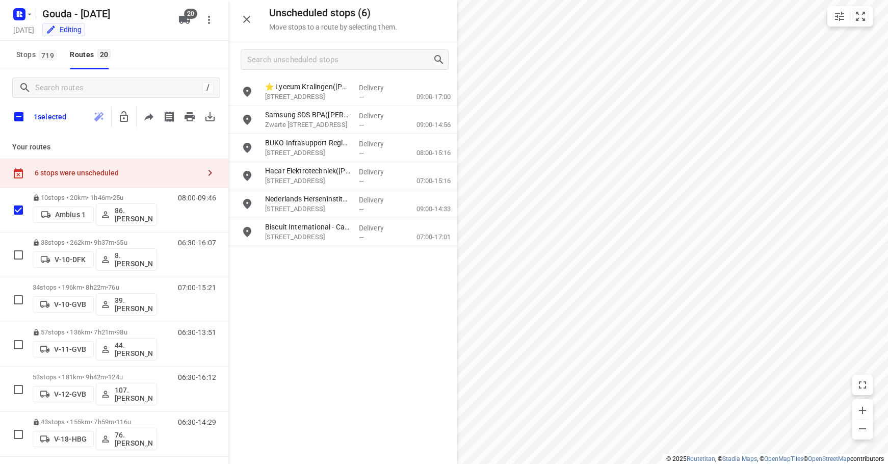
click at [19, 166] on icon at bounding box center [18, 172] width 12 height 16
click at [21, 116] on input "checkbox" at bounding box center [18, 116] width 21 height 21
checkbox input "true"
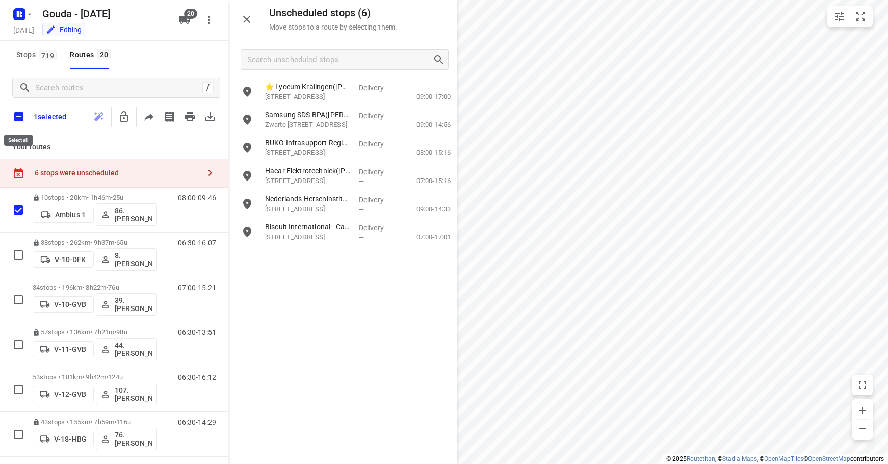
checkbox input "true"
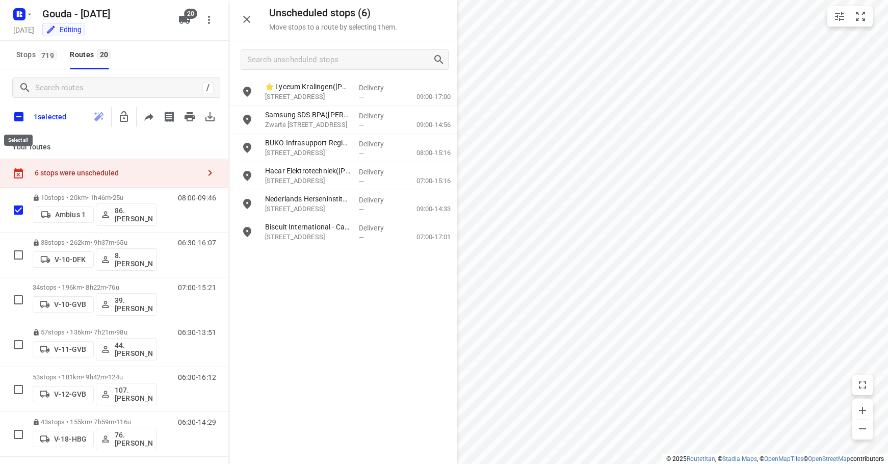
checkbox input "true"
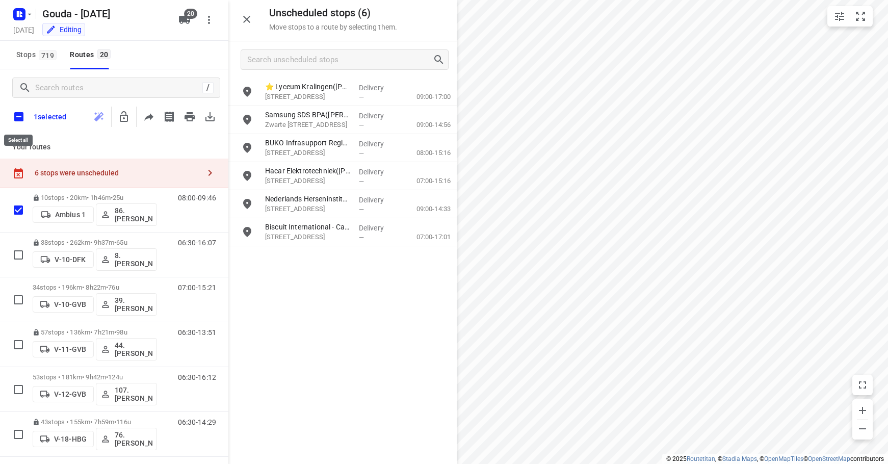
checkbox input "true"
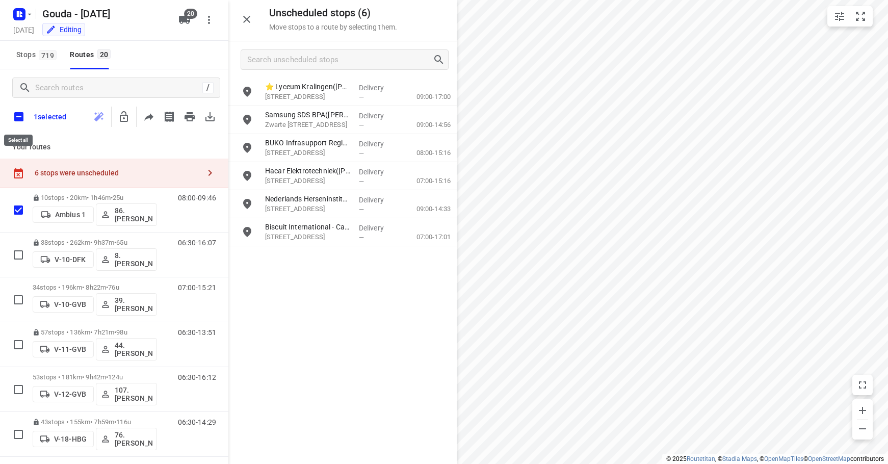
checkbox input "true"
click at [138, 117] on button "button" at bounding box center [144, 117] width 20 height 20
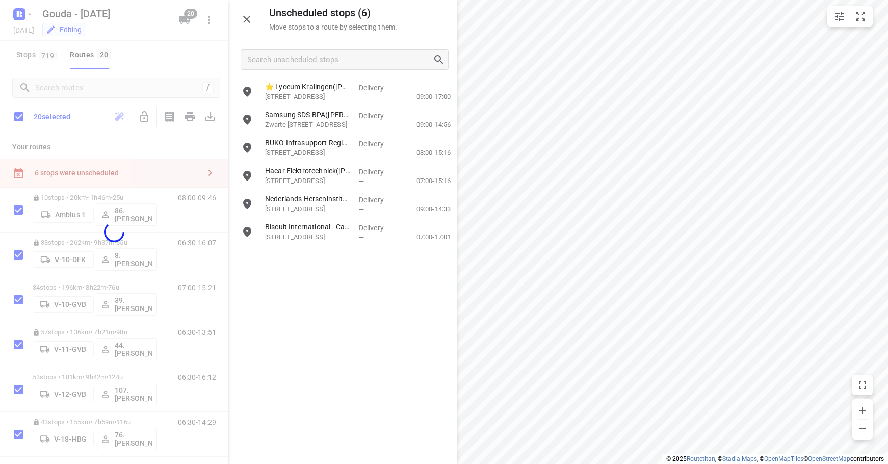
click at [137, 144] on div at bounding box center [114, 232] width 228 height 464
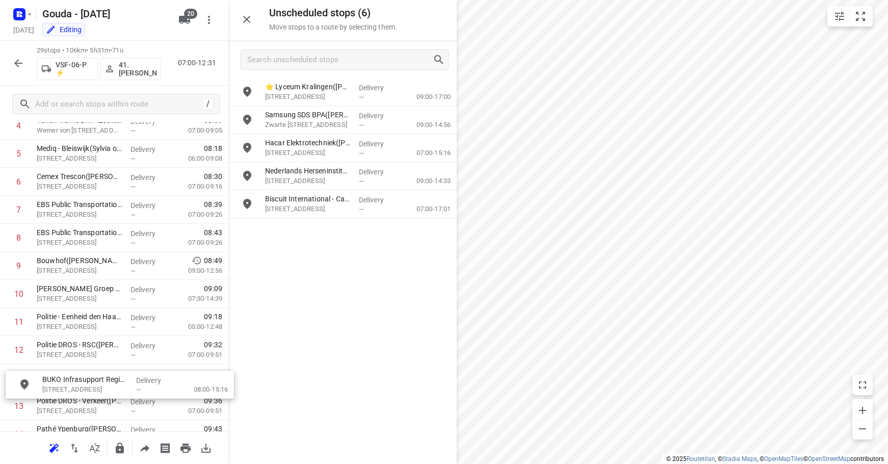
scroll to position [175, 0]
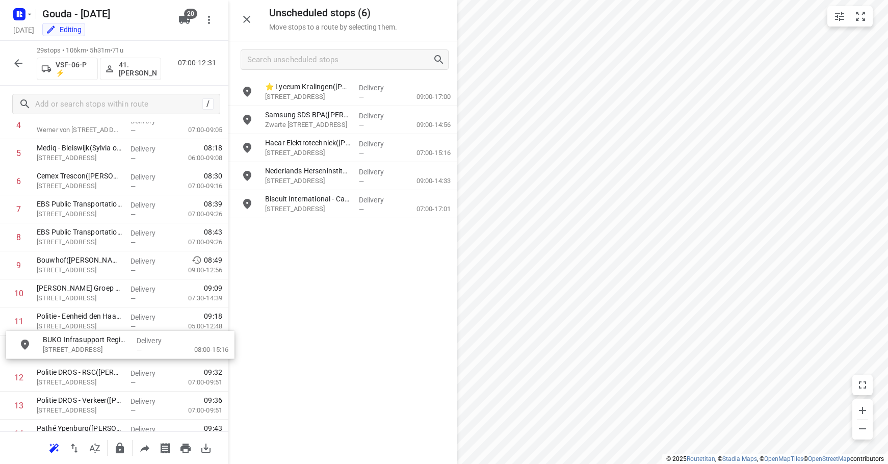
drag, startPoint x: 304, startPoint y: 140, endPoint x: 75, endPoint y: 341, distance: 304.9
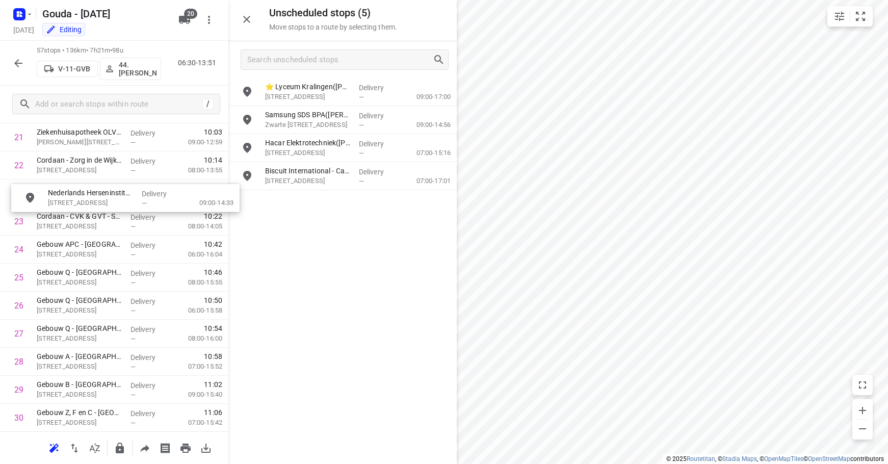
scroll to position [638, 0]
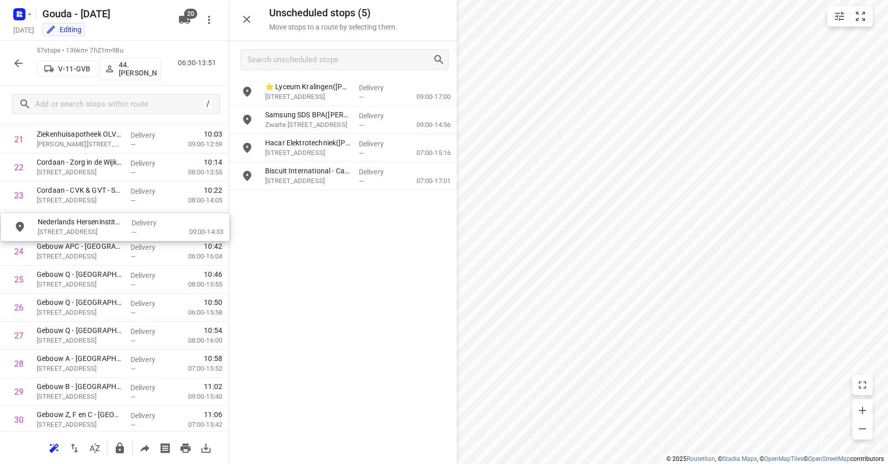
drag, startPoint x: 319, startPoint y: 179, endPoint x: 89, endPoint y: 234, distance: 236.3
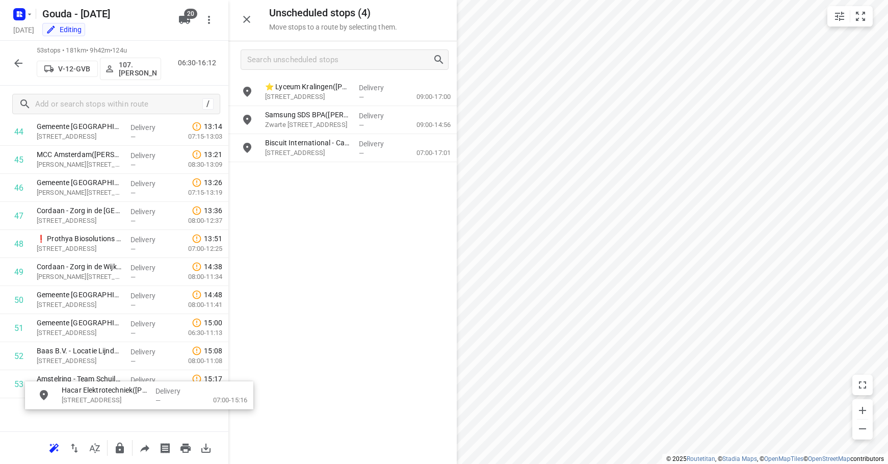
scroll to position [1317, 0]
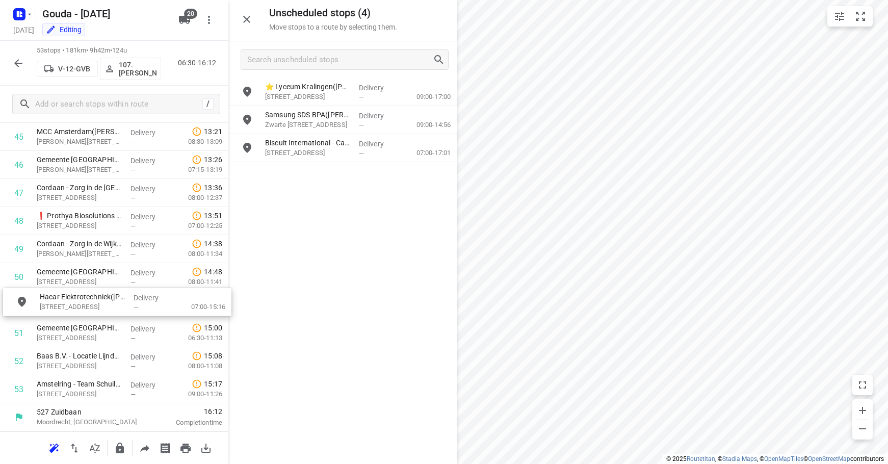
drag, startPoint x: 305, startPoint y: 144, endPoint x: 80, endPoint y: 300, distance: 274.8
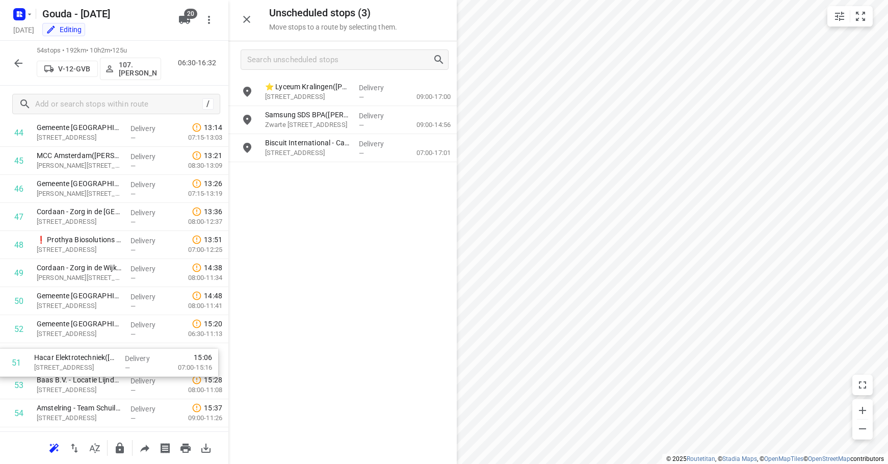
scroll to position [1294, 0]
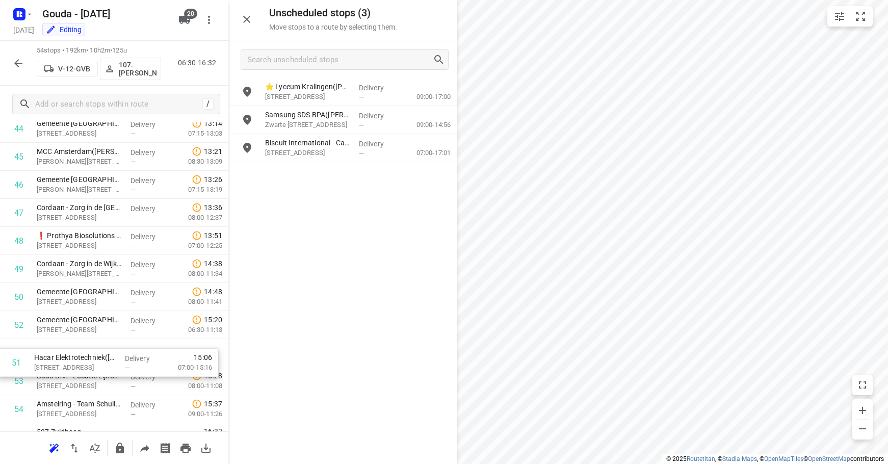
drag, startPoint x: 90, startPoint y: 329, endPoint x: 88, endPoint y: 363, distance: 33.7
click at [888, 0] on html "i © 2025 Routetitan , © Stadia Maps , © OpenMapTiles © OpenStreetMap contributo…" at bounding box center [444, 232] width 888 height 464
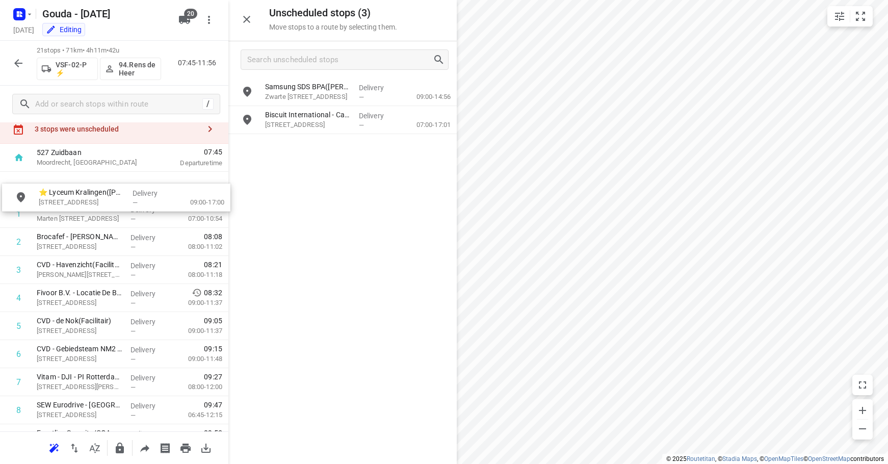
scroll to position [29, 0]
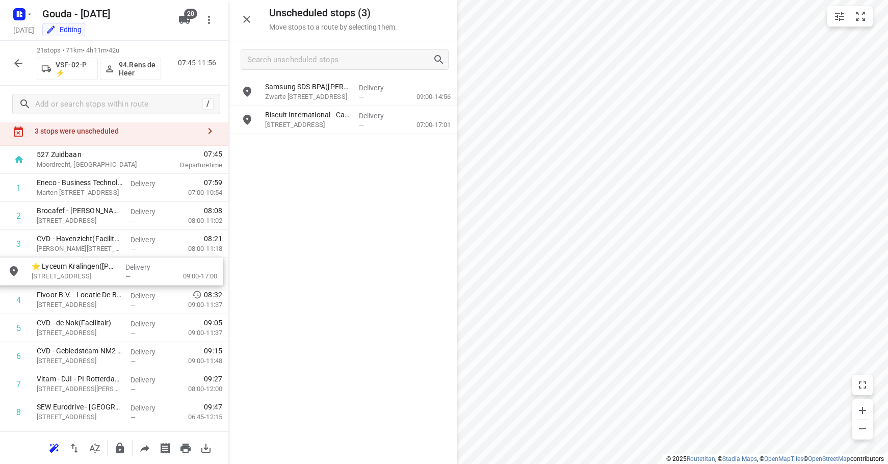
drag, startPoint x: 333, startPoint y: 100, endPoint x: 99, endPoint y: 282, distance: 296.9
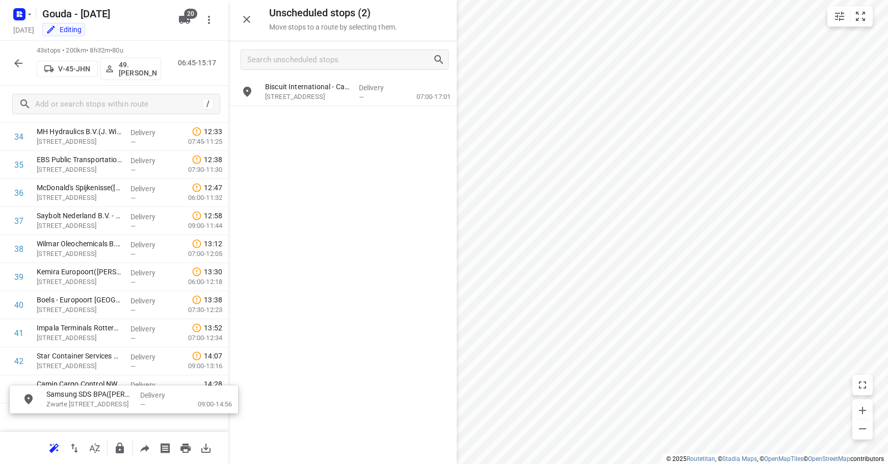
scroll to position [1040, 0]
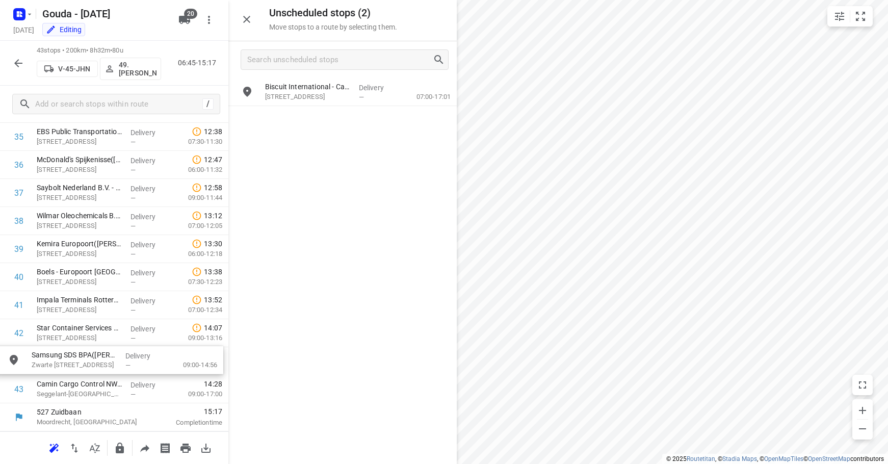
drag, startPoint x: 306, startPoint y: 93, endPoint x: 73, endPoint y: 366, distance: 359.1
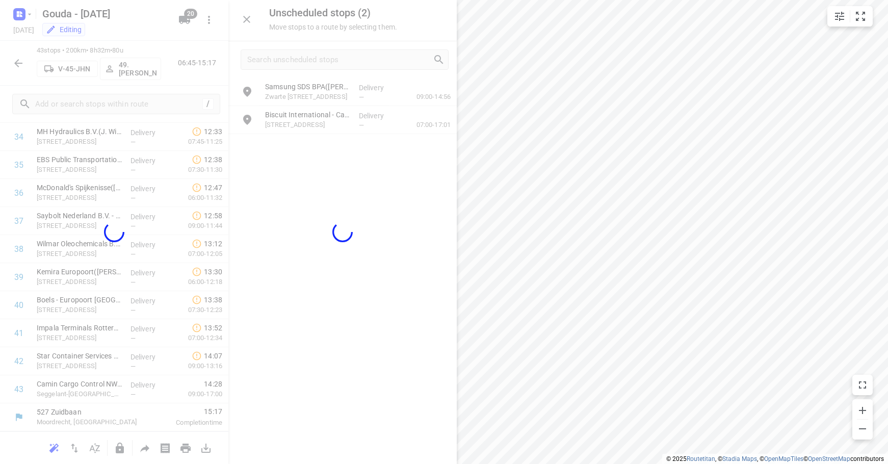
scroll to position [1005, 0]
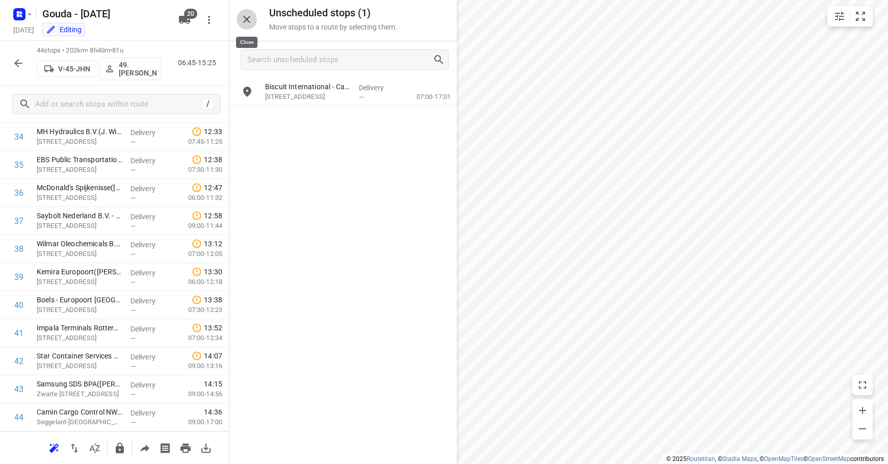
click at [244, 21] on icon "button" at bounding box center [246, 19] width 7 height 7
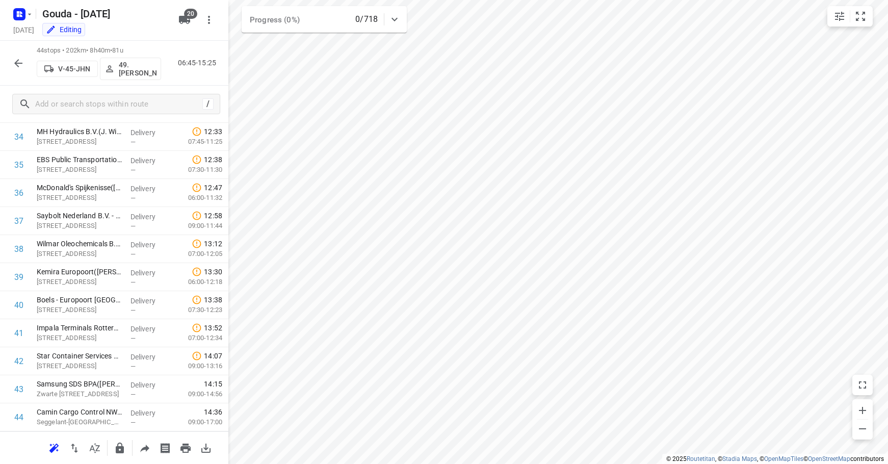
click at [21, 67] on icon "button" at bounding box center [18, 63] width 12 height 12
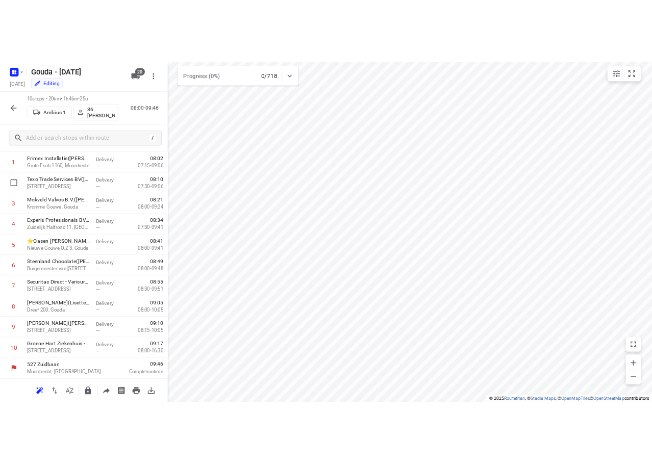
scroll to position [0, 0]
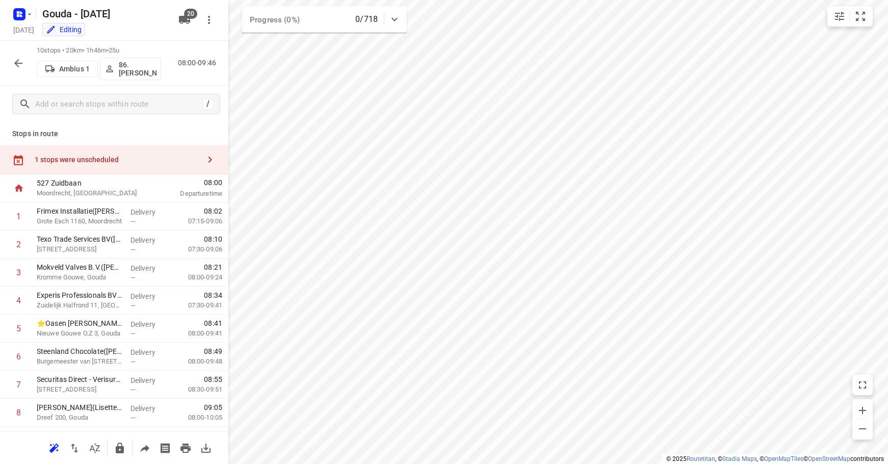
click at [118, 154] on div "1 stops were unscheduled" at bounding box center [114, 159] width 228 height 29
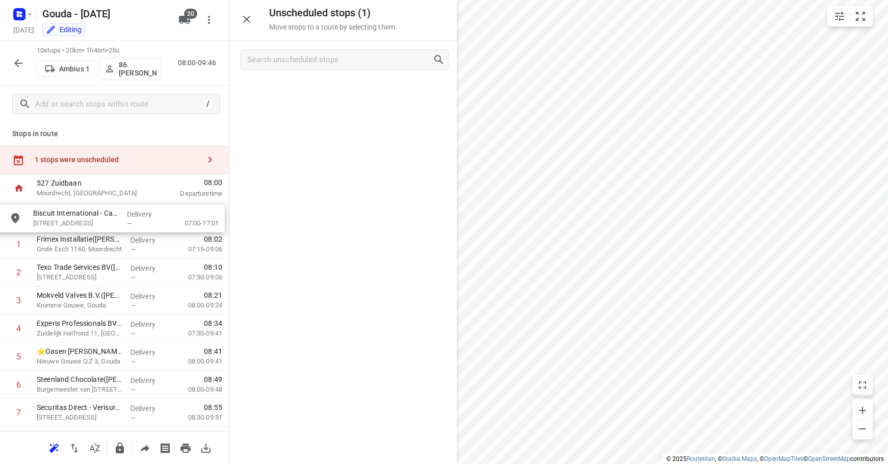
drag, startPoint x: 305, startPoint y: 122, endPoint x: 98, endPoint y: 222, distance: 230.1
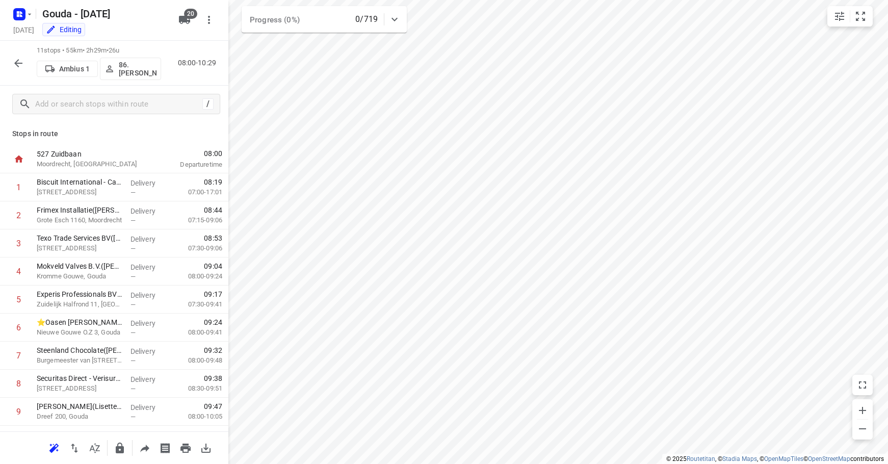
click at [144, 66] on p "86.Elisabeth Roos-Ernst" at bounding box center [138, 69] width 38 height 16
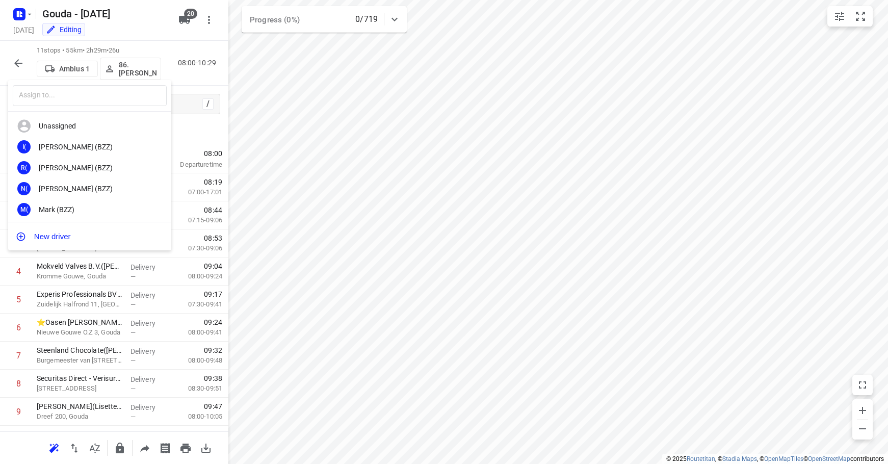
click at [151, 26] on div at bounding box center [444, 232] width 888 height 464
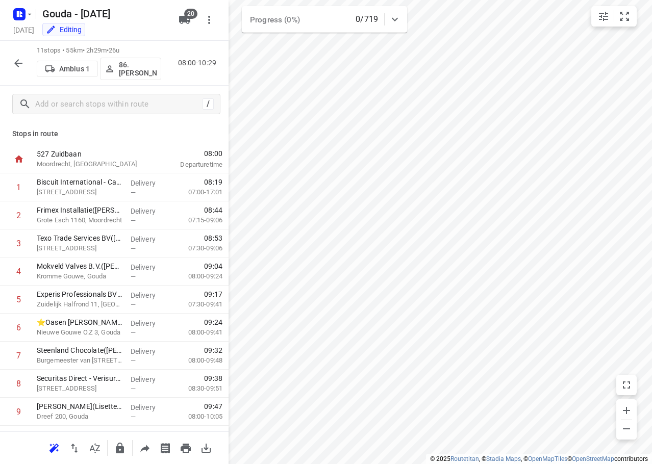
click at [20, 62] on icon "button" at bounding box center [18, 63] width 12 height 12
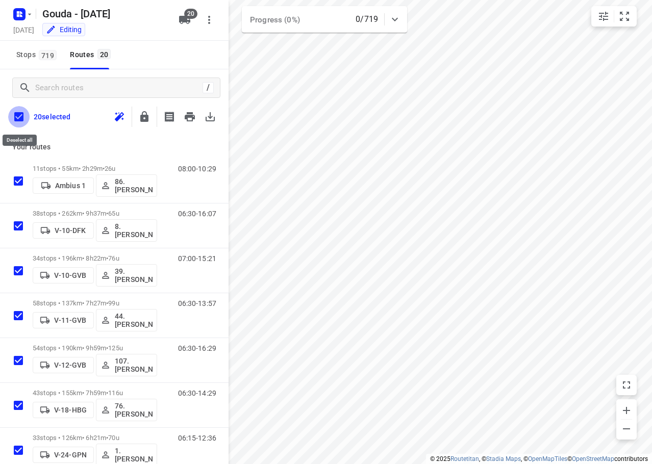
click at [22, 114] on input "checkbox" at bounding box center [18, 116] width 21 height 21
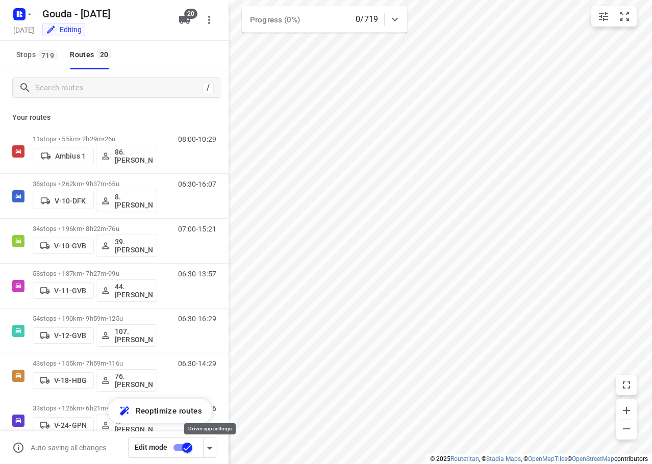
click at [208, 449] on icon "button" at bounding box center [209, 448] width 12 height 12
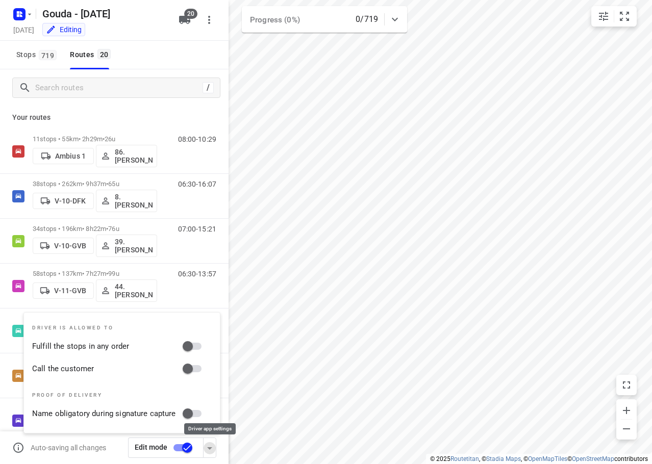
click at [208, 449] on icon "button" at bounding box center [209, 448] width 12 height 12
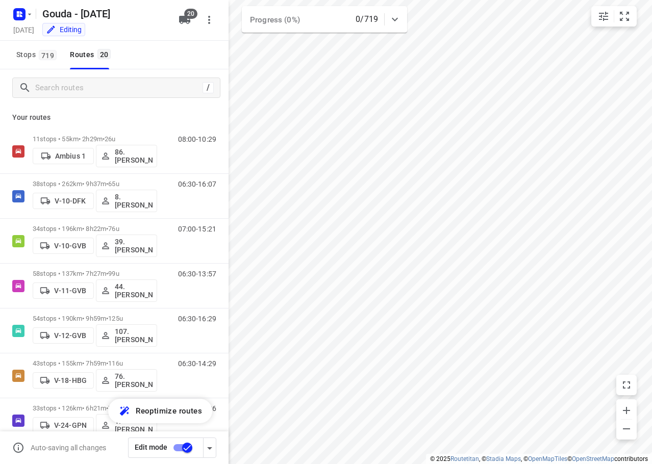
click at [205, 448] on icon "button" at bounding box center [209, 448] width 12 height 12
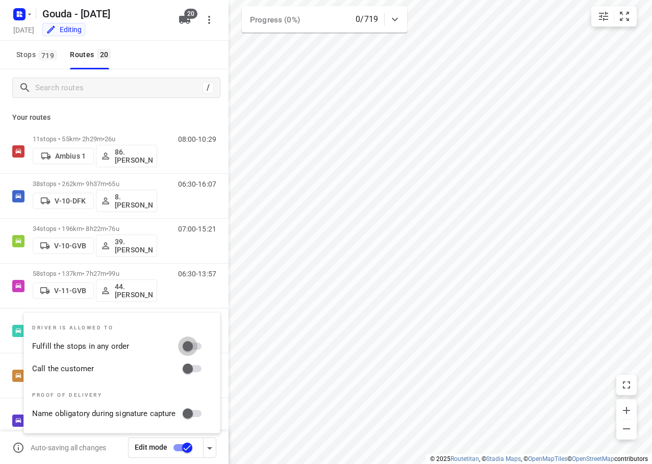
click at [183, 342] on input "Fulfill the stops in any order" at bounding box center [188, 346] width 58 height 19
checkbox input "true"
click at [195, 367] on input "Call the customer" at bounding box center [188, 368] width 58 height 19
checkbox input "true"
click at [182, 453] on input "checkbox" at bounding box center [187, 447] width 58 height 19
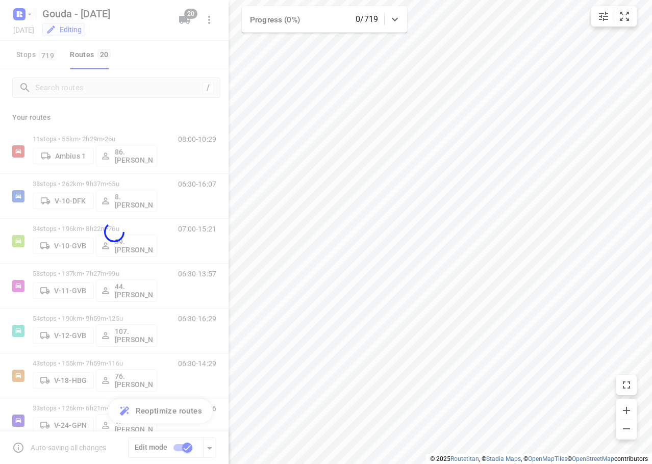
click at [161, 61] on div at bounding box center [114, 232] width 228 height 464
checkbox input "false"
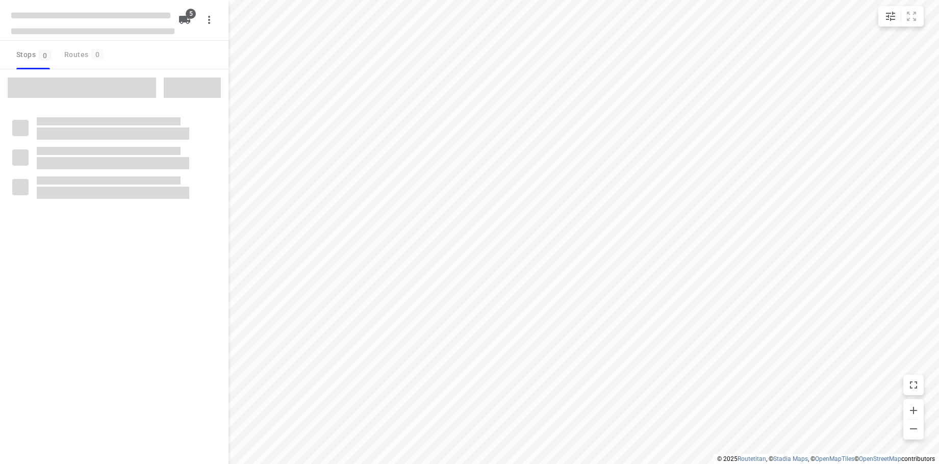
checkbox input "true"
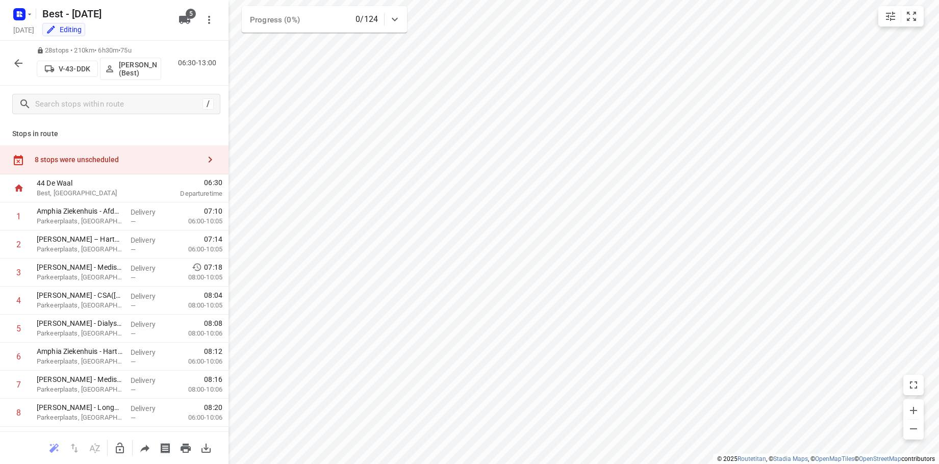
click at [126, 160] on div "8 stops were unscheduled" at bounding box center [117, 160] width 165 height 8
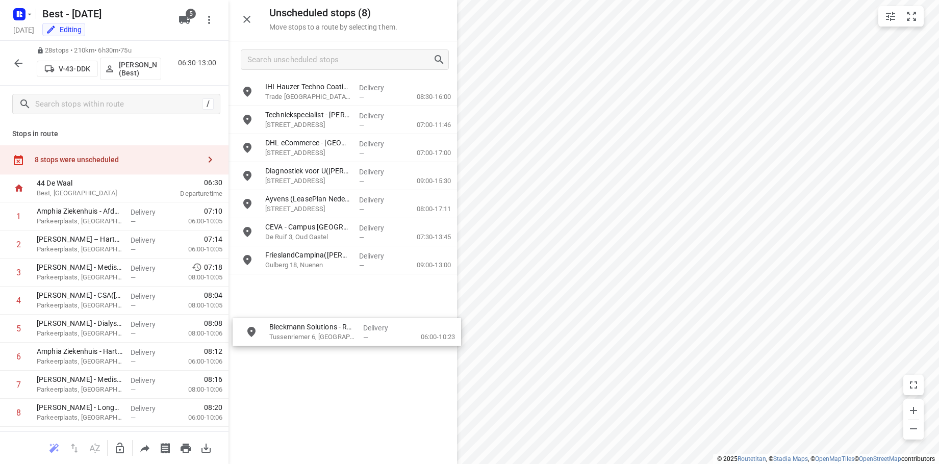
drag, startPoint x: 311, startPoint y: 124, endPoint x: 304, endPoint y: 303, distance: 179.1
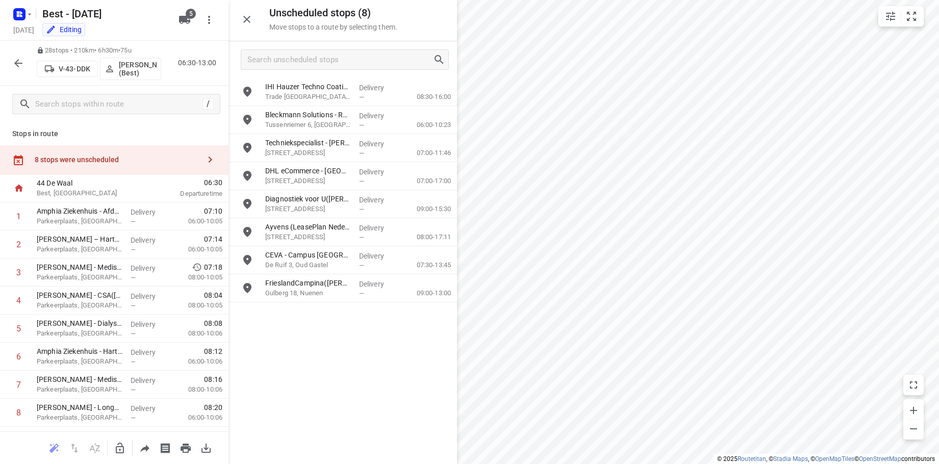
click at [22, 68] on icon "button" at bounding box center [18, 63] width 12 height 12
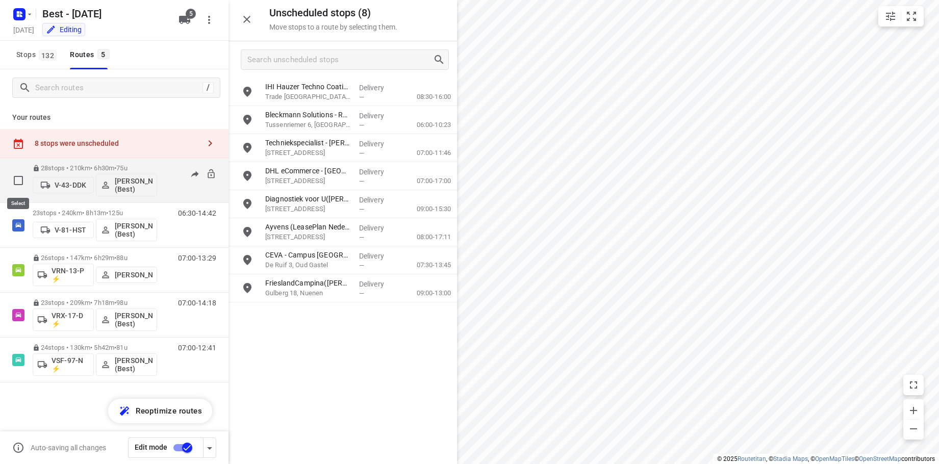
click at [17, 181] on input "checkbox" at bounding box center [18, 180] width 20 height 20
checkbox input "true"
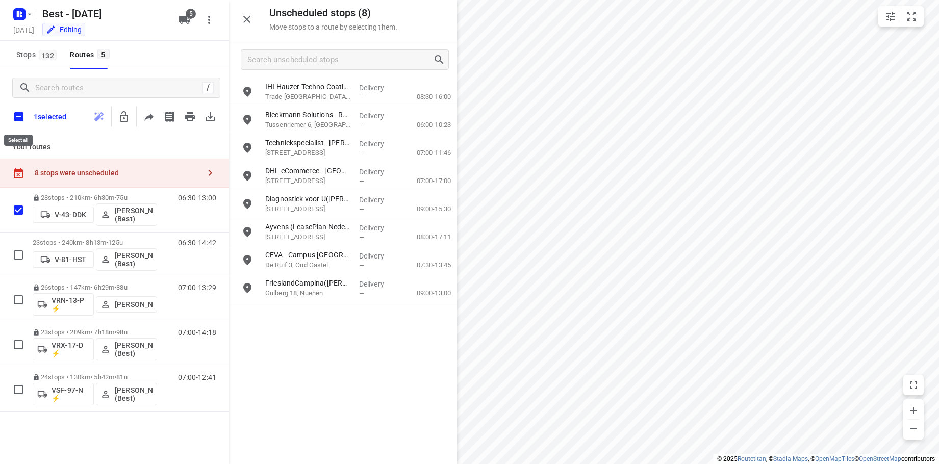
click at [22, 118] on input "checkbox" at bounding box center [18, 116] width 21 height 21
checkbox input "true"
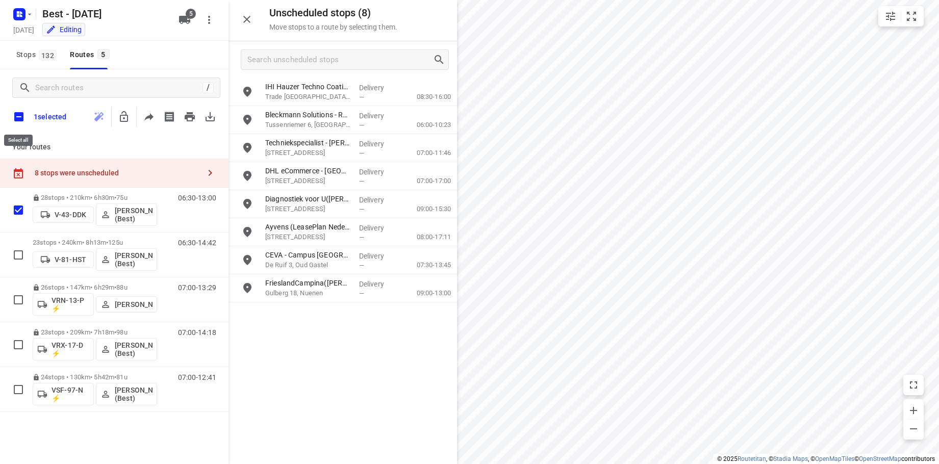
checkbox input "true"
click at [146, 117] on icon "button" at bounding box center [144, 117] width 12 height 12
click at [163, 58] on div "Stops 132 Routes 5" at bounding box center [114, 55] width 228 height 29
click at [20, 114] on input "checkbox" at bounding box center [18, 116] width 21 height 21
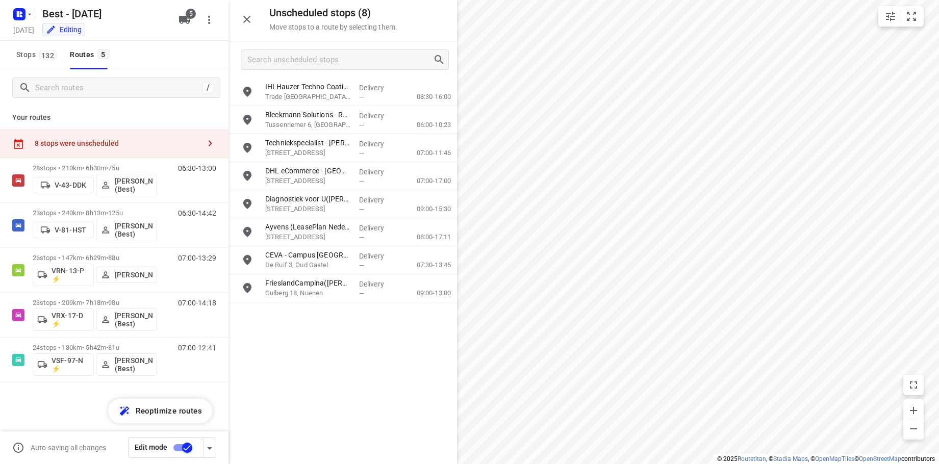
drag, startPoint x: 161, startPoint y: 47, endPoint x: 403, endPoint y: 156, distance: 265.6
click at [161, 47] on div "Stops 132 Routes 5" at bounding box center [114, 55] width 228 height 29
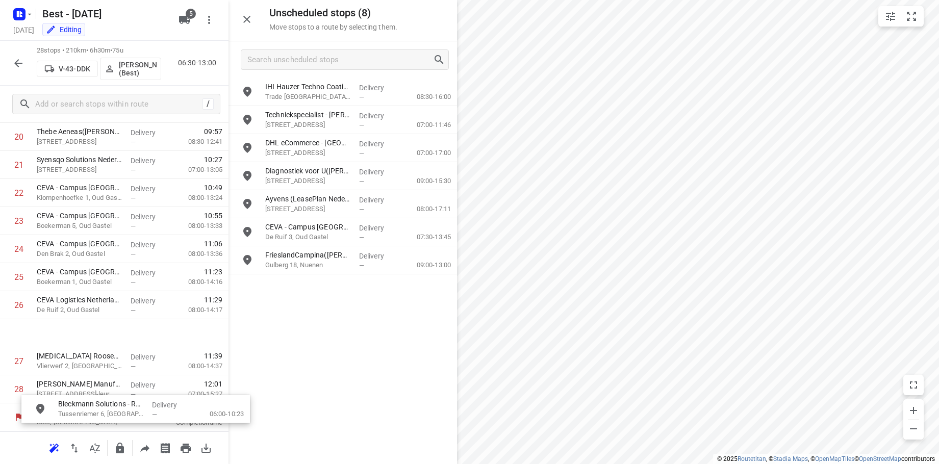
scroll to position [620, 0]
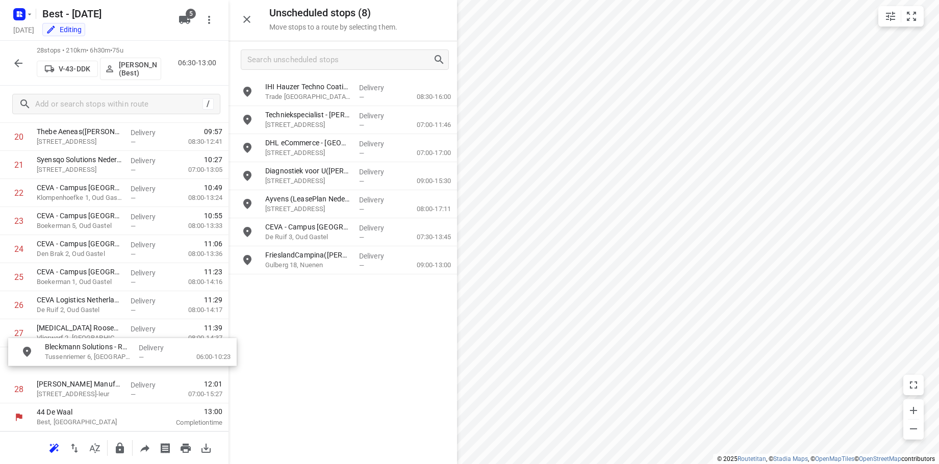
drag, startPoint x: 313, startPoint y: 127, endPoint x: 91, endPoint y: 364, distance: 324.3
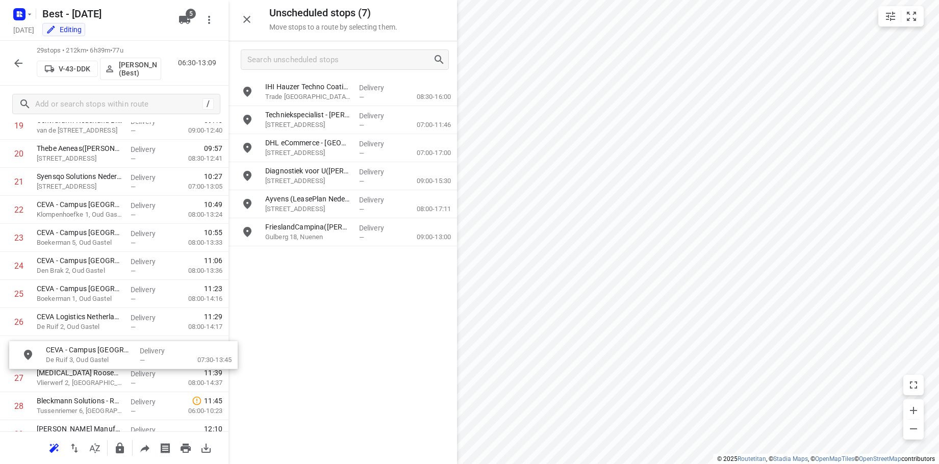
scroll to position [598, 0]
drag, startPoint x: 315, startPoint y: 229, endPoint x: 82, endPoint y: 341, distance: 258.9
click at [19, 63] on icon "button" at bounding box center [18, 63] width 8 height 8
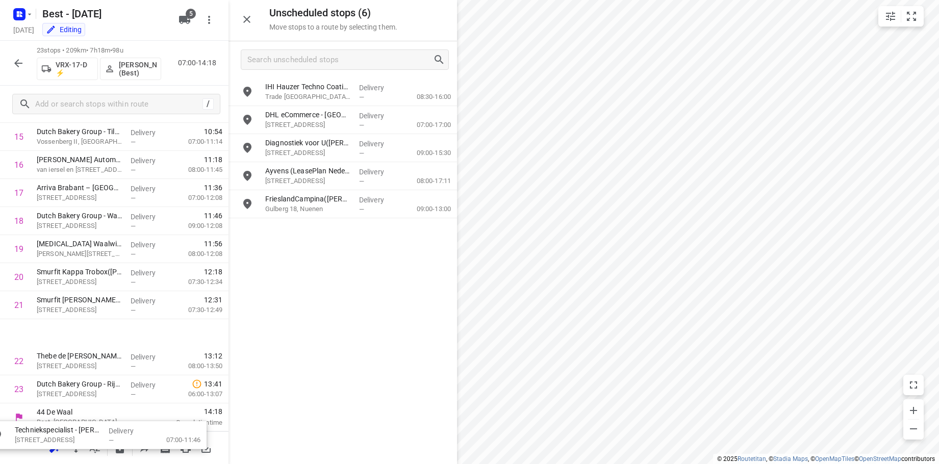
scroll to position [478, 0]
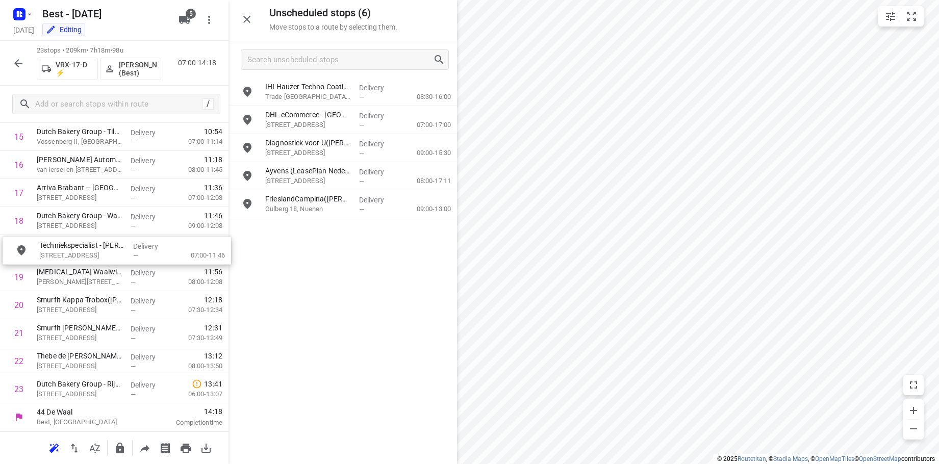
drag, startPoint x: 331, startPoint y: 118, endPoint x: 105, endPoint y: 257, distance: 265.1
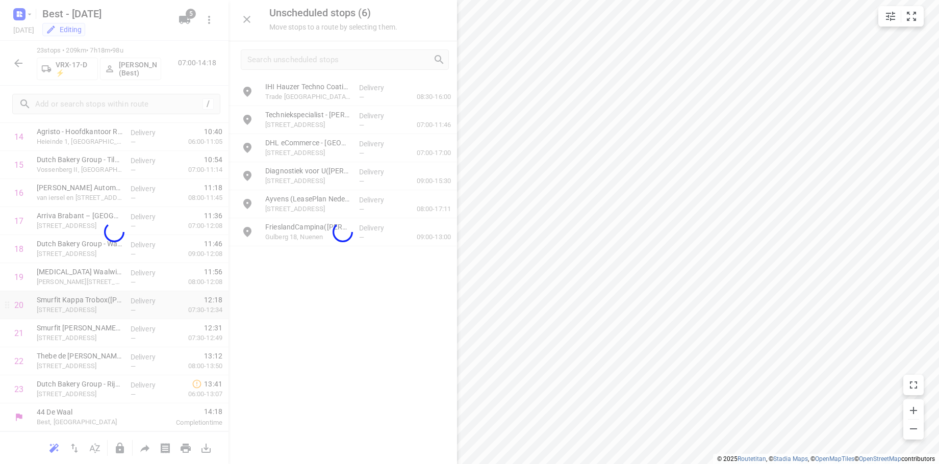
scroll to position [444, 0]
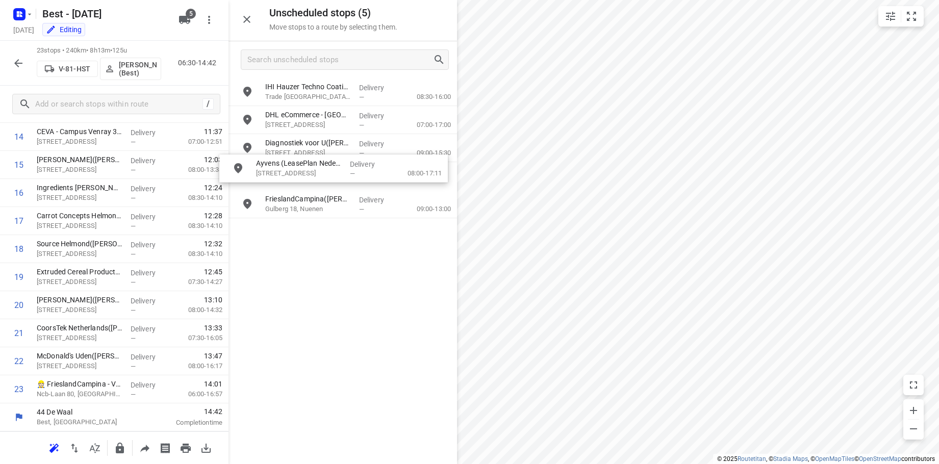
drag, startPoint x: 311, startPoint y: 166, endPoint x: 298, endPoint y: 163, distance: 13.6
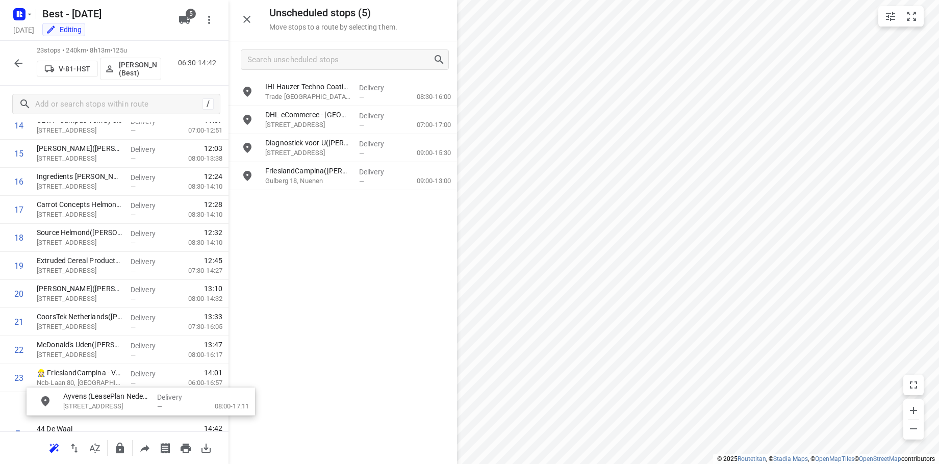
scroll to position [479, 0]
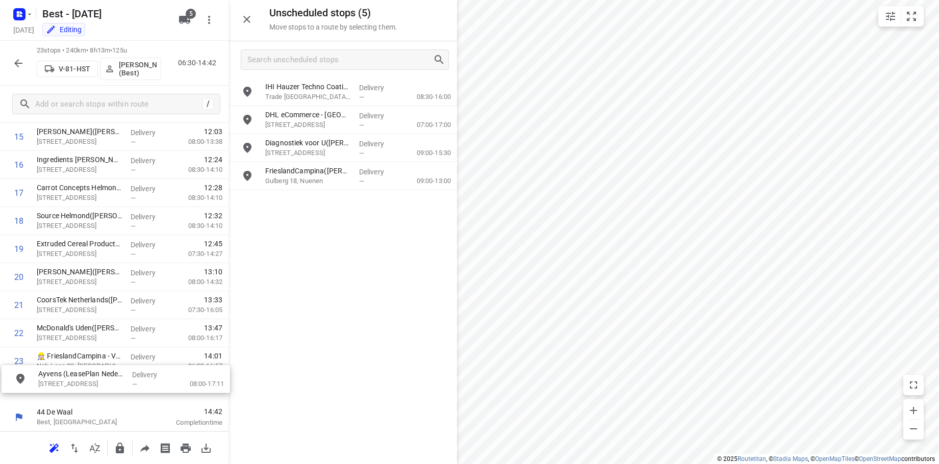
drag, startPoint x: 301, startPoint y: 179, endPoint x: 73, endPoint y: 387, distance: 307.9
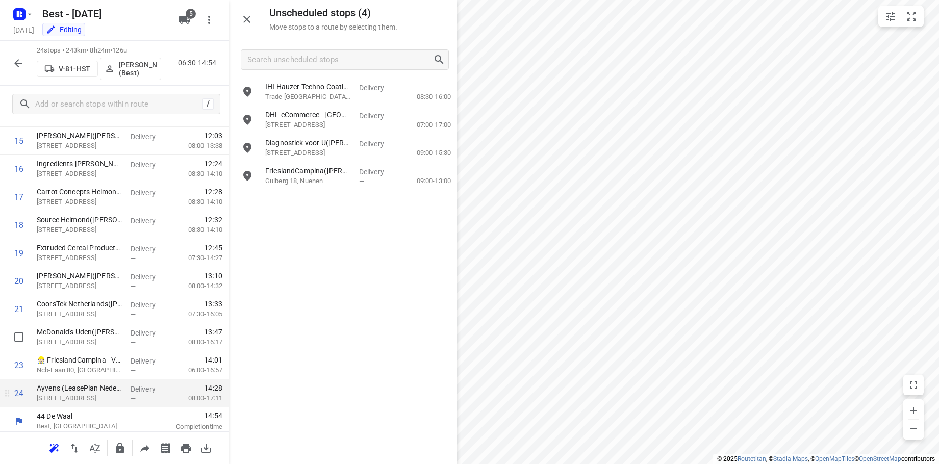
scroll to position [472, 0]
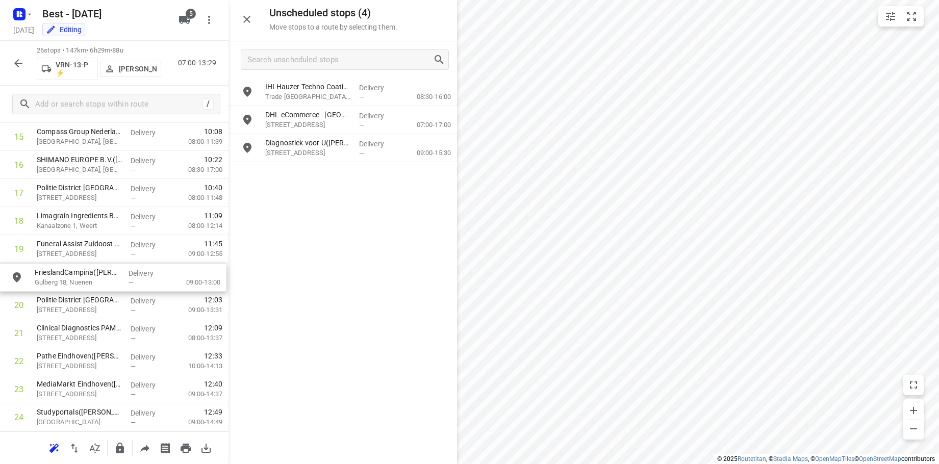
drag, startPoint x: 317, startPoint y: 172, endPoint x: 87, endPoint y: 276, distance: 252.9
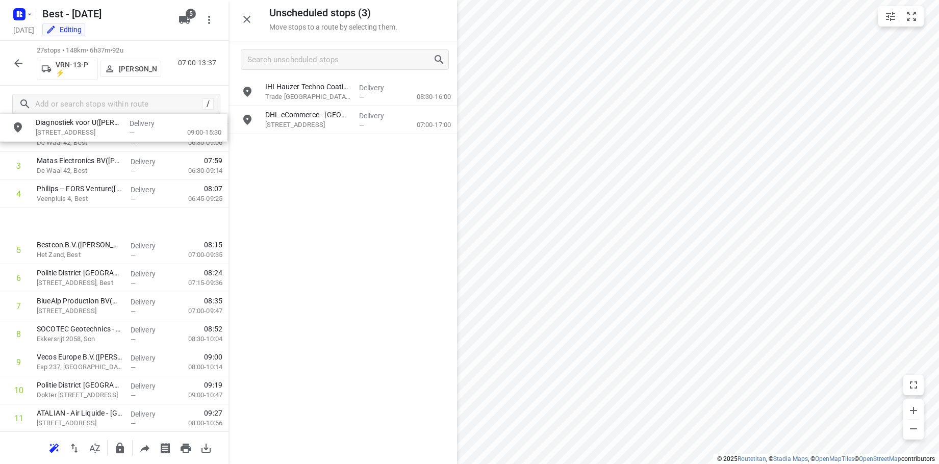
scroll to position [102, 0]
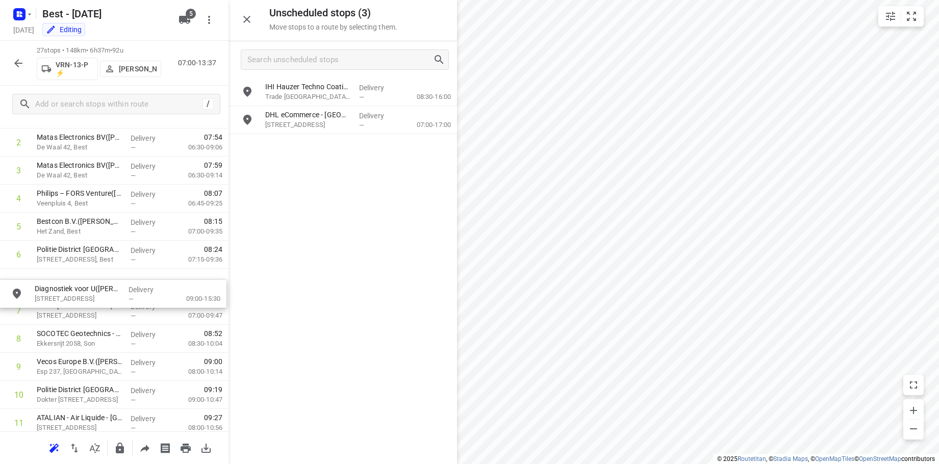
drag, startPoint x: 321, startPoint y: 153, endPoint x: 85, endPoint y: 317, distance: 287.4
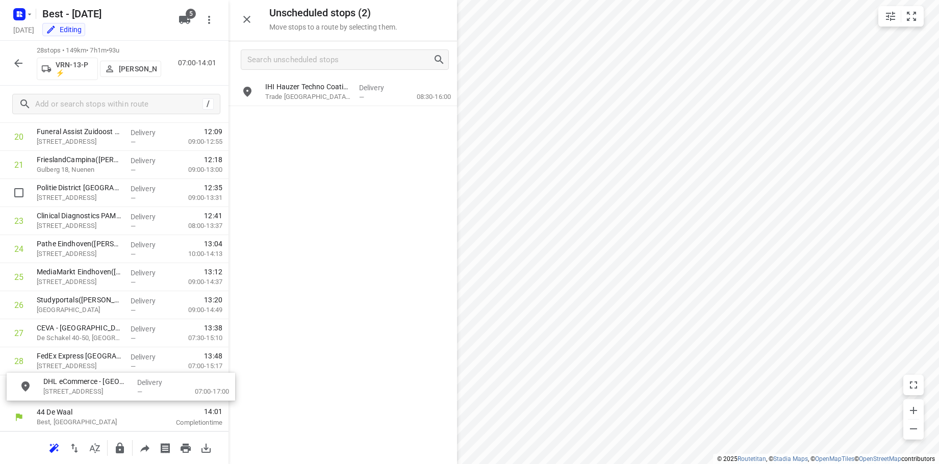
scroll to position [618, 0]
drag, startPoint x: 326, startPoint y: 129, endPoint x: 101, endPoint y: 340, distance: 308.8
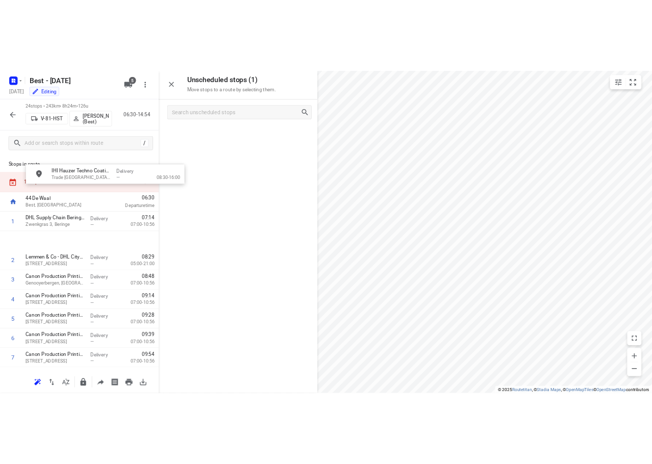
scroll to position [0, 0]
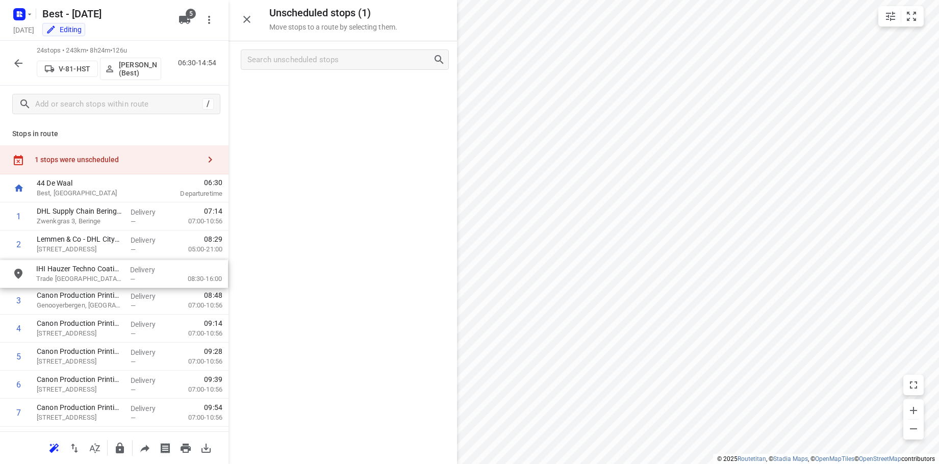
drag, startPoint x: 311, startPoint y: 88, endPoint x: 80, endPoint y: 274, distance: 296.2
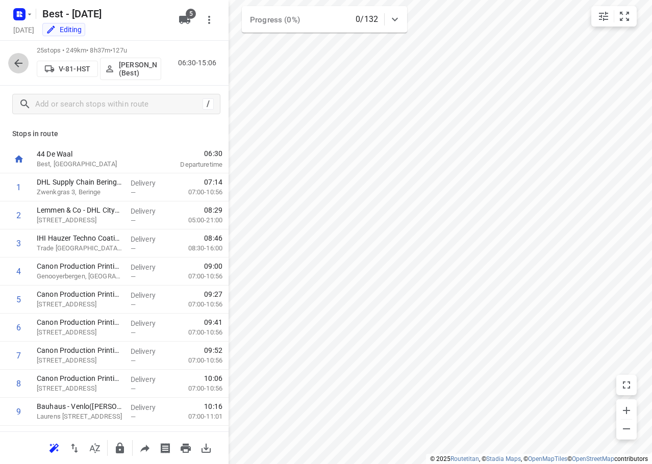
click at [22, 64] on icon "button" at bounding box center [18, 63] width 12 height 12
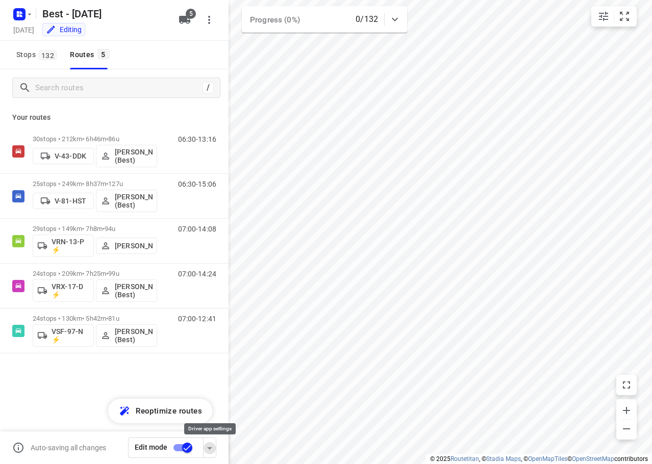
click at [208, 448] on icon "button" at bounding box center [209, 448] width 12 height 12
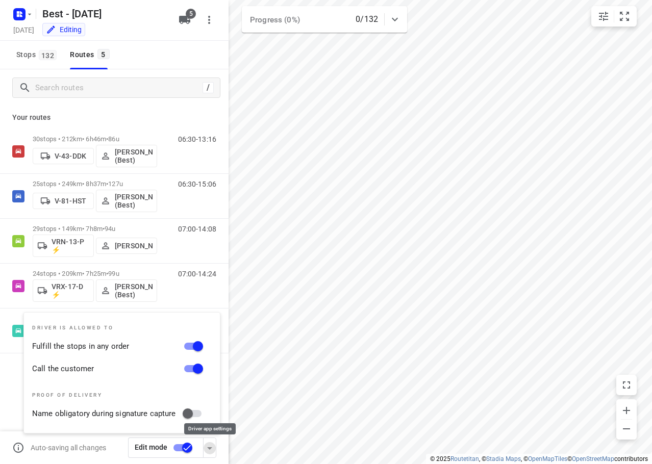
click at [208, 448] on icon "button" at bounding box center [209, 448] width 12 height 12
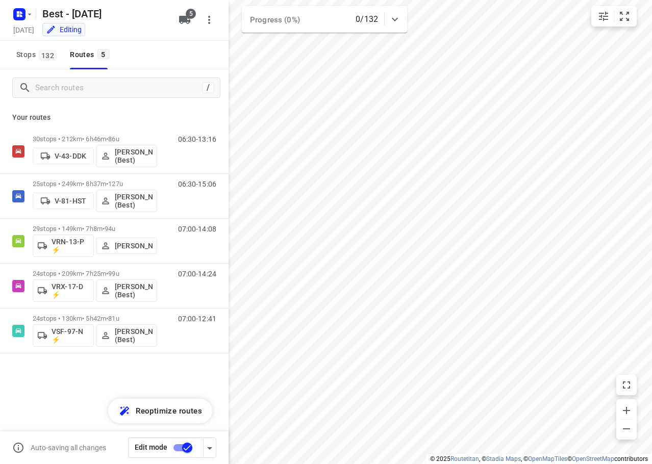
click at [190, 447] on input "checkbox" at bounding box center [187, 447] width 58 height 19
checkbox input "true"
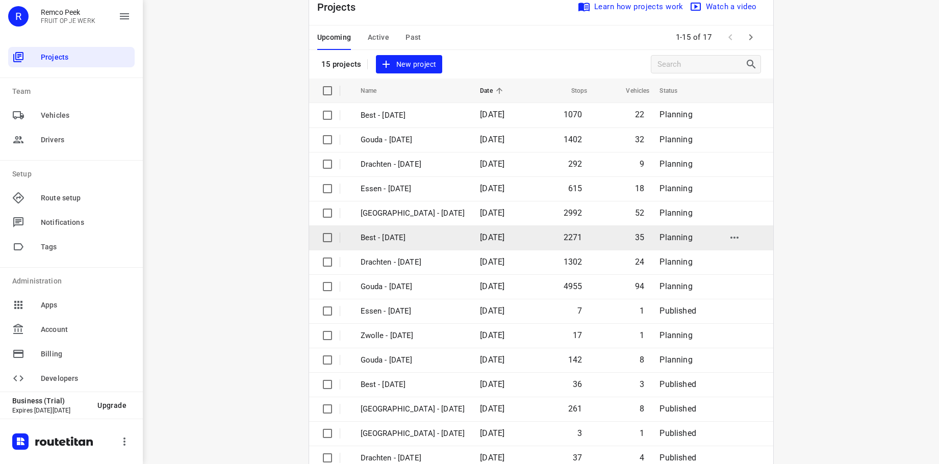
scroll to position [51, 0]
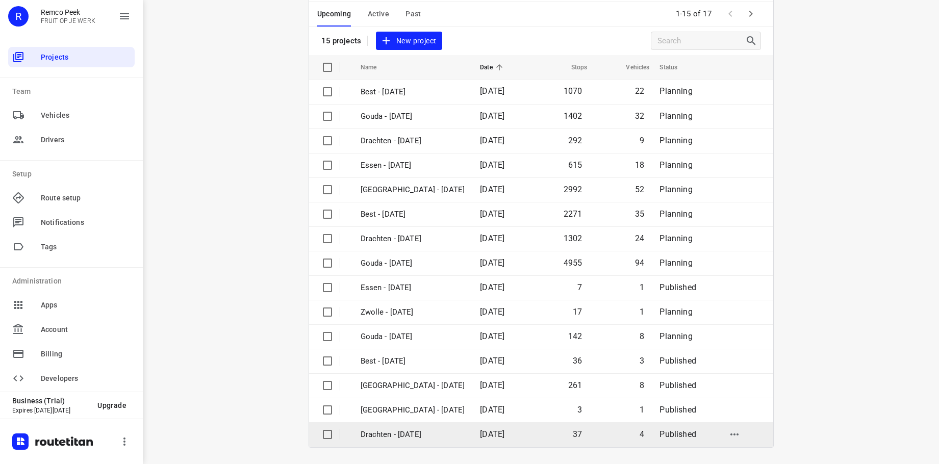
click at [377, 425] on td "Drachten - [DATE]" at bounding box center [411, 434] width 122 height 24
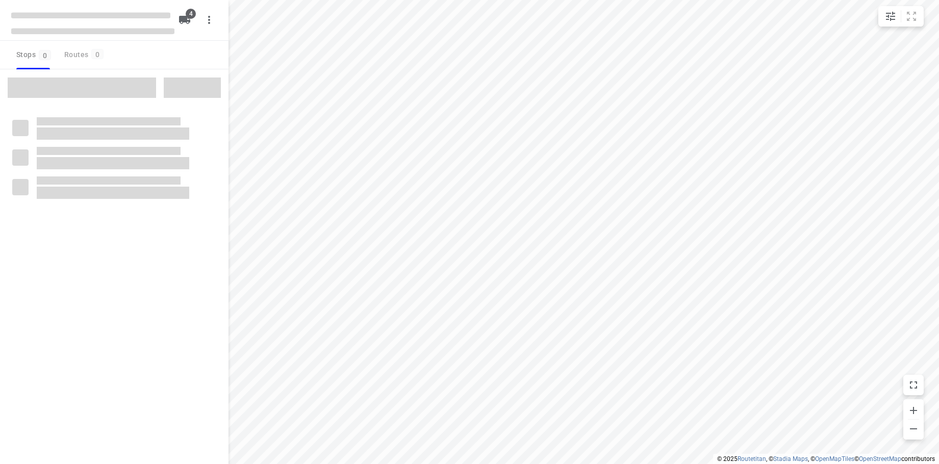
checkbox input "true"
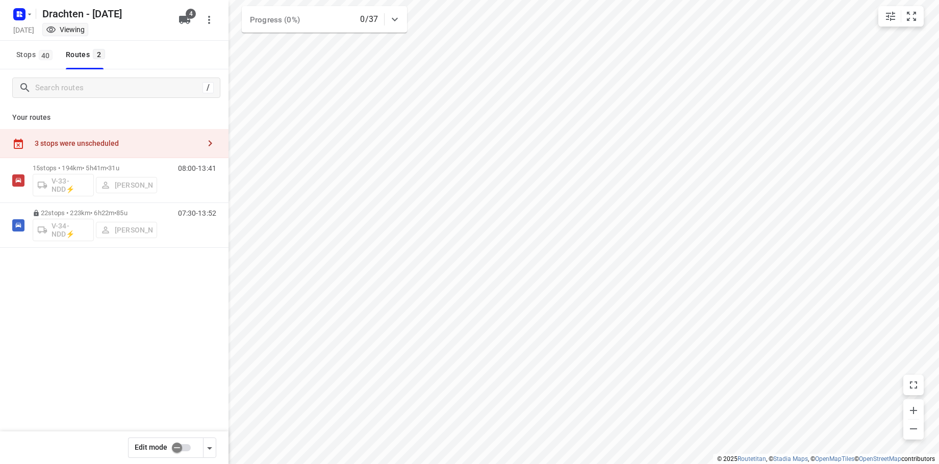
click at [145, 145] on div "3 stops were unscheduled" at bounding box center [117, 143] width 165 height 8
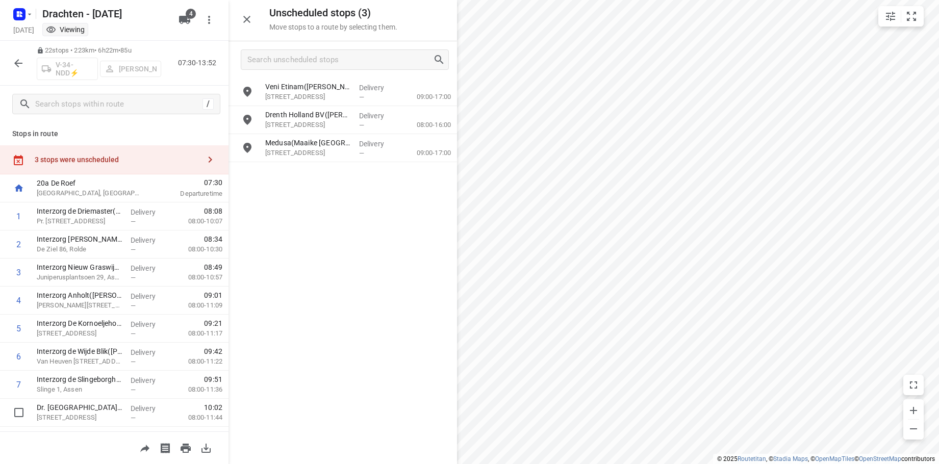
scroll to position [416, 0]
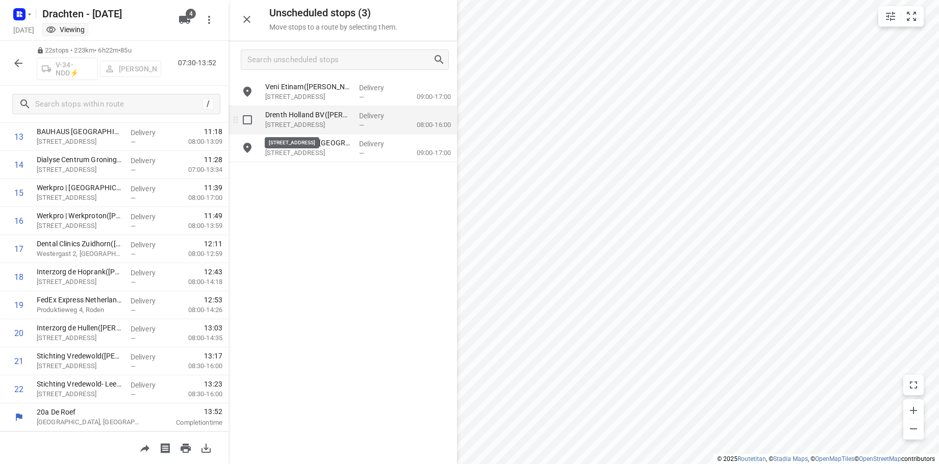
click at [348, 124] on p "[STREET_ADDRESS]" at bounding box center [308, 125] width 86 height 10
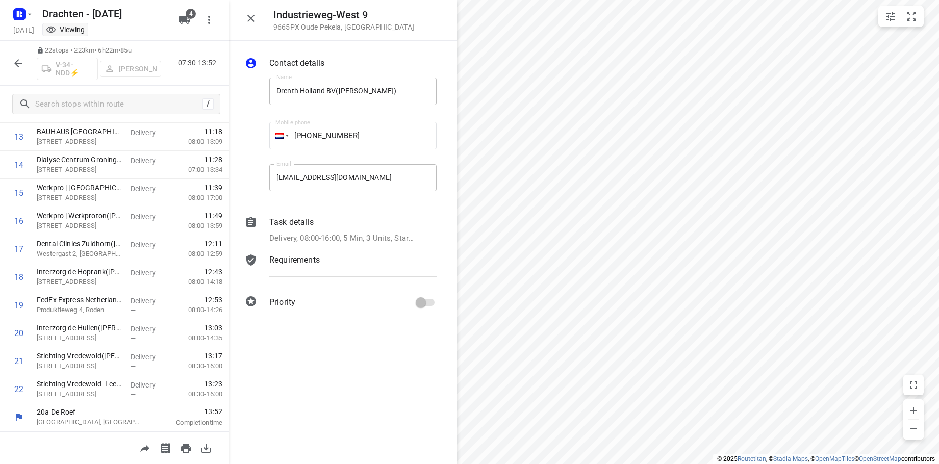
drag, startPoint x: 395, startPoint y: 230, endPoint x: 429, endPoint y: 239, distance: 34.6
click at [395, 230] on div "Task details Delivery, 08:00-16:00, 5 Min, 3 Units, Startdatum [DATE]. Welkom b…" at bounding box center [352, 230] width 171 height 32
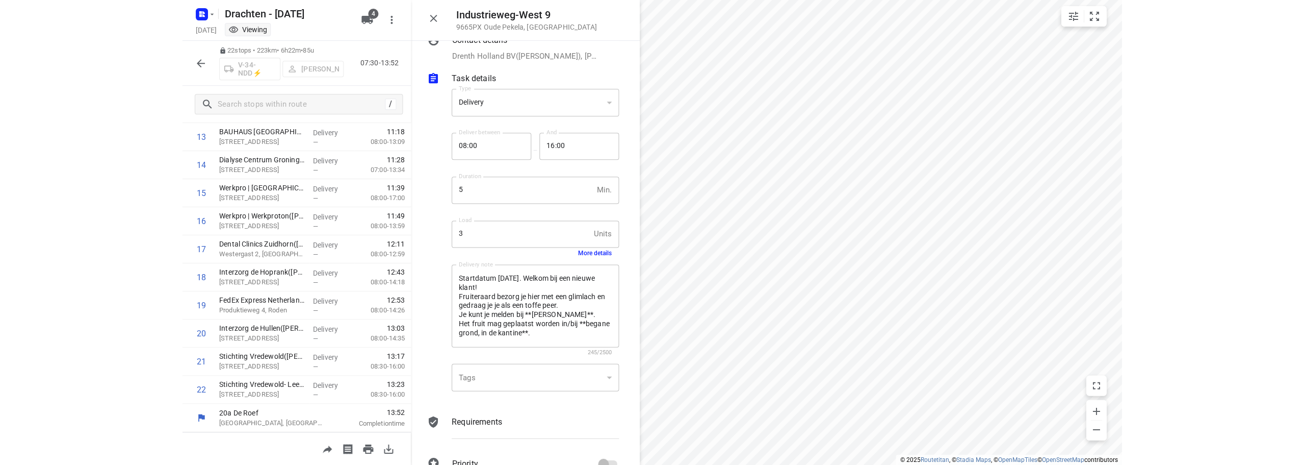
scroll to position [0, 0]
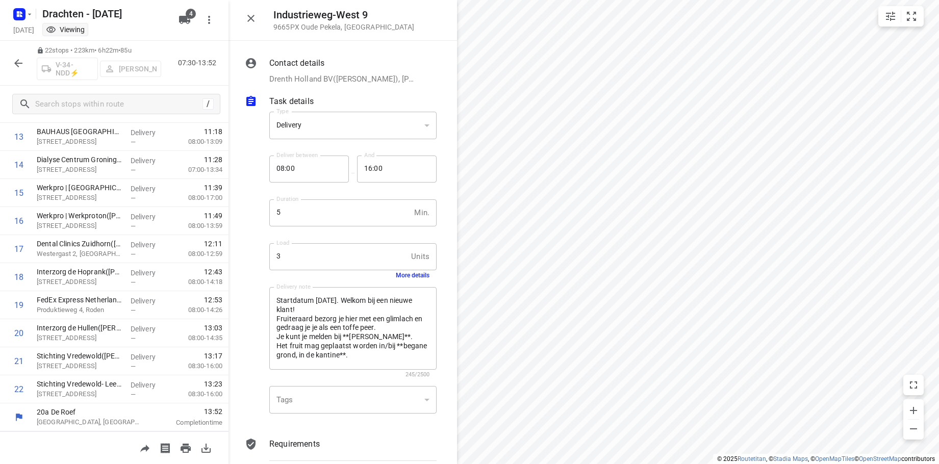
click at [252, 15] on icon "button" at bounding box center [251, 18] width 12 height 12
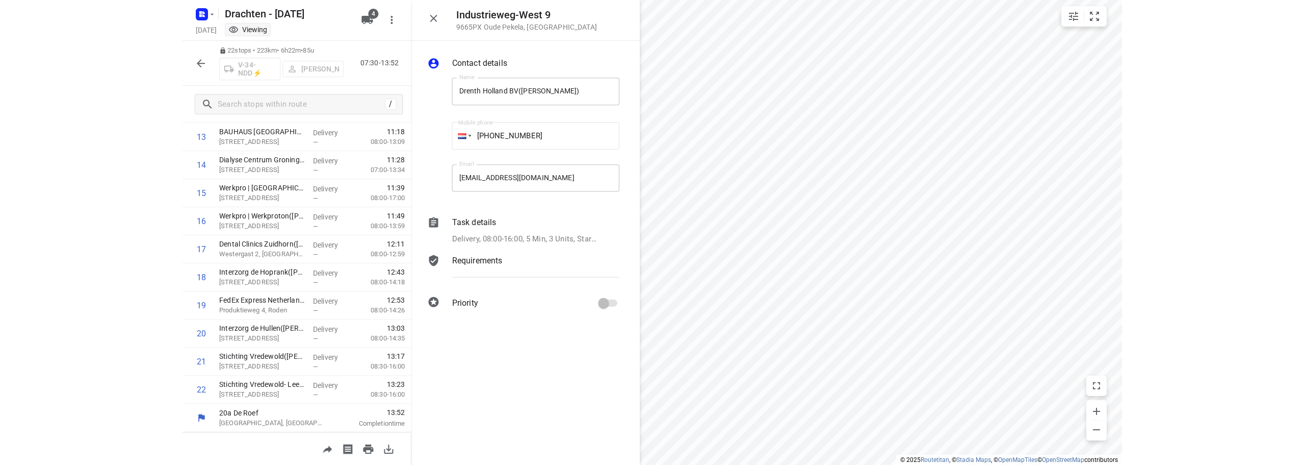
scroll to position [416, 0]
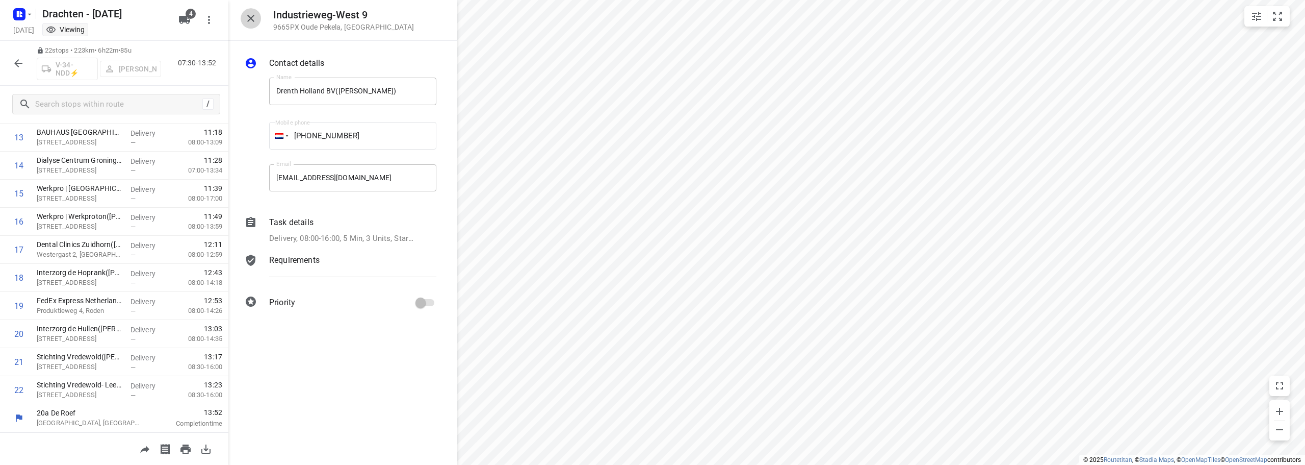
click at [258, 19] on button "button" at bounding box center [251, 18] width 20 height 20
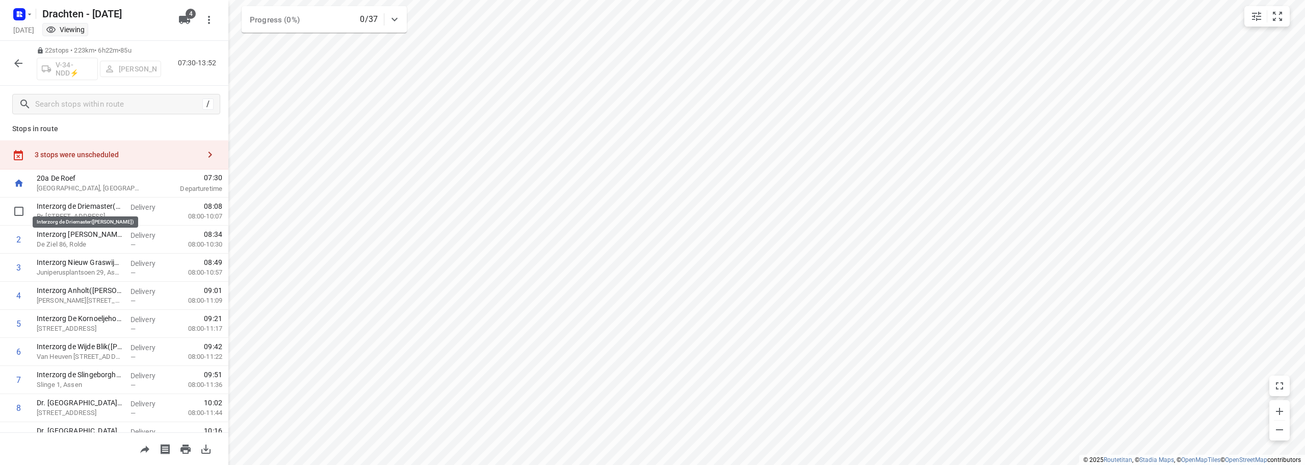
scroll to position [0, 0]
click at [106, 159] on div "3 stops were unscheduled" at bounding box center [117, 160] width 165 height 8
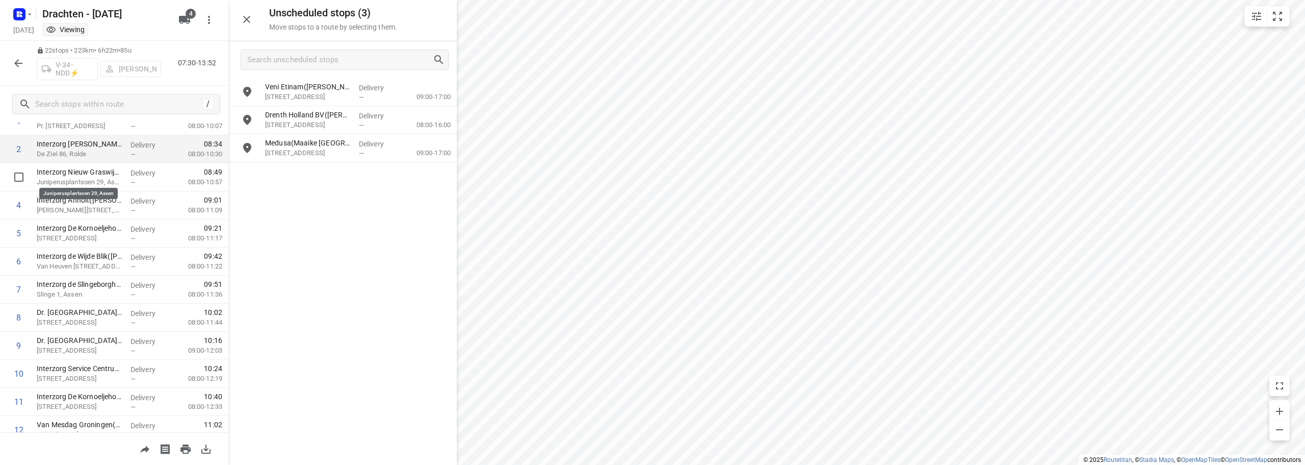
scroll to position [102, 0]
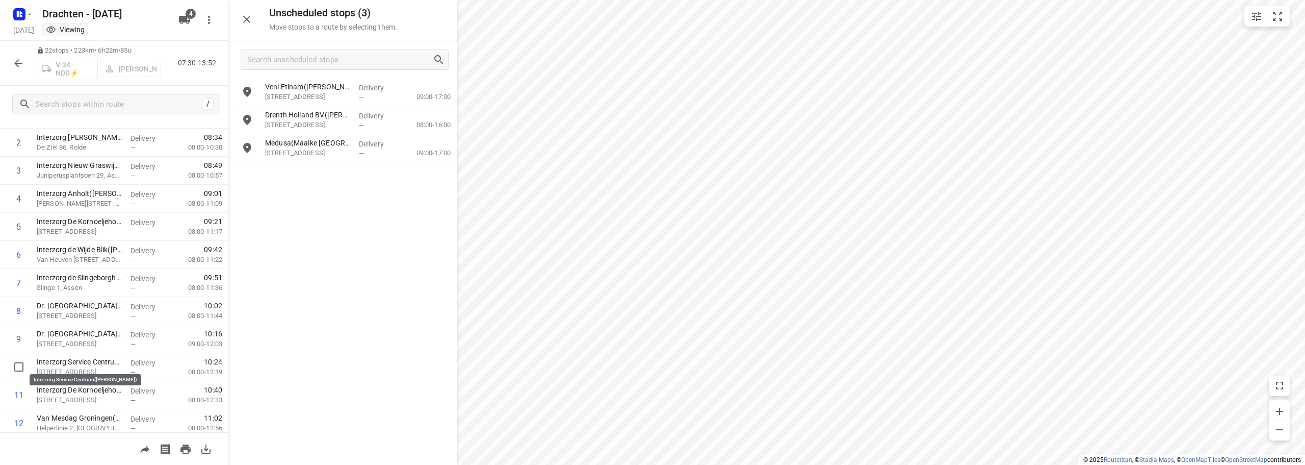
drag, startPoint x: 105, startPoint y: 231, endPoint x: 231, endPoint y: 334, distance: 163.0
click at [93, 354] on div "20a De Roef Drachten, Netherlands 07:30 Departure time 1 Interzorg de Driemaste…" at bounding box center [114, 408] width 228 height 673
drag, startPoint x: 326, startPoint y: 319, endPoint x: 40, endPoint y: 83, distance: 370.5
click at [321, 313] on div "Veni Etinam(David Van Loenhout) Berkenweg 1, Zuidlaren Delivery — 09:00-17:00 D…" at bounding box center [342, 270] width 228 height 385
click at [17, 64] on icon "button" at bounding box center [18, 63] width 8 height 8
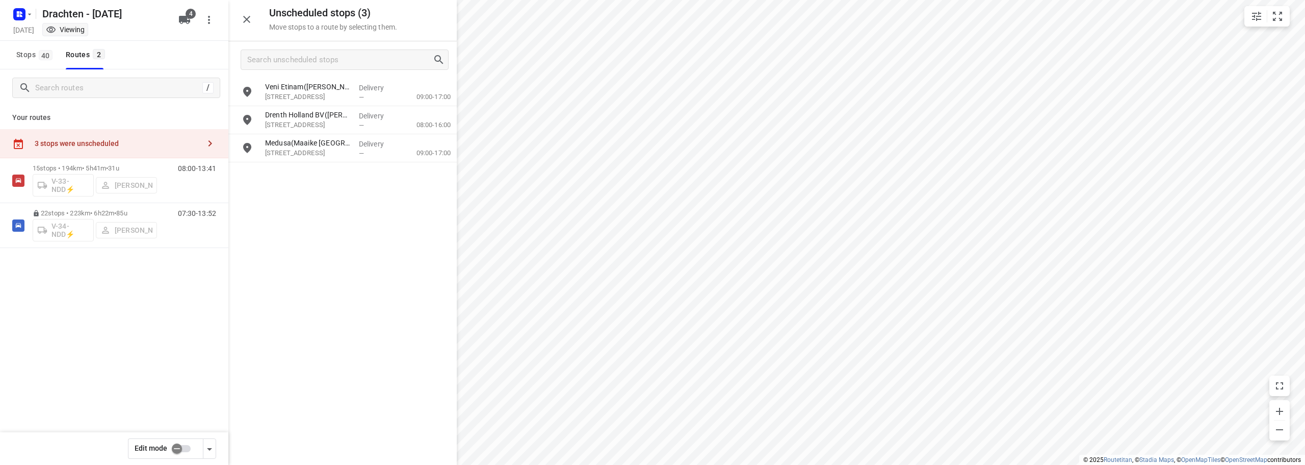
click at [182, 446] on input "checkbox" at bounding box center [177, 448] width 58 height 19
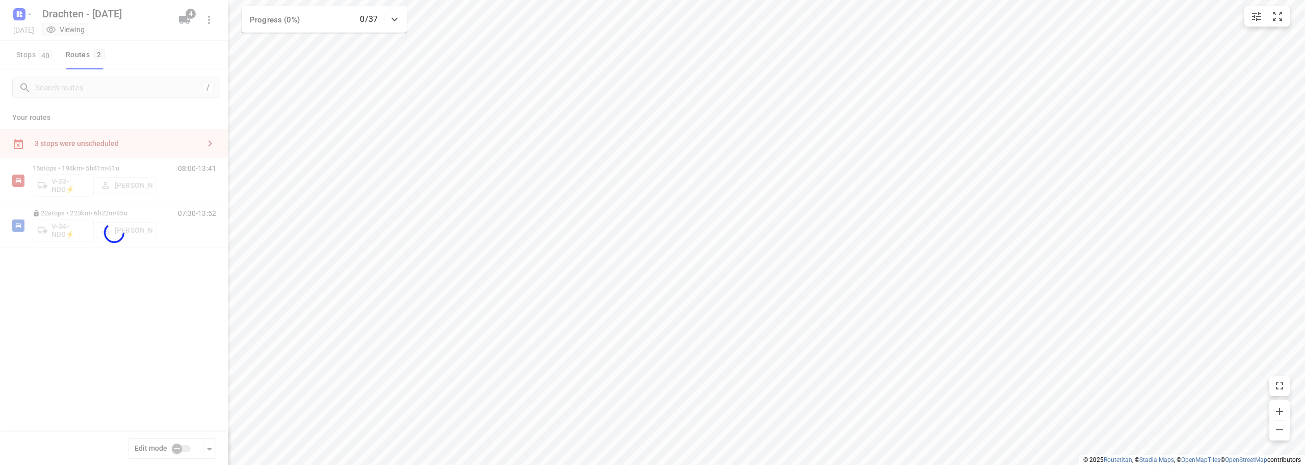
checkbox input "true"
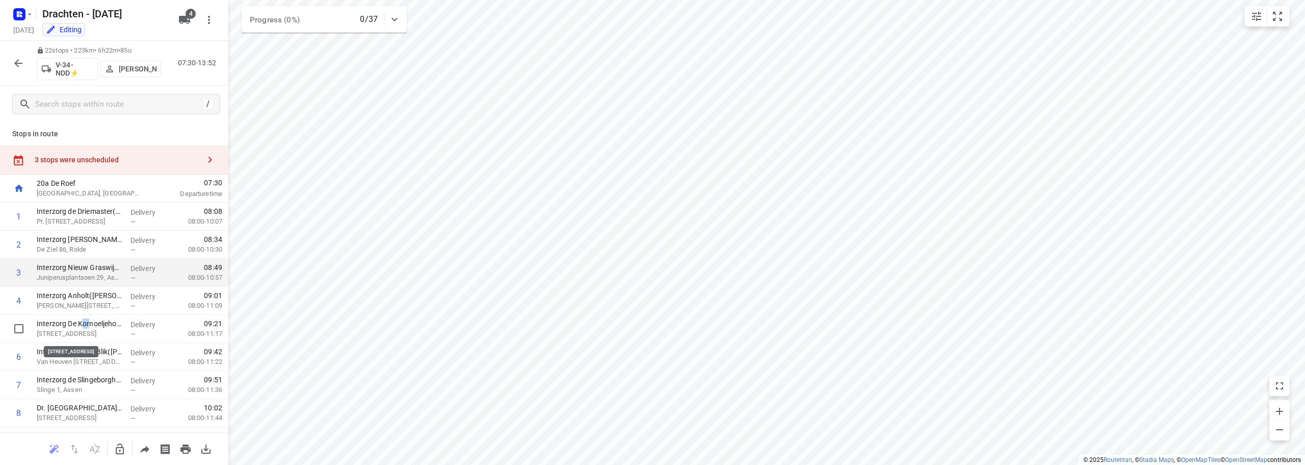
drag, startPoint x: 90, startPoint y: 328, endPoint x: 91, endPoint y: 273, distance: 54.6
click at [83, 323] on p "Interzorg De Kornoeljehof(Roelof Bos)" at bounding box center [80, 323] width 86 height 10
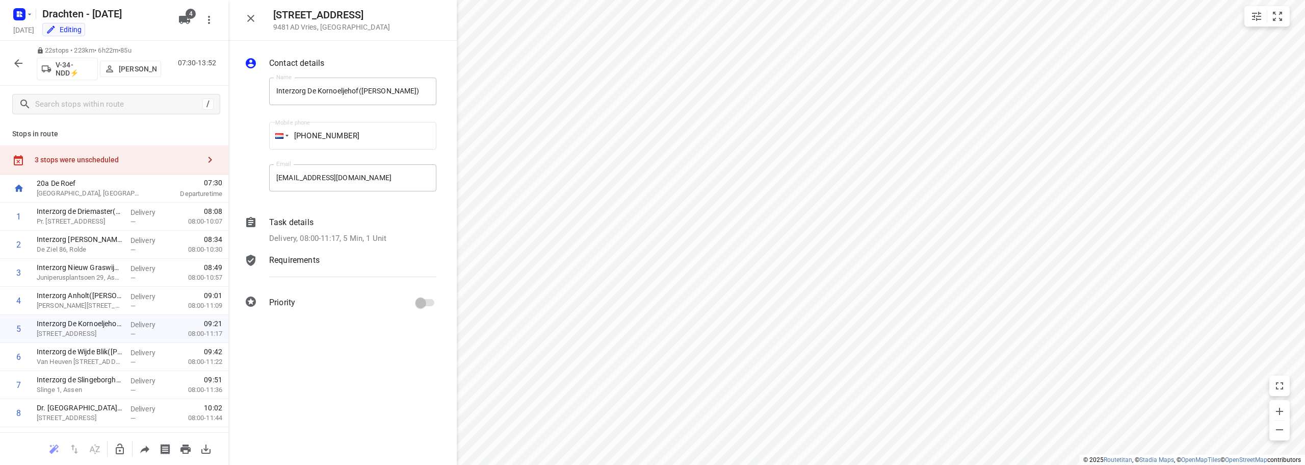
click at [123, 134] on p "Stops in route" at bounding box center [114, 133] width 204 height 11
click at [120, 442] on button "button" at bounding box center [120, 449] width 20 height 20
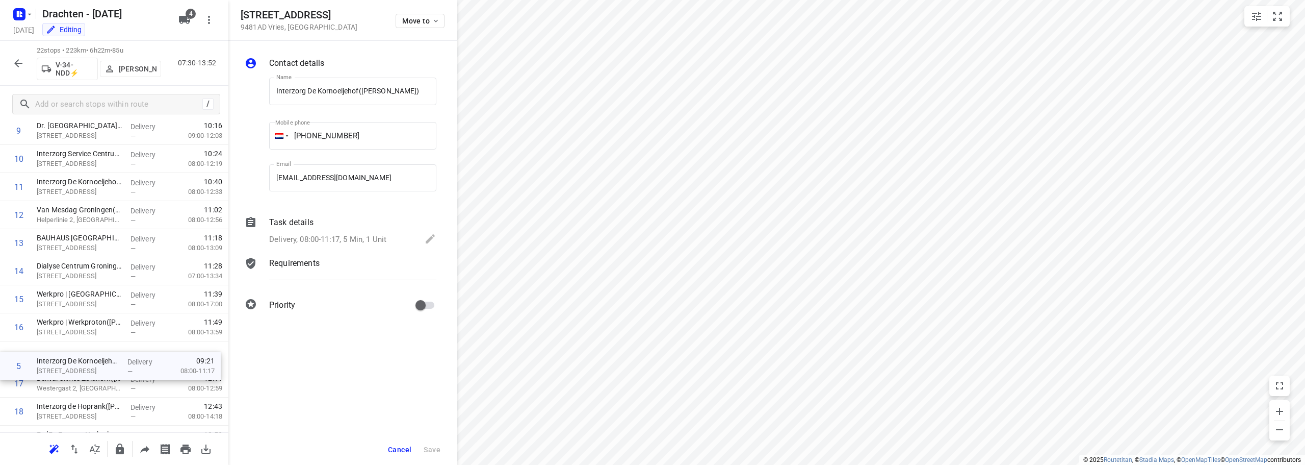
scroll to position [285, 0]
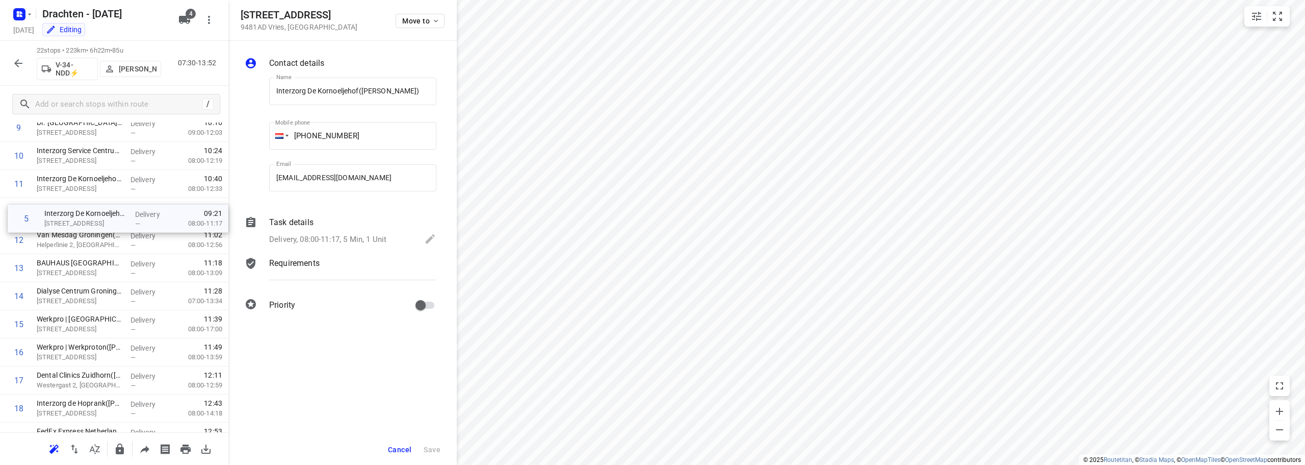
drag, startPoint x: 92, startPoint y: 330, endPoint x: 100, endPoint y: 223, distance: 107.9
click at [100, 223] on div "1 Interzorg de Driemaster(Roelof Bos) Pr. Beatrixstraat 9, Smilde Delivery — 08…" at bounding box center [114, 225] width 228 height 617
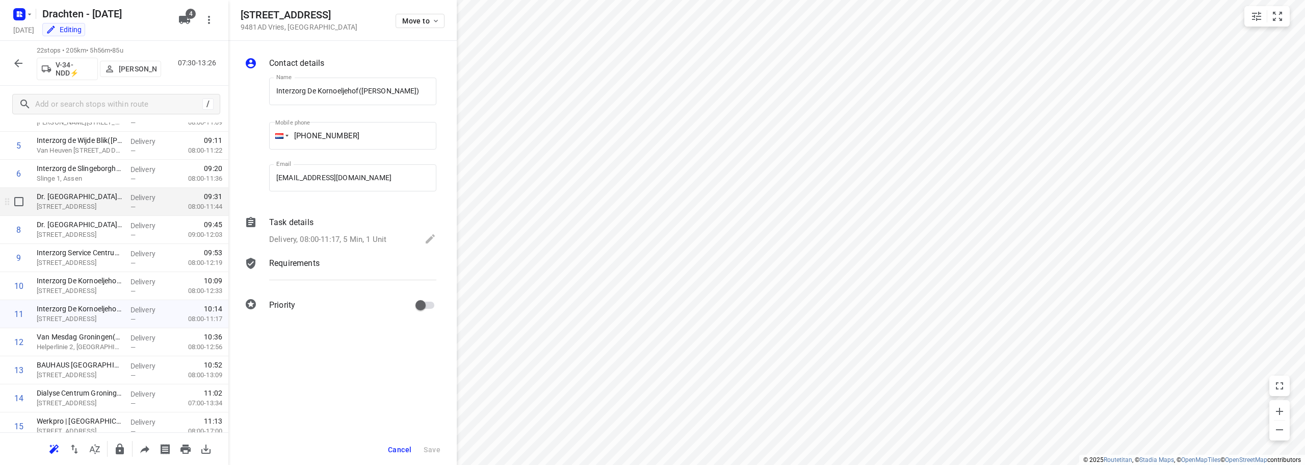
scroll to position [81, 0]
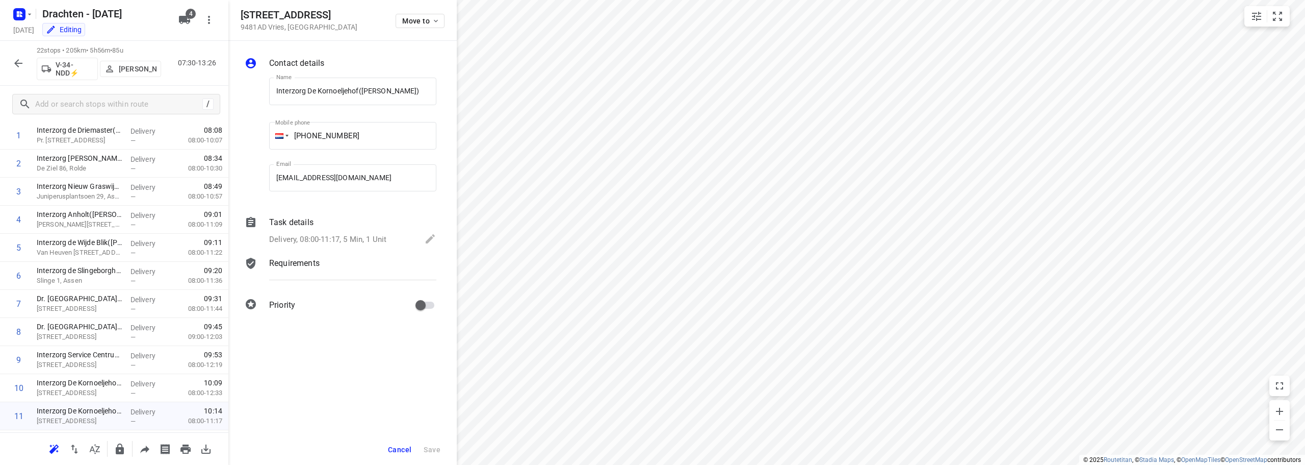
drag, startPoint x: 403, startPoint y: 450, endPoint x: 415, endPoint y: 443, distance: 13.5
click at [403, 449] on span "Cancel" at bounding box center [399, 449] width 23 height 8
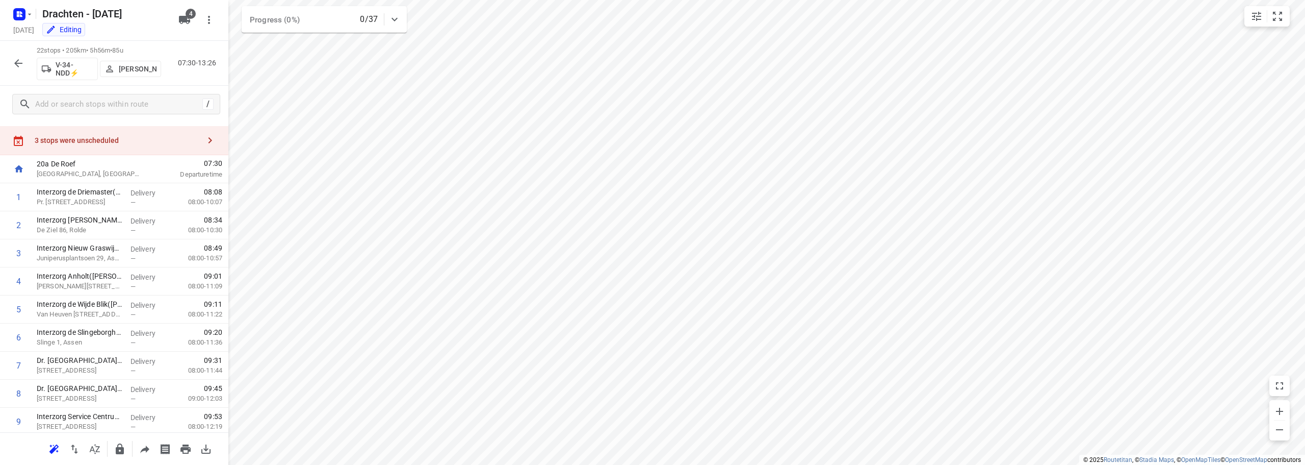
scroll to position [0, 0]
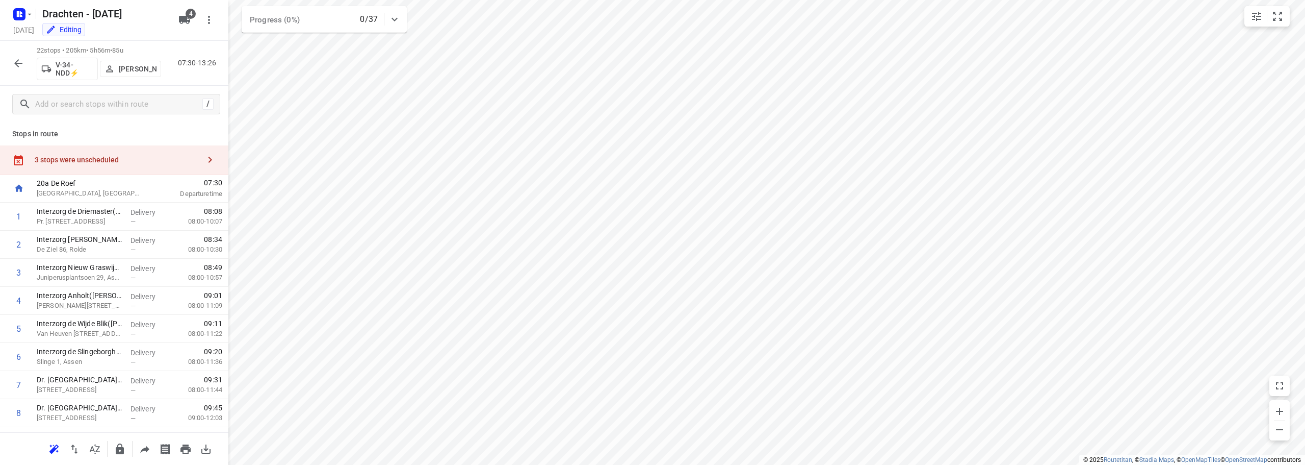
click at [97, 159] on div "3 stops were unscheduled" at bounding box center [117, 160] width 165 height 8
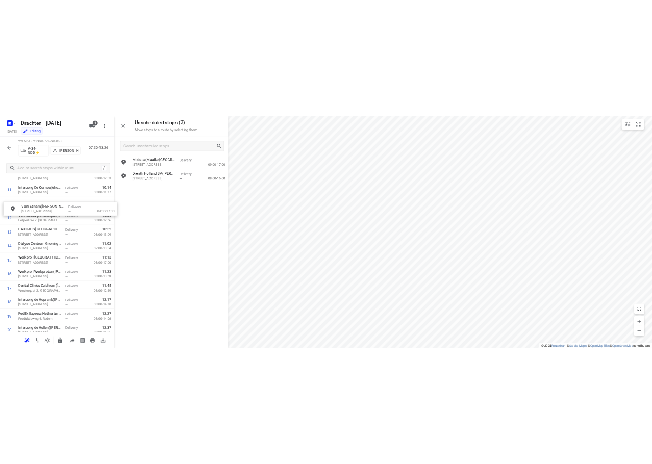
scroll to position [340, 0]
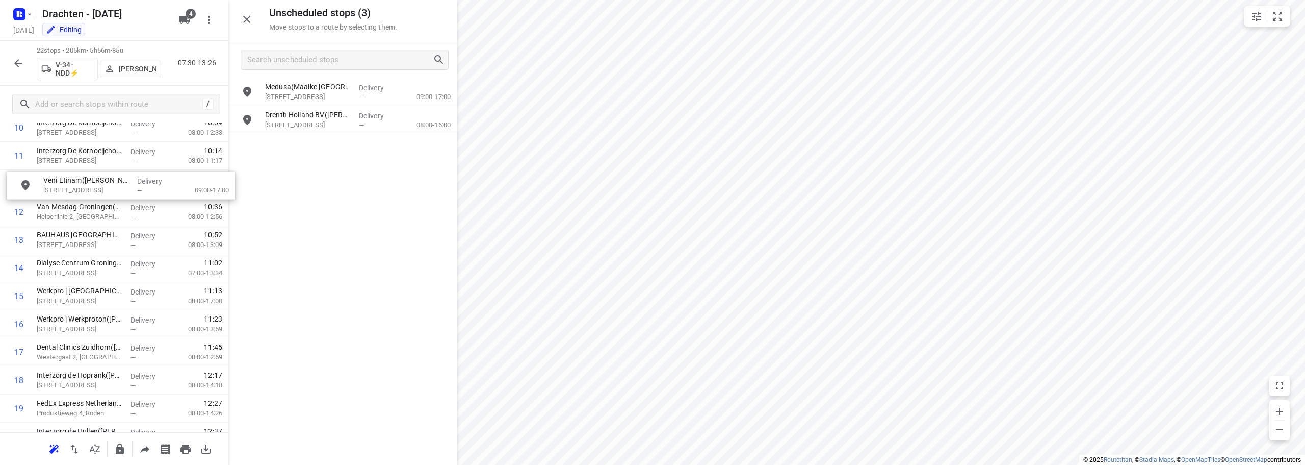
drag, startPoint x: 370, startPoint y: 95, endPoint x: 146, endPoint y: 191, distance: 243.7
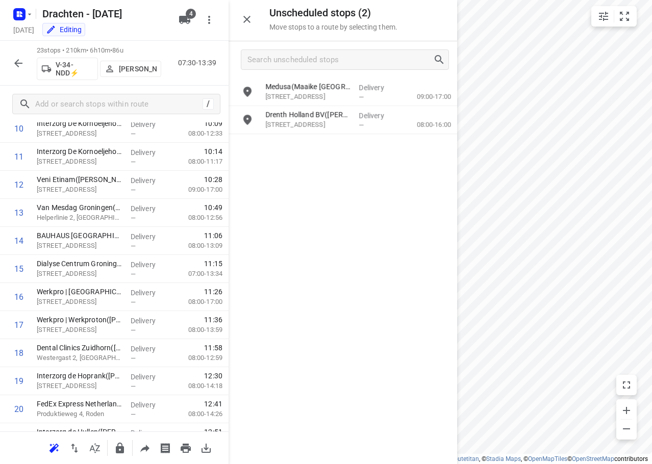
click at [652, 204] on html "i © 2025 Routetitan , © Stadia Maps , © OpenMapTiles © OpenStreetMap contributo…" at bounding box center [326, 232] width 652 height 464
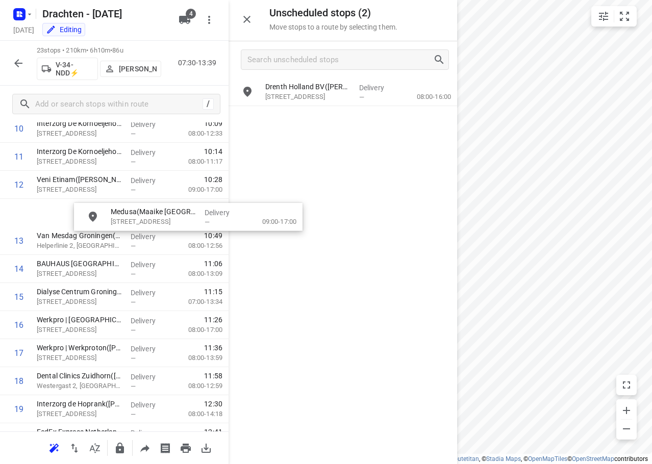
scroll to position [334, 0]
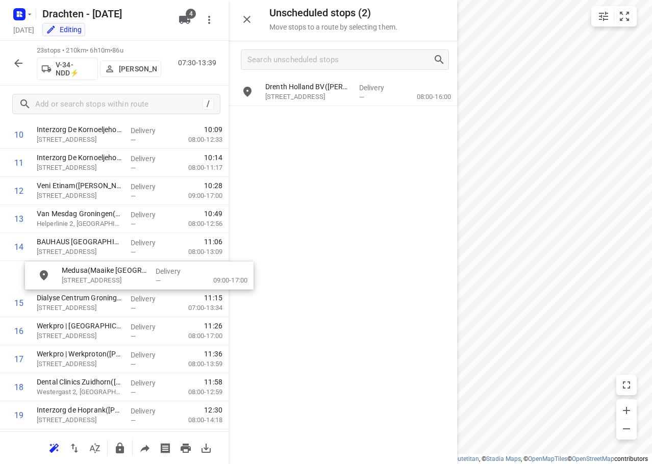
drag, startPoint x: 325, startPoint y: 93, endPoint x: 123, endPoint y: 280, distance: 275.3
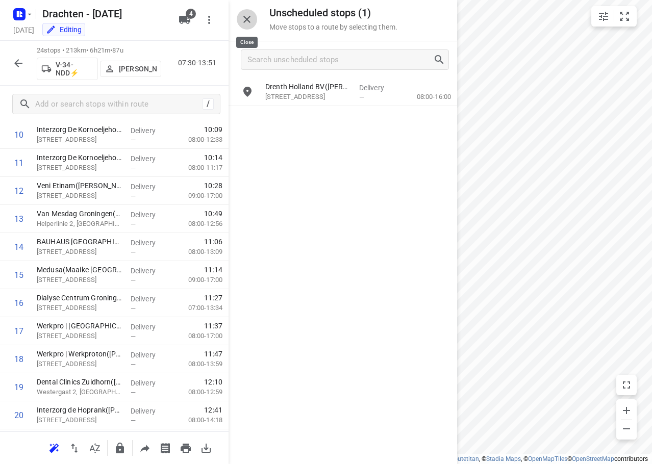
click at [243, 17] on icon "button" at bounding box center [247, 19] width 12 height 12
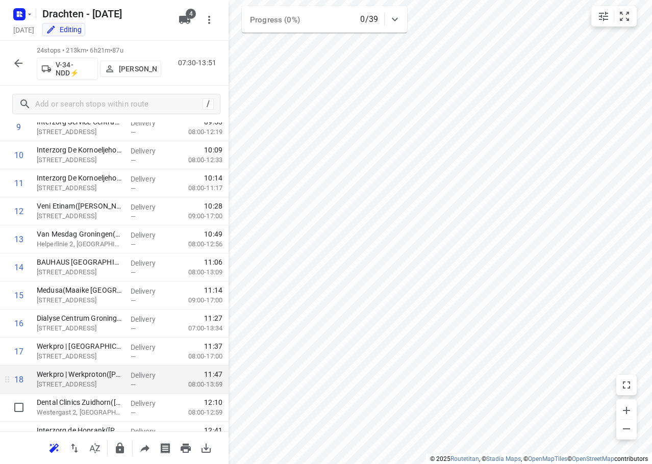
scroll to position [283, 0]
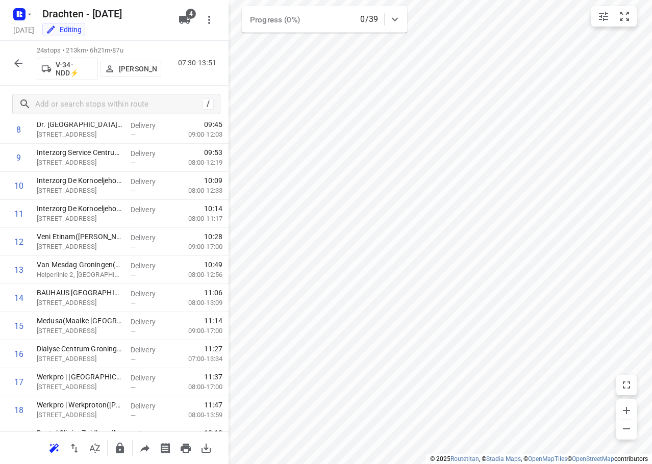
click at [22, 64] on icon "button" at bounding box center [18, 63] width 12 height 12
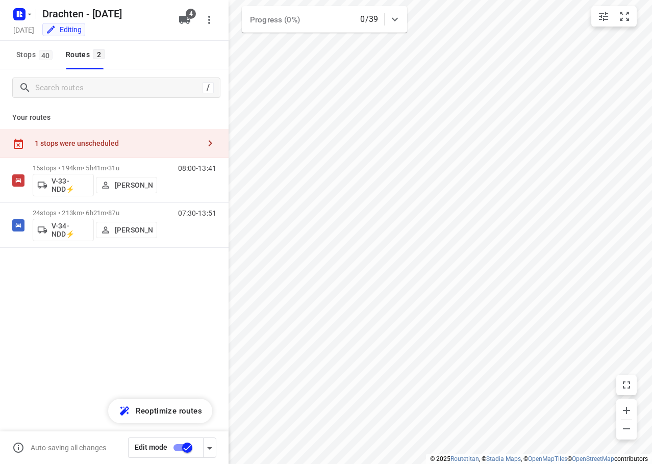
click at [178, 446] on input "checkbox" at bounding box center [187, 447] width 58 height 19
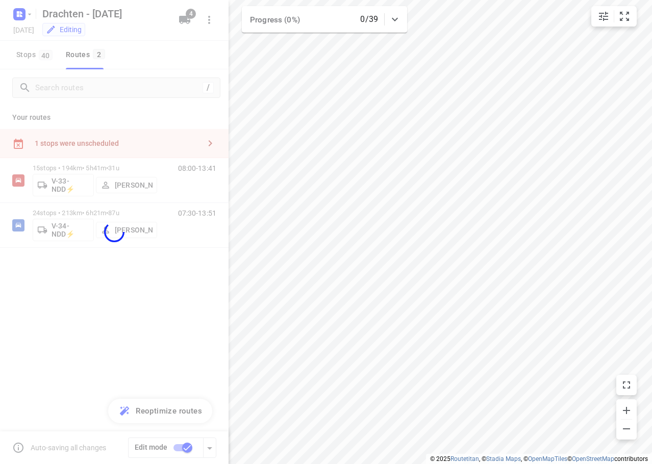
checkbox input "false"
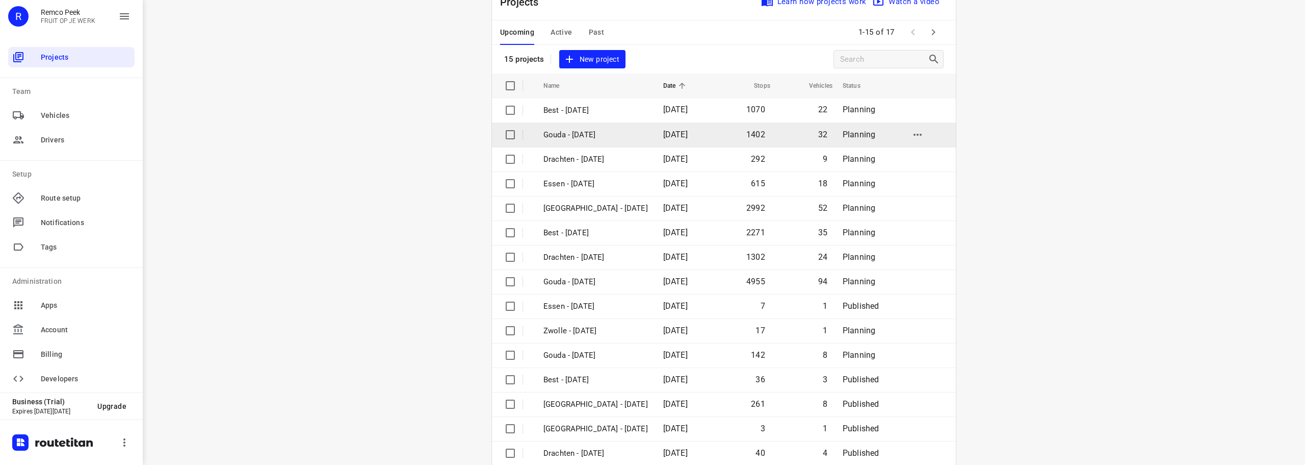
scroll to position [51, 0]
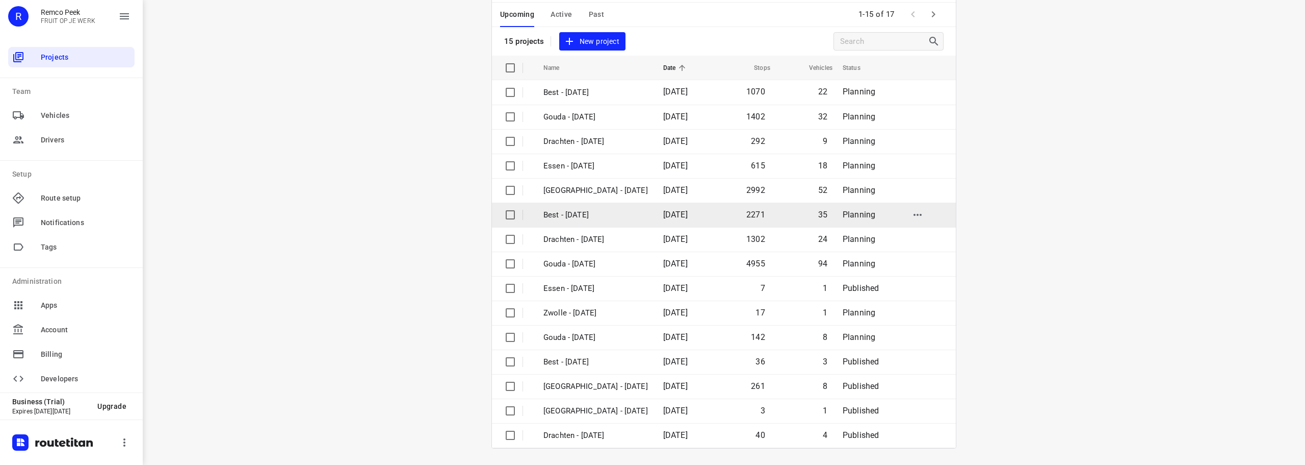
click at [580, 206] on td "Best - [DATE]" at bounding box center [594, 214] width 122 height 24
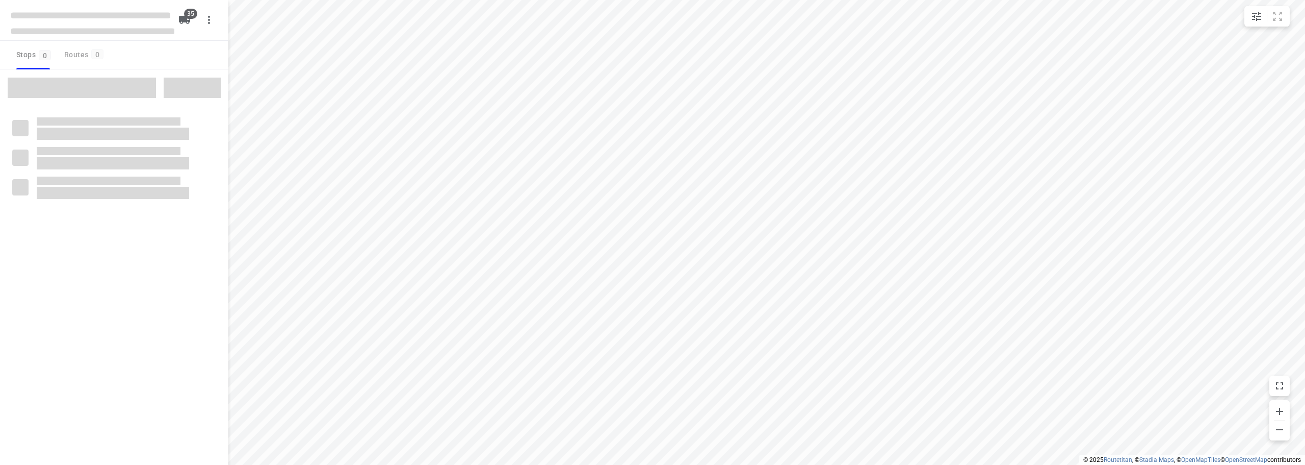
checkbox input "true"
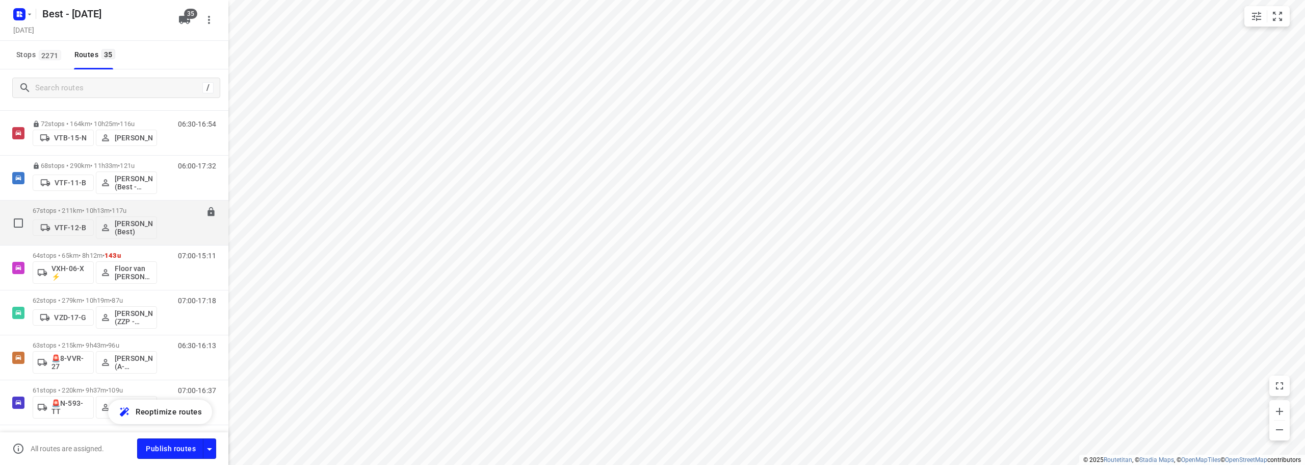
scroll to position [918, 0]
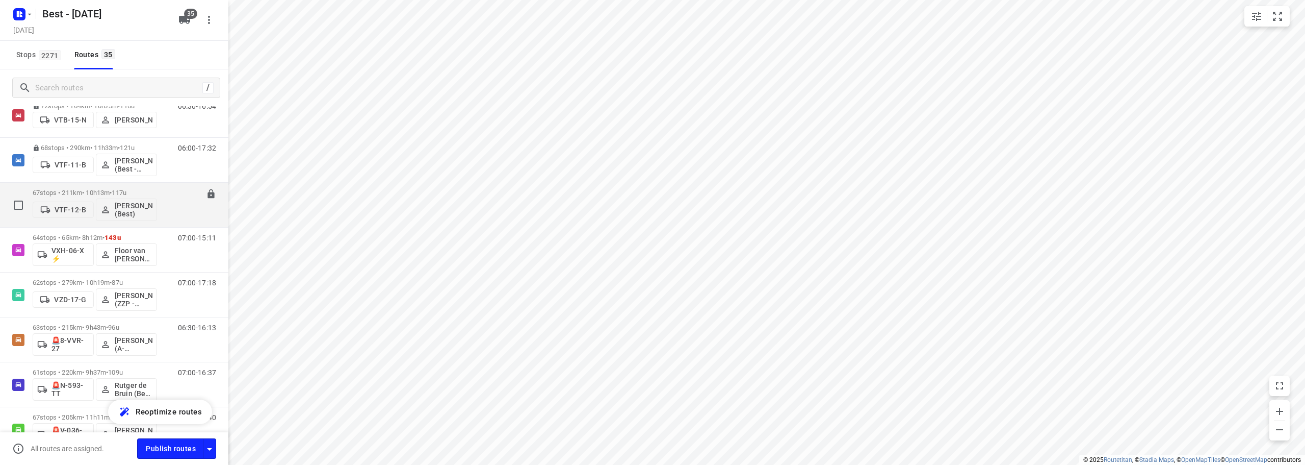
click at [146, 189] on p "67 stops • 211km • 10h13m • 117u" at bounding box center [95, 193] width 124 height 8
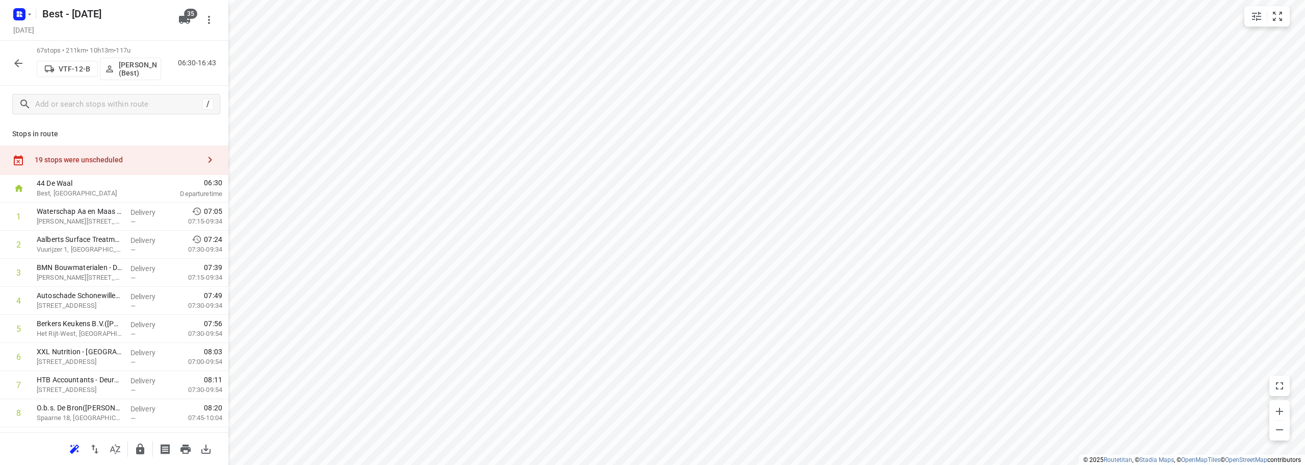
click at [25, 56] on button "button" at bounding box center [18, 63] width 20 height 20
click at [127, 140] on div "Stops in route 19 stops were unscheduled 44 De Waal Best, [GEOGRAPHIC_DATA] 06:…" at bounding box center [114, 277] width 228 height 310
click at [123, 148] on div "19 stops were unscheduled" at bounding box center [114, 159] width 228 height 29
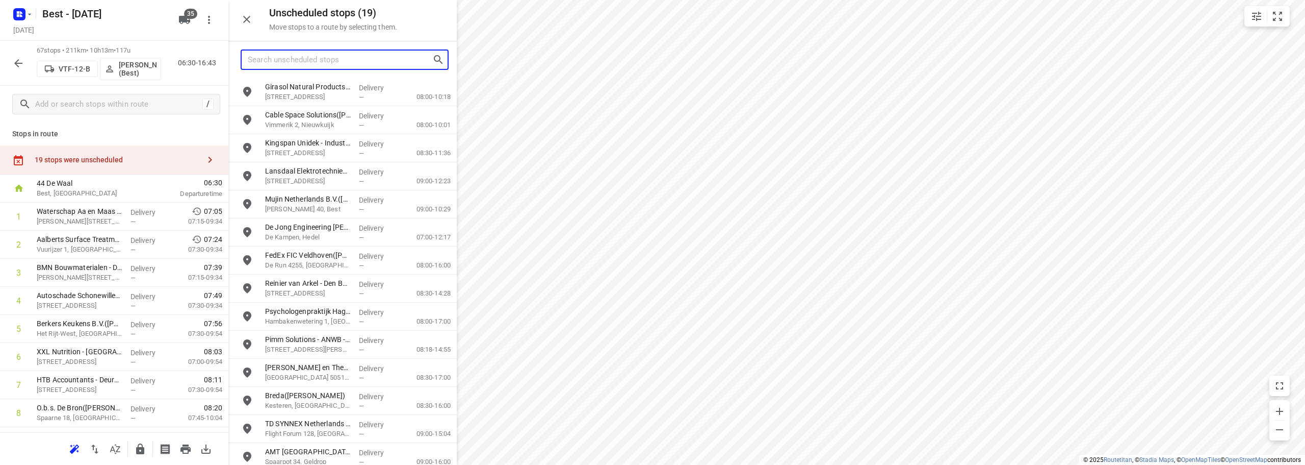
drag, startPoint x: 338, startPoint y: 63, endPoint x: 350, endPoint y: 62, distance: 12.3
click at [344, 62] on input "Search unscheduled stops" at bounding box center [340, 60] width 185 height 16
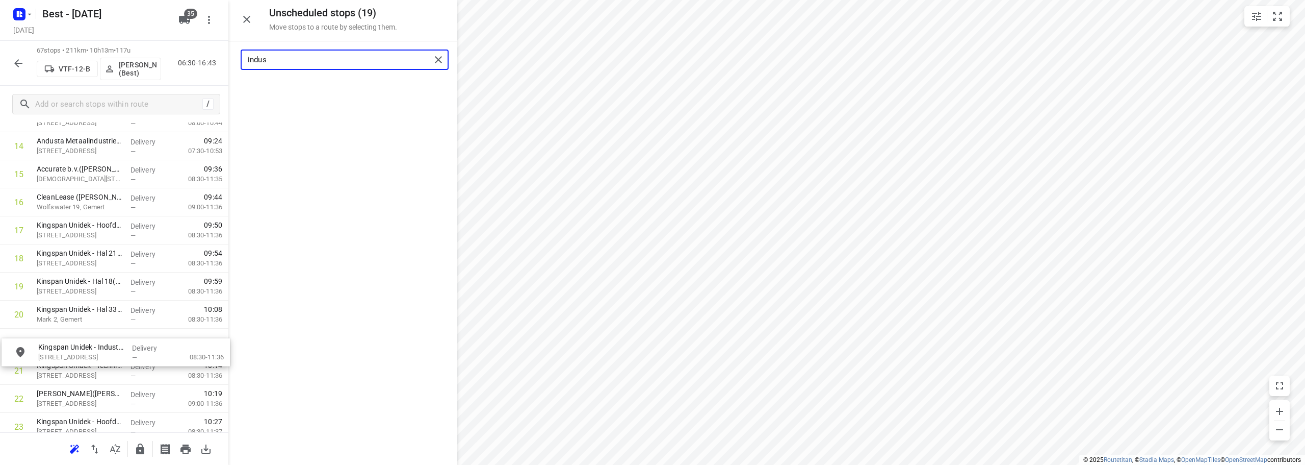
scroll to position [435, 0]
drag, startPoint x: 312, startPoint y: 90, endPoint x: 81, endPoint y: 332, distance: 334.7
type input "indus"
click at [241, 20] on icon "button" at bounding box center [247, 19] width 12 height 12
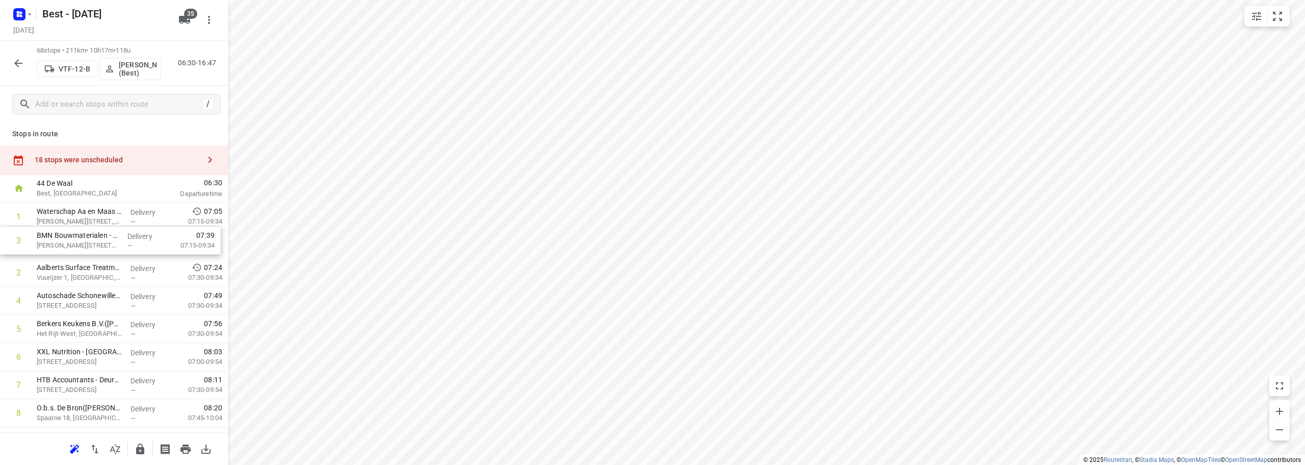
drag, startPoint x: 79, startPoint y: 275, endPoint x: 79, endPoint y: 240, distance: 34.7
drag, startPoint x: 82, startPoint y: 247, endPoint x: 80, endPoint y: 223, distance: 24.5
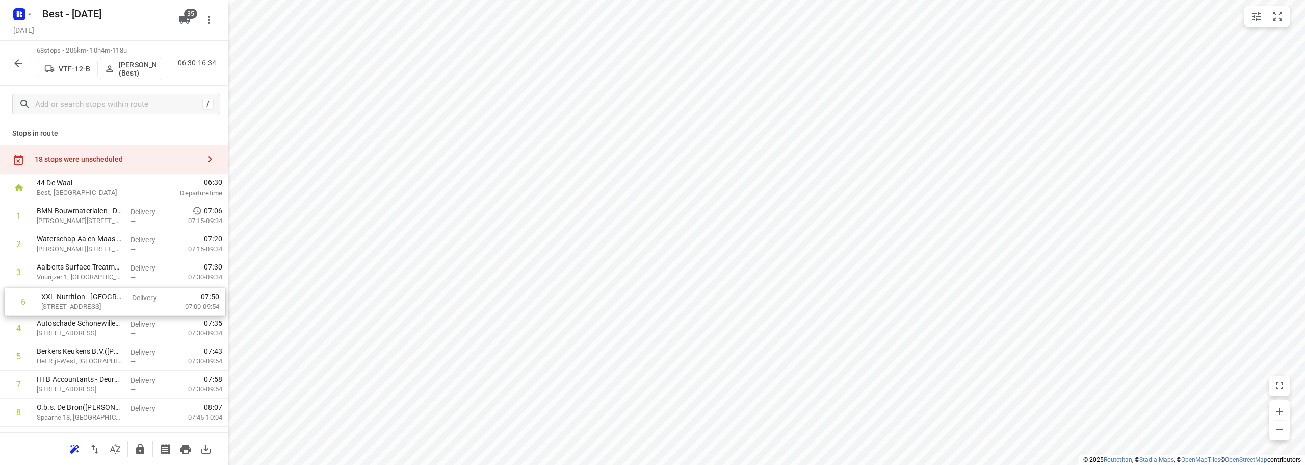
drag, startPoint x: 59, startPoint y: 365, endPoint x: 63, endPoint y: 299, distance: 65.4
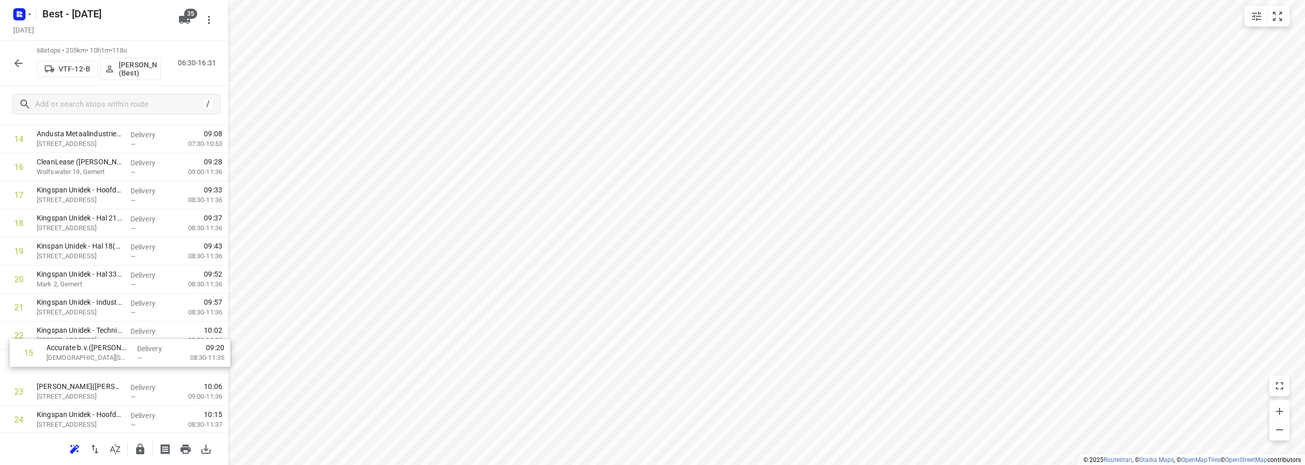
scroll to position [447, 0]
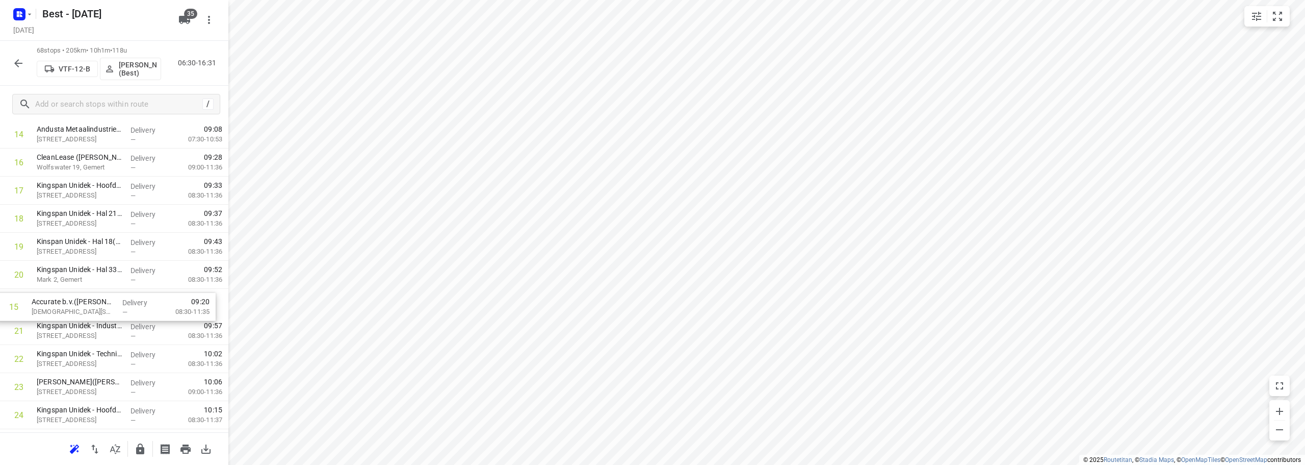
drag, startPoint x: 92, startPoint y: 243, endPoint x: 86, endPoint y: 301, distance: 58.4
drag, startPoint x: 82, startPoint y: 384, endPoint x: 81, endPoint y: 267, distance: 116.8
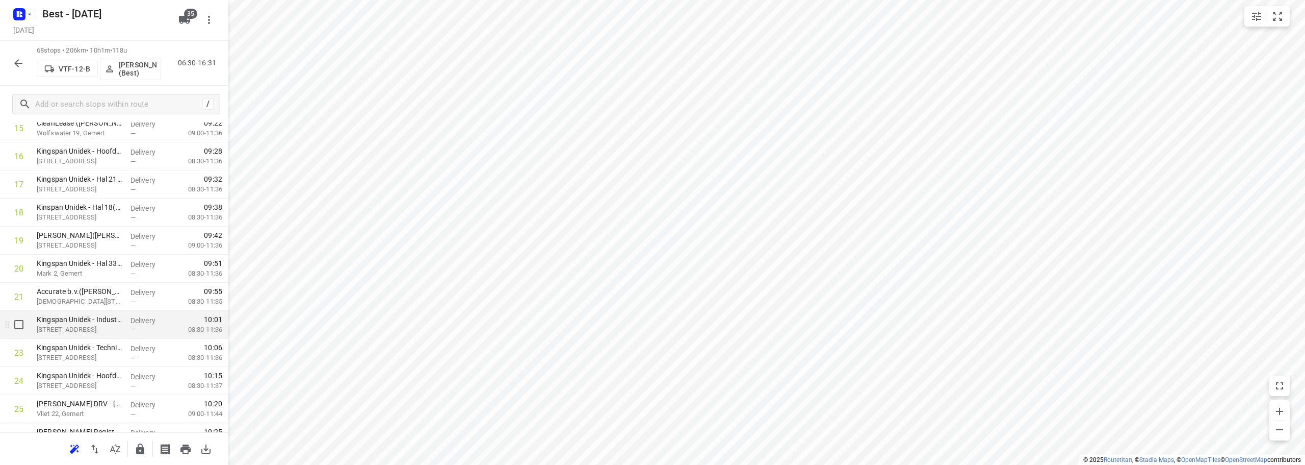
scroll to position [499, 0]
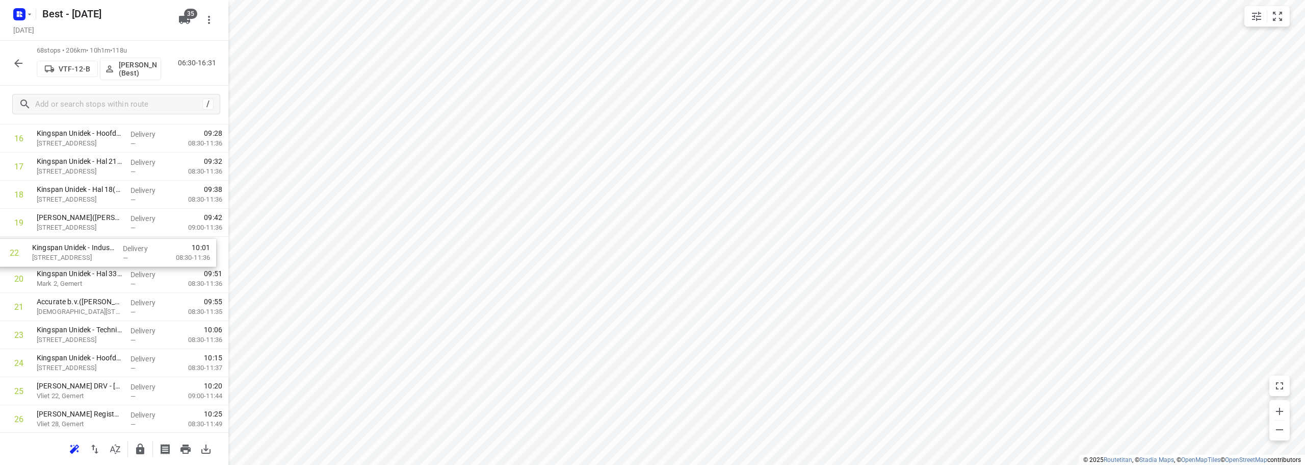
drag, startPoint x: 97, startPoint y: 307, endPoint x: 91, endPoint y: 247, distance: 60.0
drag, startPoint x: 93, startPoint y: 337, endPoint x: 101, endPoint y: 189, distance: 148.1
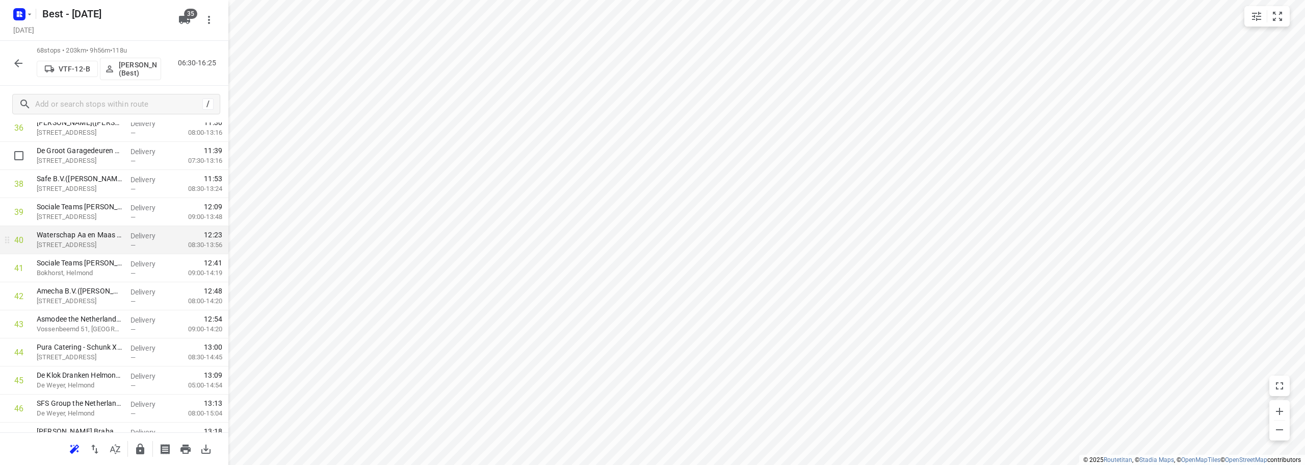
scroll to position [1105, 0]
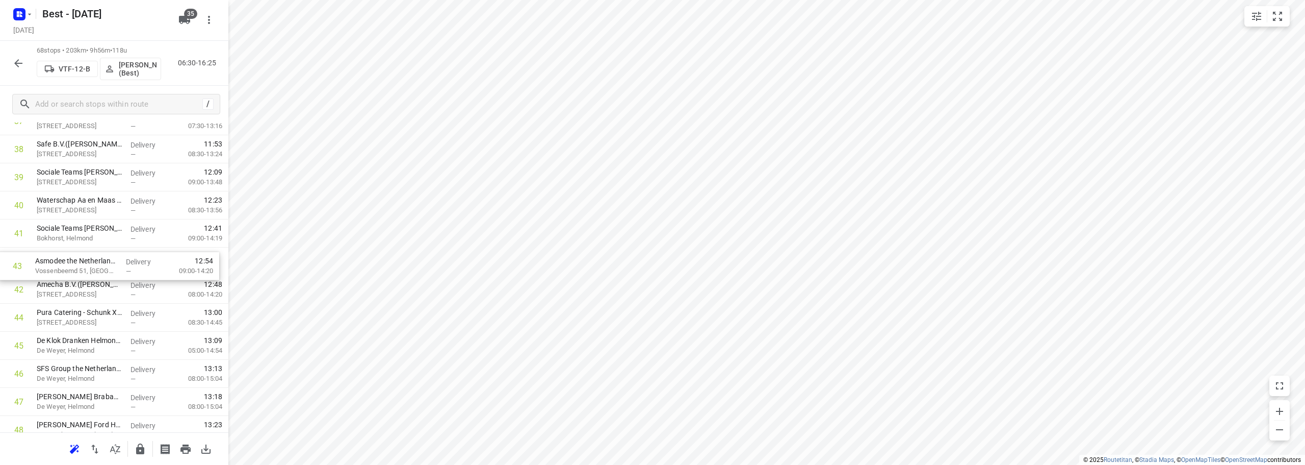
drag, startPoint x: 102, startPoint y: 285, endPoint x: 102, endPoint y: 265, distance: 19.4
click at [102, 265] on div "1 BMN Bouwmaterialen - Deurne([PERSON_NAME]) [PERSON_NAME][STREET_ADDRESS] Deli…" at bounding box center [114, 50] width 228 height 1907
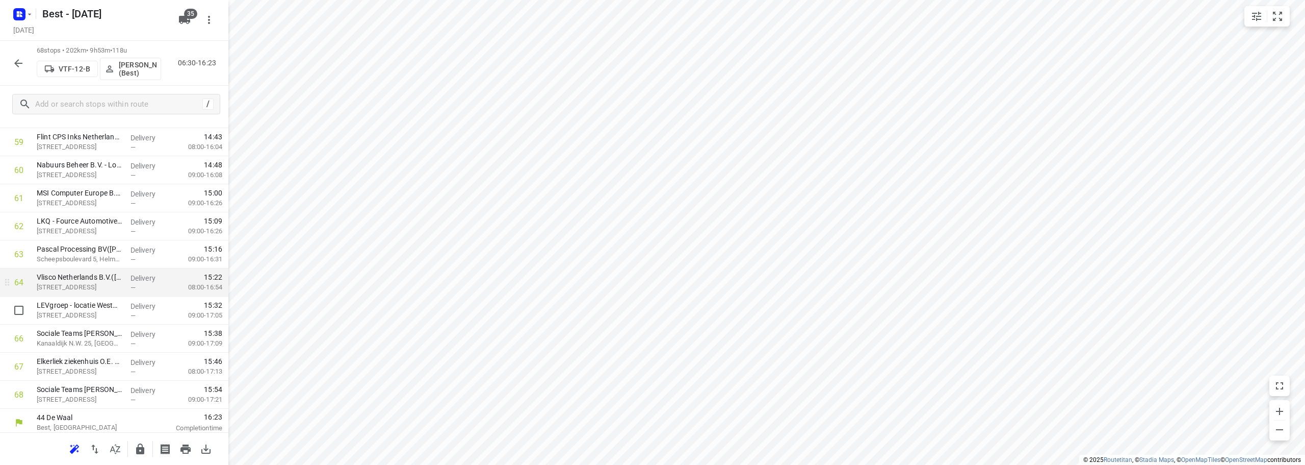
scroll to position [1706, 0]
drag, startPoint x: 107, startPoint y: 389, endPoint x: 98, endPoint y: 330, distance: 59.2
click at [145, 447] on icon "button" at bounding box center [140, 449] width 12 height 12
click at [18, 54] on button "button" at bounding box center [18, 63] width 20 height 20
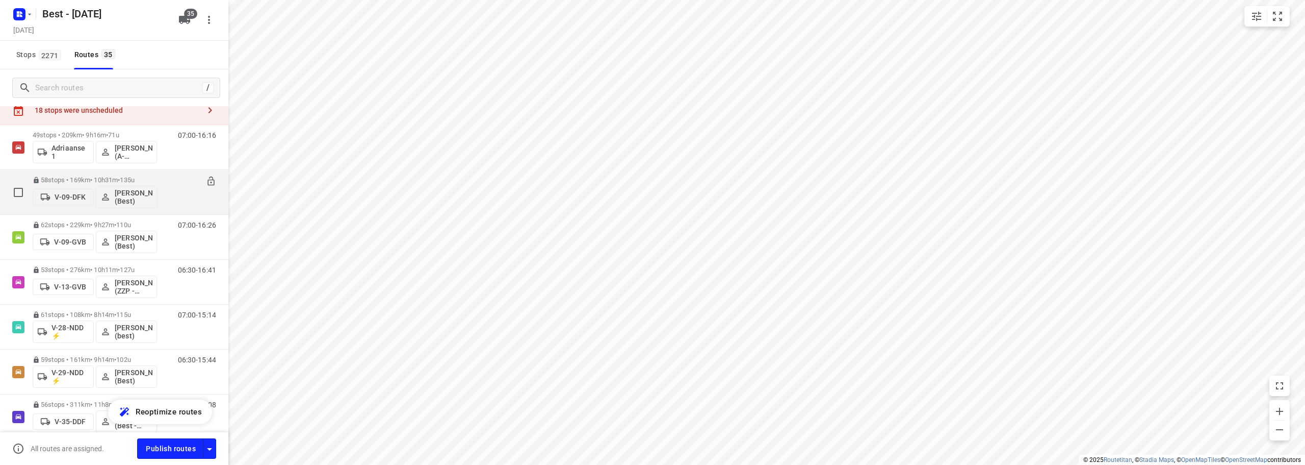
scroll to position [0, 0]
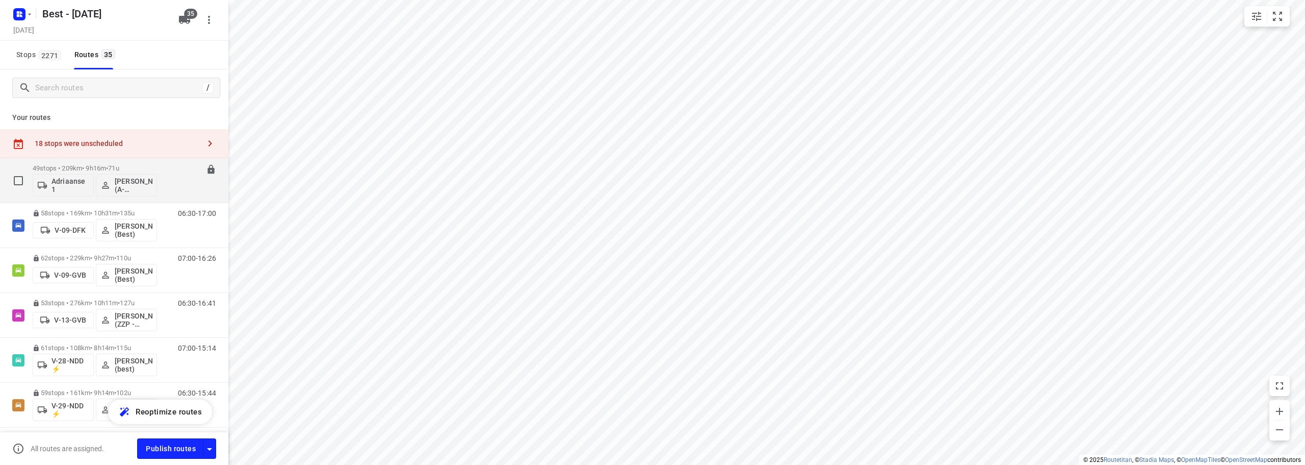
click at [119, 162] on div "49 stops • 209km • 9h16m • 71u Adriaanse 1 [PERSON_NAME] (A-flexibleservice - B…" at bounding box center [95, 180] width 124 height 42
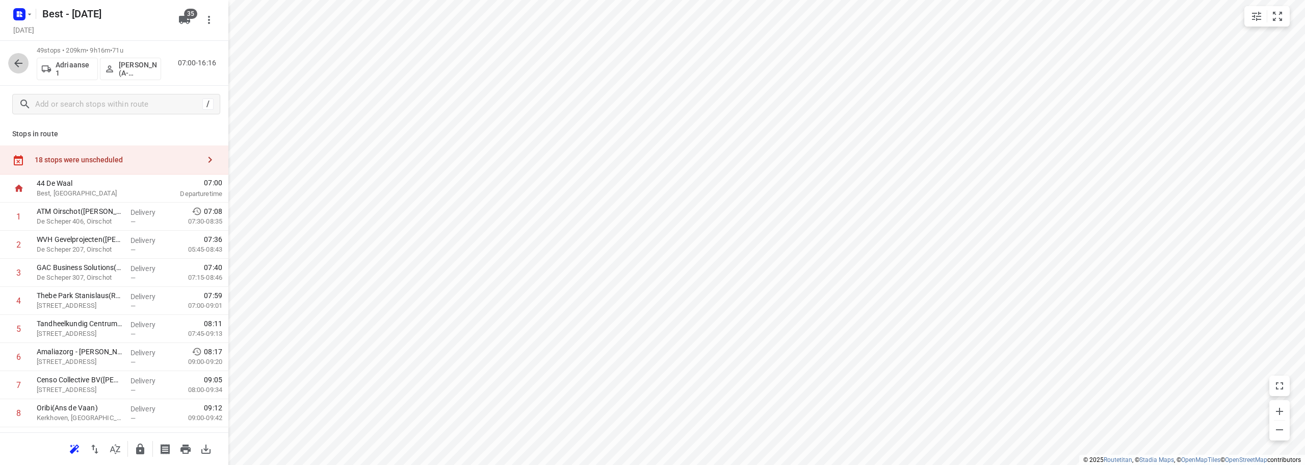
click at [14, 59] on icon "button" at bounding box center [18, 63] width 12 height 12
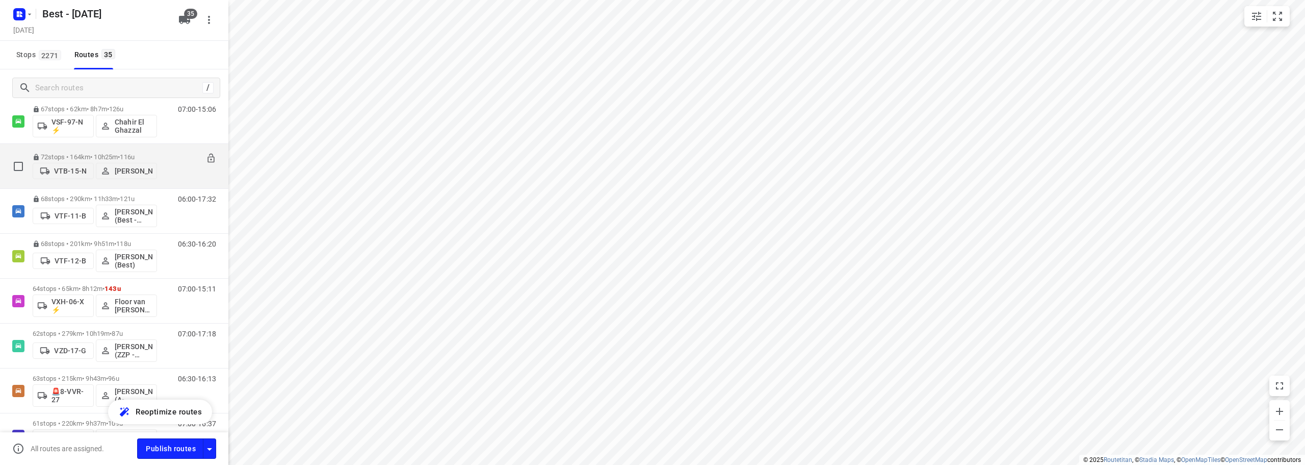
scroll to position [918, 0]
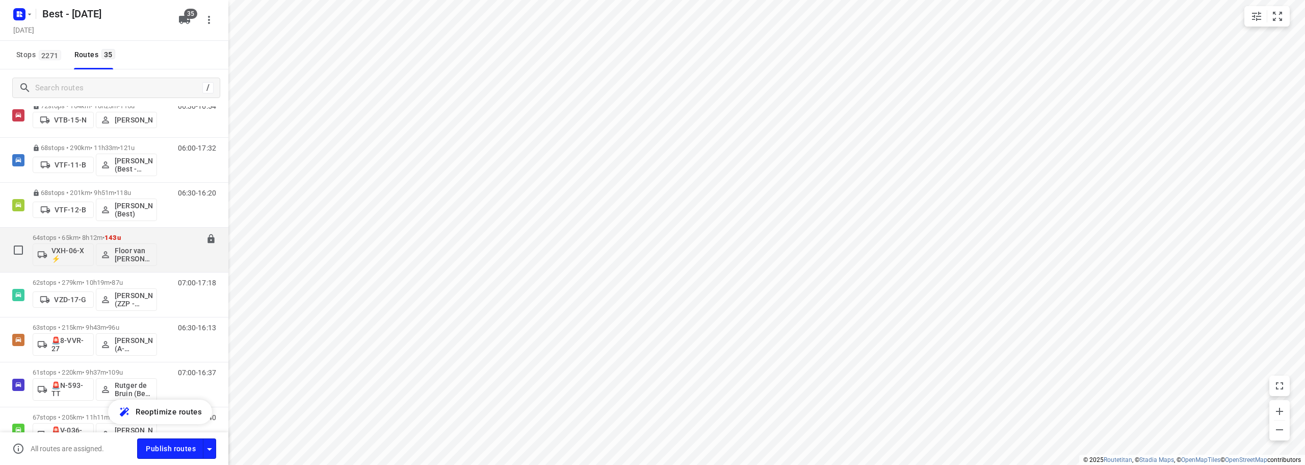
click at [121, 234] on span "143u" at bounding box center [113, 238] width 16 height 8
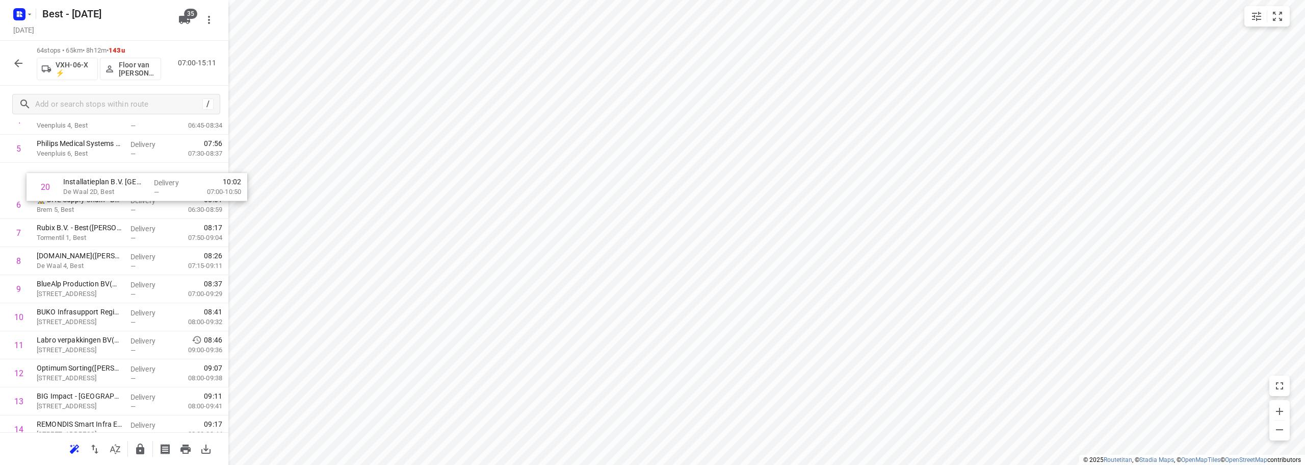
scroll to position [176, 0]
drag, startPoint x: 134, startPoint y: 390, endPoint x: 133, endPoint y: 254, distance: 136.1
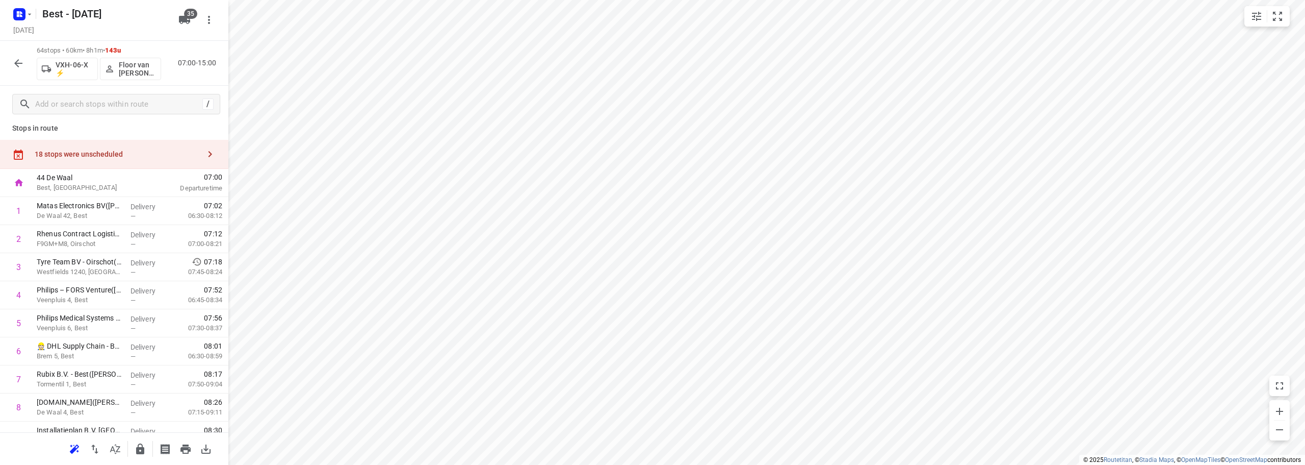
scroll to position [0, 0]
click at [108, 151] on div "18 stops were unscheduled" at bounding box center [114, 159] width 228 height 29
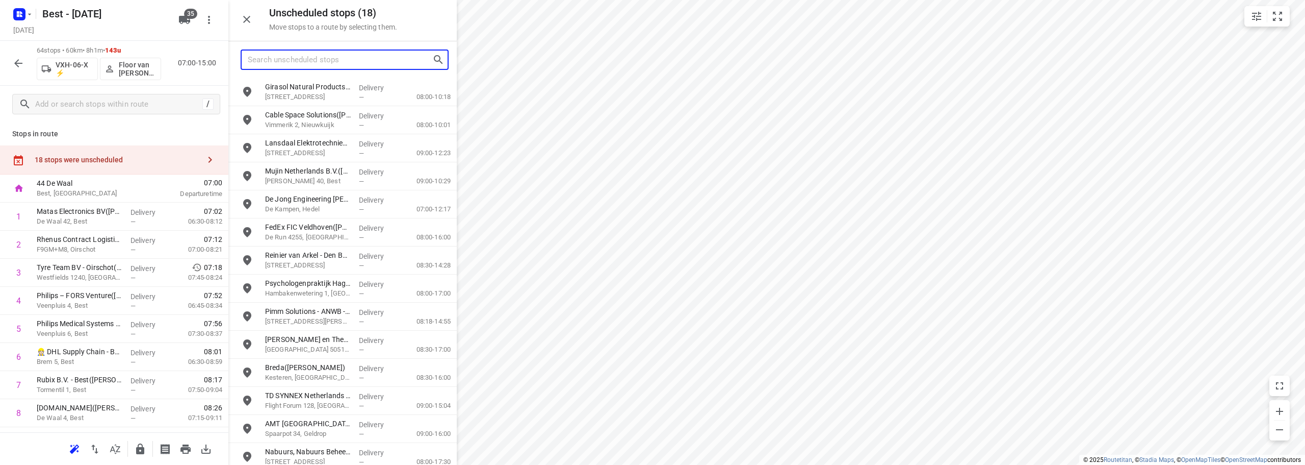
click at [385, 63] on input "Search unscheduled stops" at bounding box center [340, 60] width 185 height 16
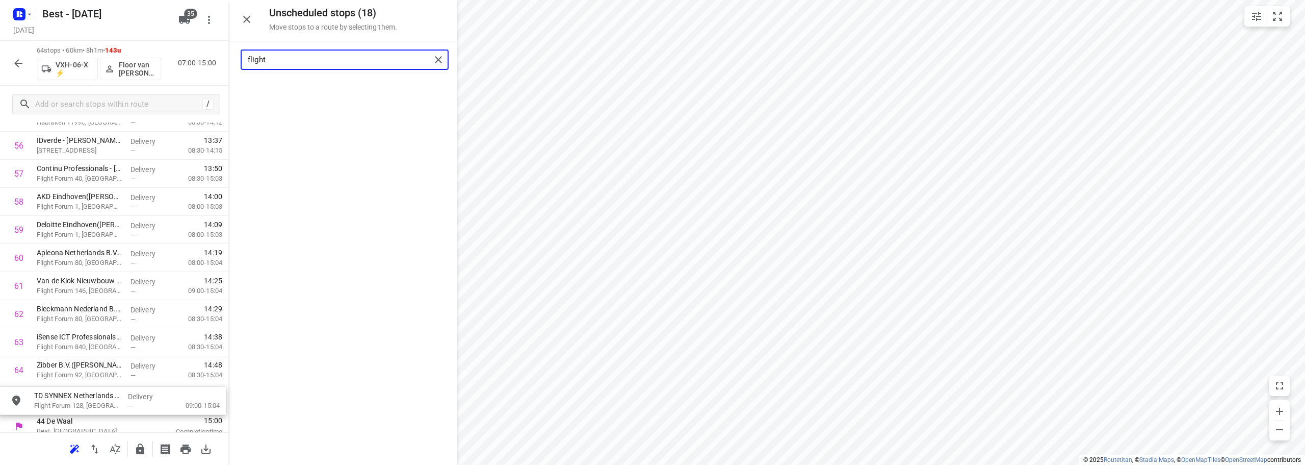
scroll to position [1629, 0]
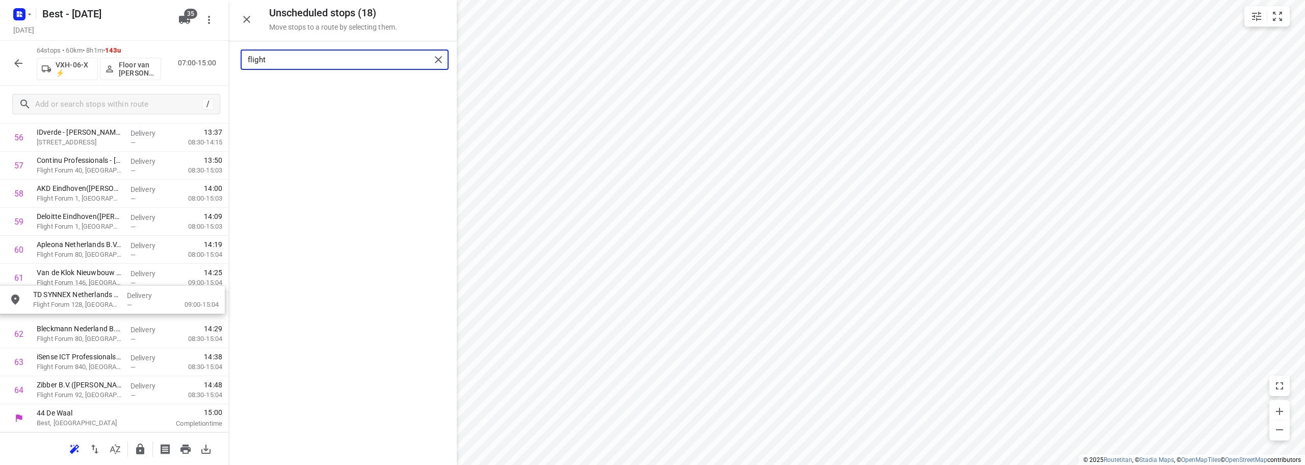
drag, startPoint x: 357, startPoint y: 84, endPoint x: 120, endPoint y: 296, distance: 318.5
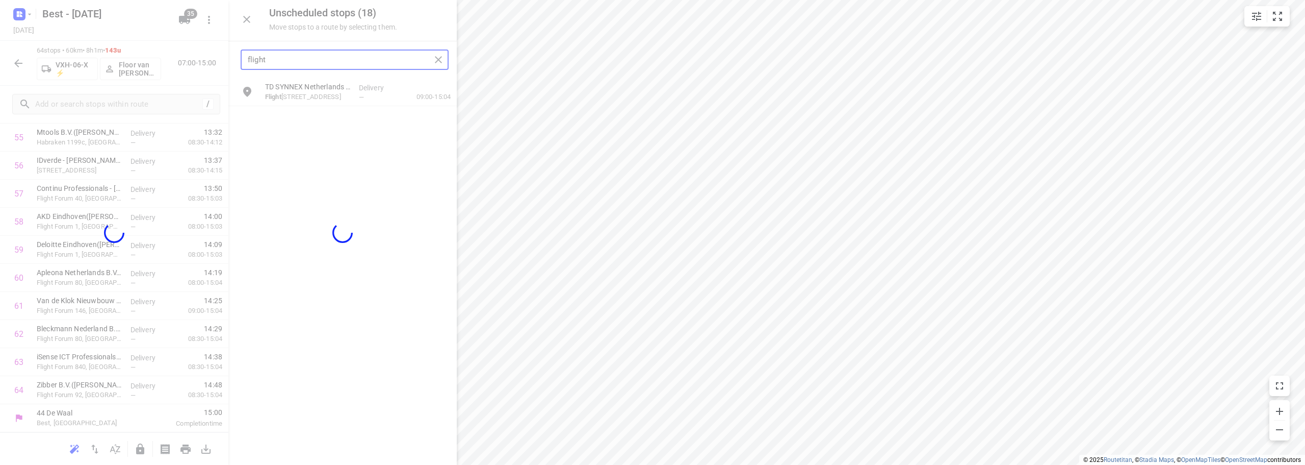
scroll to position [1593, 0]
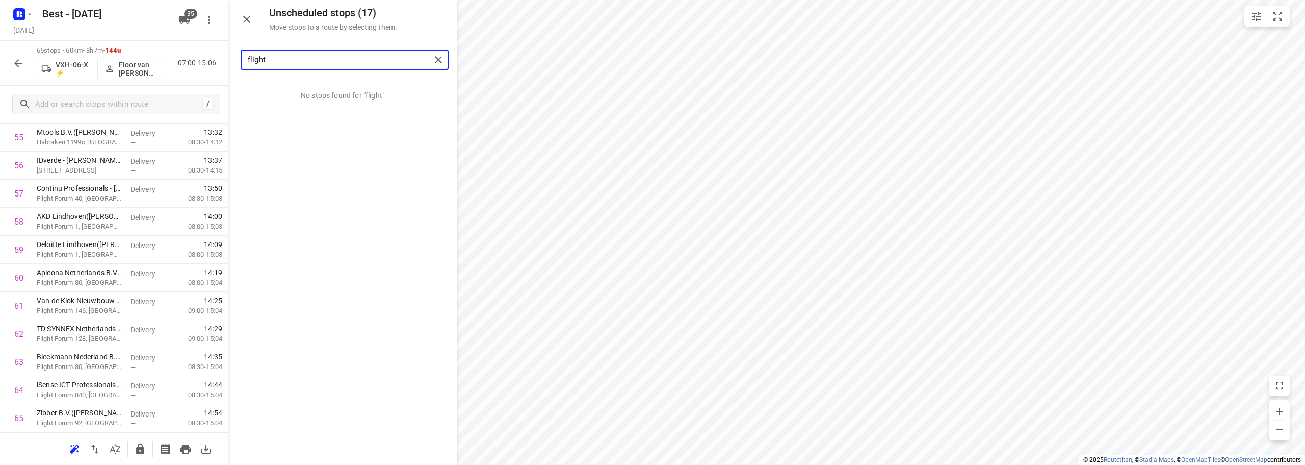
type input "flight"
click at [244, 23] on icon "button" at bounding box center [247, 19] width 12 height 12
click at [138, 449] on icon "button" at bounding box center [140, 448] width 8 height 11
click at [15, 69] on button "button" at bounding box center [18, 63] width 20 height 20
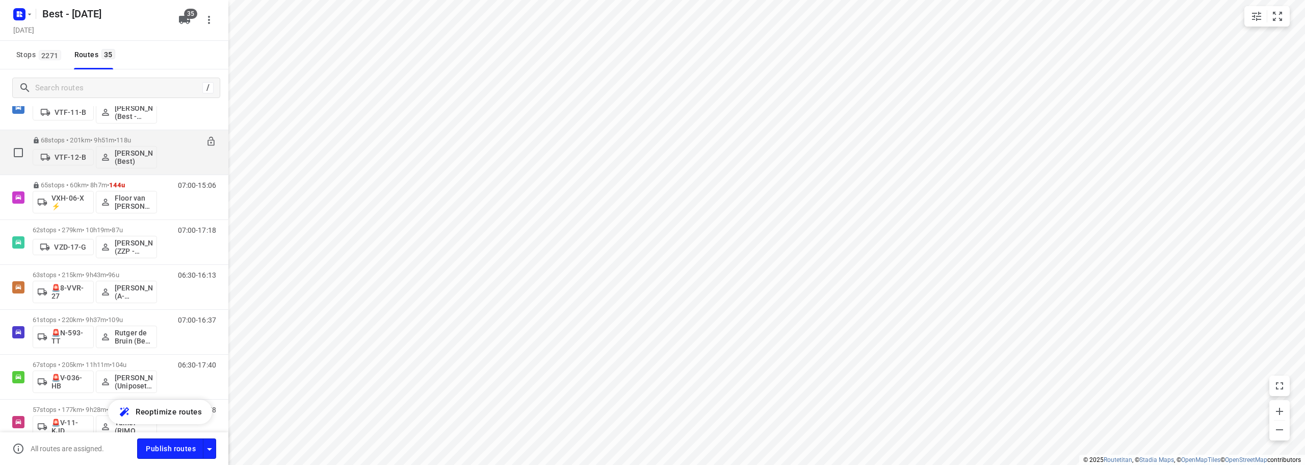
scroll to position [981, 0]
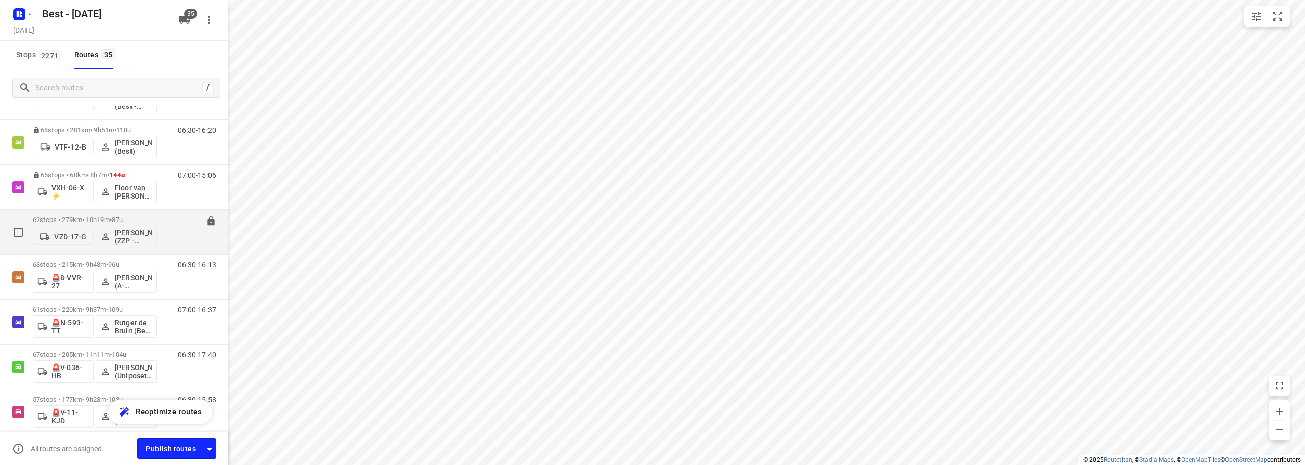
click at [89, 216] on p "62 stops • 279km • 10h19m • 87u" at bounding box center [95, 220] width 124 height 8
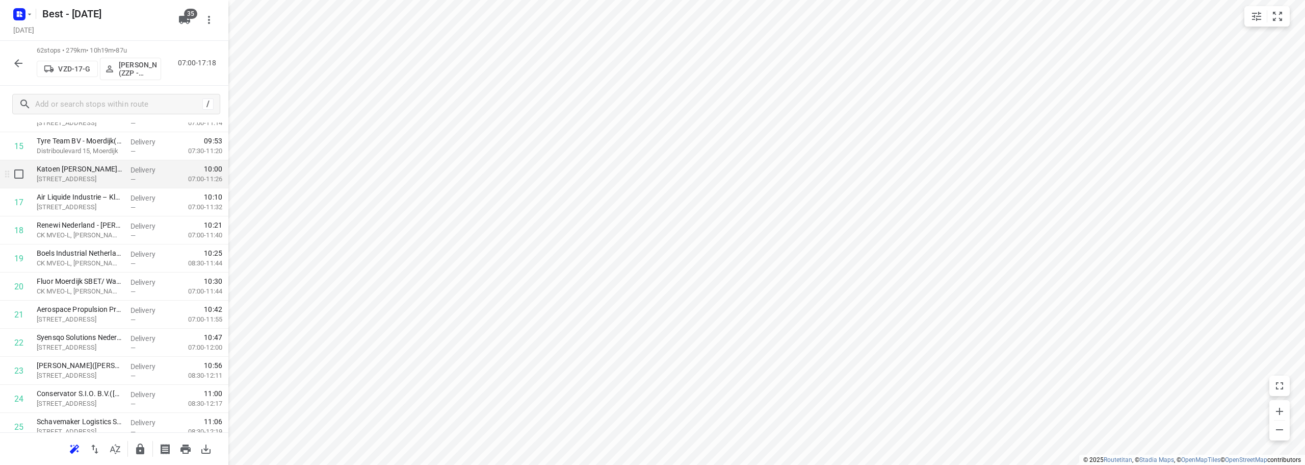
scroll to position [459, 0]
drag, startPoint x: 85, startPoint y: 209, endPoint x: 84, endPoint y: 294, distance: 85.7
drag, startPoint x: 102, startPoint y: 173, endPoint x: 101, endPoint y: 264, distance: 90.3
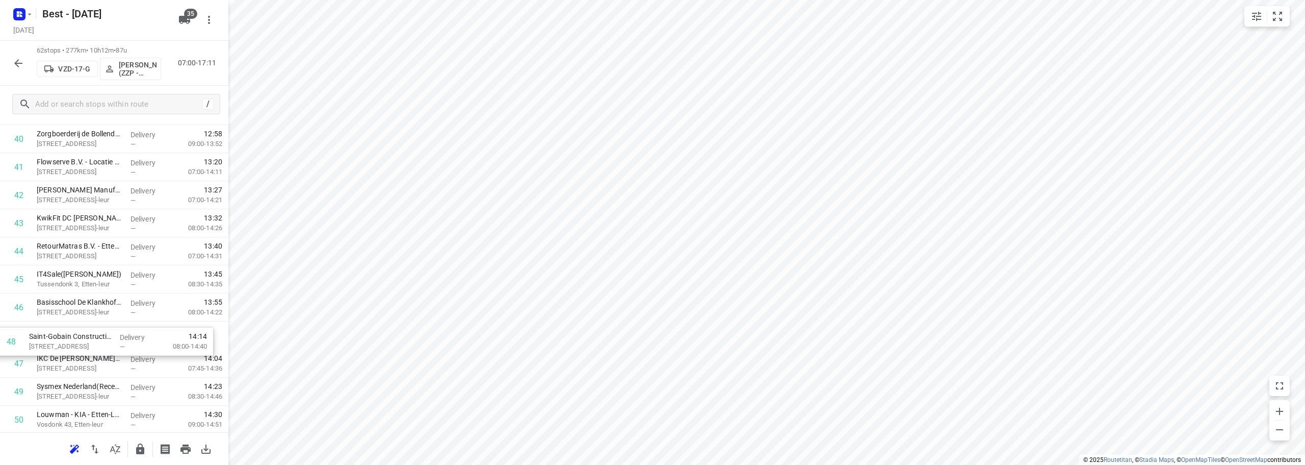
scroll to position [1172, 0]
drag, startPoint x: 122, startPoint y: 367, endPoint x: 109, endPoint y: 305, distance: 63.5
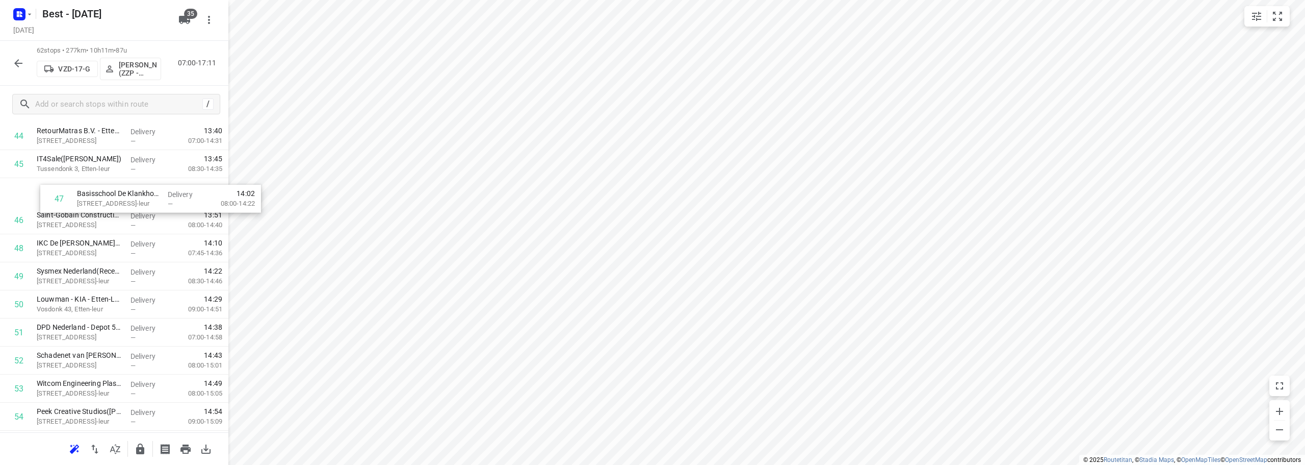
scroll to position [1284, 0]
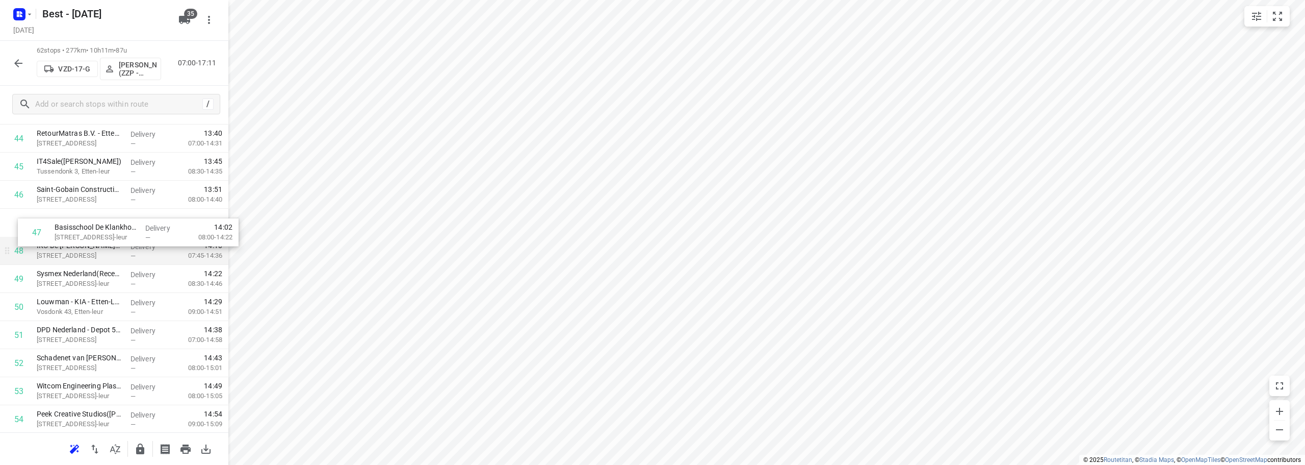
drag, startPoint x: 71, startPoint y: 341, endPoint x: 78, endPoint y: 239, distance: 101.7
click at [19, 225] on input "checkbox" at bounding box center [19, 222] width 20 height 20
checkbox input "true"
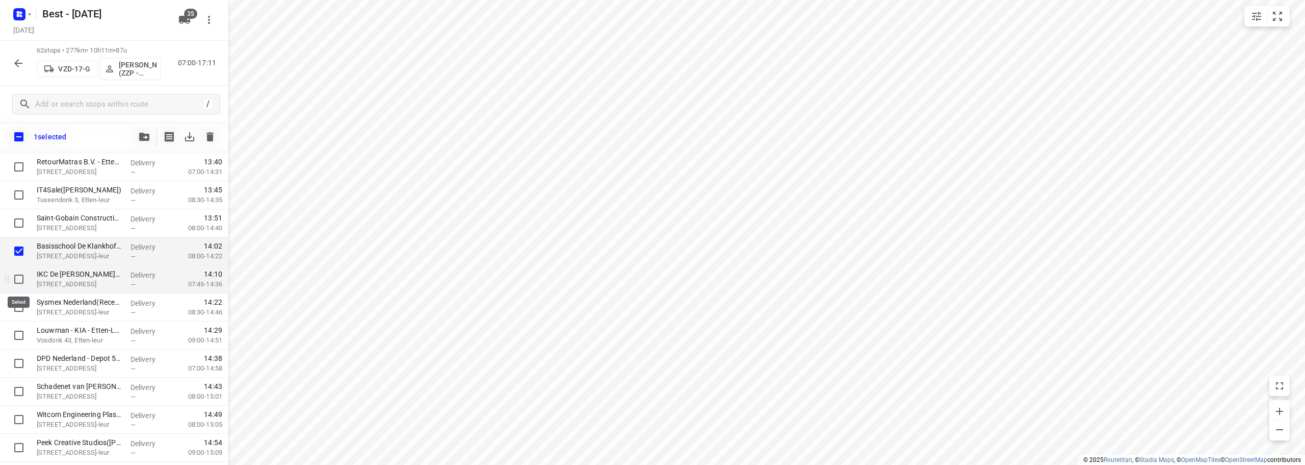
click at [16, 279] on input "checkbox" at bounding box center [19, 279] width 20 height 20
checkbox input "true"
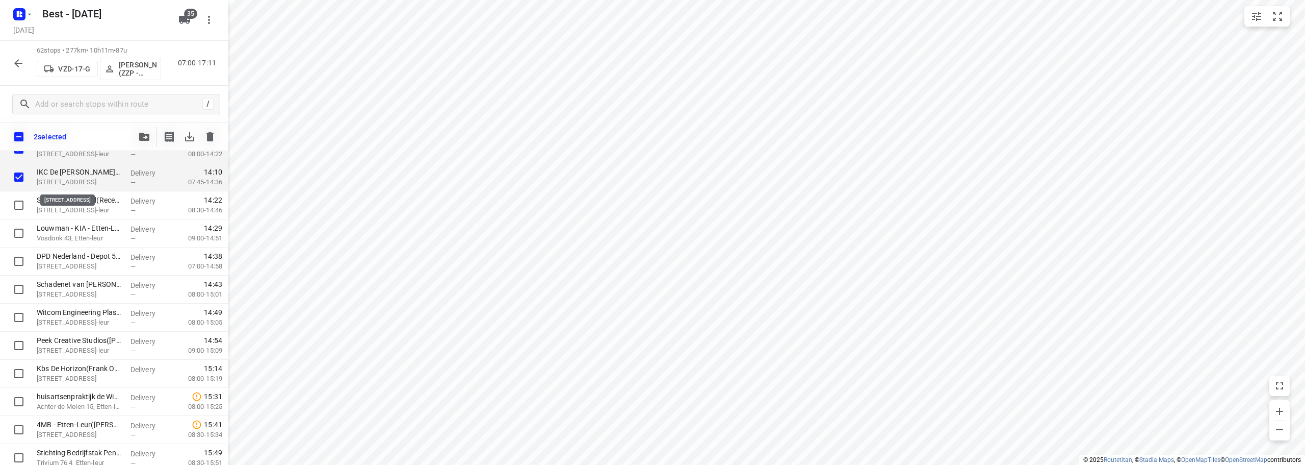
scroll to position [1384, 0]
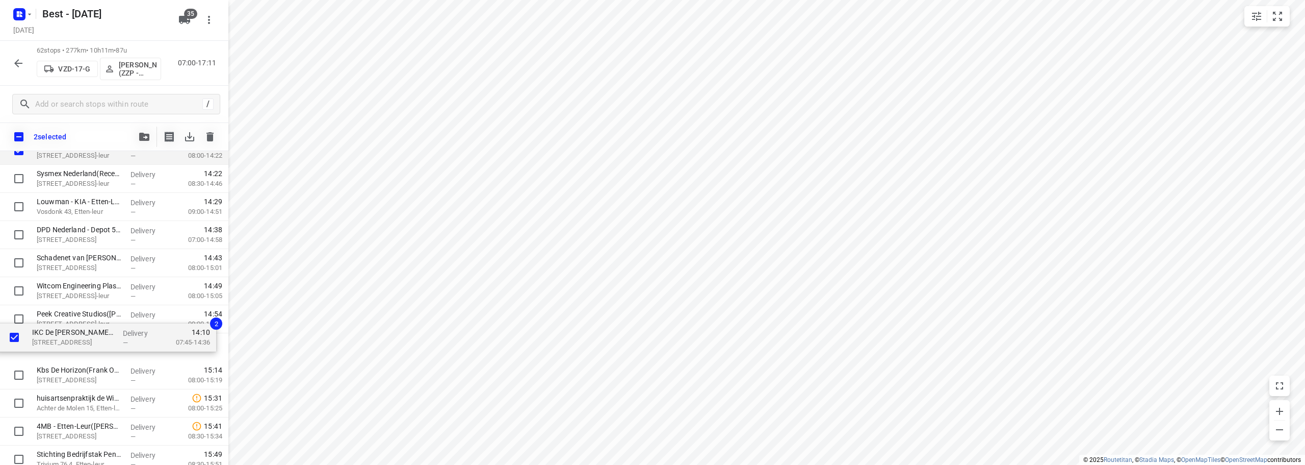
drag, startPoint x: 89, startPoint y: 185, endPoint x: 86, endPoint y: 355, distance: 169.8
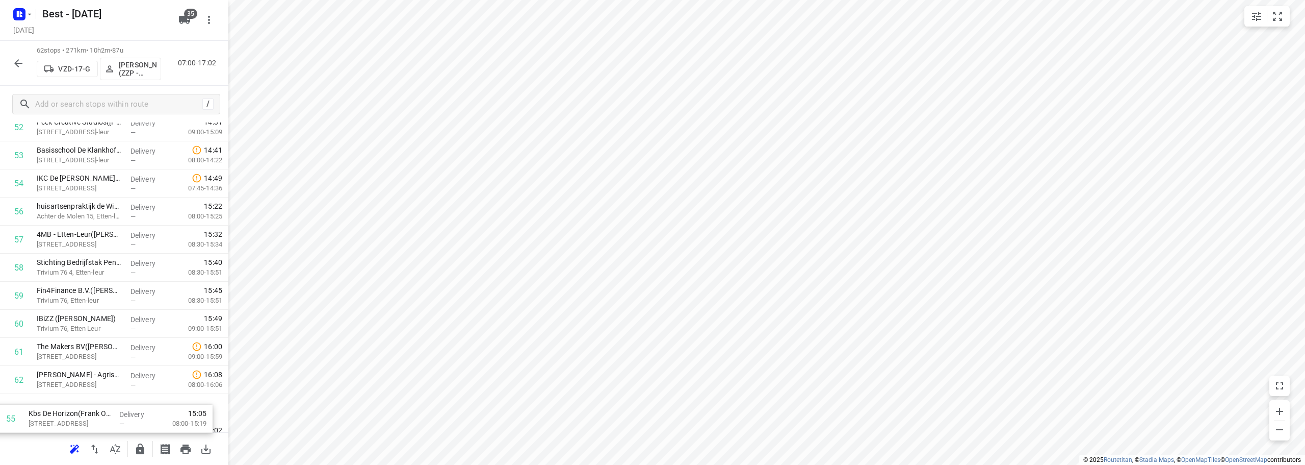
scroll to position [1537, 0]
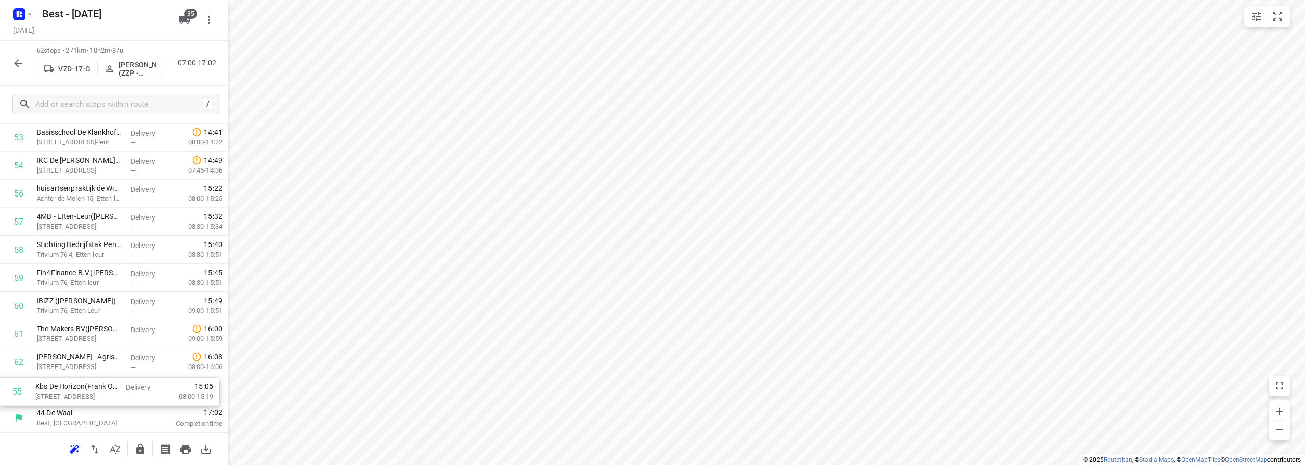
drag, startPoint x: 103, startPoint y: 299, endPoint x: 166, endPoint y: 394, distance: 114.4
click at [139, 447] on icon "button" at bounding box center [140, 448] width 8 height 11
click at [14, 68] on button "button" at bounding box center [18, 63] width 20 height 20
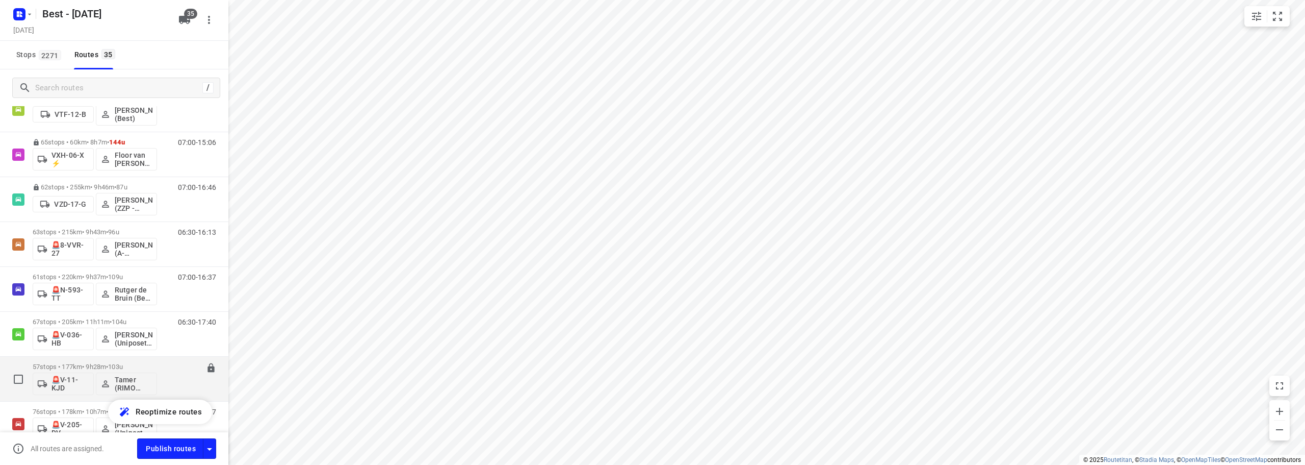
scroll to position [981, 0]
